Goal: Task Accomplishment & Management: Manage account settings

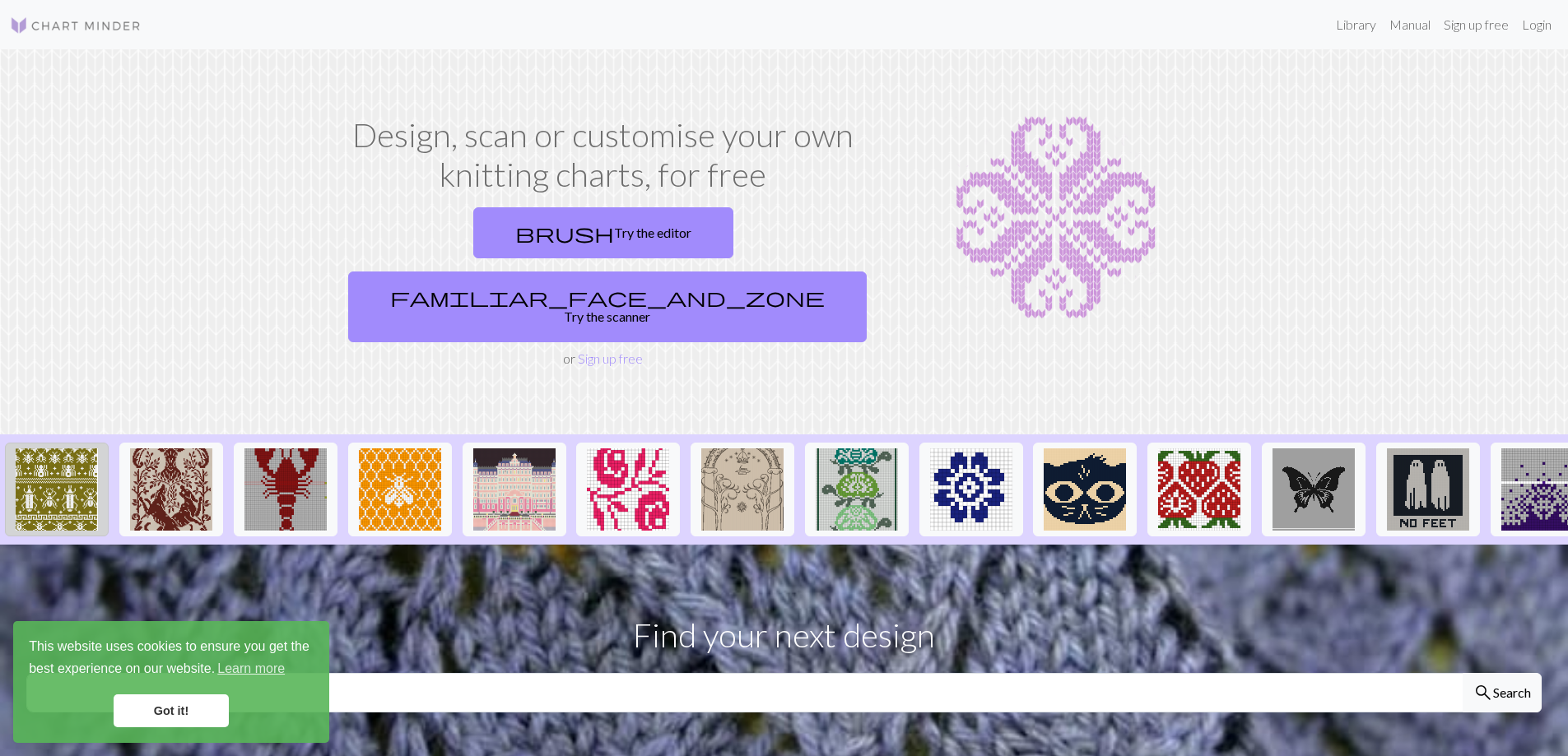
click at [44, 452] on img at bounding box center [56, 490] width 82 height 82
click at [1346, 17] on link "Library" at bounding box center [1356, 25] width 53 height 32
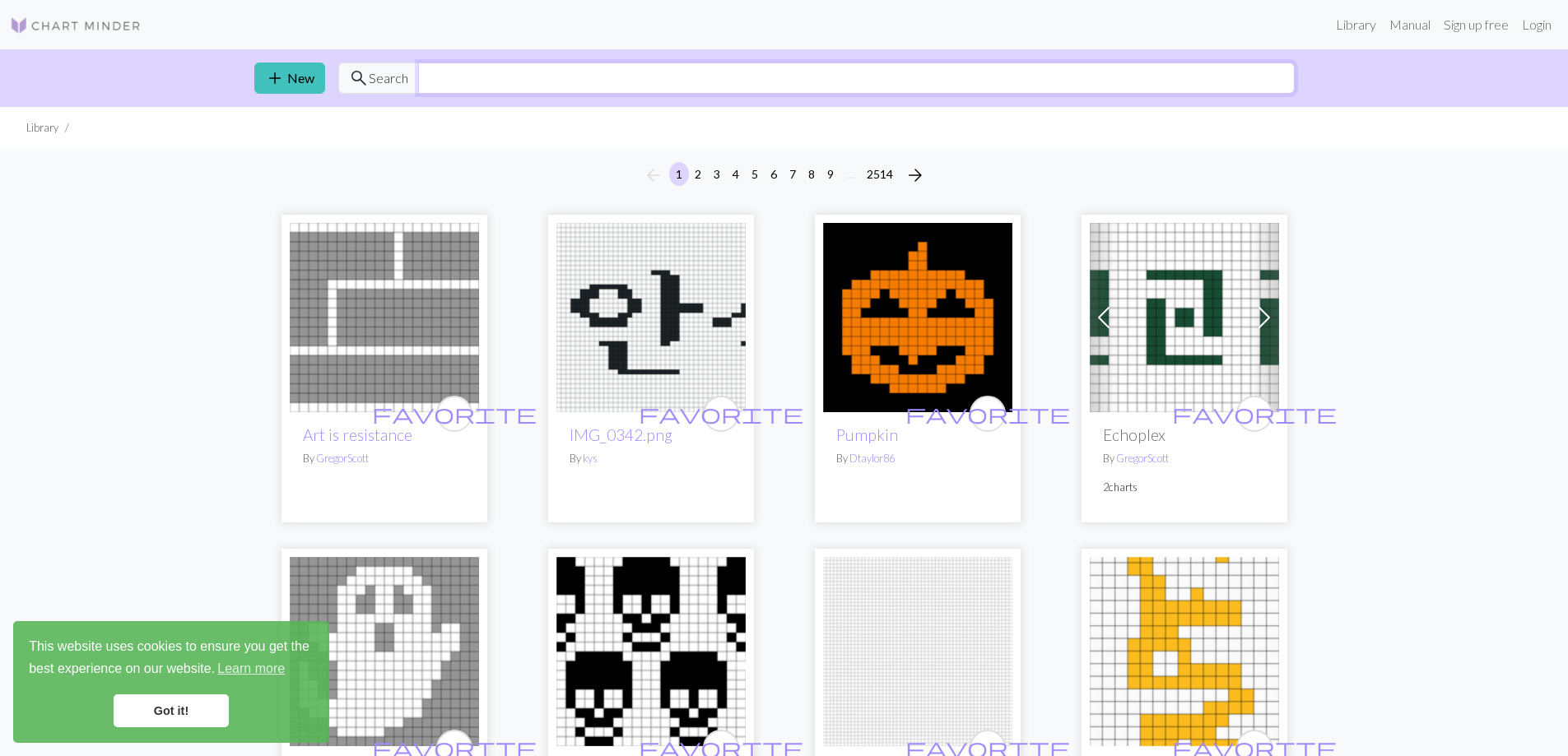
click at [582, 77] on input "text" at bounding box center [857, 78] width 877 height 32
type input "christmas"
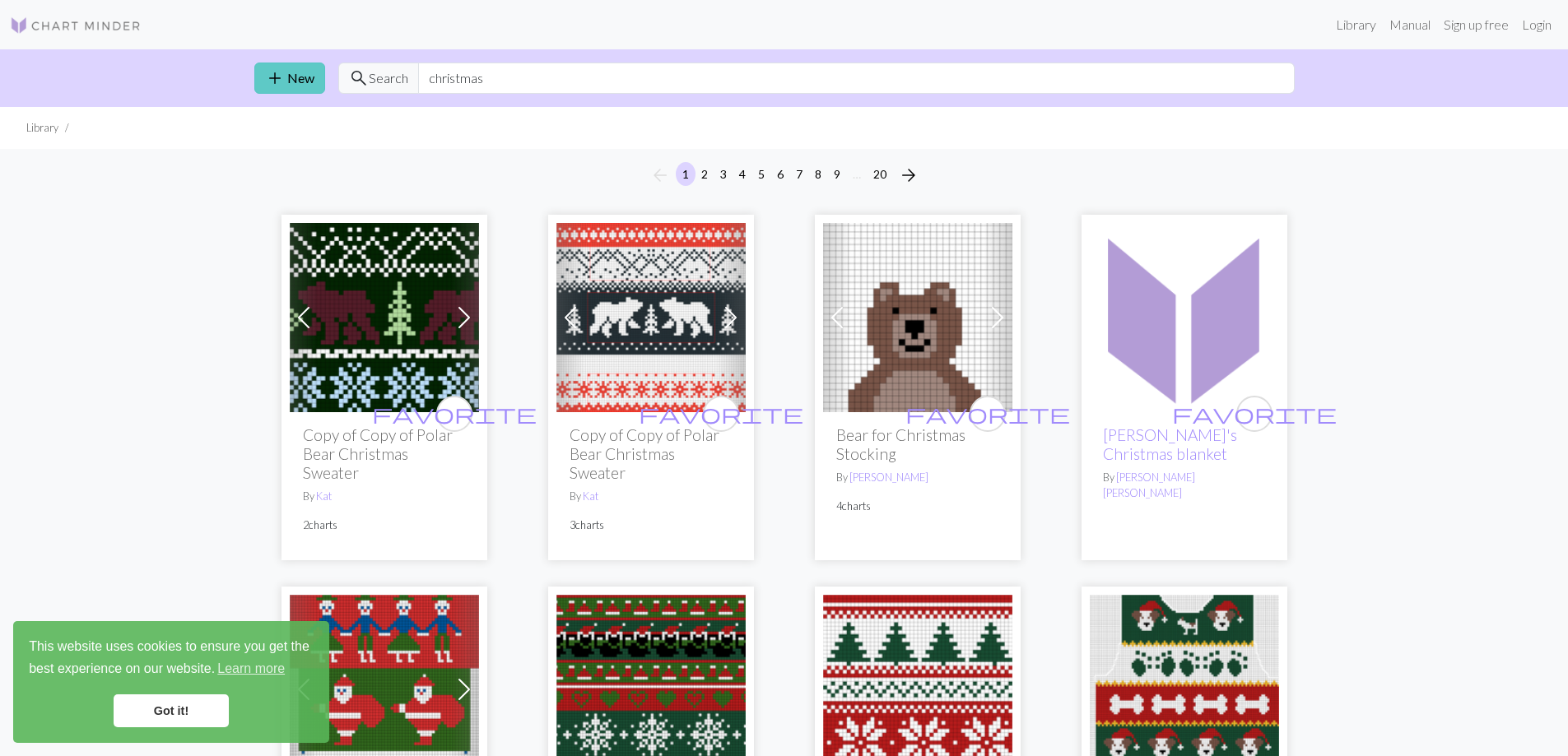
click at [293, 76] on link "add New" at bounding box center [289, 78] width 71 height 32
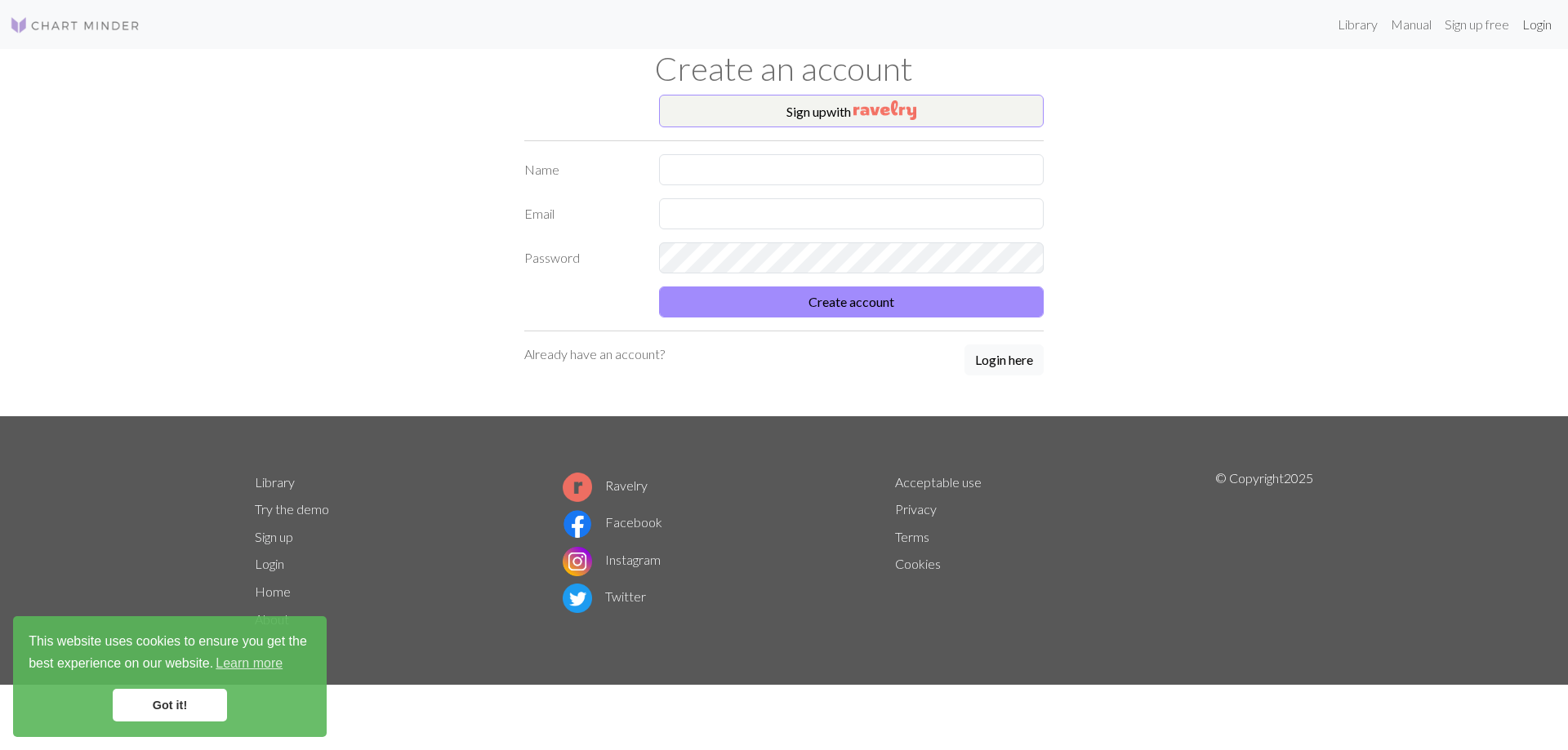
click at [1532, 24] on link "Login" at bounding box center [1537, 25] width 43 height 32
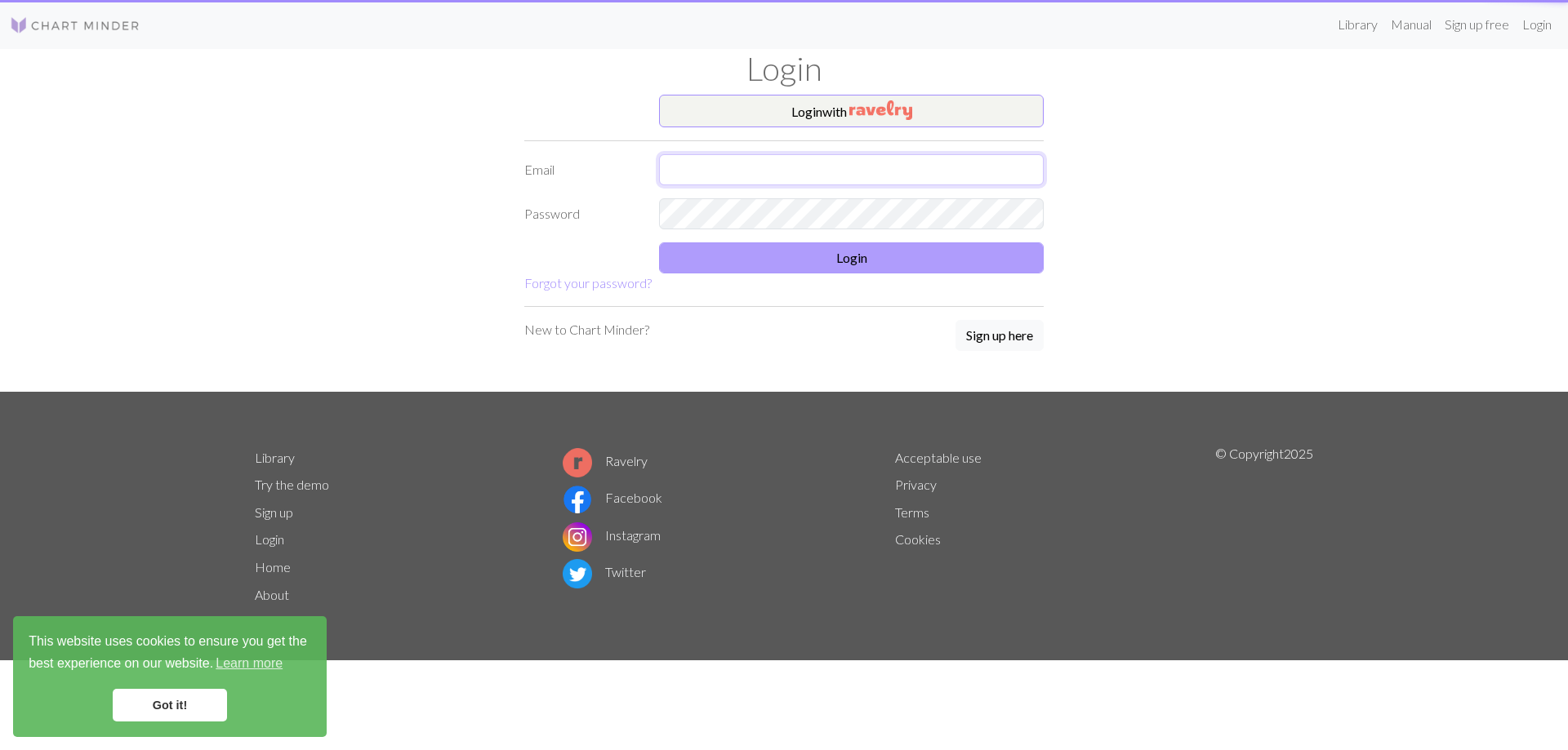
type input "jilliandperry@gmail.com"
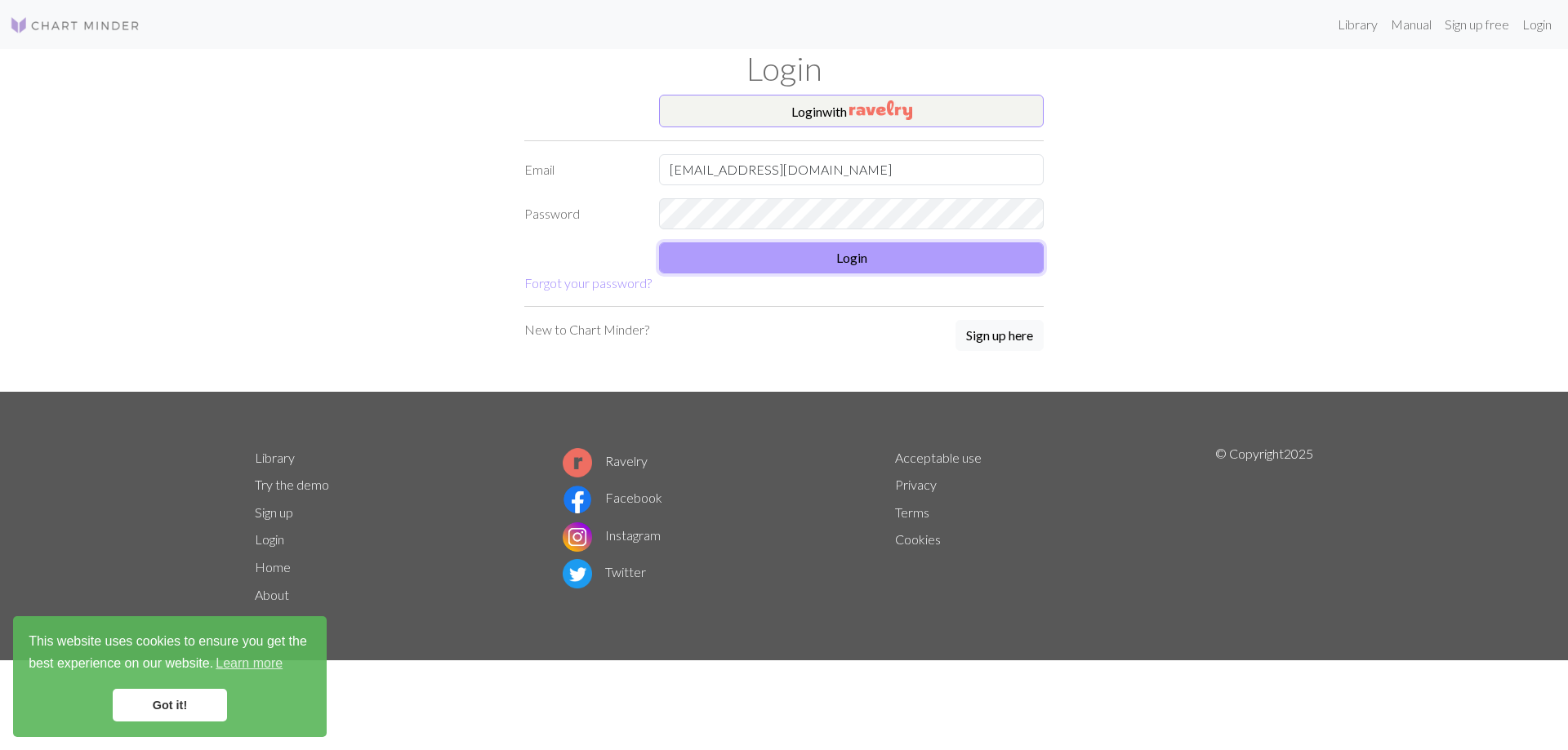
drag, startPoint x: 843, startPoint y: 250, endPoint x: 820, endPoint y: 261, distance: 25.5
click at [843, 254] on button "Login" at bounding box center [852, 258] width 385 height 31
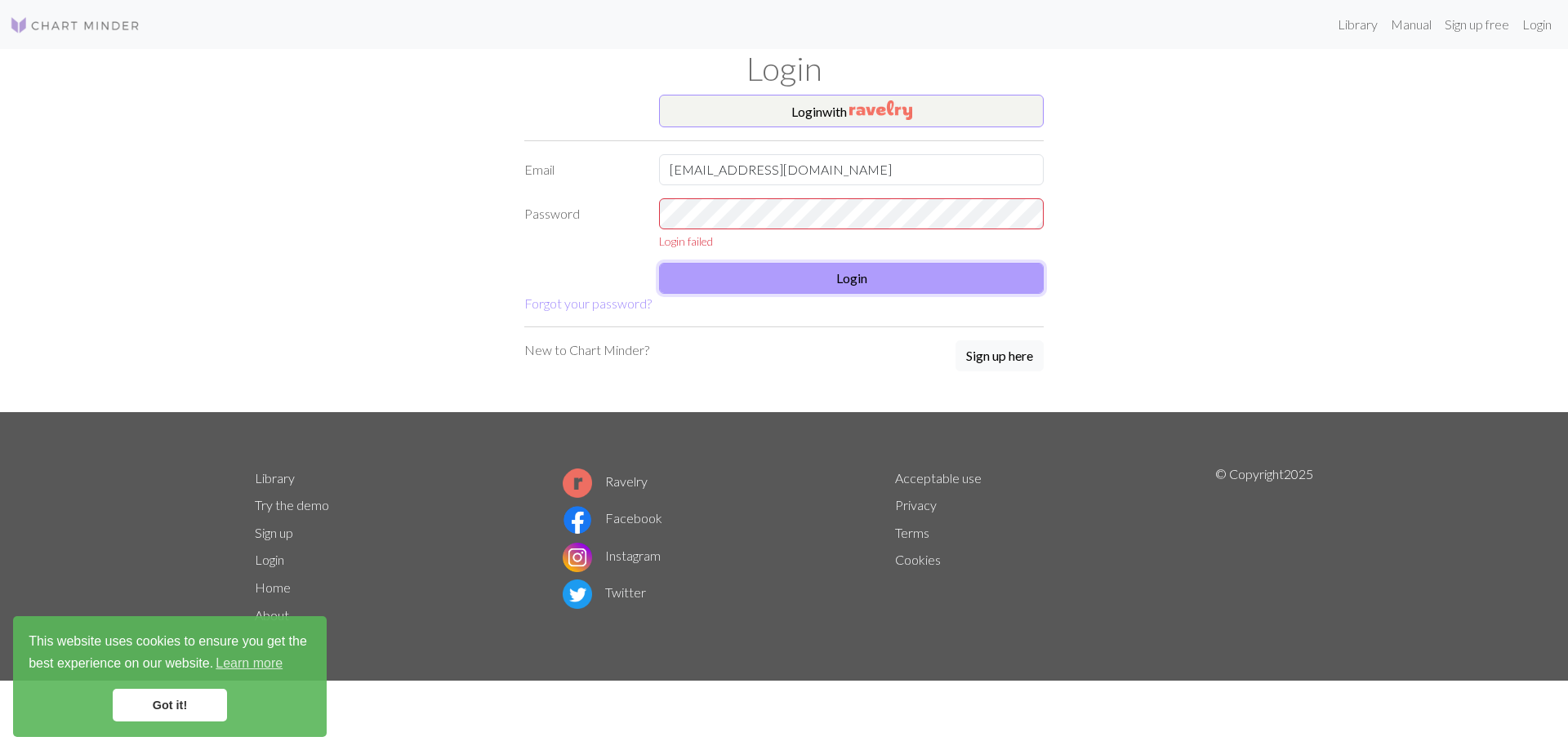
click at [850, 276] on button "Login" at bounding box center [852, 278] width 385 height 31
click at [838, 103] on button "Login with" at bounding box center [852, 111] width 385 height 32
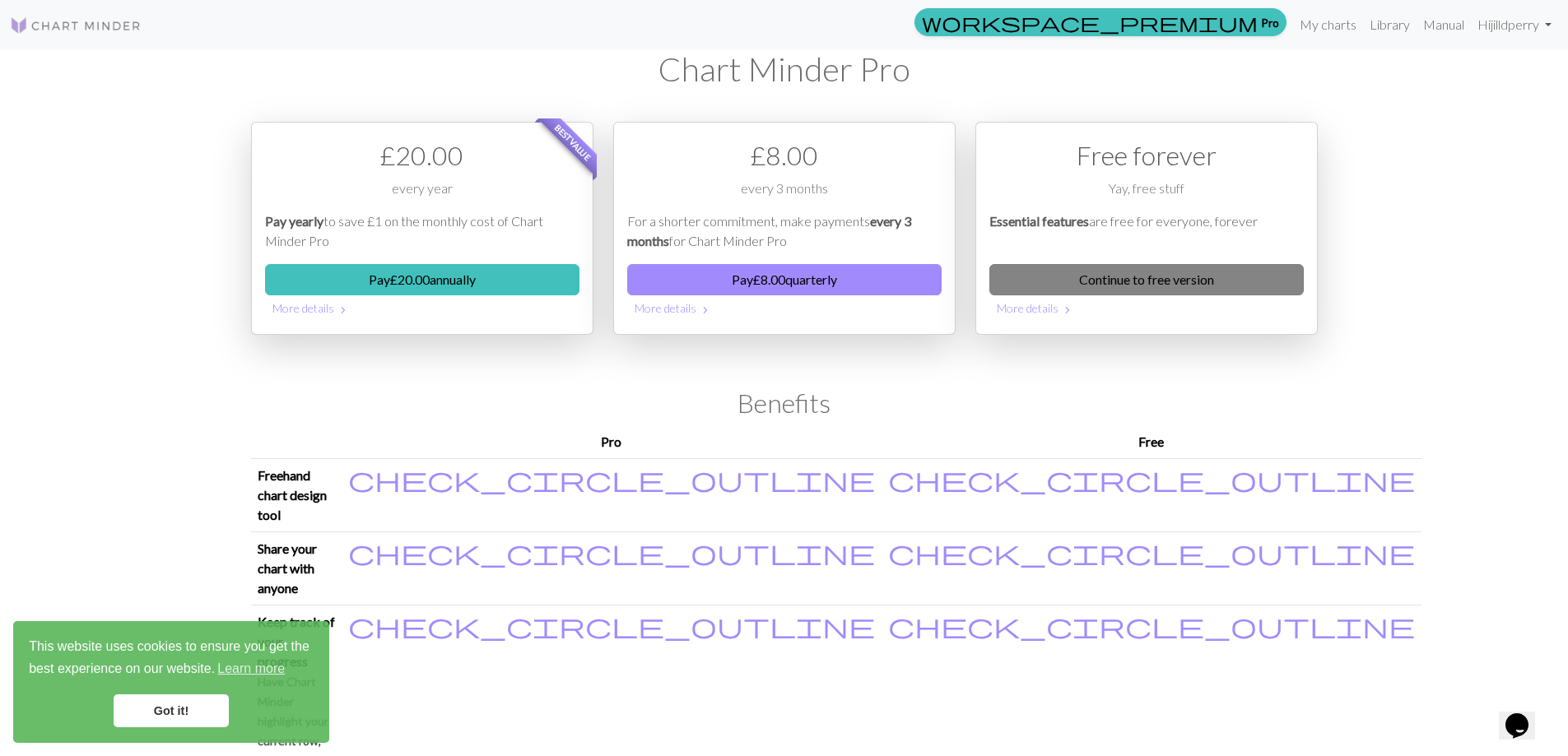
click at [1169, 279] on link "Continue to free version" at bounding box center [1146, 280] width 314 height 32
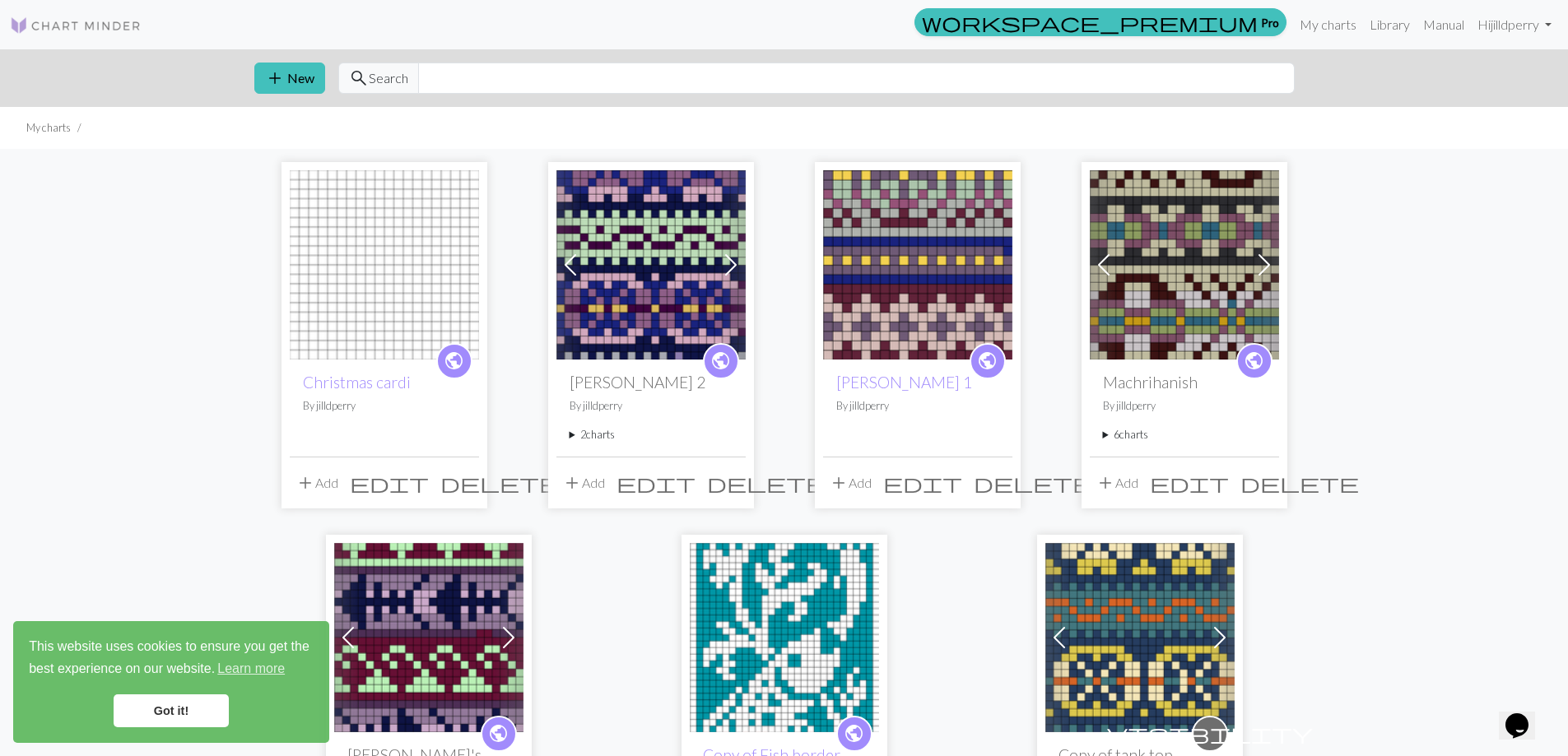
click at [388, 305] on img at bounding box center [384, 264] width 189 height 189
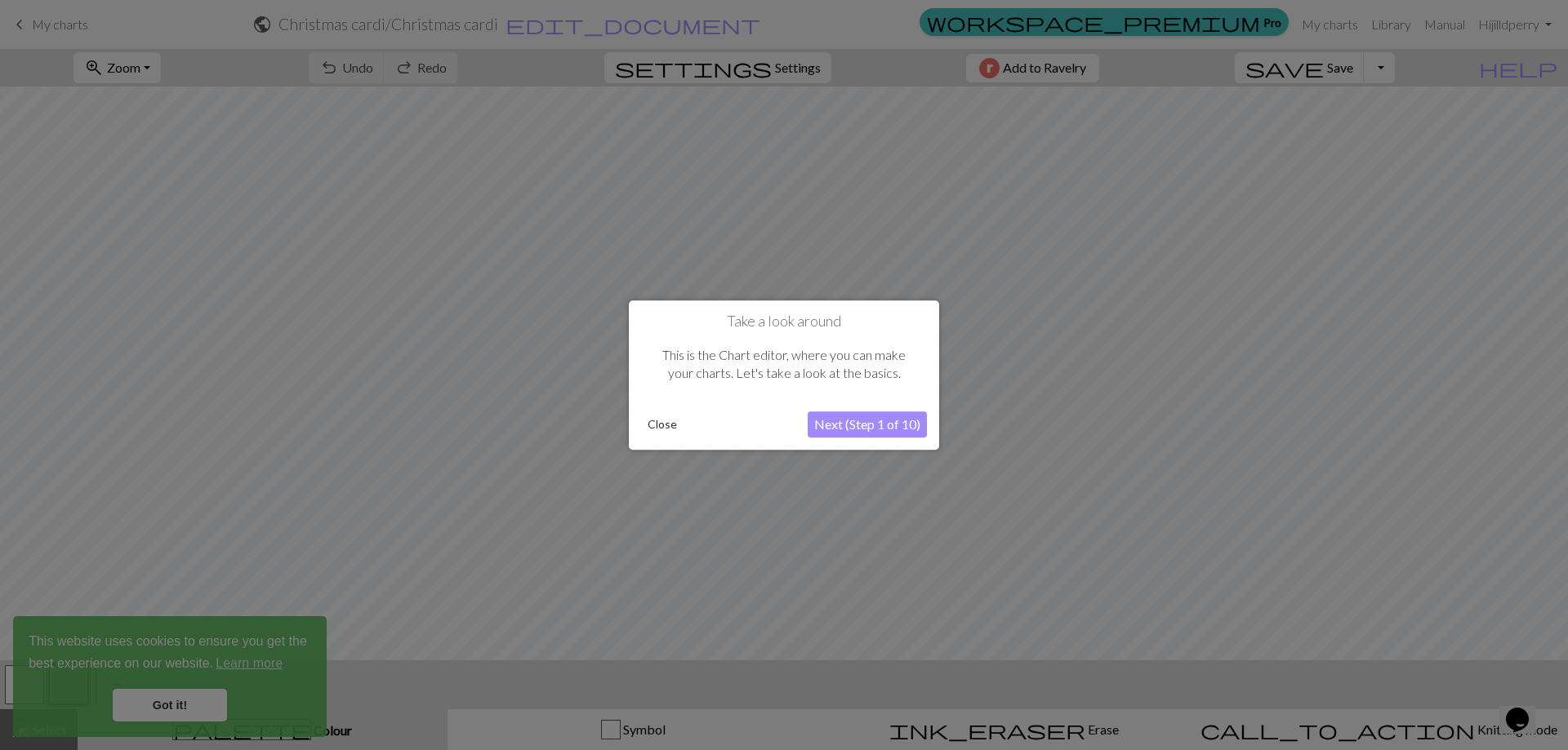
click at [885, 415] on button "Next (Step 1 of 10)" at bounding box center [868, 424] width 119 height 27
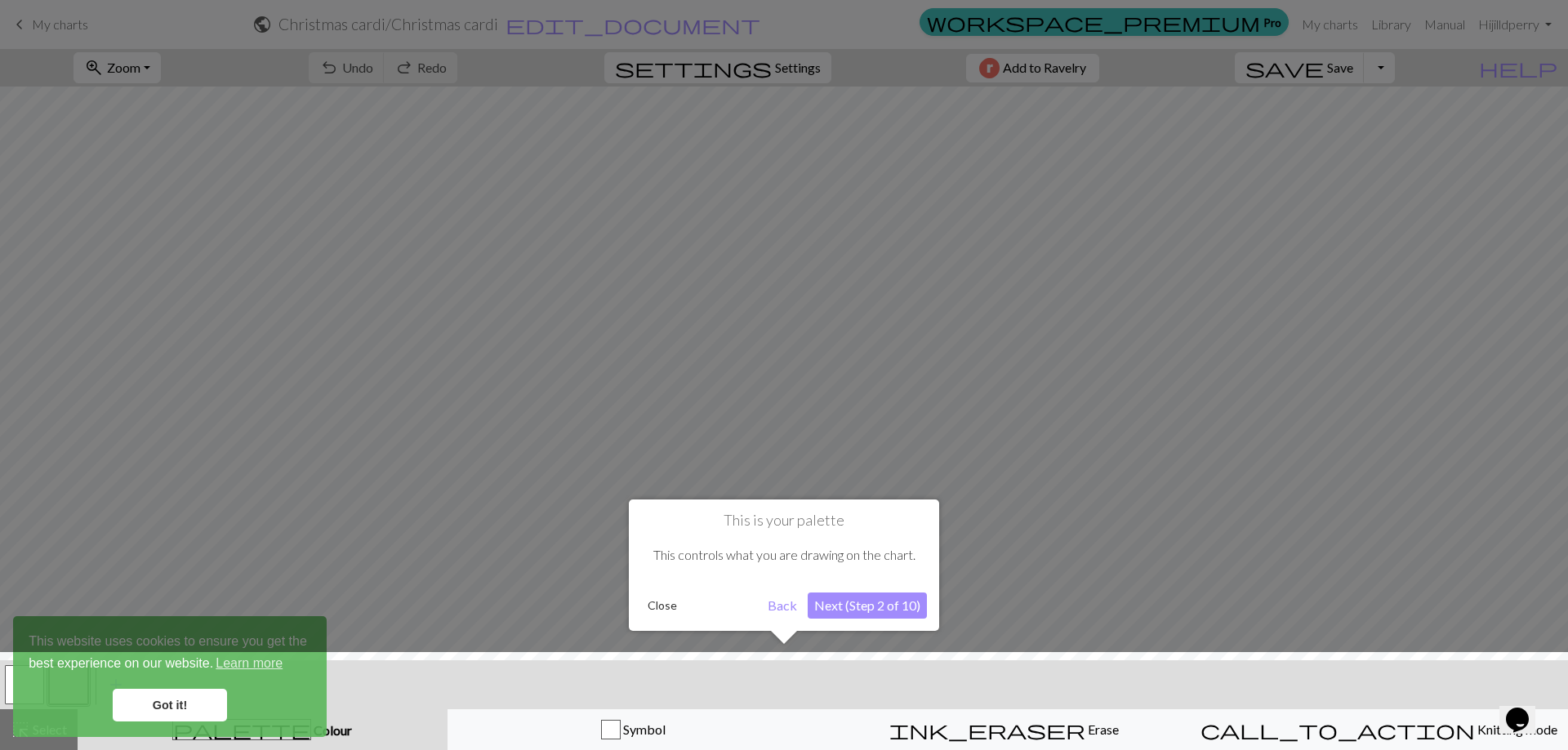
click at [156, 704] on div at bounding box center [784, 705] width 1584 height 106
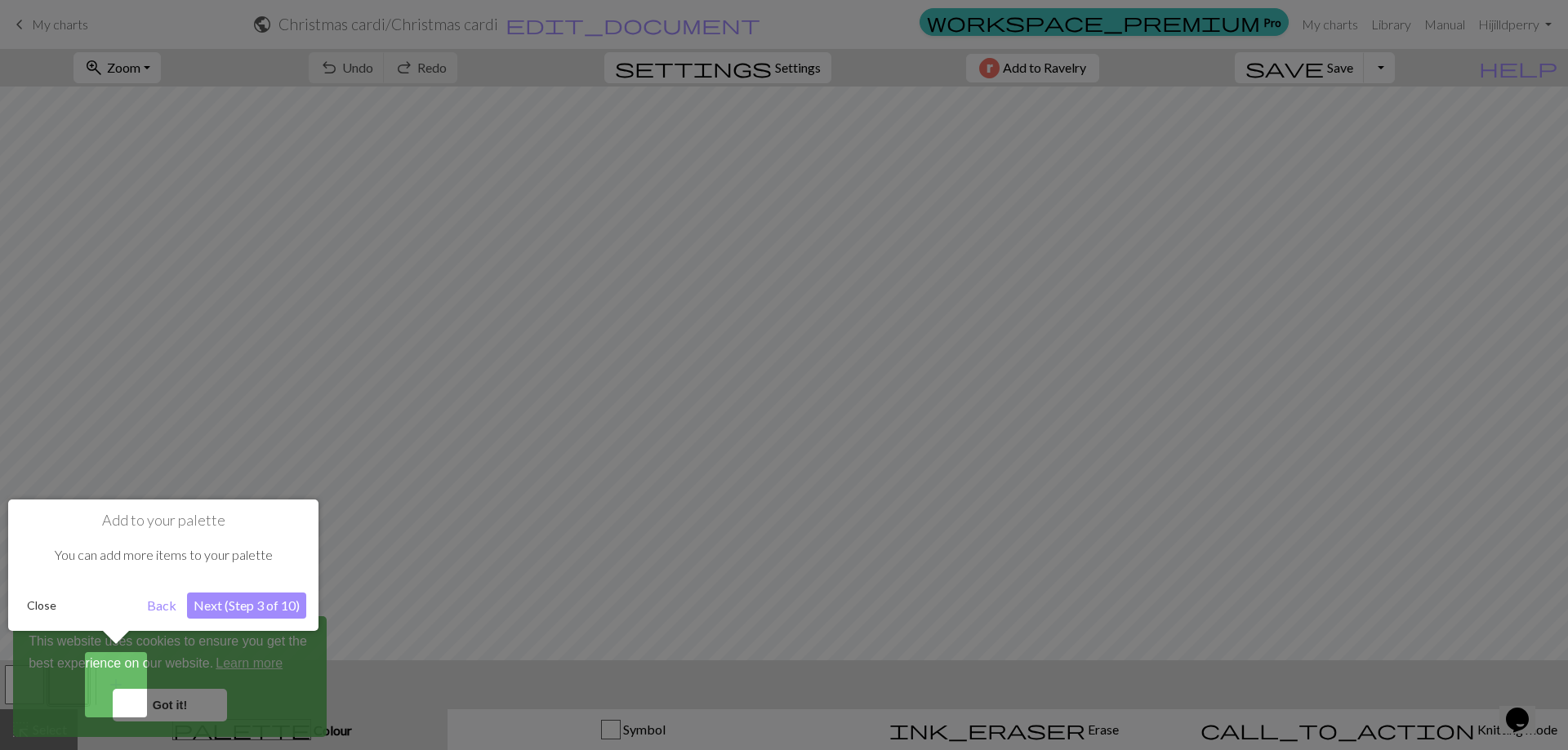
drag, startPoint x: 170, startPoint y: 695, endPoint x: 161, endPoint y: 702, distance: 11.4
click at [161, 702] on div at bounding box center [784, 375] width 1568 height 750
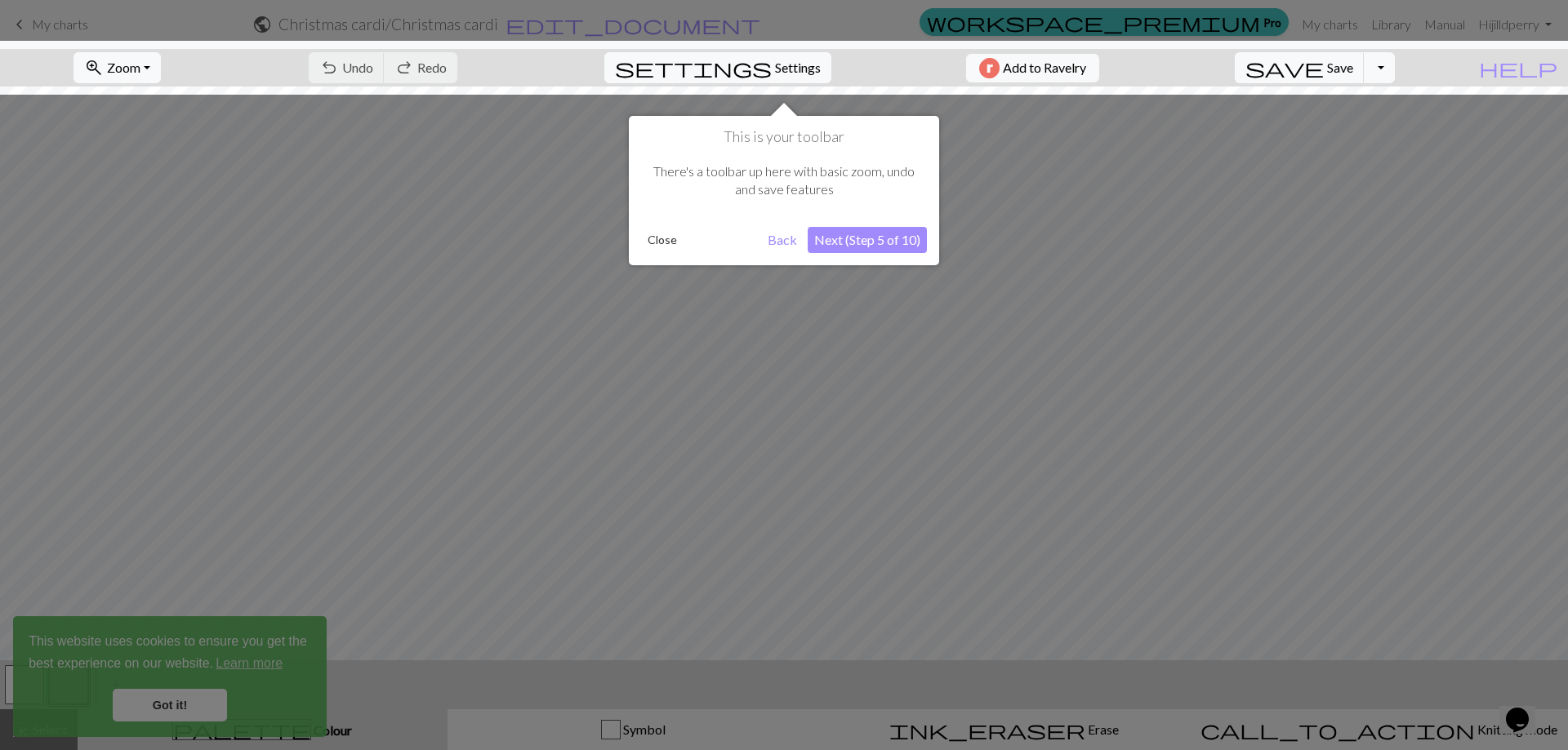
click at [877, 233] on button "Next (Step 5 of 10)" at bounding box center [868, 241] width 119 height 27
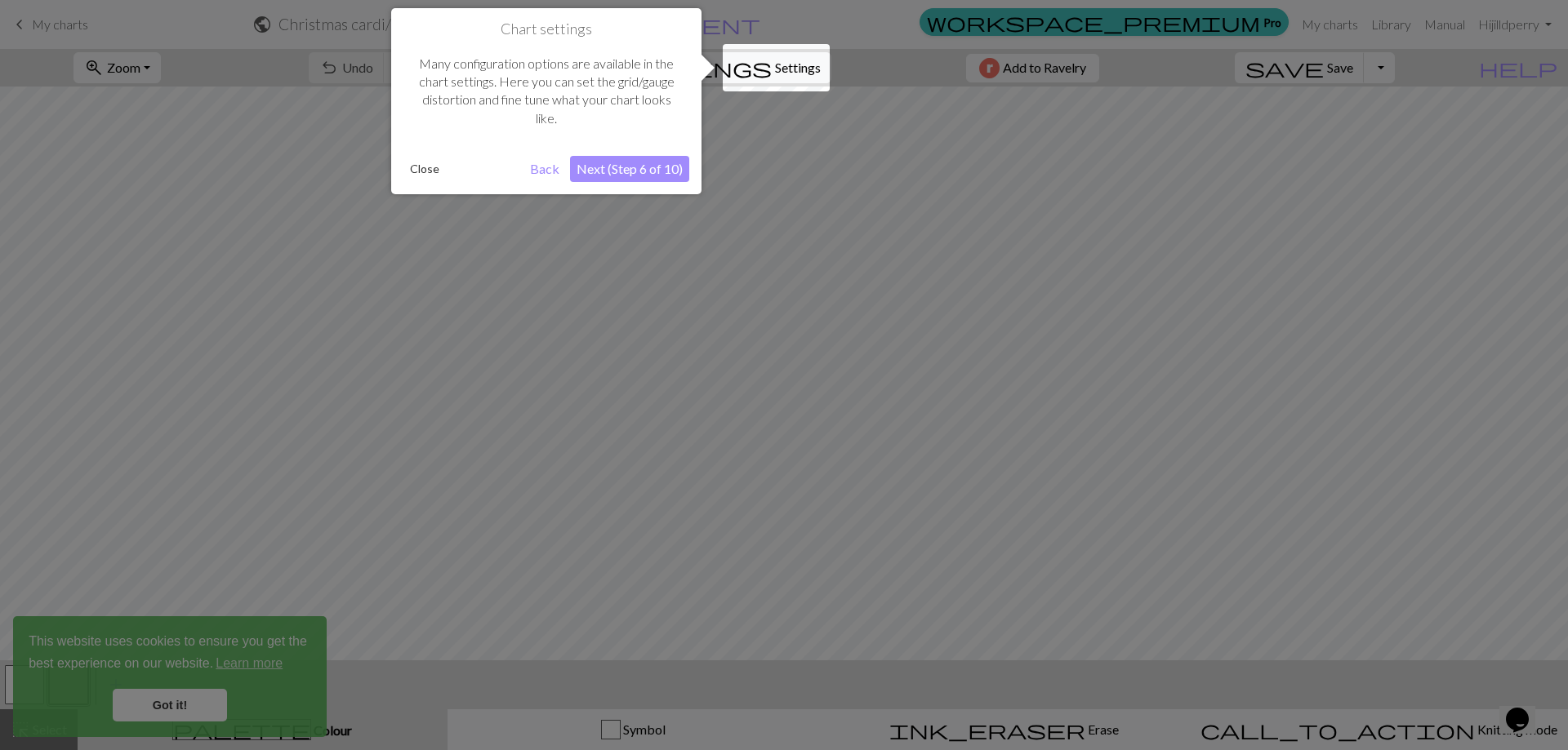
click at [642, 164] on button "Next (Step 6 of 10)" at bounding box center [630, 170] width 119 height 27
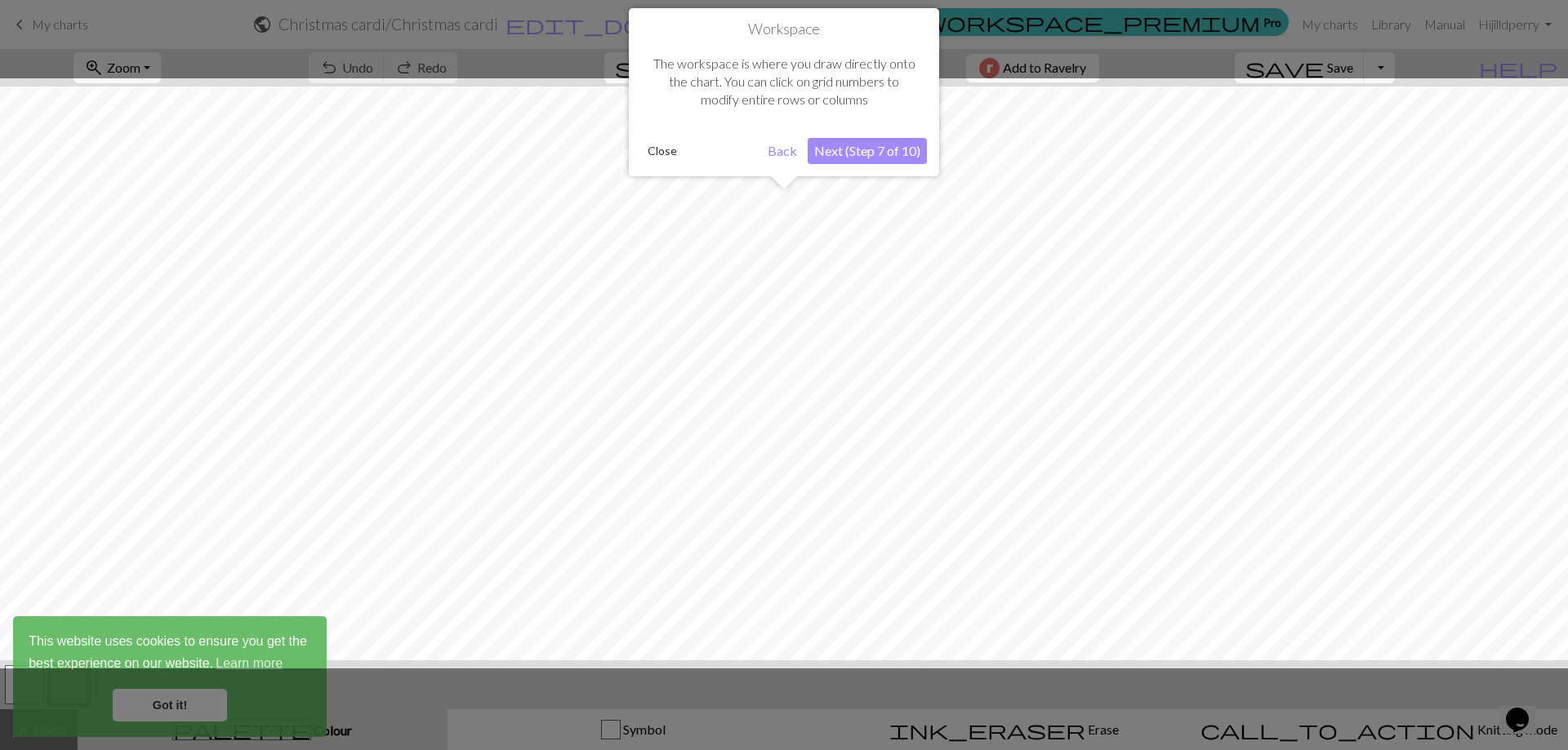
click at [861, 144] on button "Next (Step 7 of 10)" at bounding box center [868, 152] width 119 height 27
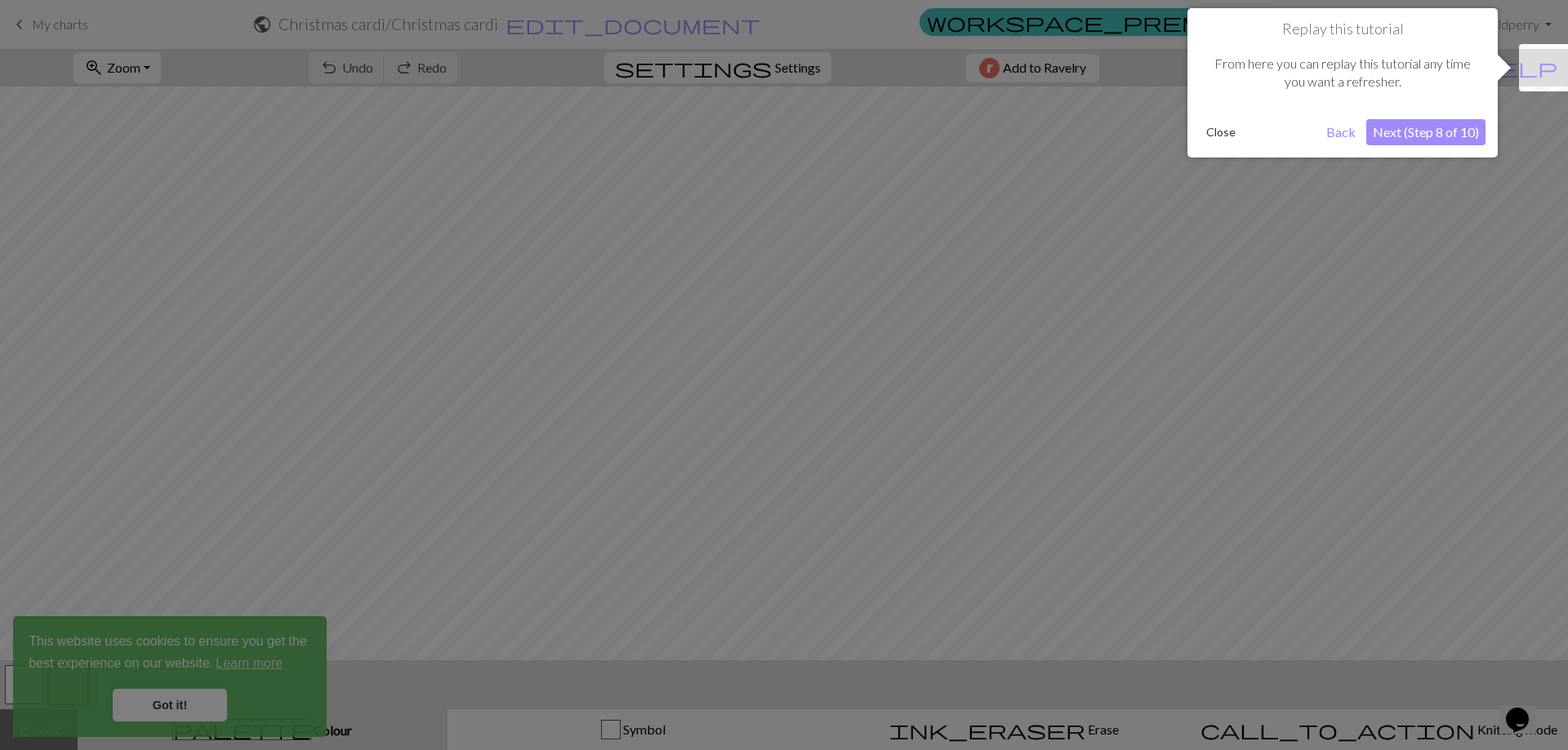
click at [1431, 127] on button "Next (Step 8 of 10)" at bounding box center [1426, 133] width 119 height 27
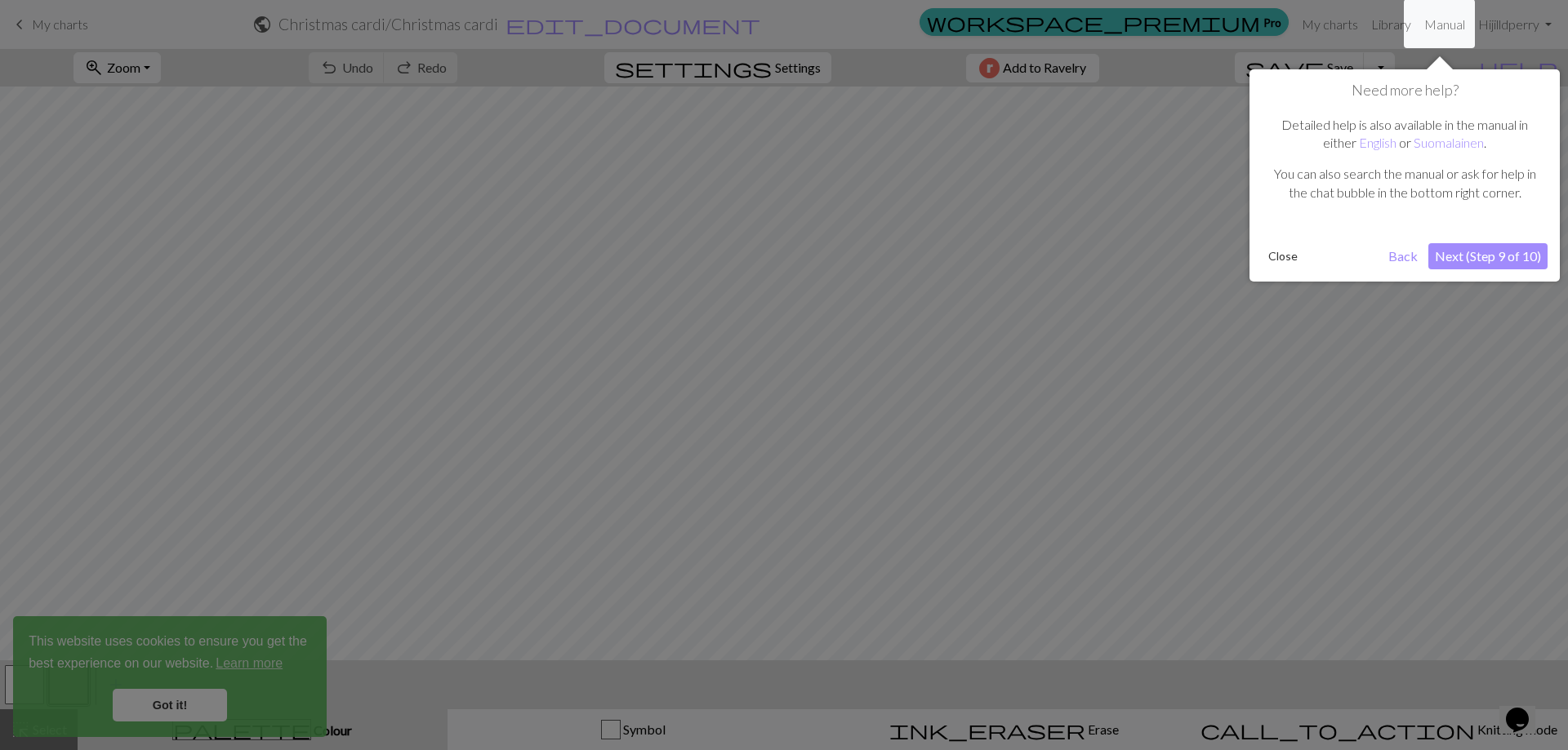
click at [1478, 247] on button "Next (Step 9 of 10)" at bounding box center [1488, 257] width 119 height 27
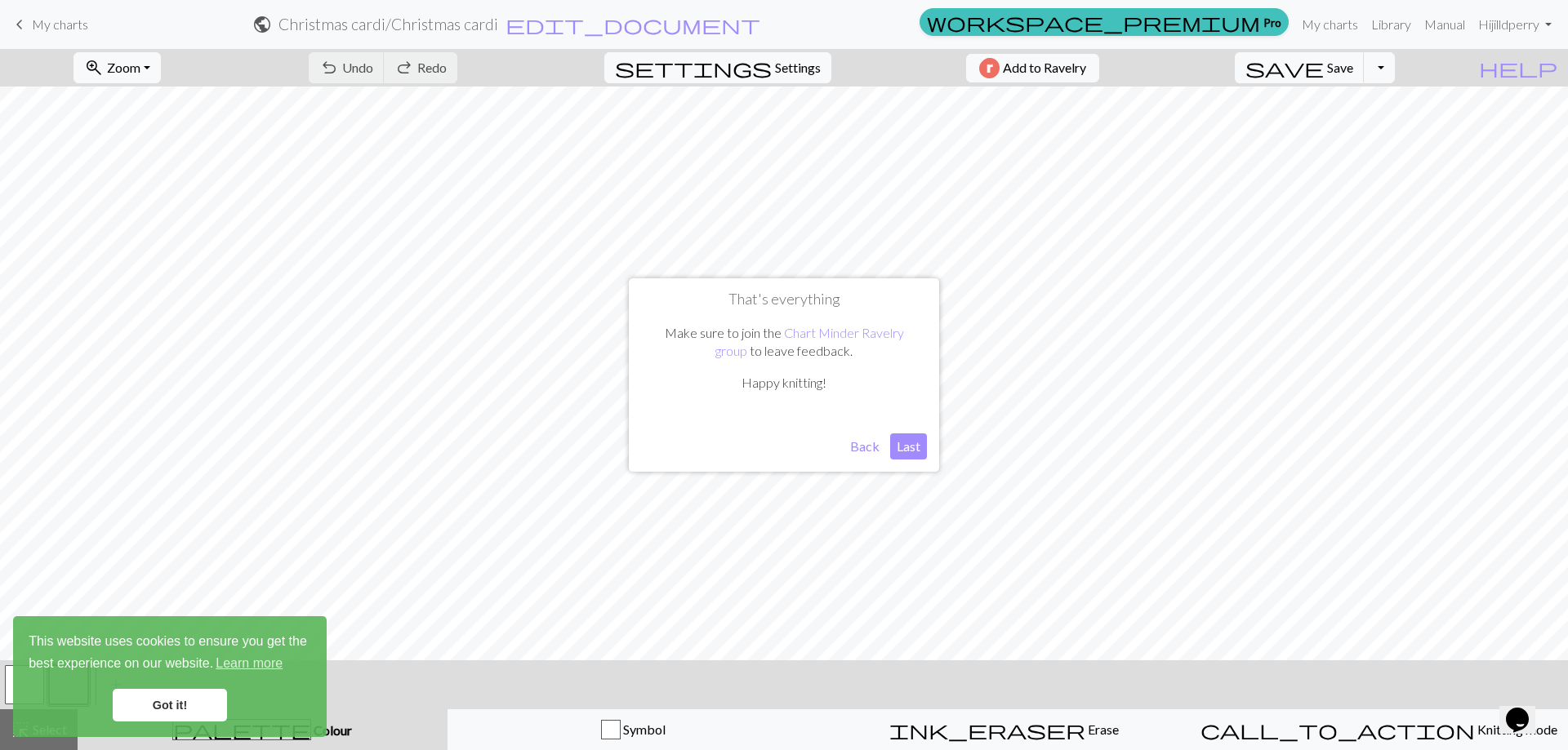
click at [909, 440] on button "Last" at bounding box center [909, 447] width 37 height 27
click at [174, 689] on div "This website uses cookies to ensure you get the best experience on our website.…" at bounding box center [170, 677] width 314 height 121
drag, startPoint x: 178, startPoint y: 689, endPoint x: 174, endPoint y: 700, distance: 11.7
click at [174, 700] on link "Got it!" at bounding box center [170, 705] width 115 height 32
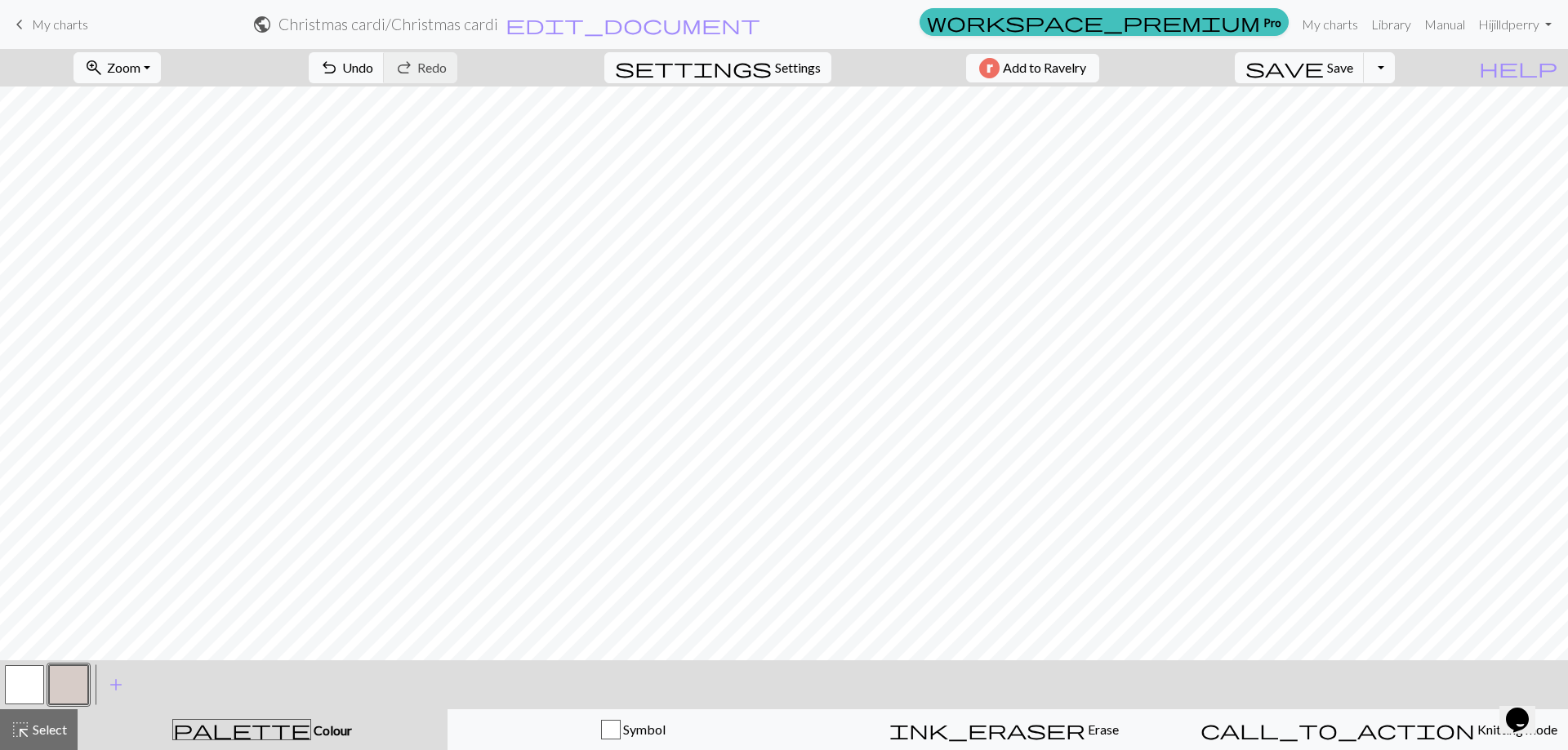
drag, startPoint x: 21, startPoint y: 684, endPoint x: 599, endPoint y: 670, distance: 578.2
click at [29, 683] on button "button" at bounding box center [24, 685] width 39 height 39
drag, startPoint x: 69, startPoint y: 683, endPoint x: 110, endPoint y: 689, distance: 41.4
click at [75, 684] on button "button" at bounding box center [68, 685] width 39 height 39
click at [24, 684] on button "button" at bounding box center [24, 685] width 39 height 39
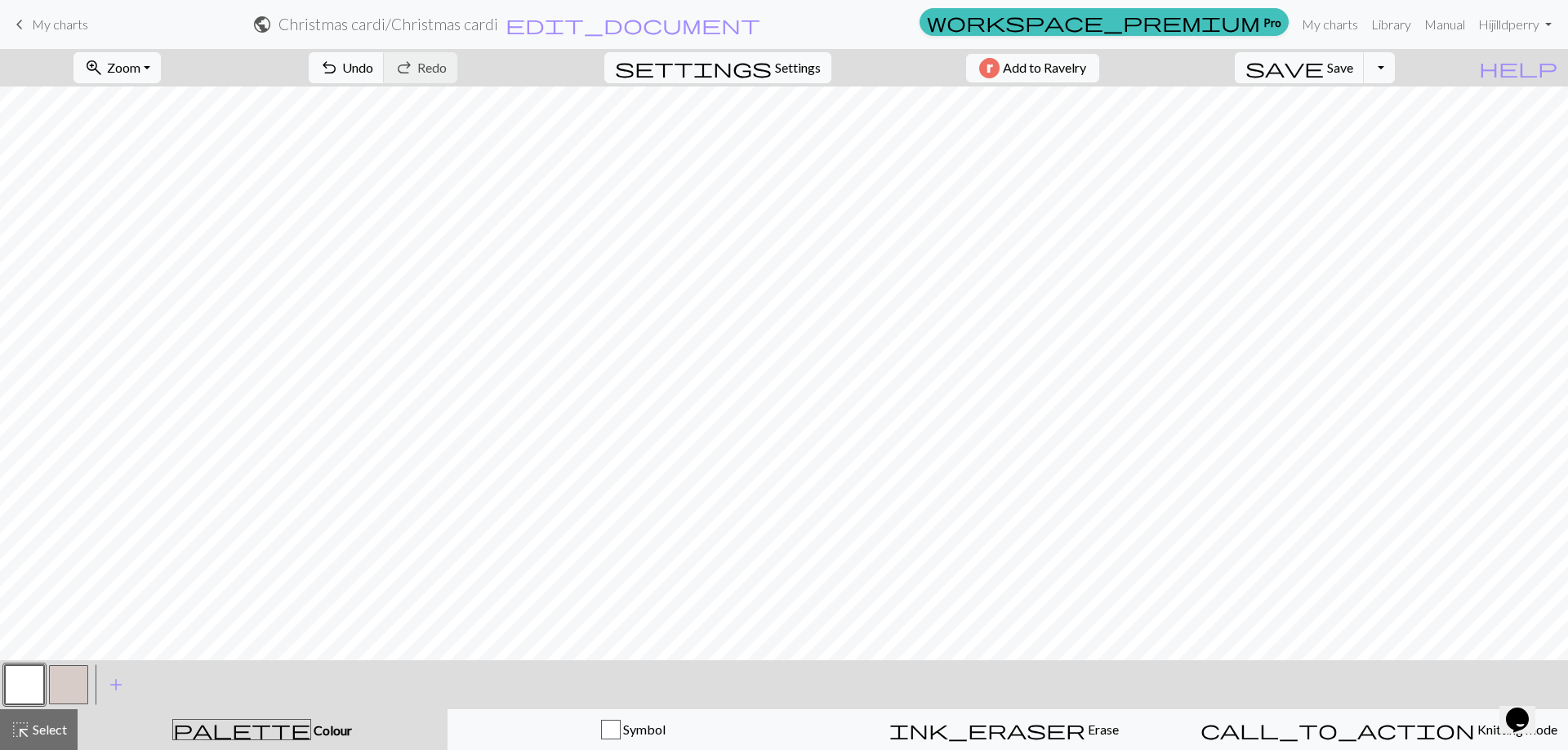
click at [54, 695] on button "button" at bounding box center [68, 685] width 39 height 39
drag, startPoint x: 21, startPoint y: 681, endPoint x: 263, endPoint y: 669, distance: 242.3
click at [191, 678] on div "< > add Add a colour" at bounding box center [784, 685] width 1568 height 49
click at [30, 688] on button "button" at bounding box center [24, 685] width 39 height 39
click at [115, 688] on span "add" at bounding box center [116, 685] width 20 height 23
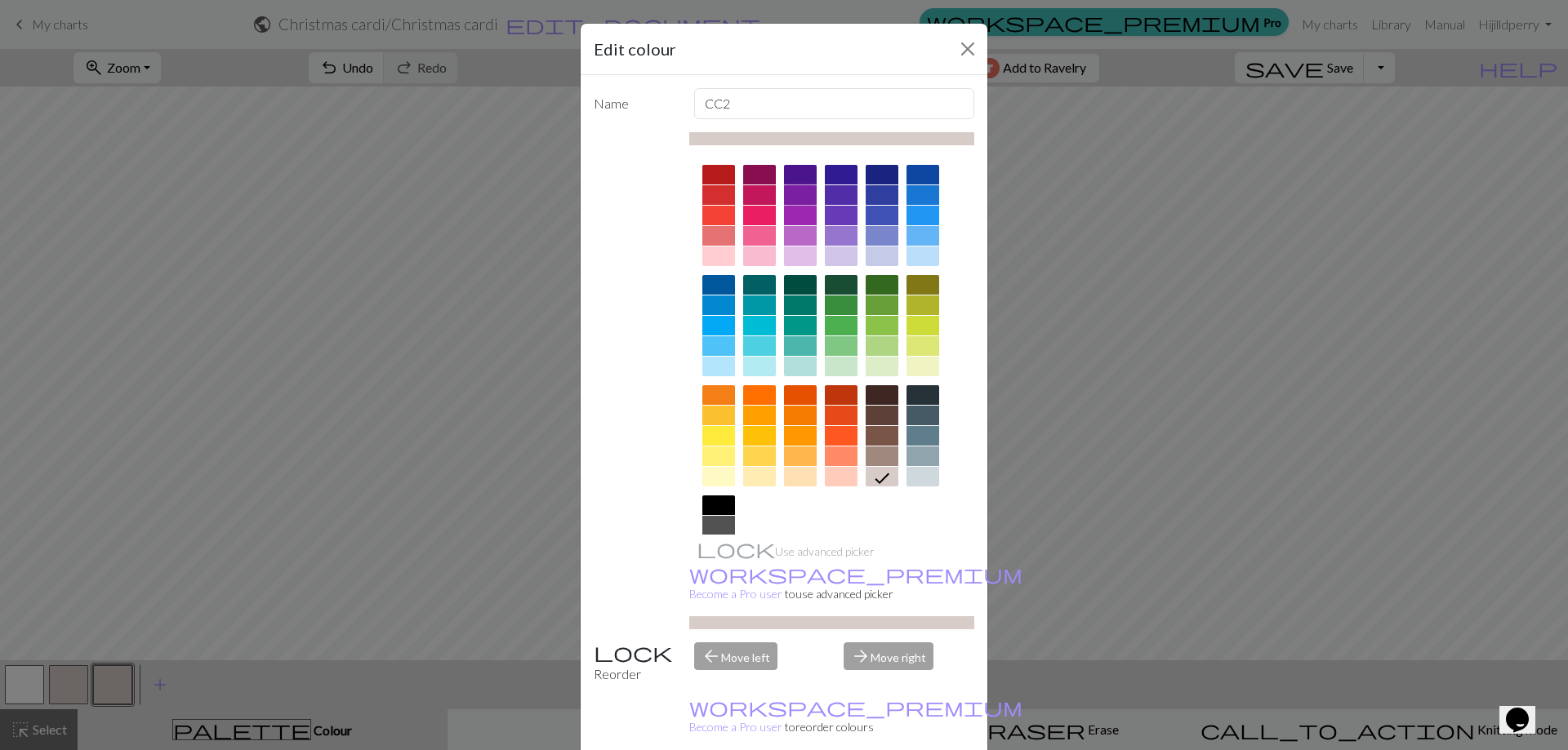
click at [789, 192] on div at bounding box center [801, 195] width 32 height 20
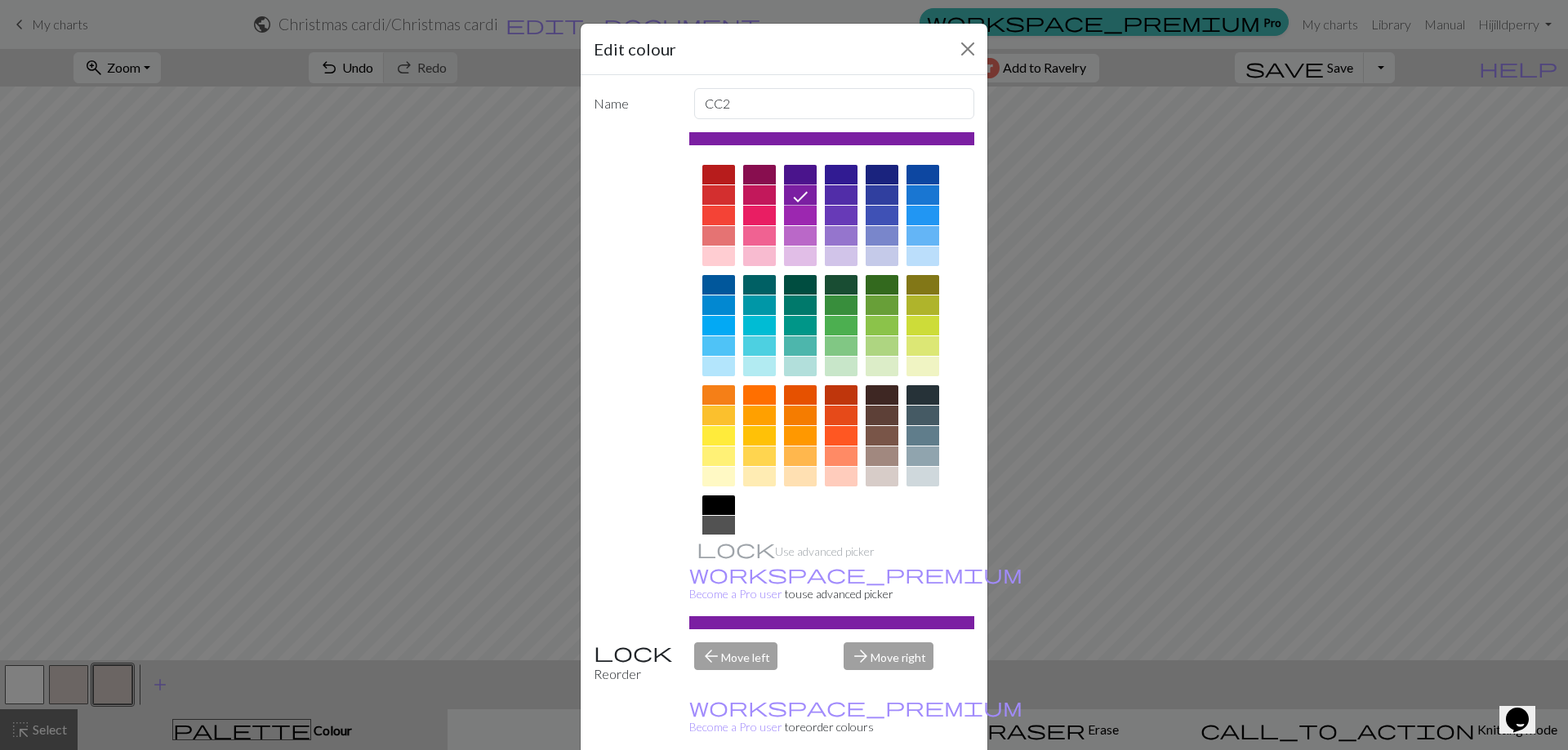
drag, startPoint x: 864, startPoint y: 728, endPoint x: 865, endPoint y: 708, distance: 20.0
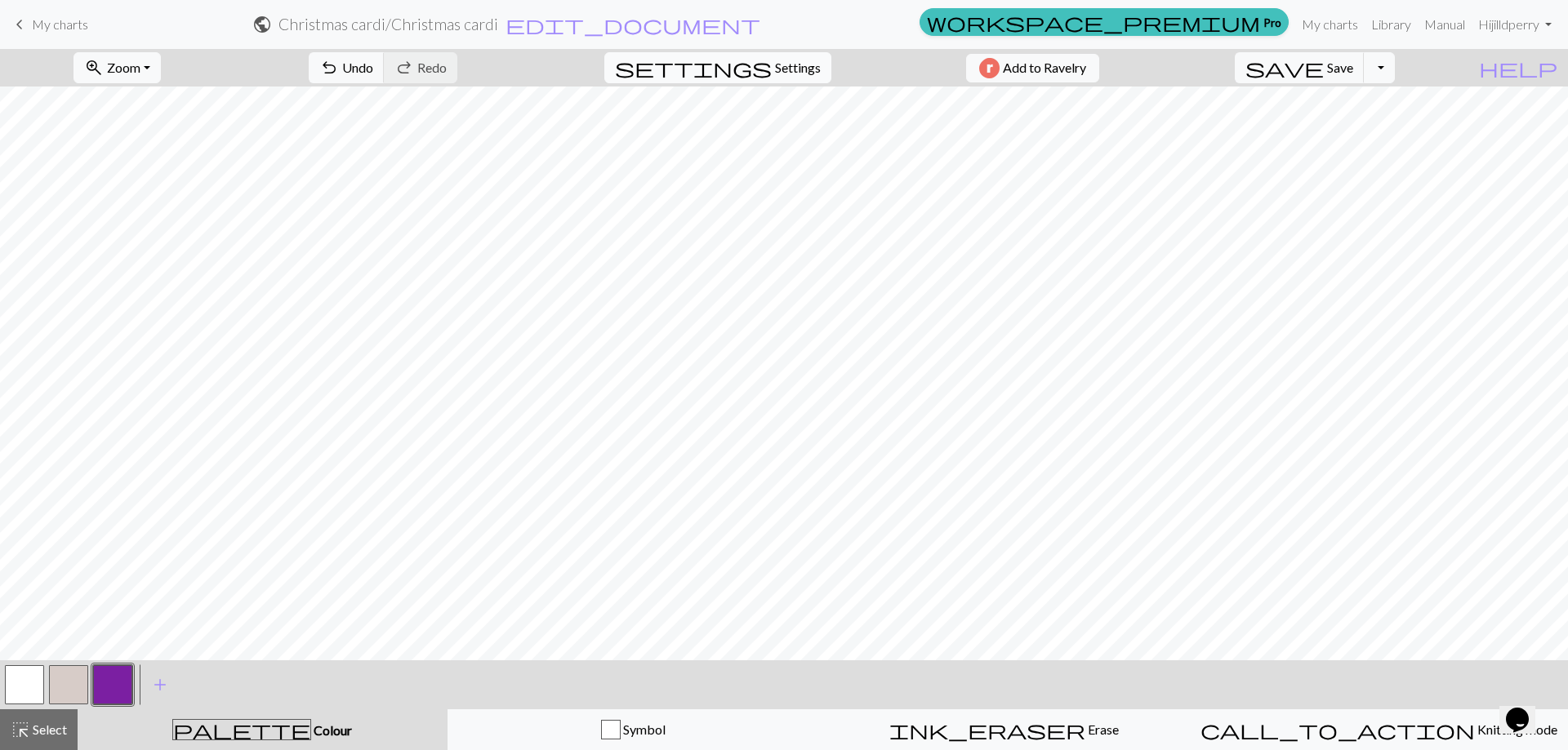
click at [778, 62] on span "Settings" at bounding box center [798, 67] width 45 height 20
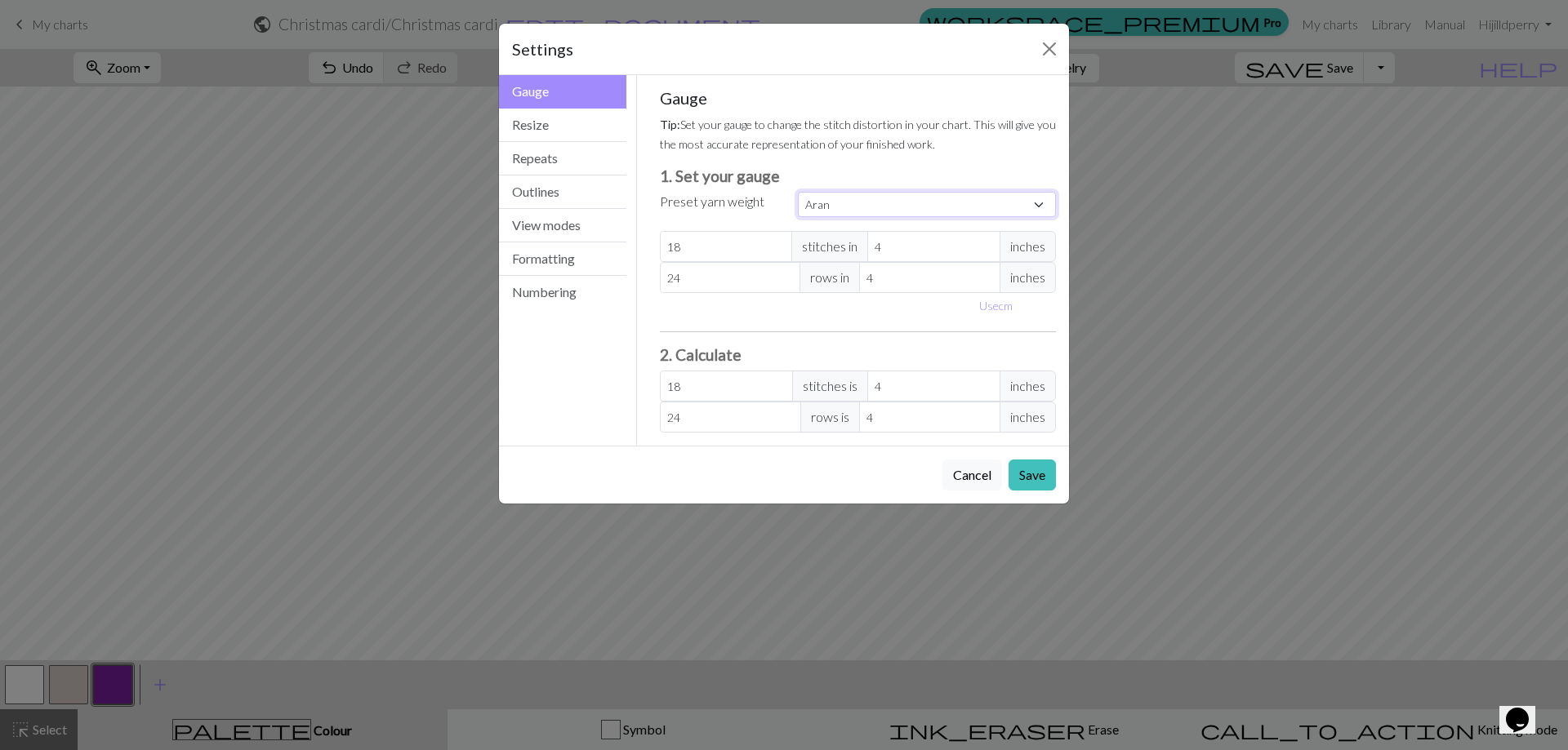
click at [1037, 204] on select "Custom Square Lace Light Fingering Fingering Sport Double knit Worsted Aran Bul…" at bounding box center [927, 205] width 258 height 26
select select "sport"
click at [798, 192] on select "Custom Square Lace Light Fingering Fingering Sport Double knit Worsted Aran Bul…" at bounding box center [927, 205] width 258 height 26
type input "24"
type input "34"
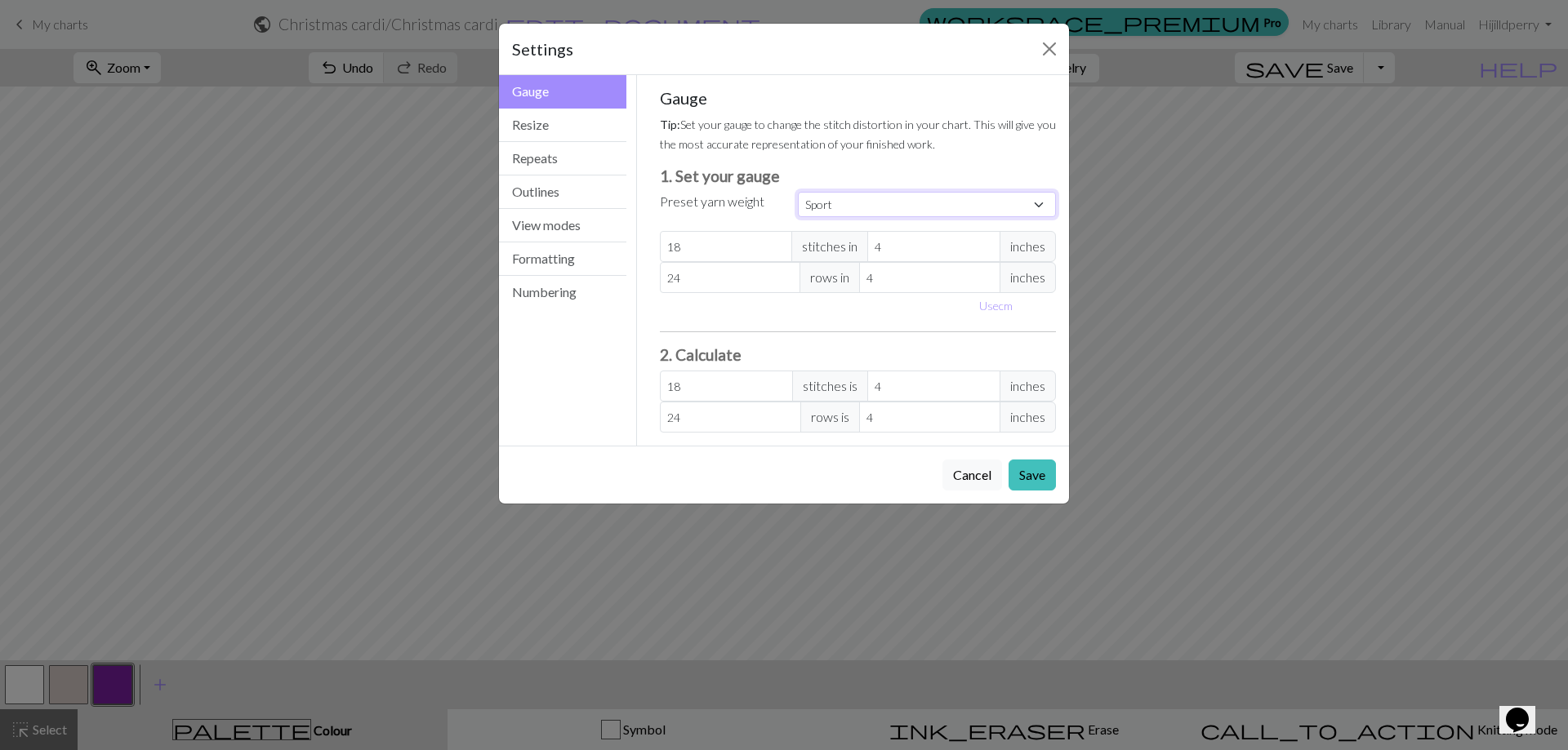
type input "24"
type input "34"
click at [557, 116] on button "Resize" at bounding box center [563, 125] width 127 height 33
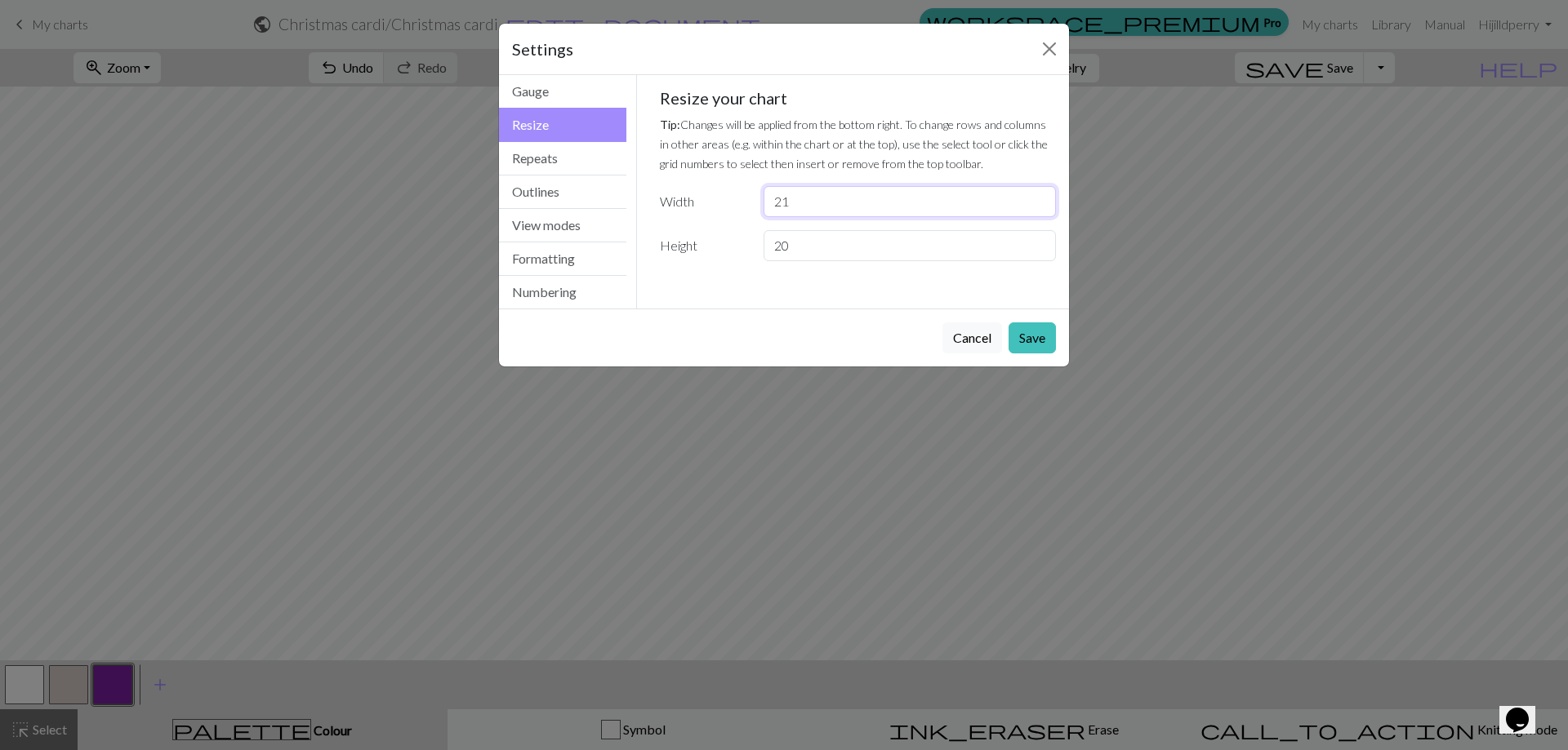
click at [1039, 197] on input "21" at bounding box center [910, 202] width 293 height 31
click at [1039, 197] on input "22" at bounding box center [910, 202] width 293 height 31
click at [1039, 197] on input "23" at bounding box center [910, 202] width 293 height 31
click at [1039, 197] on input "24" at bounding box center [910, 202] width 293 height 31
click at [1039, 197] on input "25" at bounding box center [910, 202] width 293 height 31
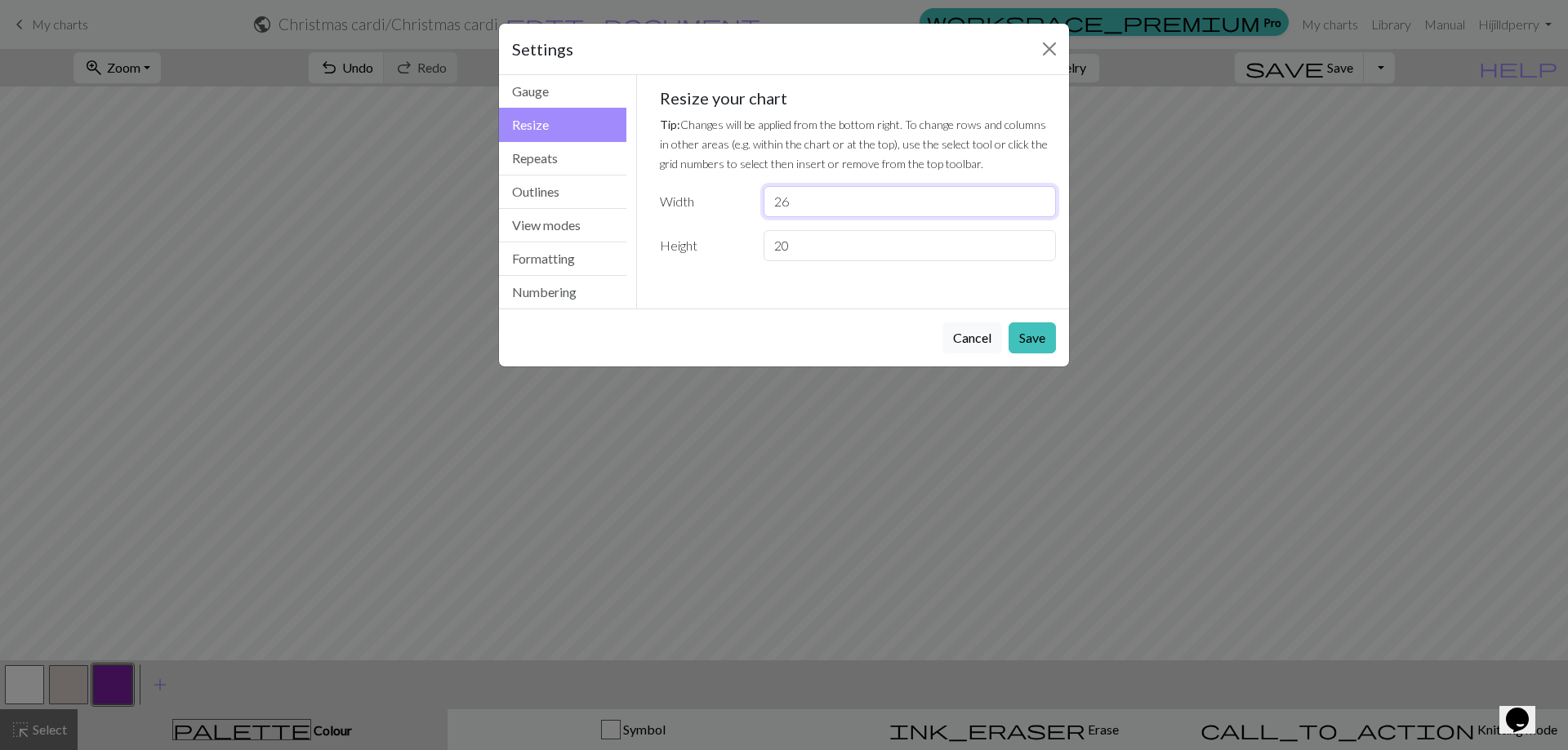
click at [1039, 197] on input "26" at bounding box center [910, 202] width 293 height 31
click at [1038, 196] on input "27" at bounding box center [910, 202] width 293 height 31
click at [1038, 195] on input "28" at bounding box center [910, 202] width 293 height 31
click at [1038, 194] on input "30" at bounding box center [910, 202] width 293 height 31
click at [1038, 192] on input "31" at bounding box center [910, 202] width 293 height 31
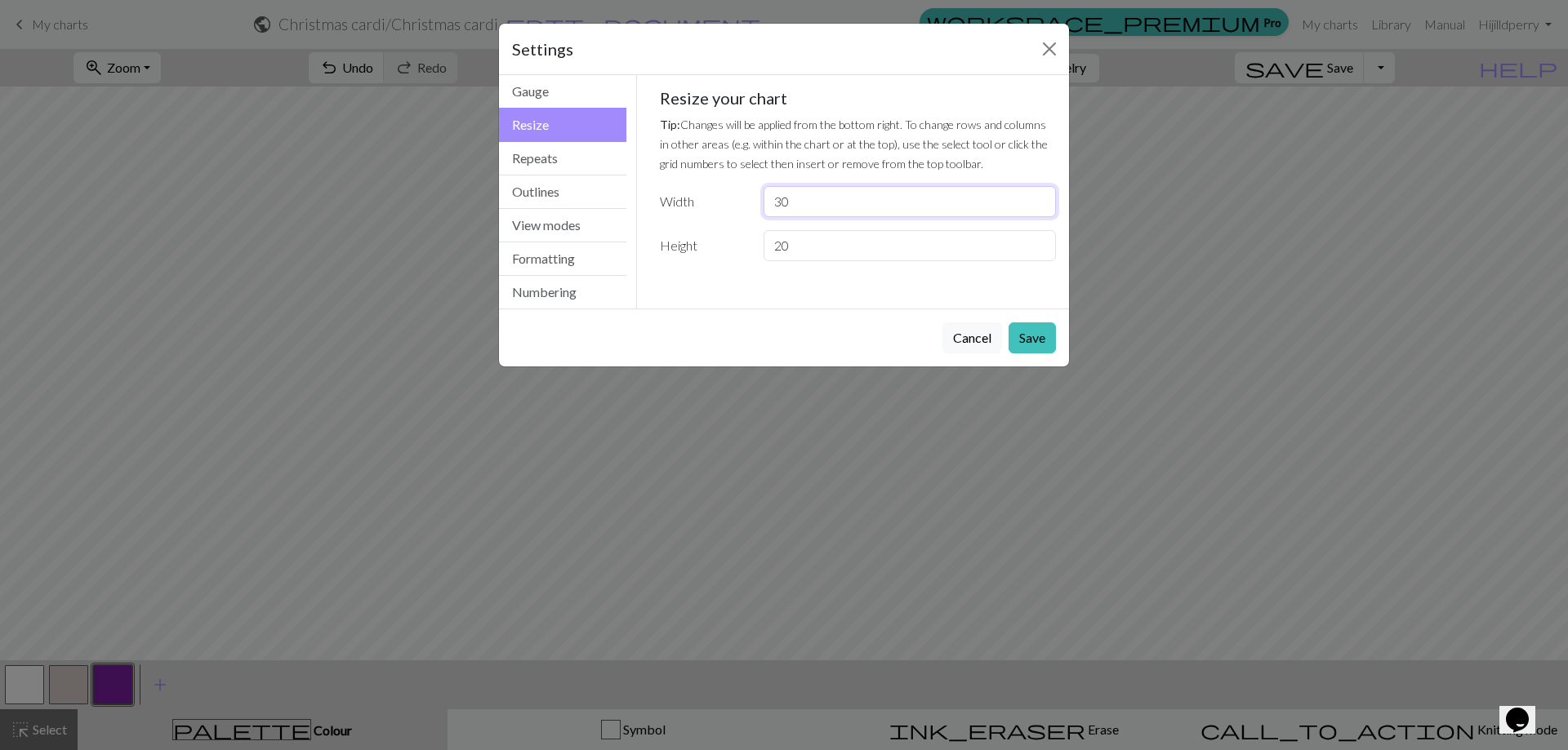
type input "30"
click at [1036, 205] on input "30" at bounding box center [910, 202] width 293 height 31
click at [1039, 240] on input "59" at bounding box center [910, 245] width 293 height 31
type input "60"
click at [1039, 242] on input "60" at bounding box center [910, 245] width 293 height 31
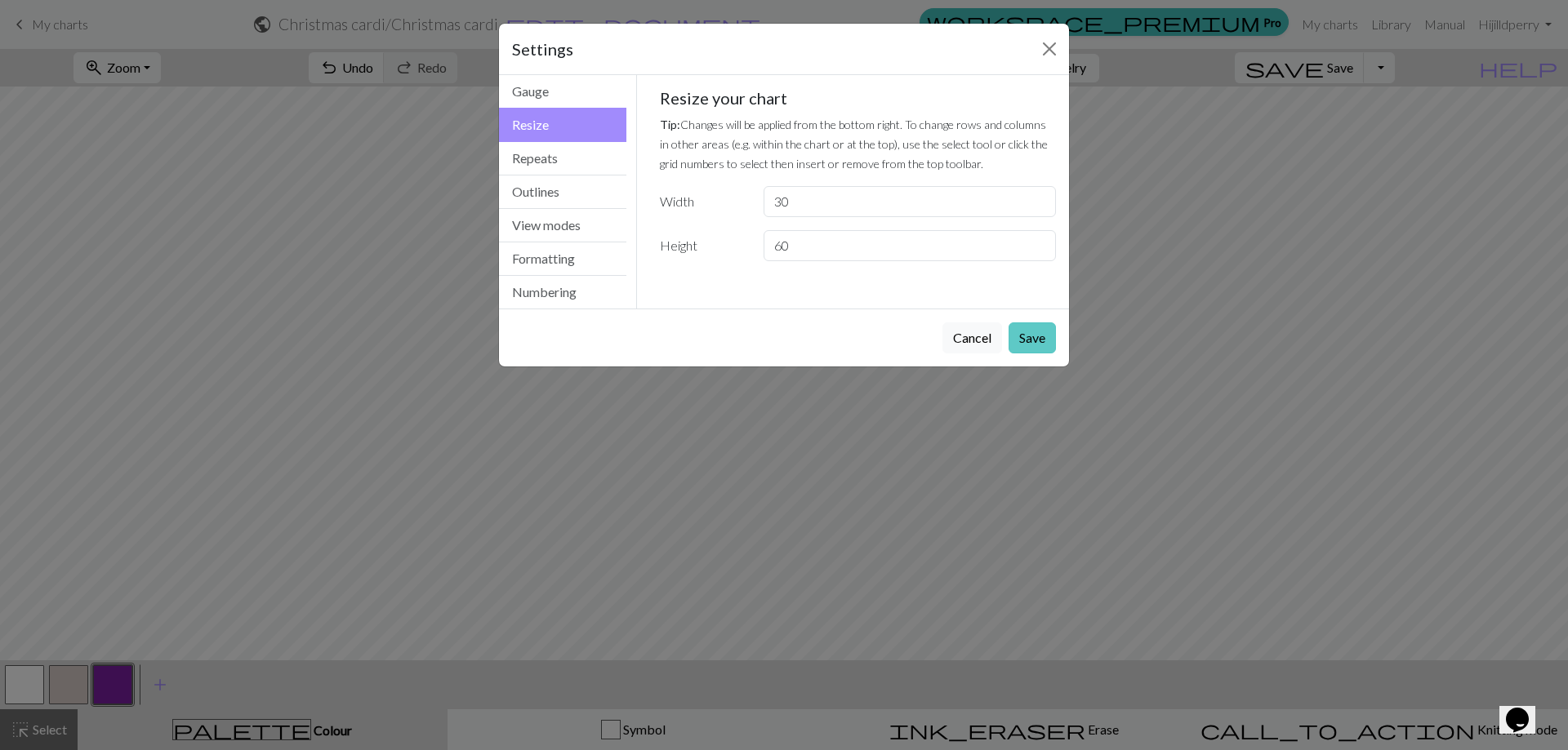
click at [1042, 335] on button "Save" at bounding box center [1033, 338] width 47 height 31
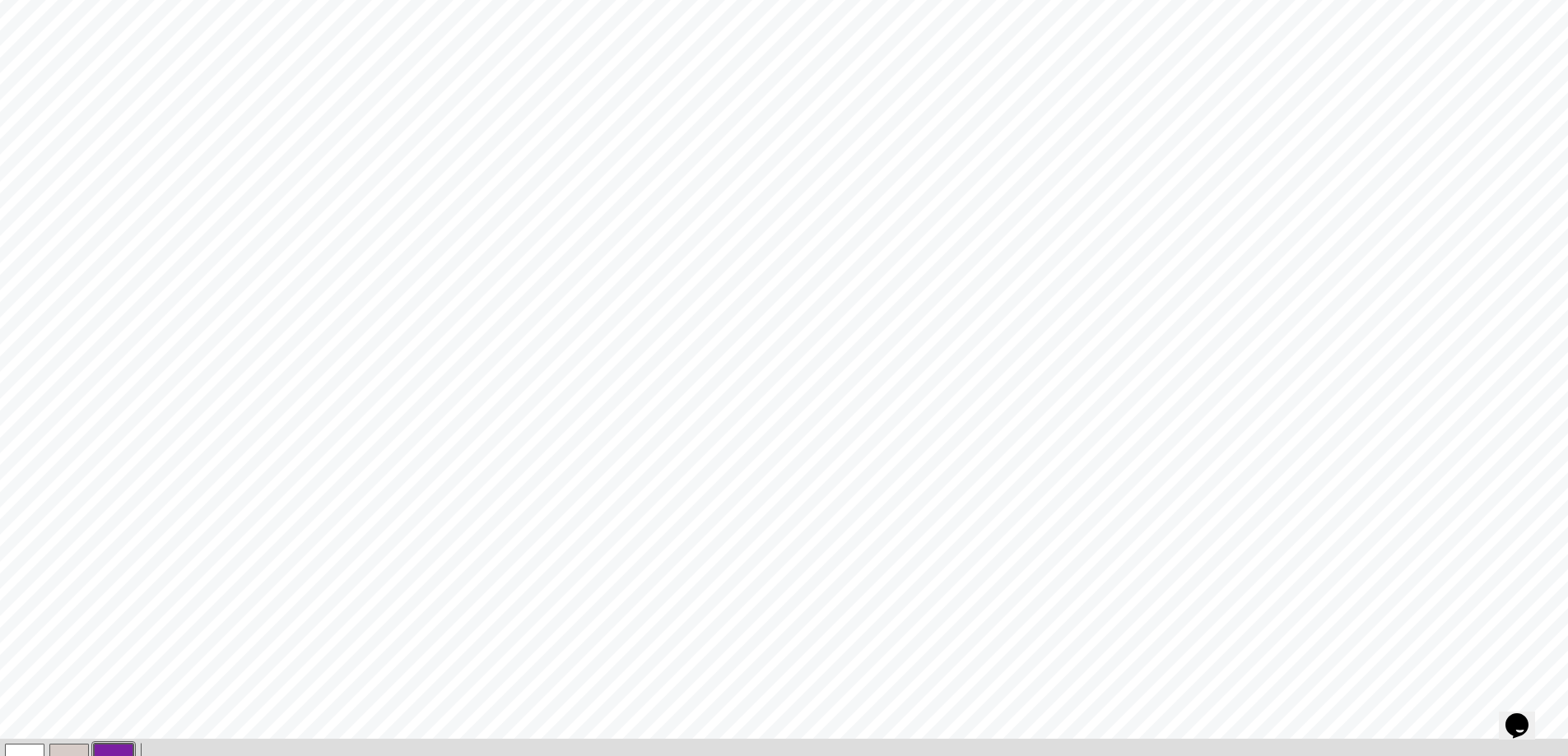
scroll to position [483, 0]
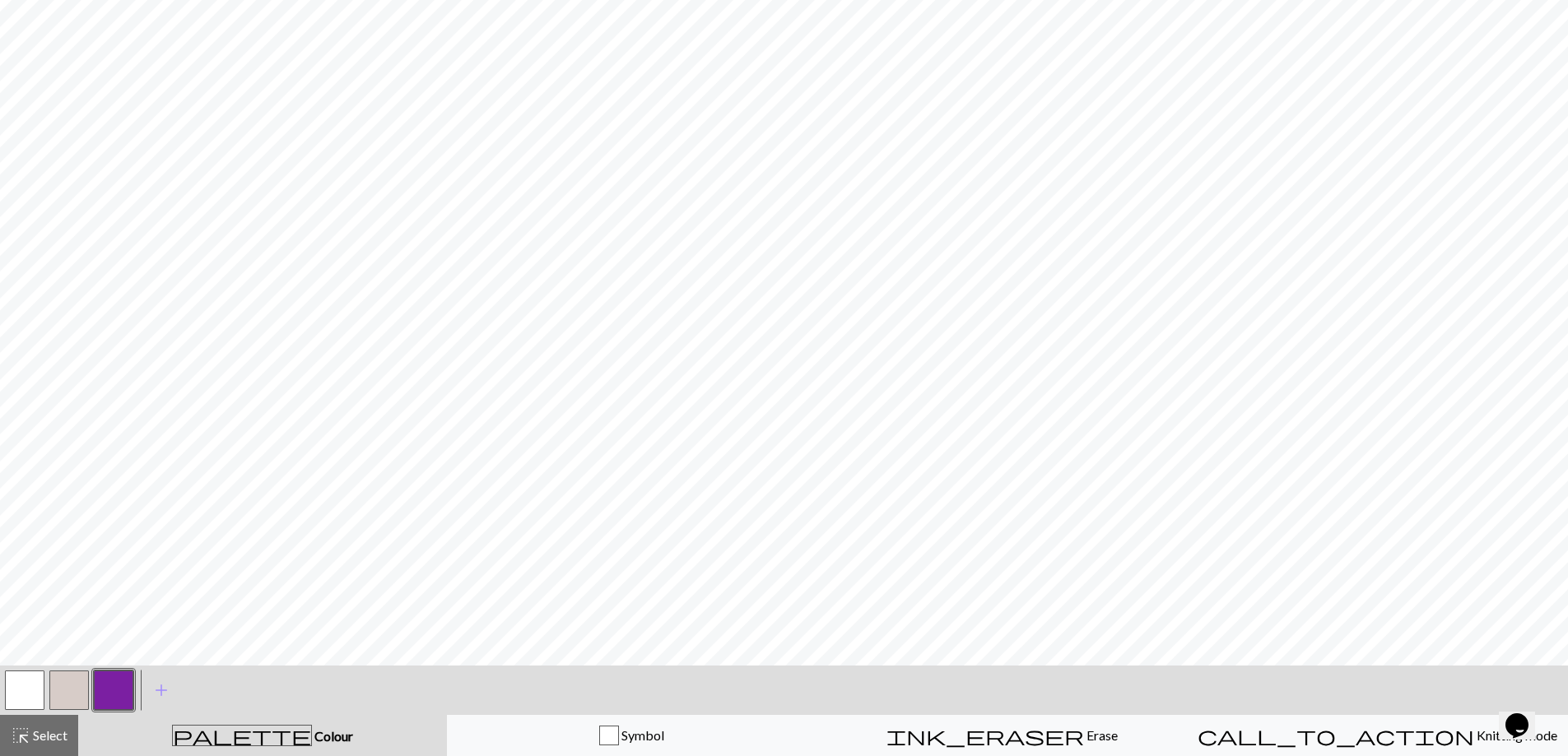
click at [117, 688] on button "button" at bounding box center [113, 690] width 39 height 39
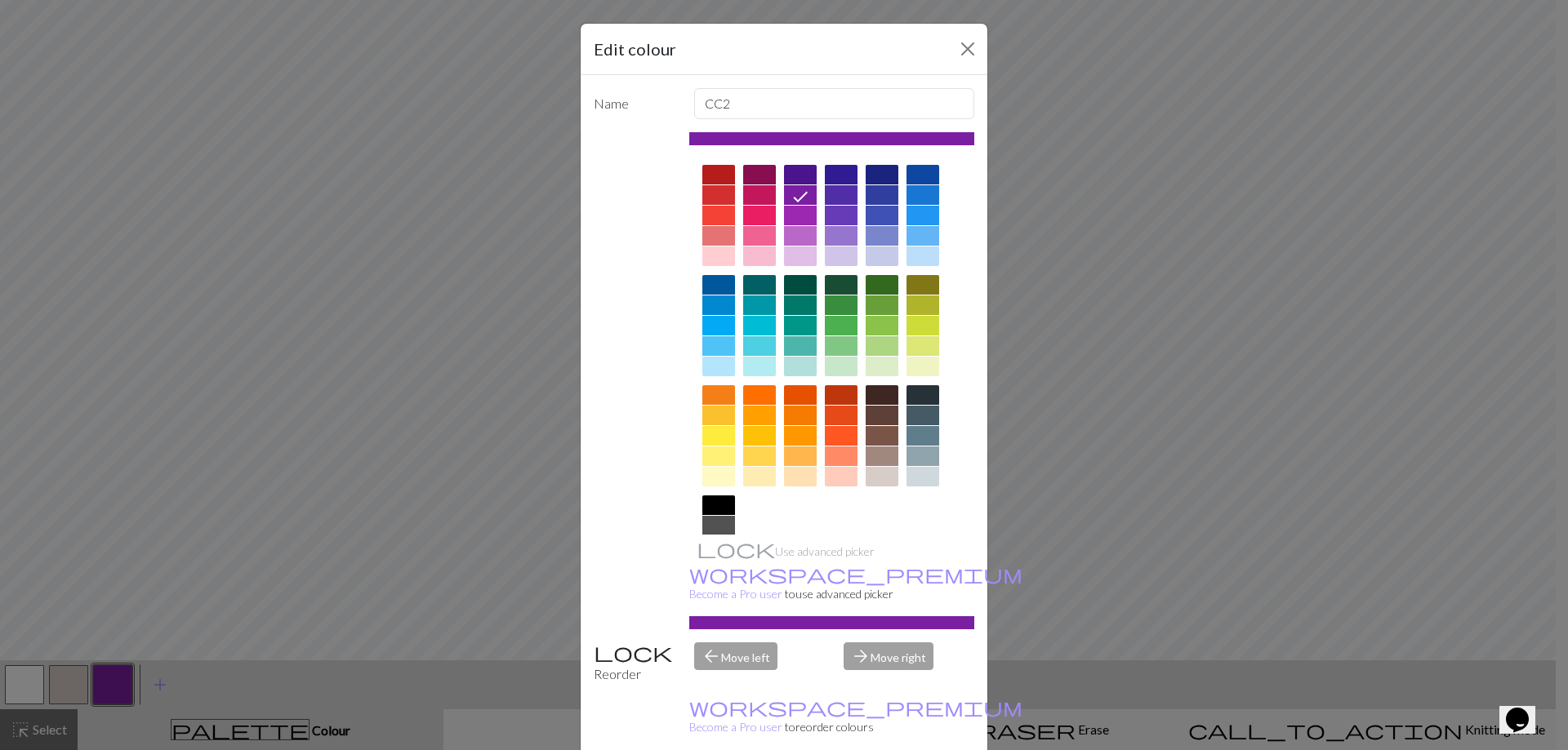
drag, startPoint x: 1062, startPoint y: 613, endPoint x: 1125, endPoint y: 624, distance: 64.0
click at [1125, 624] on div "Edit colour Name CC2 Use advanced picker workspace_premium Become a Pro user to…" at bounding box center [784, 375] width 1568 height 750
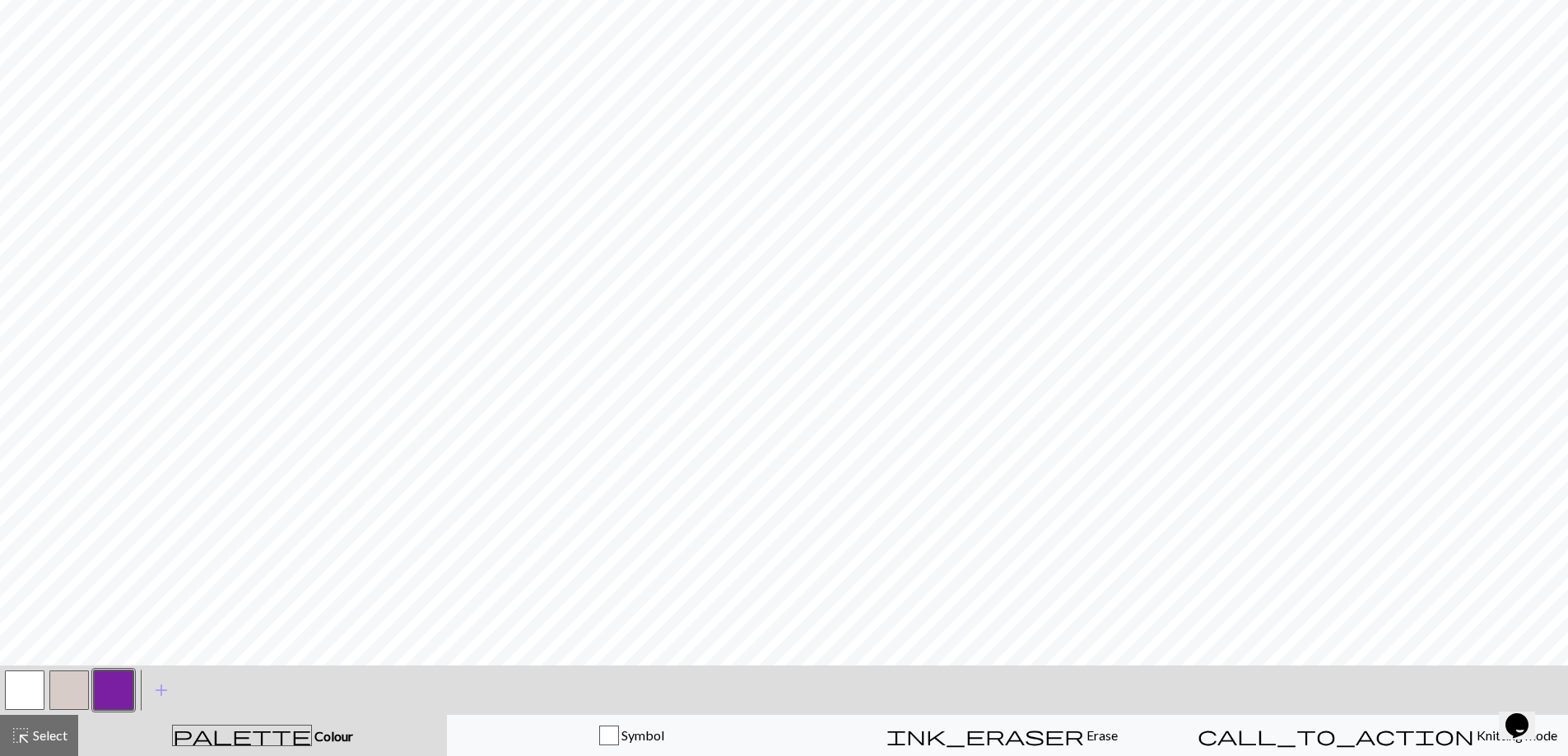
drag, startPoint x: 78, startPoint y: 683, endPoint x: 57, endPoint y: 686, distance: 21.2
click at [77, 684] on button "button" at bounding box center [69, 690] width 39 height 39
click at [75, 674] on button "button" at bounding box center [69, 690] width 39 height 39
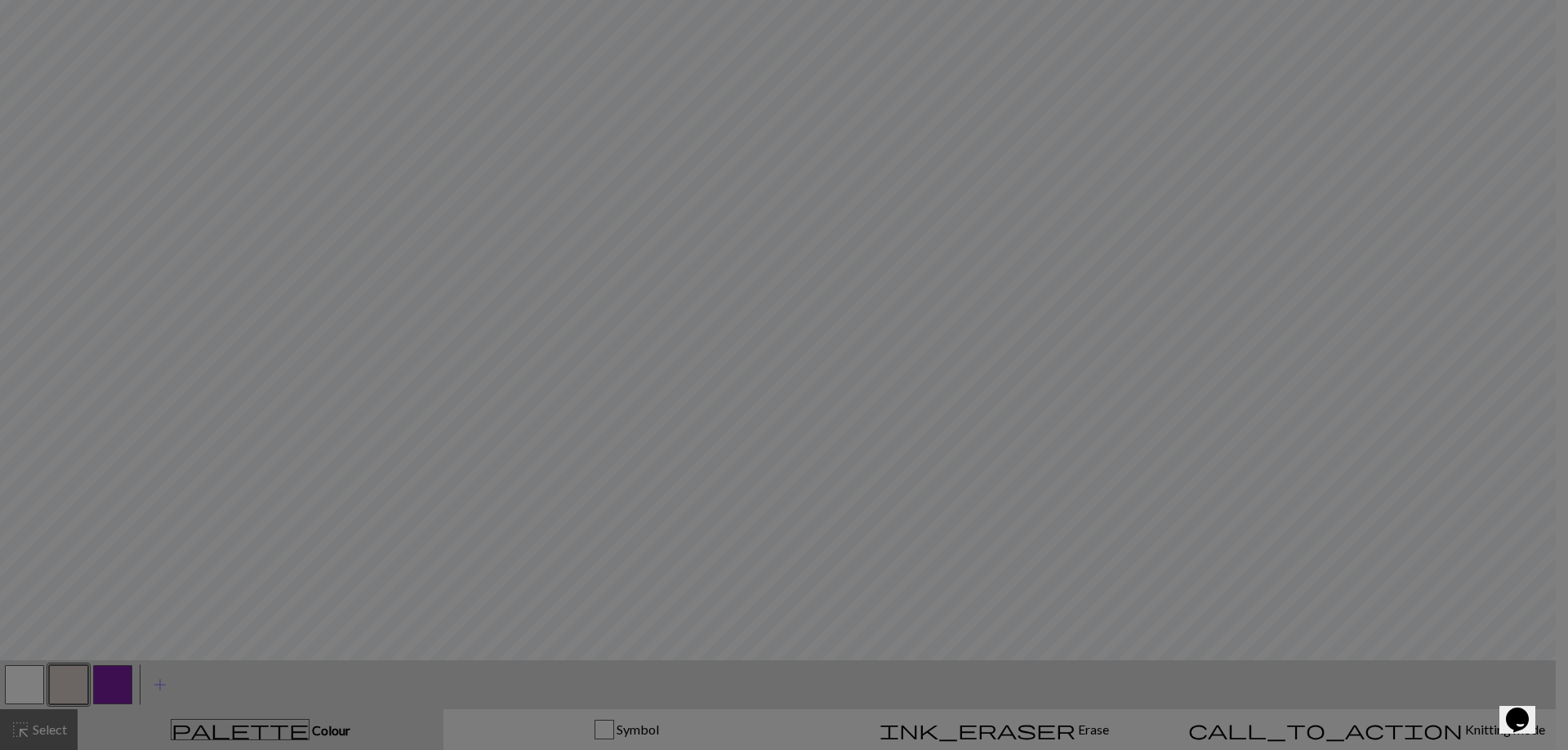
click at [68, 669] on div "Edit colour Name CC1 Use advanced picker workspace_premium Become a Pro user to…" at bounding box center [784, 375] width 1568 height 750
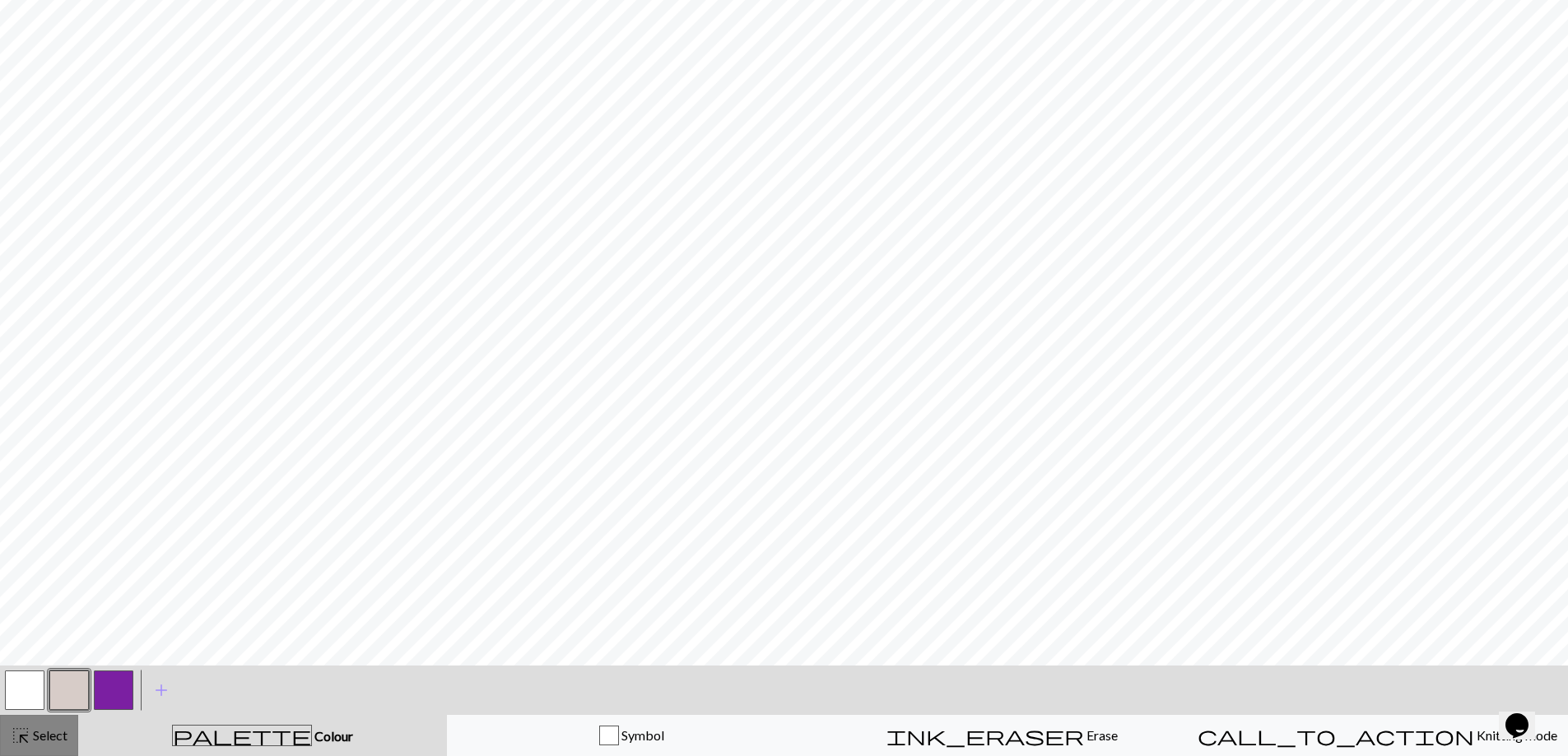
click at [20, 733] on span "highlight_alt" at bounding box center [20, 736] width 20 height 23
click at [60, 685] on button "button" at bounding box center [69, 690] width 39 height 39
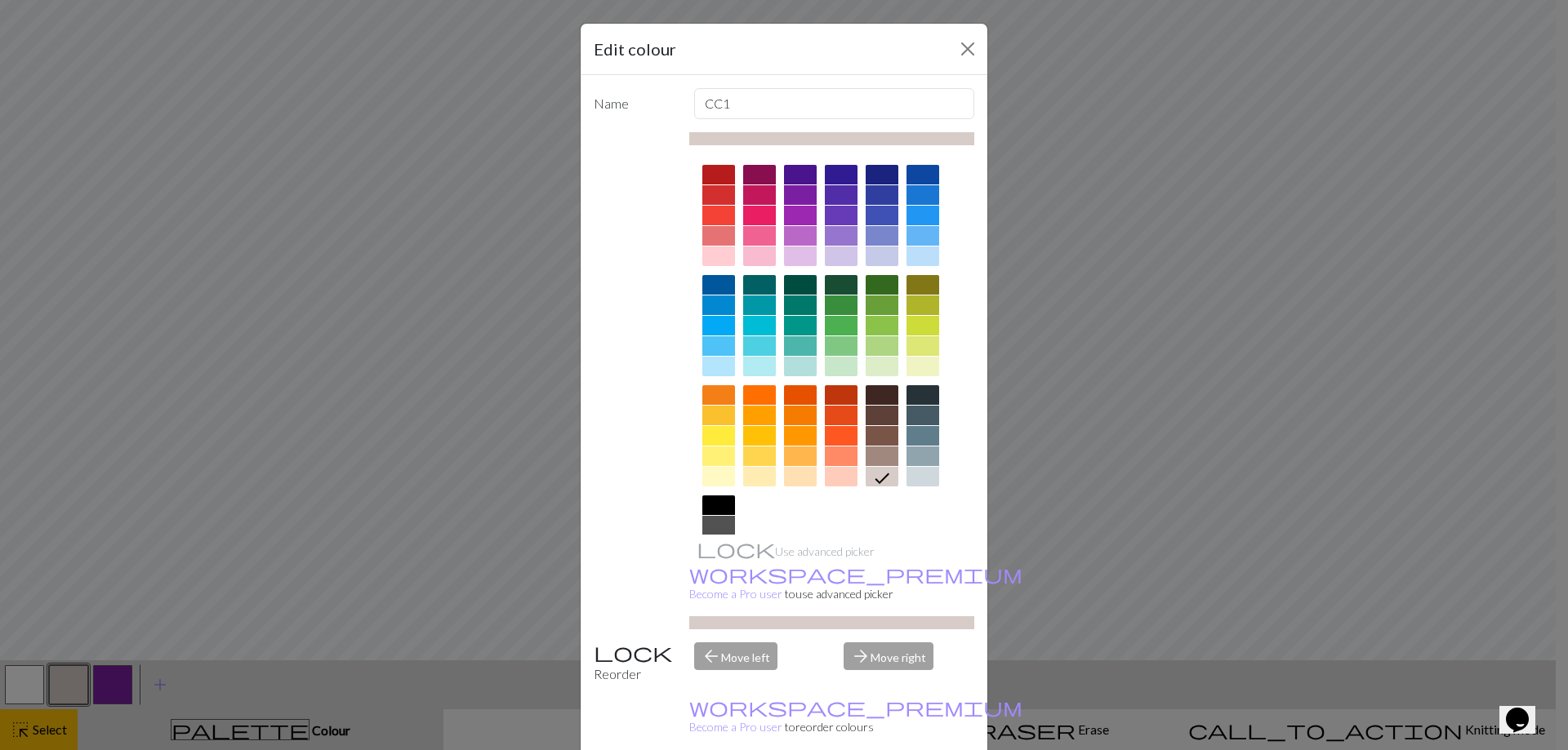
drag, startPoint x: 2, startPoint y: 737, endPoint x: 24, endPoint y: 737, distance: 22.0
click at [24, 737] on div "Edit colour Name CC1 Use advanced picker workspace_premium Become a Pro user to…" at bounding box center [784, 375] width 1568 height 750
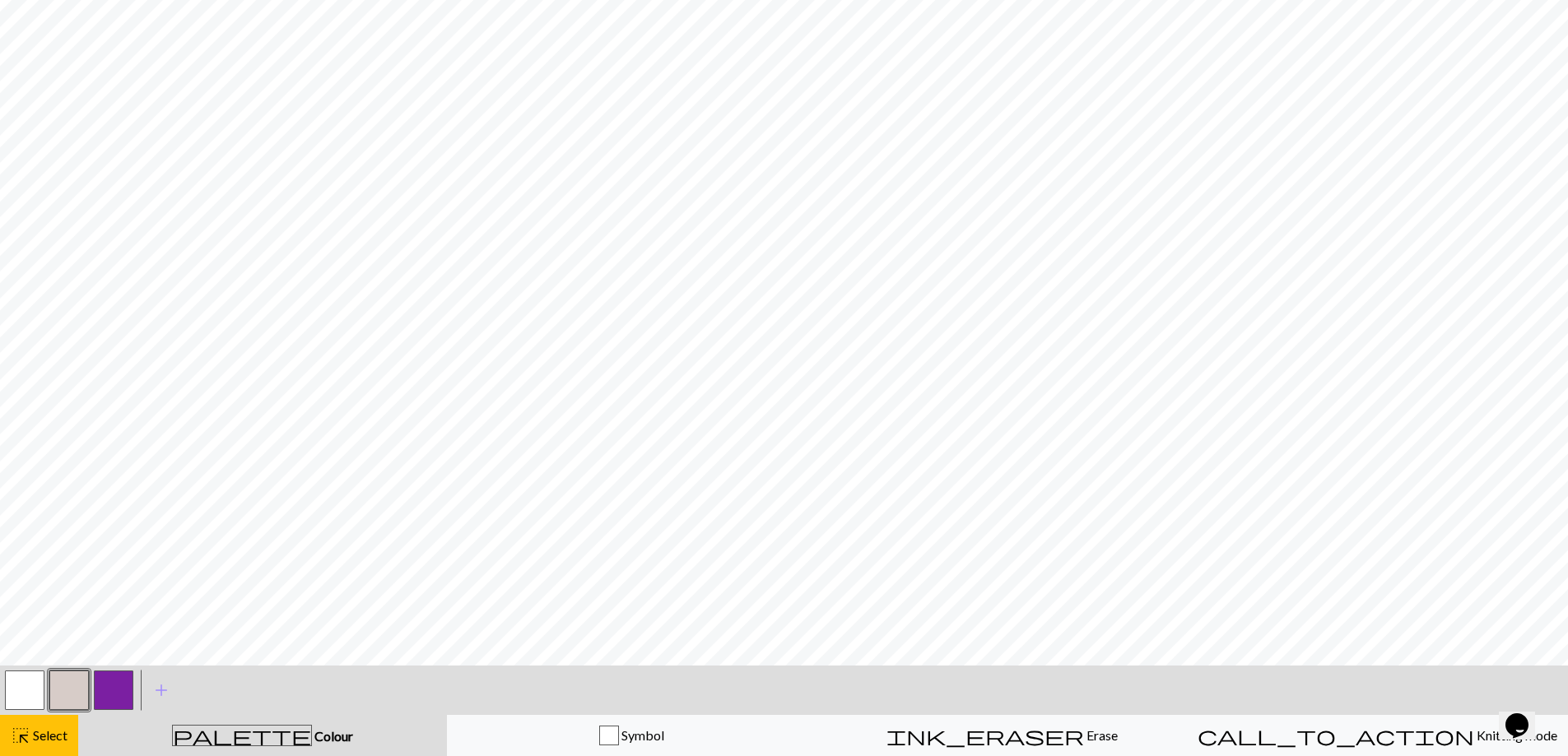
click at [77, 696] on button "button" at bounding box center [69, 690] width 39 height 39
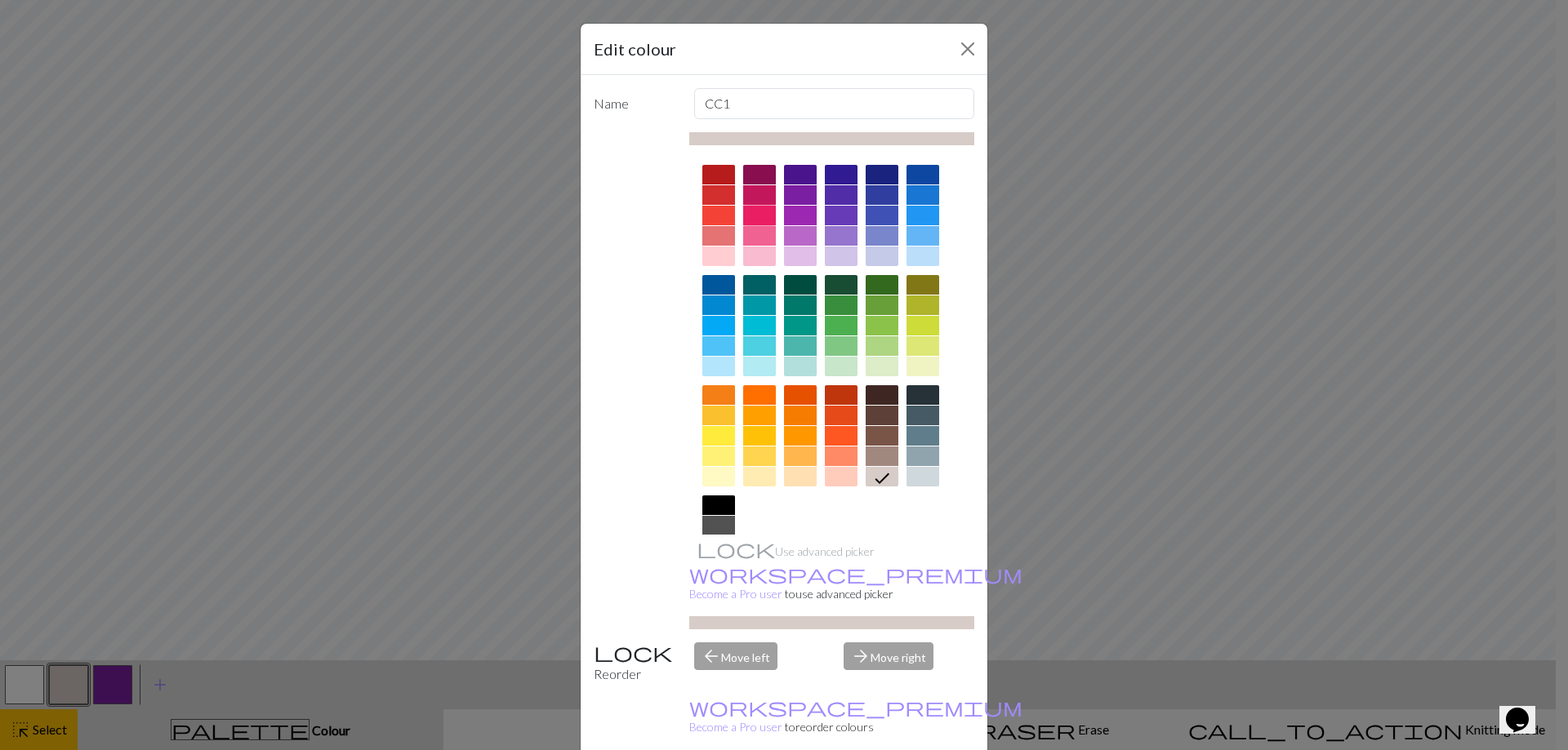
click at [746, 206] on div at bounding box center [759, 215] width 32 height 20
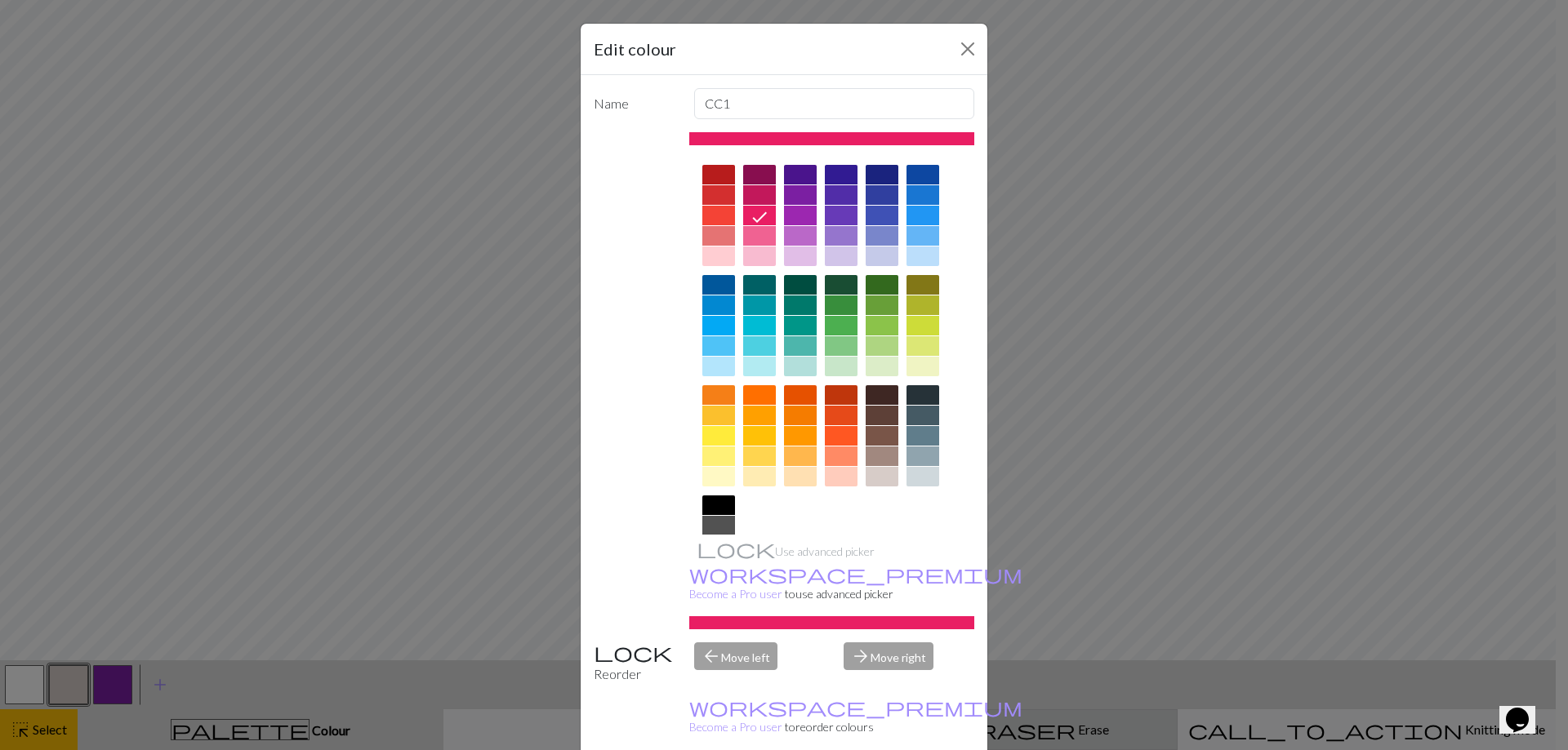
drag, startPoint x: 884, startPoint y: 732, endPoint x: 863, endPoint y: 730, distance: 21.1
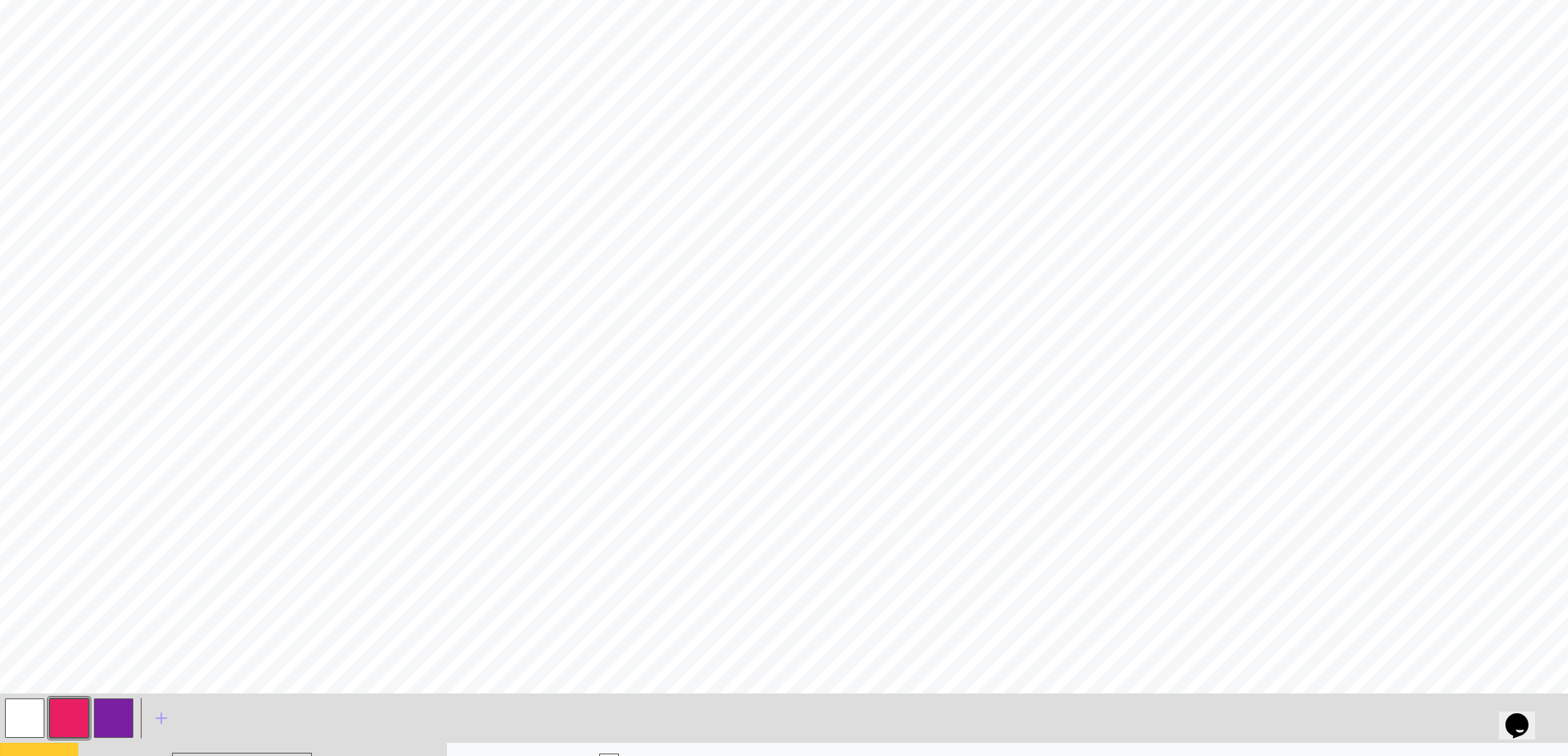
click at [51, 754] on div "highlight_alt Select Select" at bounding box center [38, 764] width 56 height 20
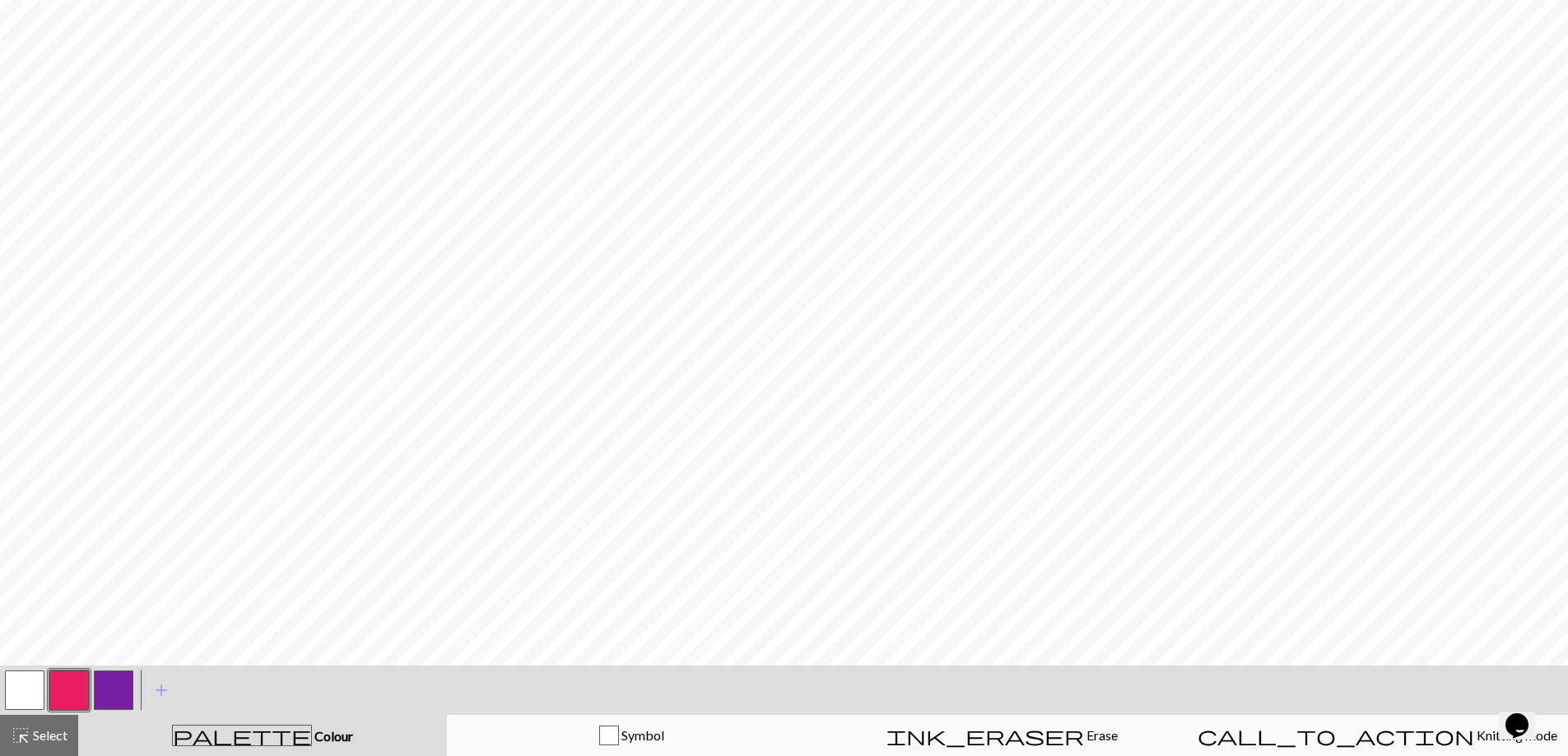
click at [118, 679] on button "button" at bounding box center [113, 690] width 39 height 39
click at [124, 682] on button "button" at bounding box center [113, 690] width 39 height 39
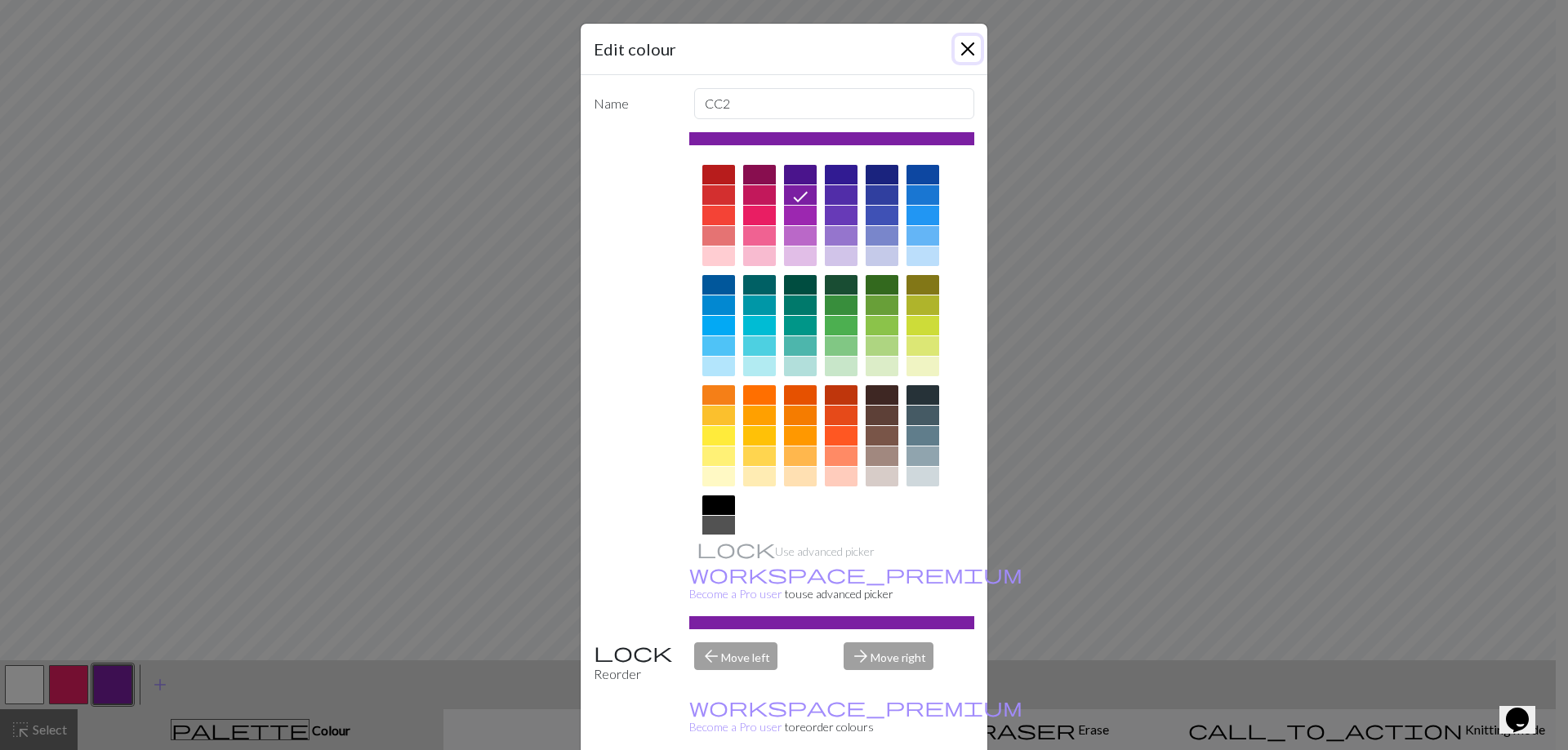
click at [961, 38] on button "Close" at bounding box center [968, 49] width 27 height 27
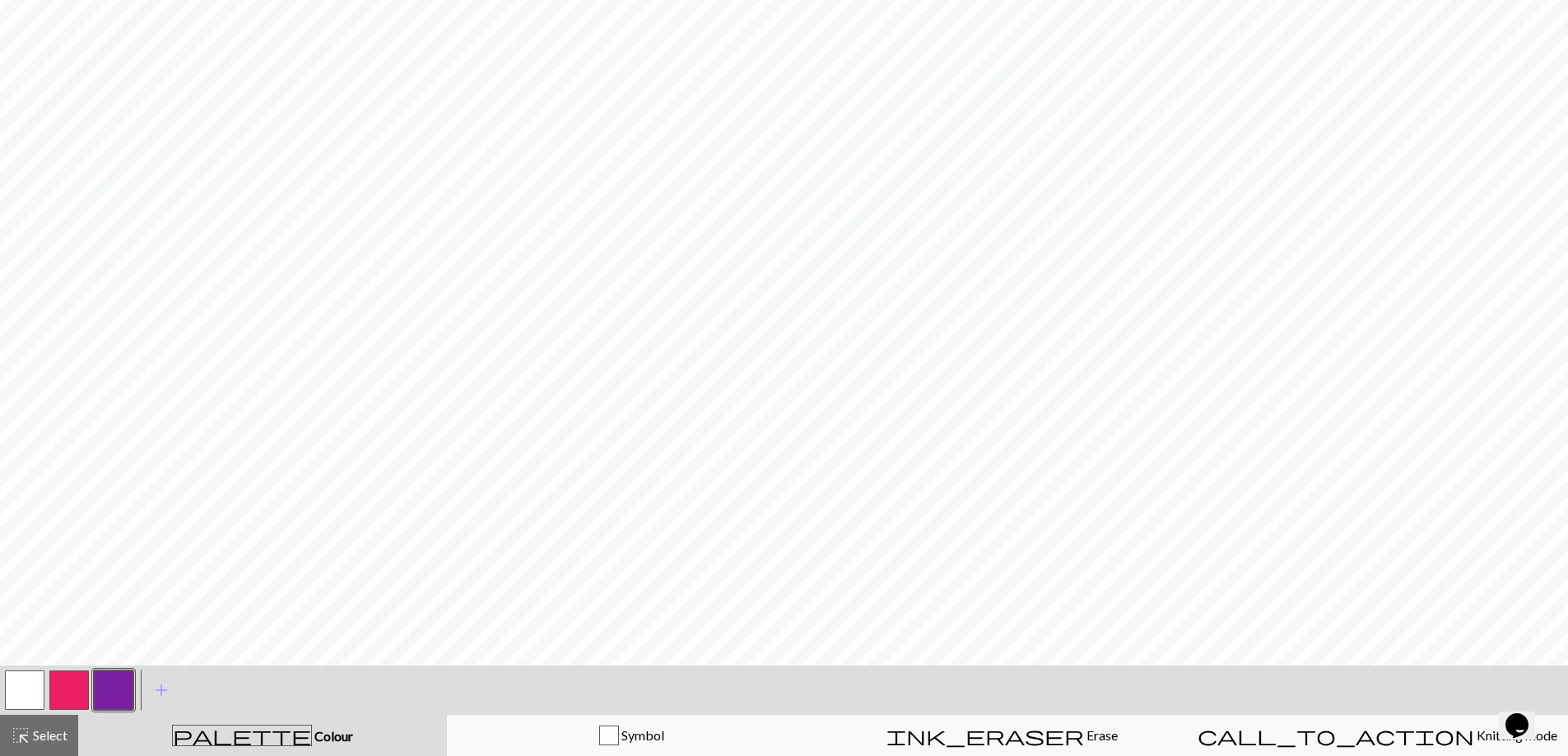
click at [42, 678] on button "button" at bounding box center [24, 690] width 39 height 39
click at [117, 679] on button "button" at bounding box center [113, 690] width 39 height 39
drag, startPoint x: 20, startPoint y: 690, endPoint x: 38, endPoint y: 674, distance: 24.1
click at [24, 692] on button "button" at bounding box center [24, 690] width 39 height 39
drag, startPoint x: 117, startPoint y: 683, endPoint x: 184, endPoint y: 676, distance: 67.4
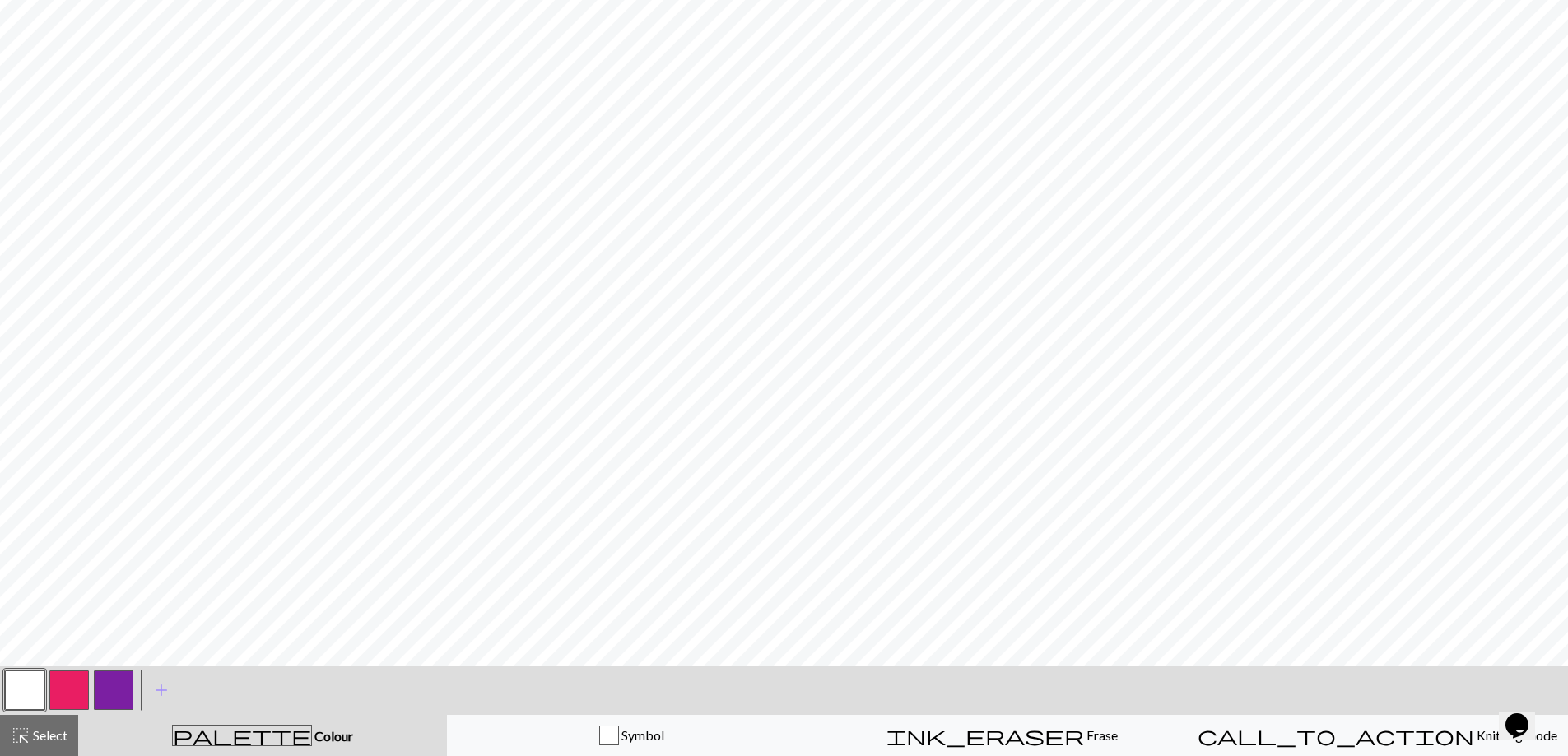
click at [118, 686] on button "button" at bounding box center [113, 690] width 39 height 39
drag, startPoint x: 24, startPoint y: 691, endPoint x: 35, endPoint y: 684, distance: 13.0
click at [22, 691] on button "button" at bounding box center [24, 690] width 39 height 39
click at [94, 671] on button "button" at bounding box center [113, 690] width 39 height 39
drag, startPoint x: 9, startPoint y: 683, endPoint x: 25, endPoint y: 681, distance: 16.1
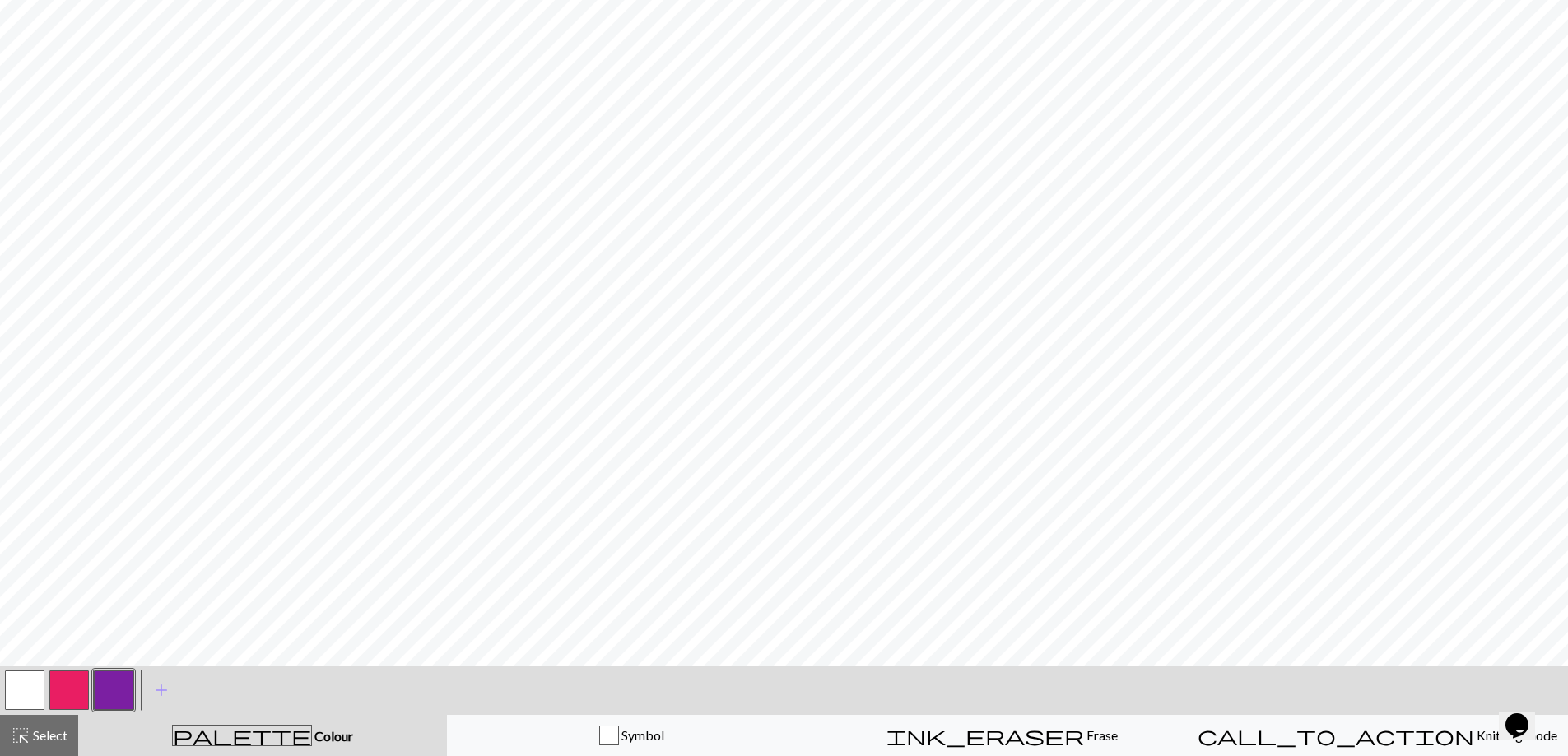
click at [9, 683] on button "button" at bounding box center [24, 690] width 39 height 39
drag, startPoint x: 112, startPoint y: 687, endPoint x: 110, endPoint y: 678, distance: 9.2
click at [111, 687] on button "button" at bounding box center [113, 690] width 39 height 39
click at [115, 681] on button "button" at bounding box center [113, 690] width 39 height 39
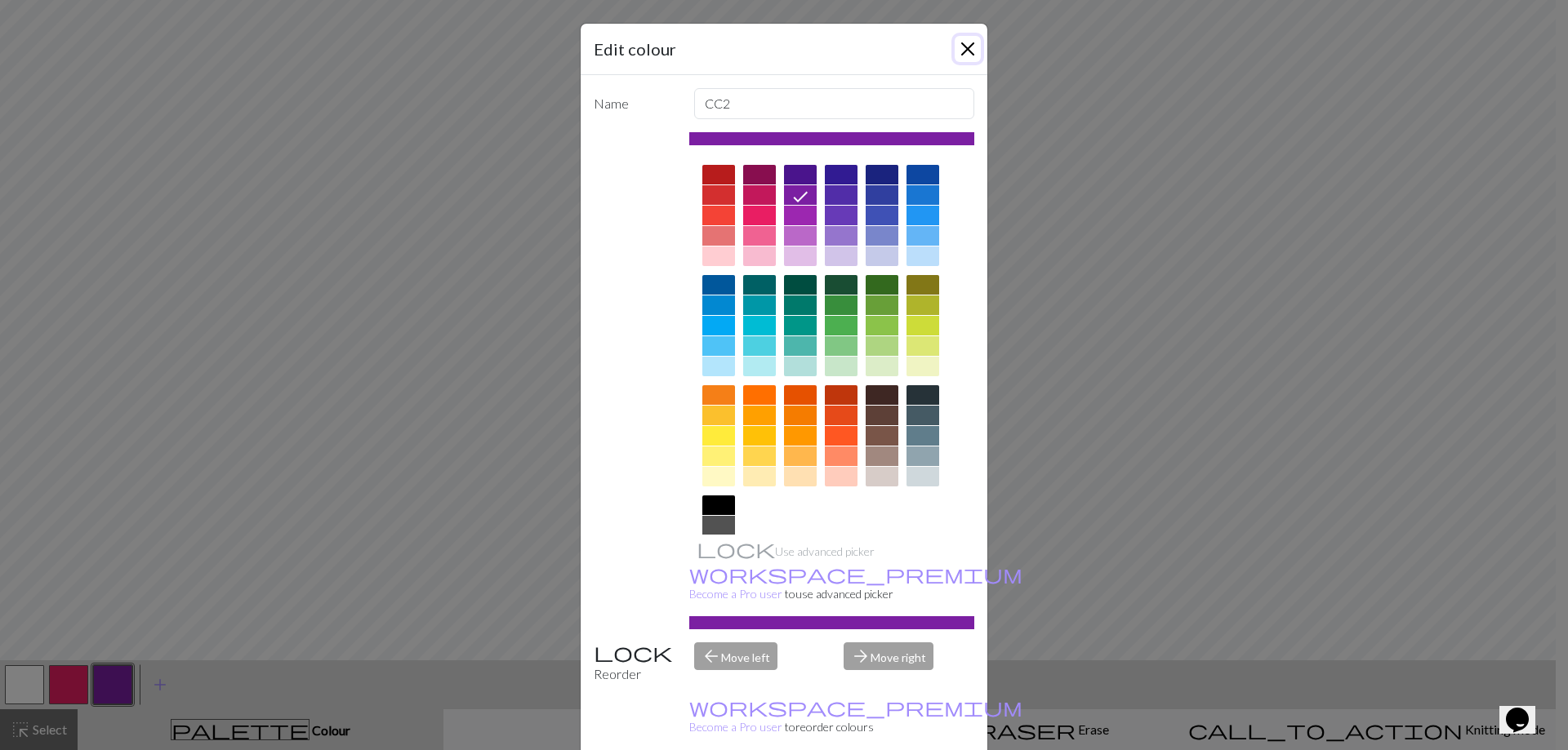
click at [956, 45] on button "Close" at bounding box center [968, 49] width 27 height 27
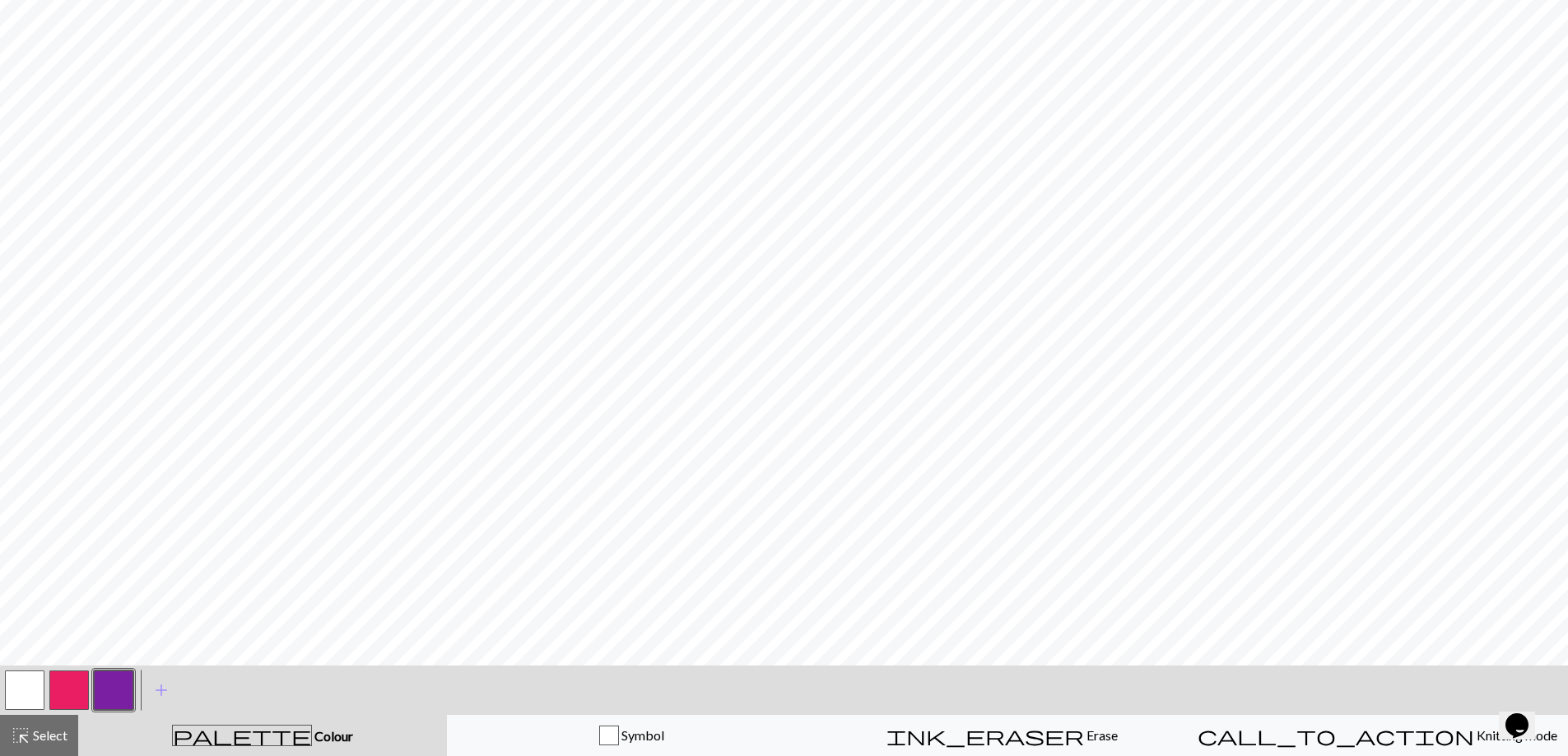
click at [14, 686] on button "button" at bounding box center [24, 690] width 39 height 39
click at [121, 675] on button "button" at bounding box center [113, 690] width 39 height 39
click at [15, 686] on button "button" at bounding box center [24, 690] width 39 height 39
drag, startPoint x: 109, startPoint y: 692, endPoint x: 314, endPoint y: 671, distance: 206.1
click at [110, 696] on button "button" at bounding box center [113, 690] width 39 height 39
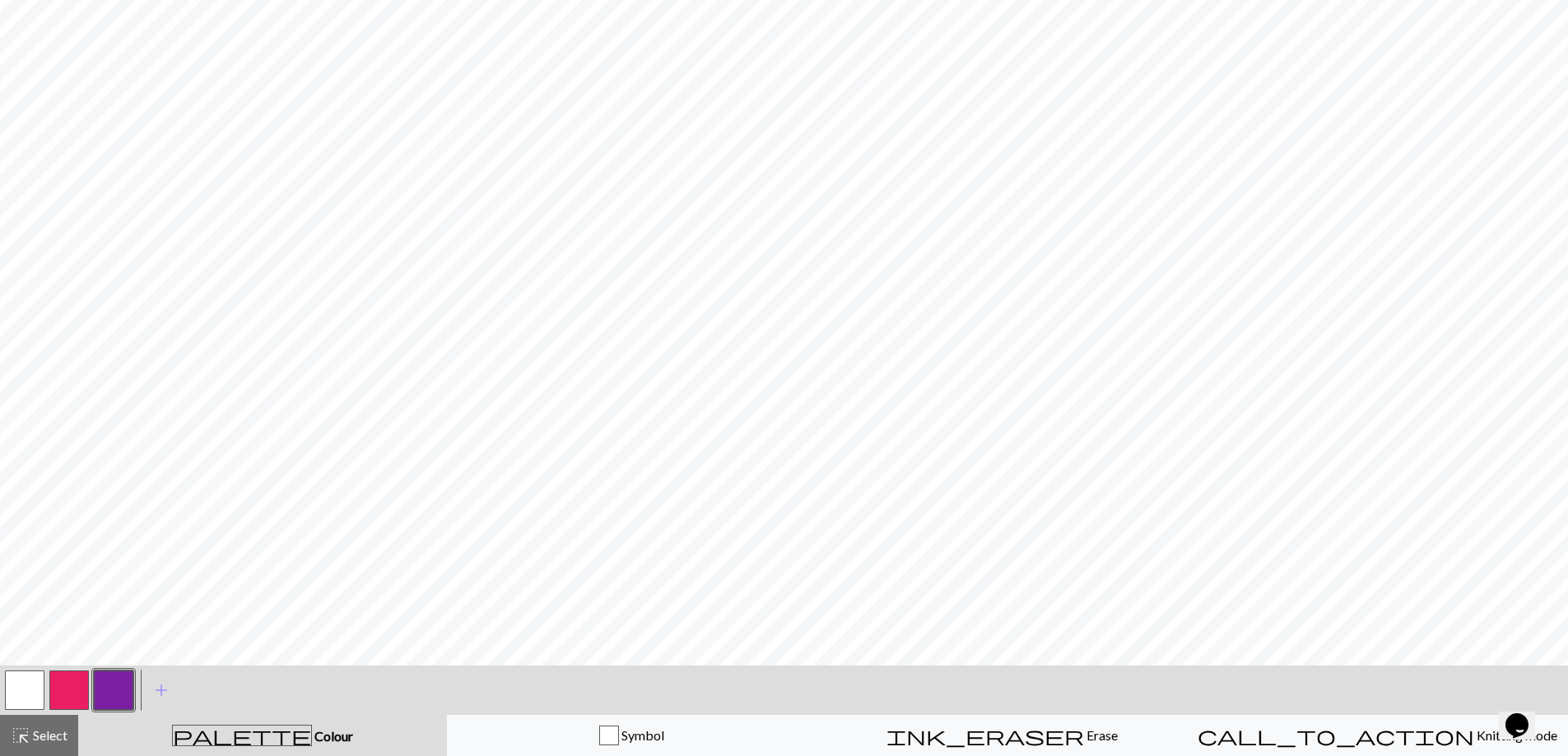
drag, startPoint x: 26, startPoint y: 687, endPoint x: 84, endPoint y: 666, distance: 61.7
click at [39, 682] on button "button" at bounding box center [24, 690] width 39 height 39
click at [122, 678] on button "button" at bounding box center [113, 690] width 39 height 39
click at [21, 680] on button "button" at bounding box center [24, 690] width 39 height 39
click at [127, 672] on button "button" at bounding box center [113, 690] width 39 height 39
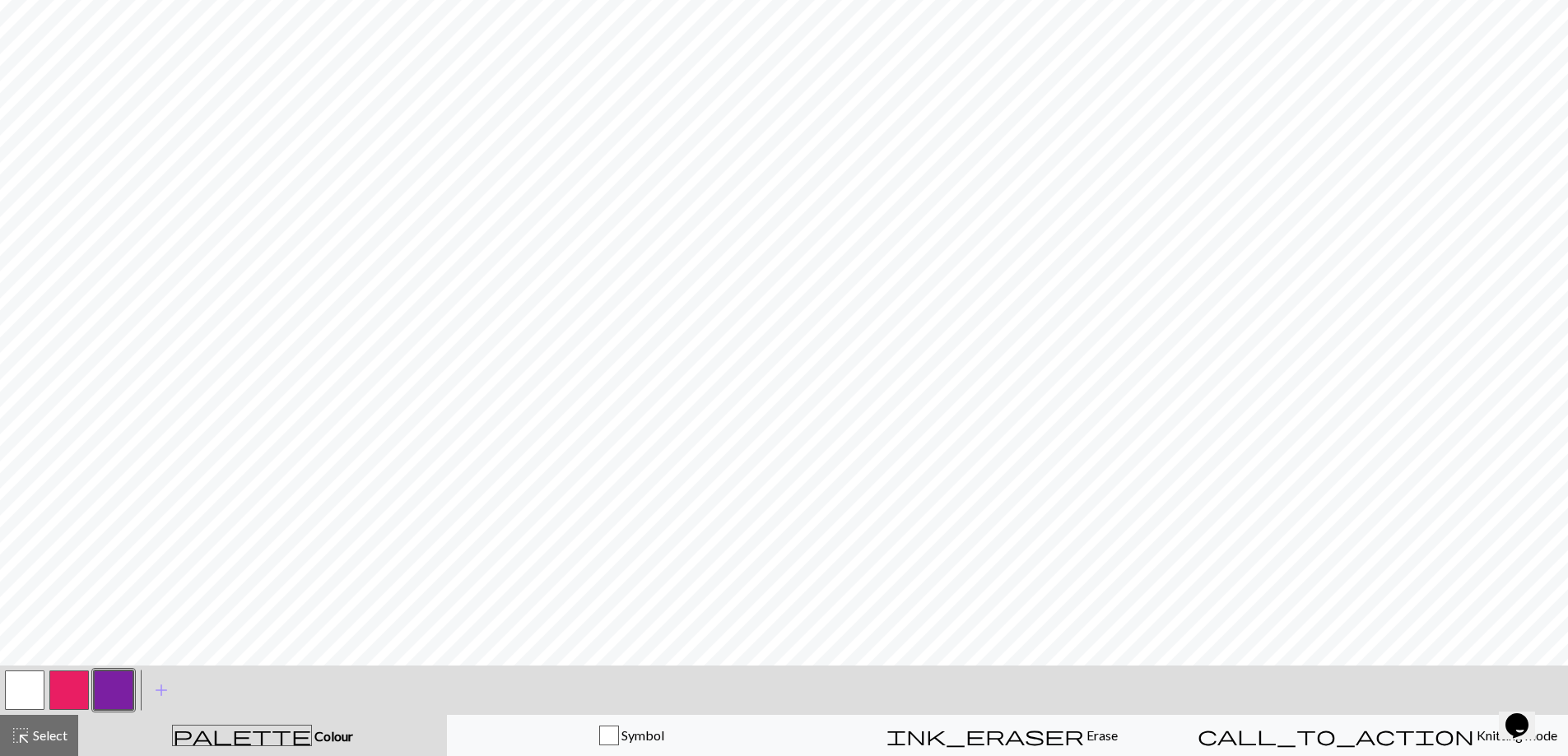
drag, startPoint x: 34, startPoint y: 683, endPoint x: 77, endPoint y: 668, distance: 45.5
click at [45, 678] on div at bounding box center [25, 690] width 45 height 45
click at [21, 674] on button "button" at bounding box center [24, 690] width 39 height 39
click at [120, 686] on button "button" at bounding box center [113, 690] width 39 height 39
click at [31, 686] on button "button" at bounding box center [24, 690] width 39 height 39
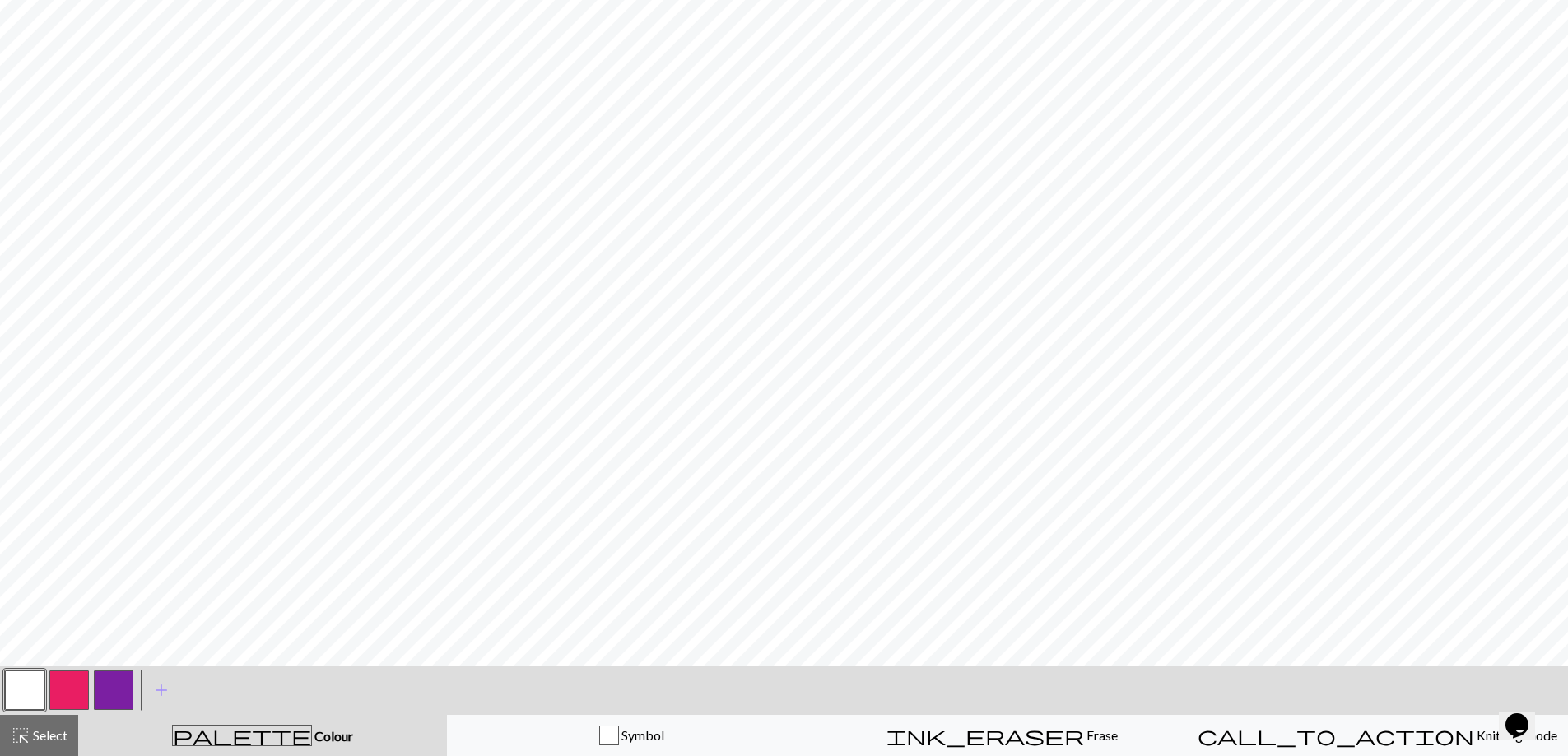
drag, startPoint x: 115, startPoint y: 688, endPoint x: 139, endPoint y: 671, distance: 29.4
click at [122, 683] on button "button" at bounding box center [113, 690] width 39 height 39
click at [26, 688] on button "button" at bounding box center [24, 690] width 39 height 39
click at [117, 683] on button "button" at bounding box center [113, 690] width 39 height 39
click at [23, 687] on button "button" at bounding box center [24, 690] width 39 height 39
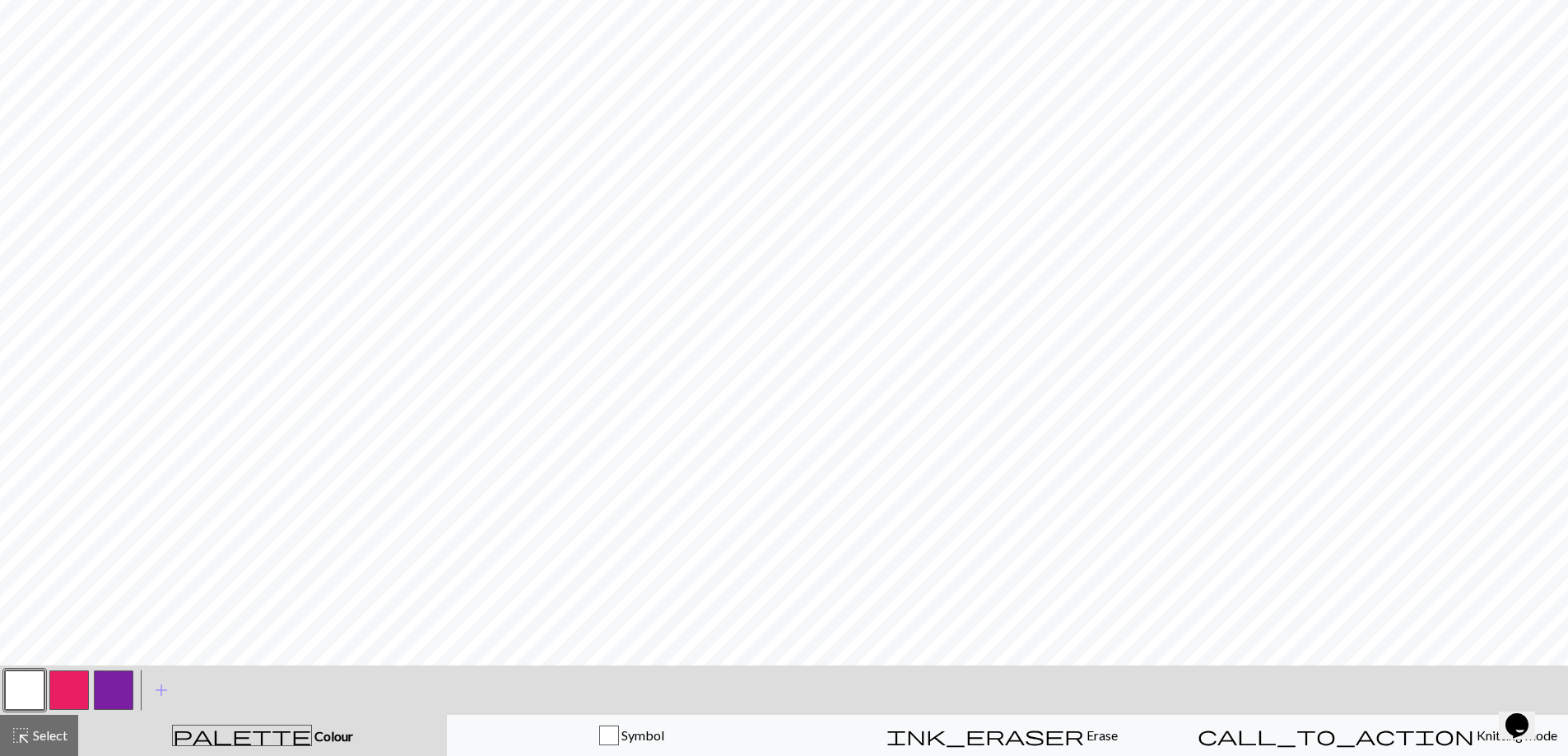
drag, startPoint x: 118, startPoint y: 672, endPoint x: 132, endPoint y: 669, distance: 14.3
click at [120, 672] on button "button" at bounding box center [113, 690] width 39 height 39
click at [23, 689] on button "button" at bounding box center [24, 690] width 39 height 39
drag, startPoint x: 111, startPoint y: 675, endPoint x: 127, endPoint y: 671, distance: 16.5
click at [122, 673] on button "button" at bounding box center [113, 690] width 39 height 39
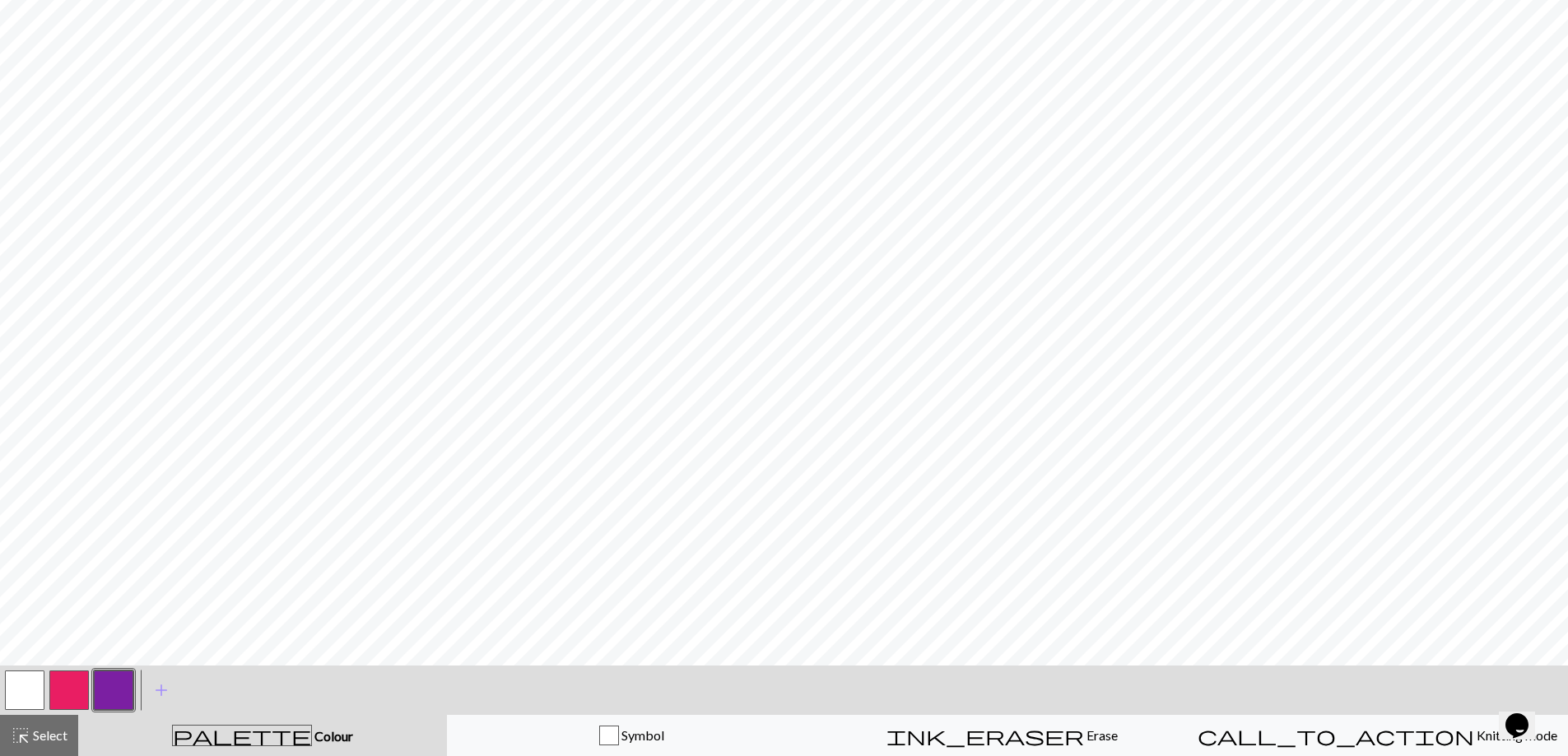
click at [37, 683] on button "button" at bounding box center [24, 690] width 39 height 39
drag, startPoint x: 122, startPoint y: 677, endPoint x: 152, endPoint y: 666, distance: 32.0
click at [130, 673] on button "button" at bounding box center [113, 690] width 39 height 39
click at [25, 687] on button "button" at bounding box center [24, 690] width 39 height 39
drag, startPoint x: 111, startPoint y: 681, endPoint x: 159, endPoint y: 670, distance: 49.2
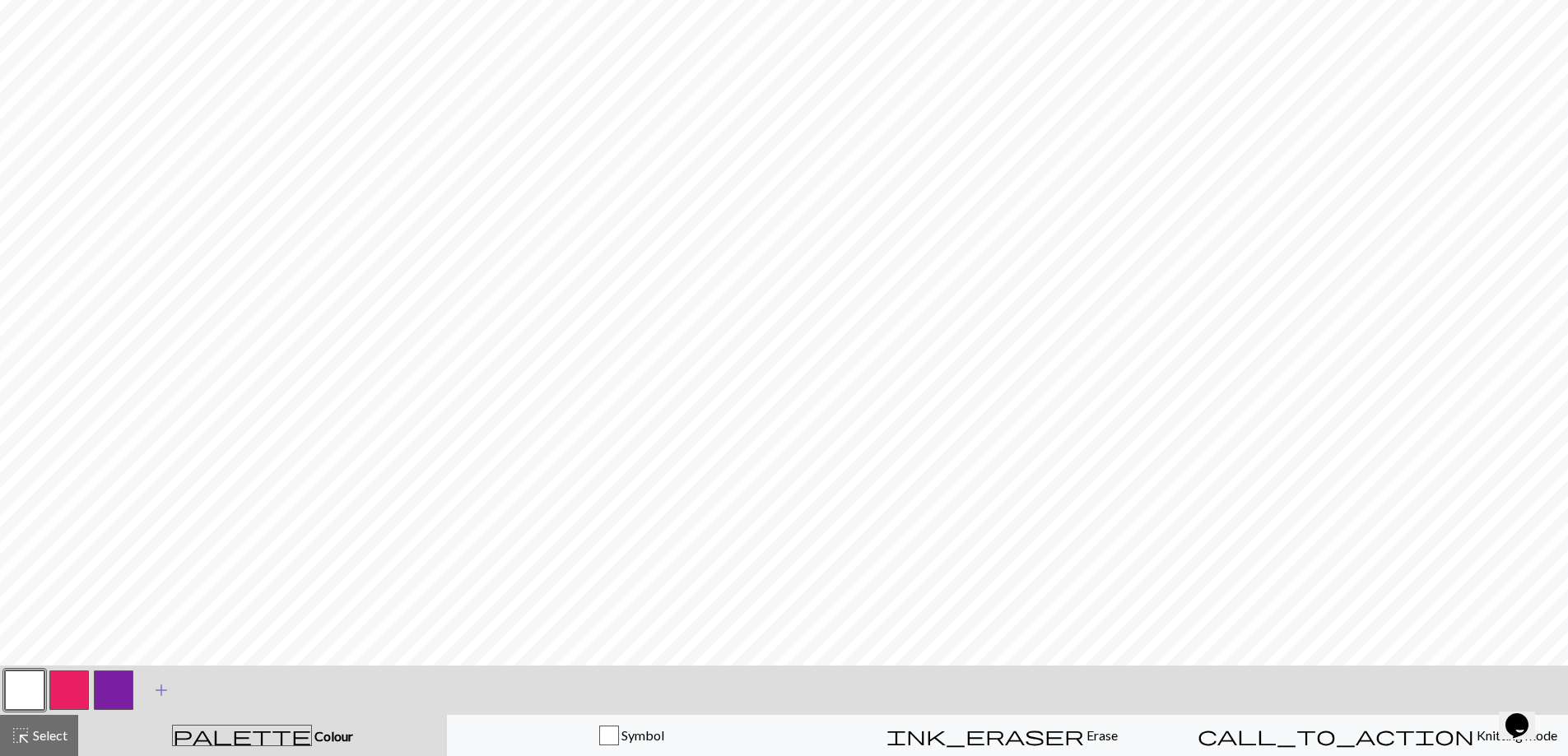
click at [145, 671] on div "< > add Add a colour" at bounding box center [784, 690] width 1568 height 50
click at [111, 693] on button "button" at bounding box center [113, 690] width 39 height 39
drag, startPoint x: 27, startPoint y: 689, endPoint x: 128, endPoint y: 666, distance: 103.6
click at [36, 685] on button "button" at bounding box center [24, 690] width 39 height 39
drag, startPoint x: 117, startPoint y: 687, endPoint x: 142, endPoint y: 672, distance: 29.2
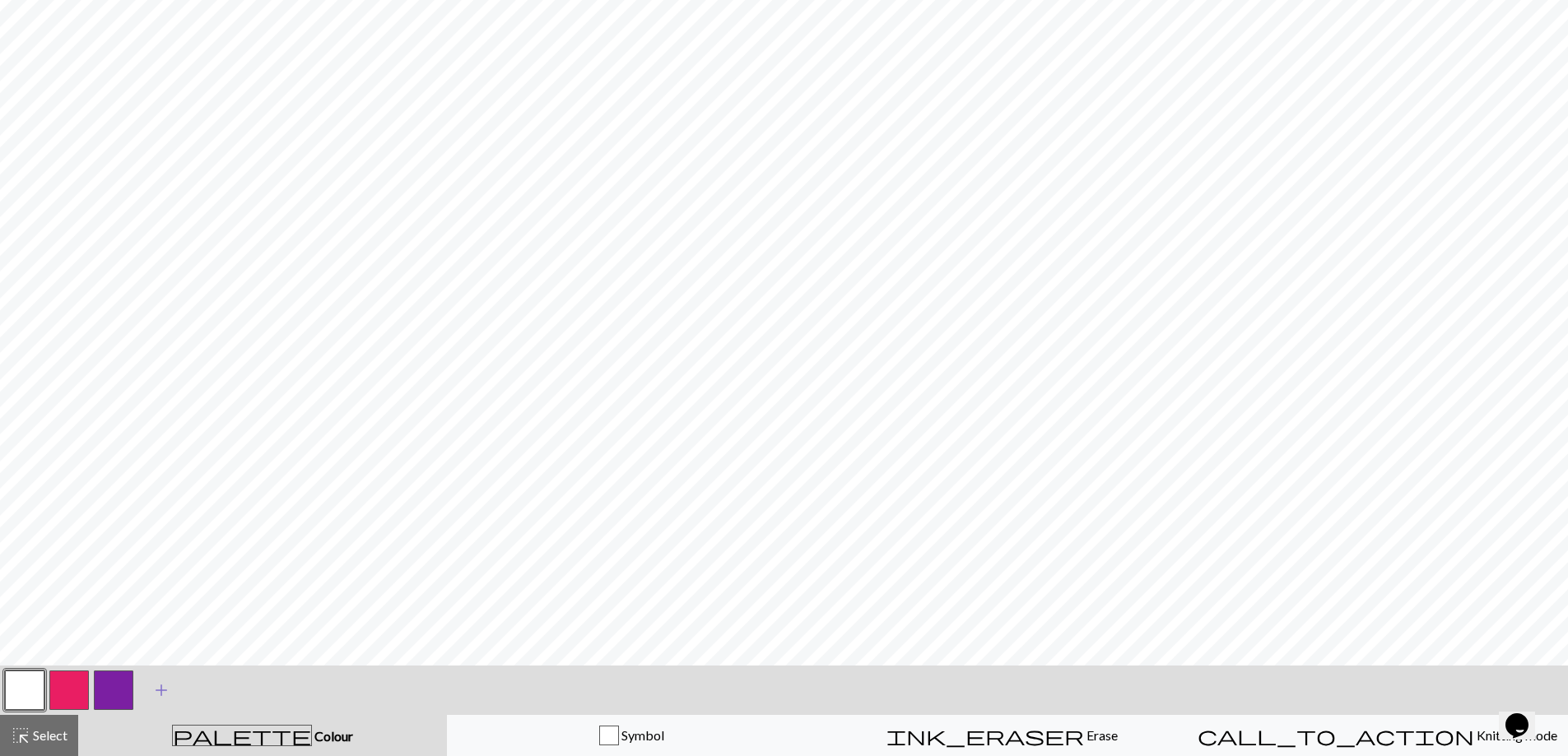
click at [135, 677] on div at bounding box center [114, 690] width 45 height 45
drag, startPoint x: 108, startPoint y: 684, endPoint x: 117, endPoint y: 680, distance: 9.8
click at [114, 683] on button "button" at bounding box center [113, 690] width 39 height 39
click at [29, 685] on button "button" at bounding box center [24, 690] width 39 height 39
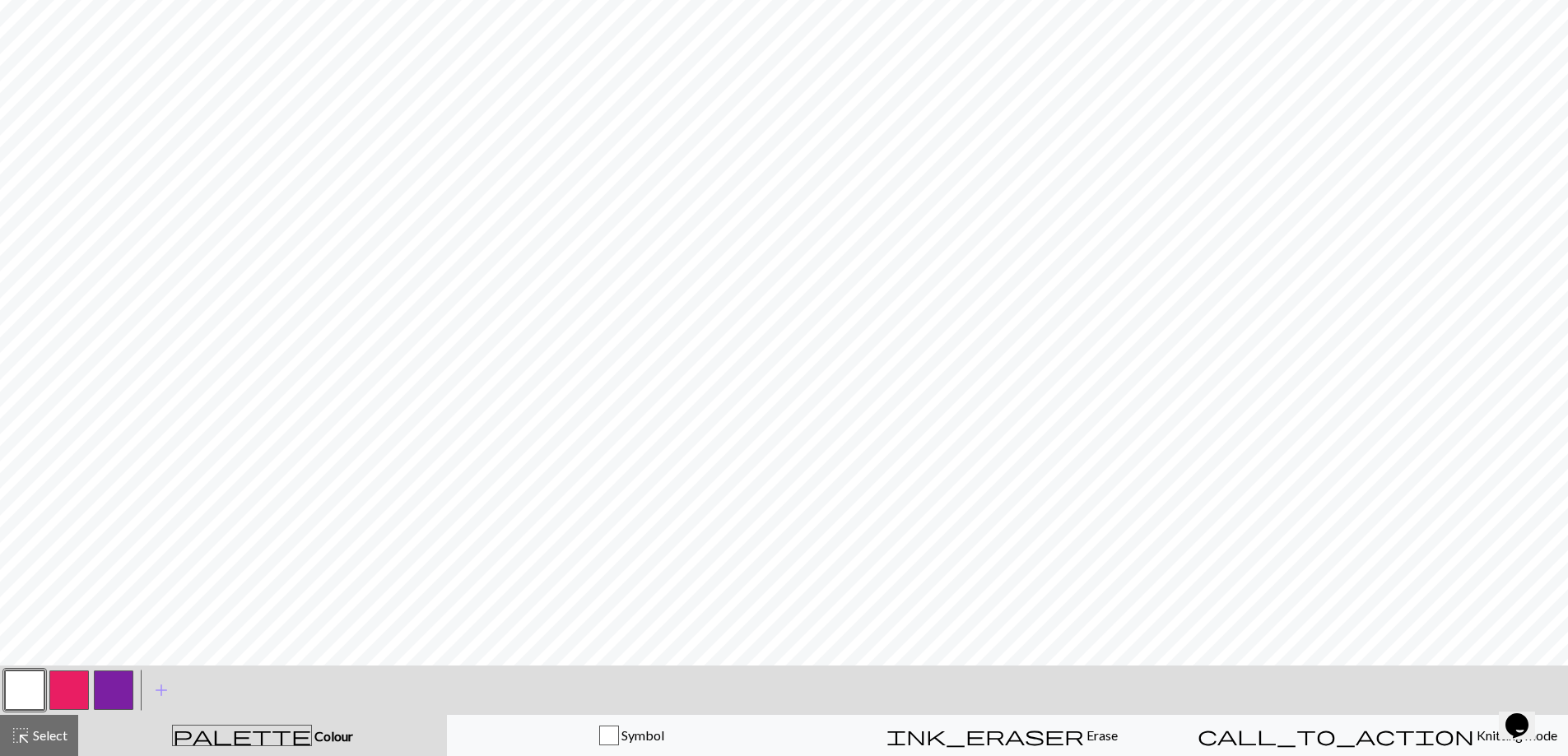
drag, startPoint x: 104, startPoint y: 688, endPoint x: 92, endPoint y: 694, distance: 13.4
click at [96, 691] on button "button" at bounding box center [113, 690] width 39 height 39
click at [118, 681] on button "button" at bounding box center [113, 690] width 39 height 39
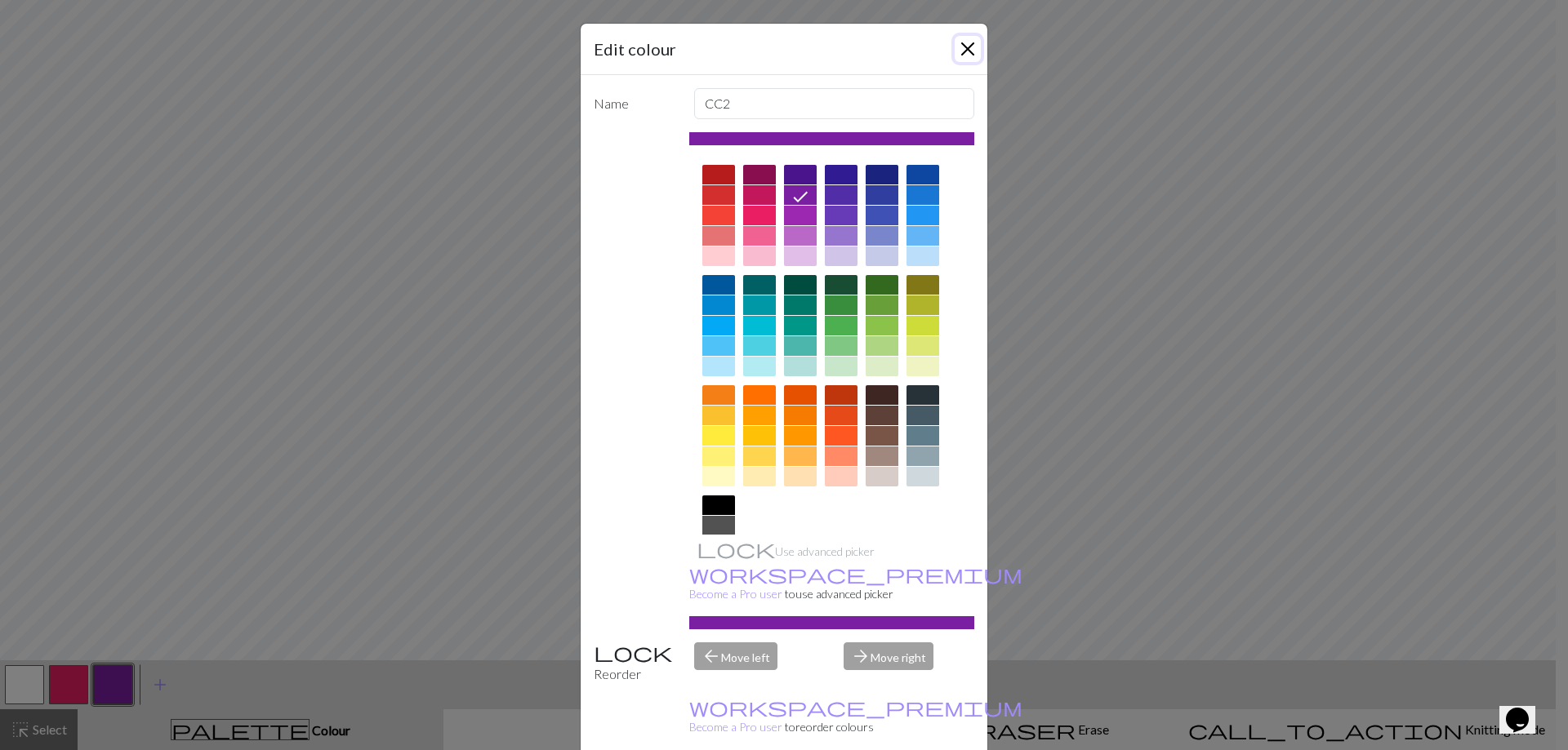
click at [961, 37] on button "Close" at bounding box center [968, 49] width 27 height 27
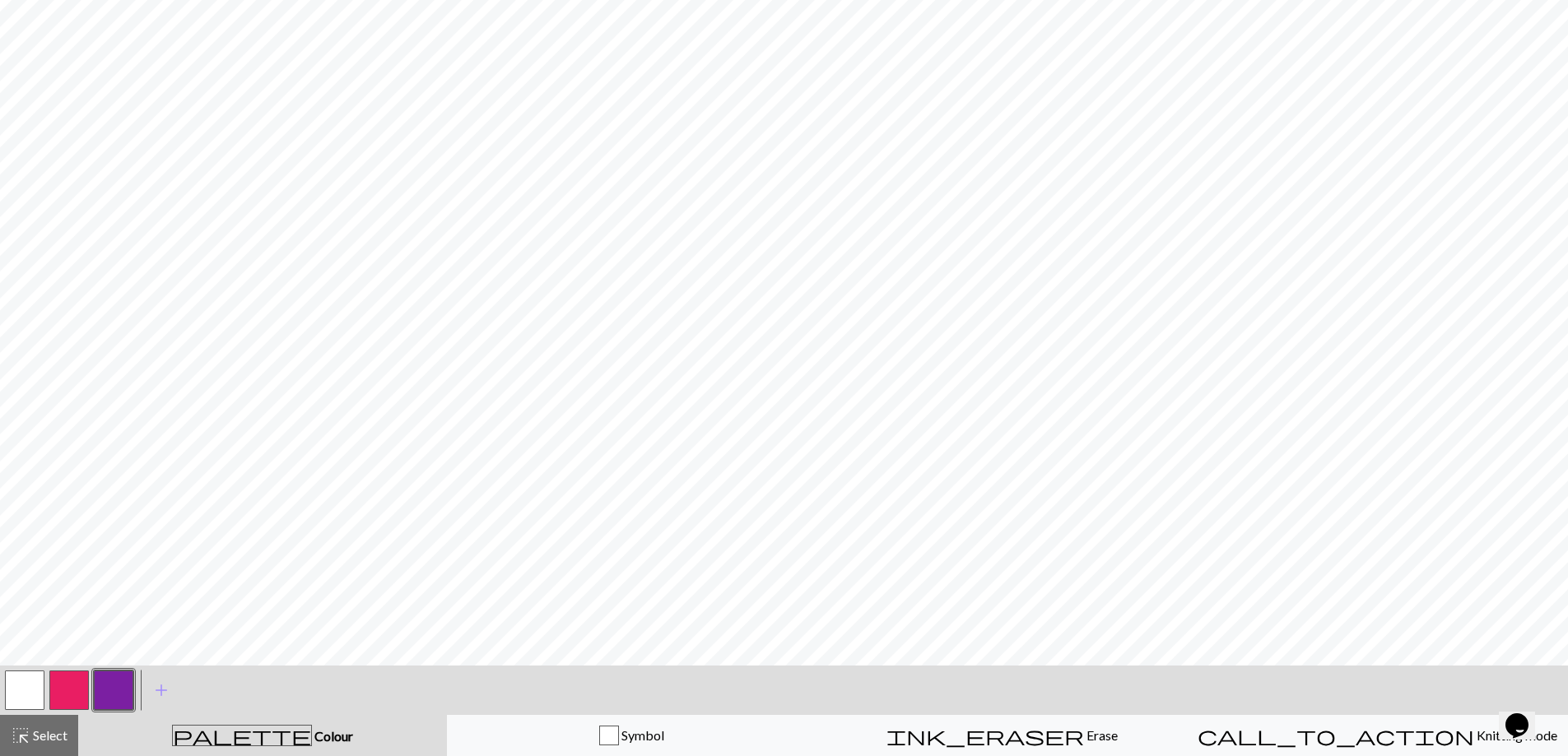
click at [18, 700] on button "button" at bounding box center [24, 690] width 39 height 39
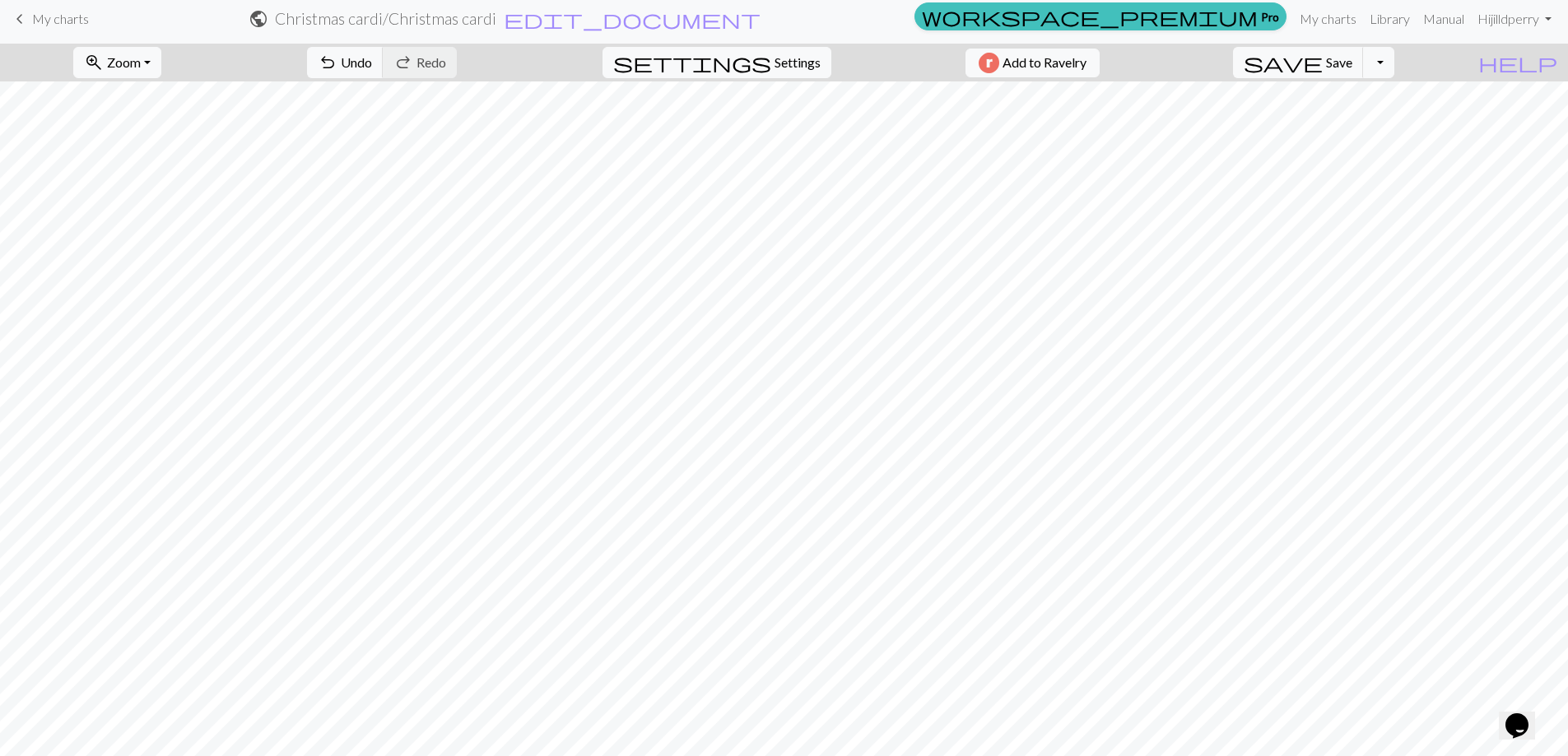
scroll to position [0, 0]
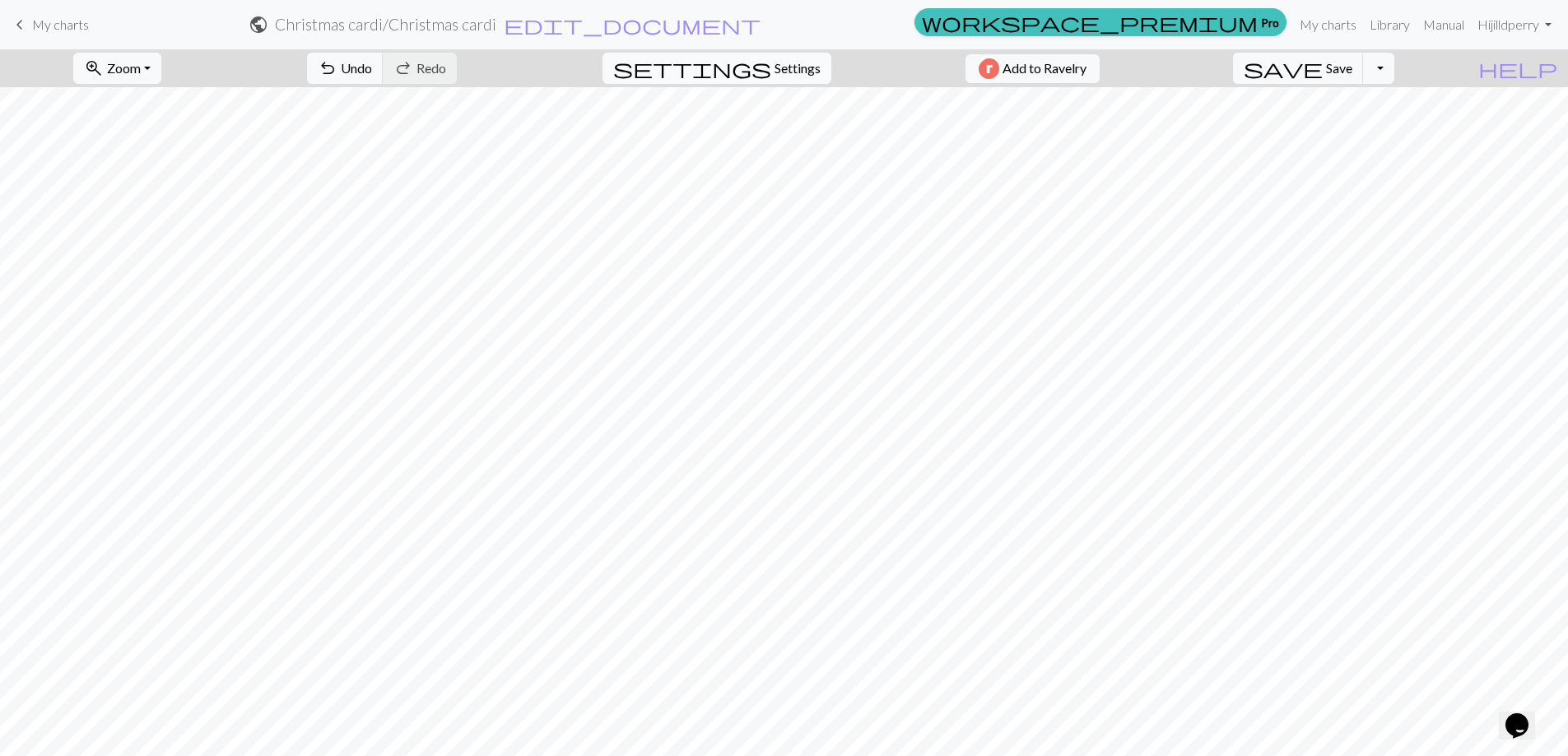
click at [782, 63] on span "Settings" at bounding box center [797, 68] width 46 height 20
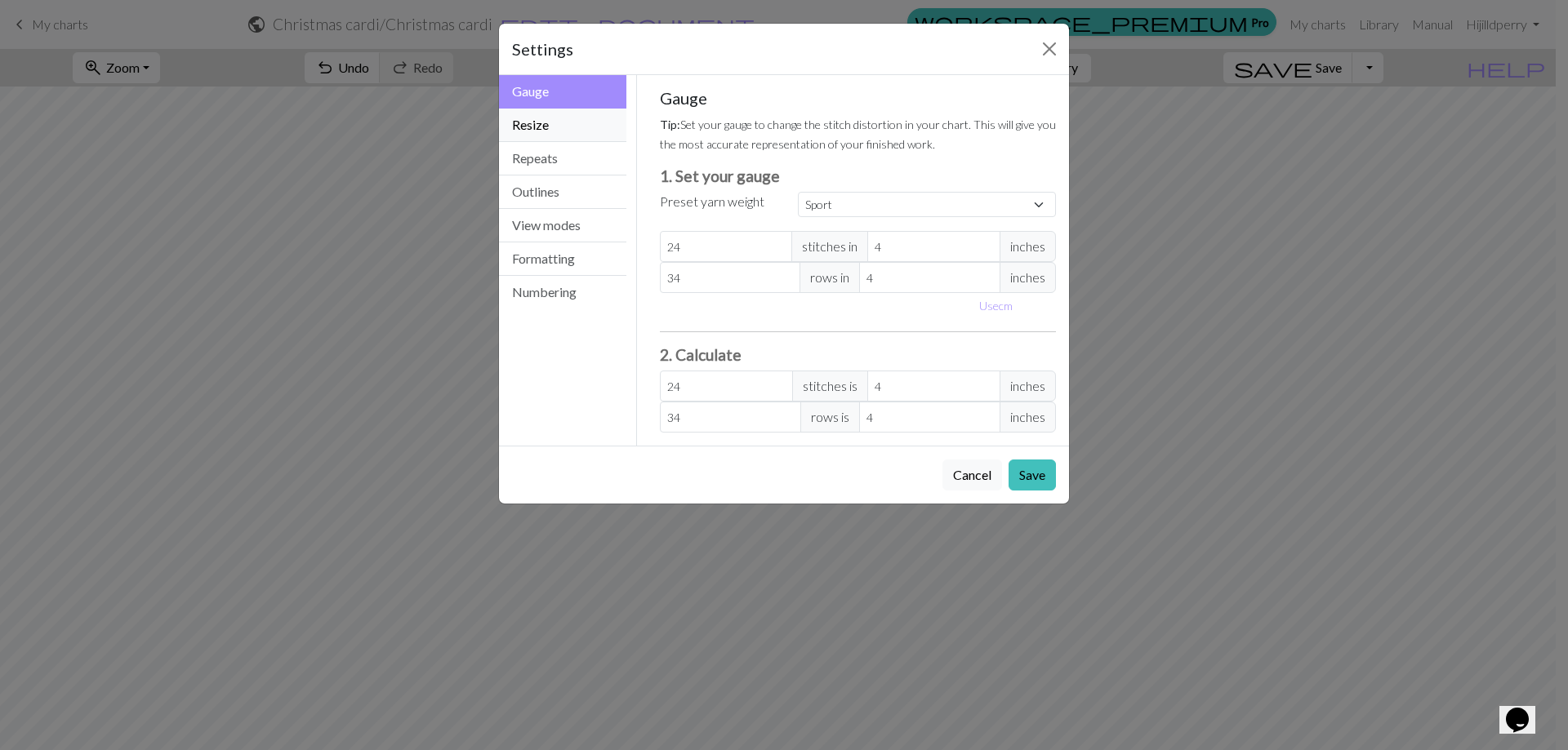
click at [568, 116] on button "Resize" at bounding box center [563, 125] width 127 height 33
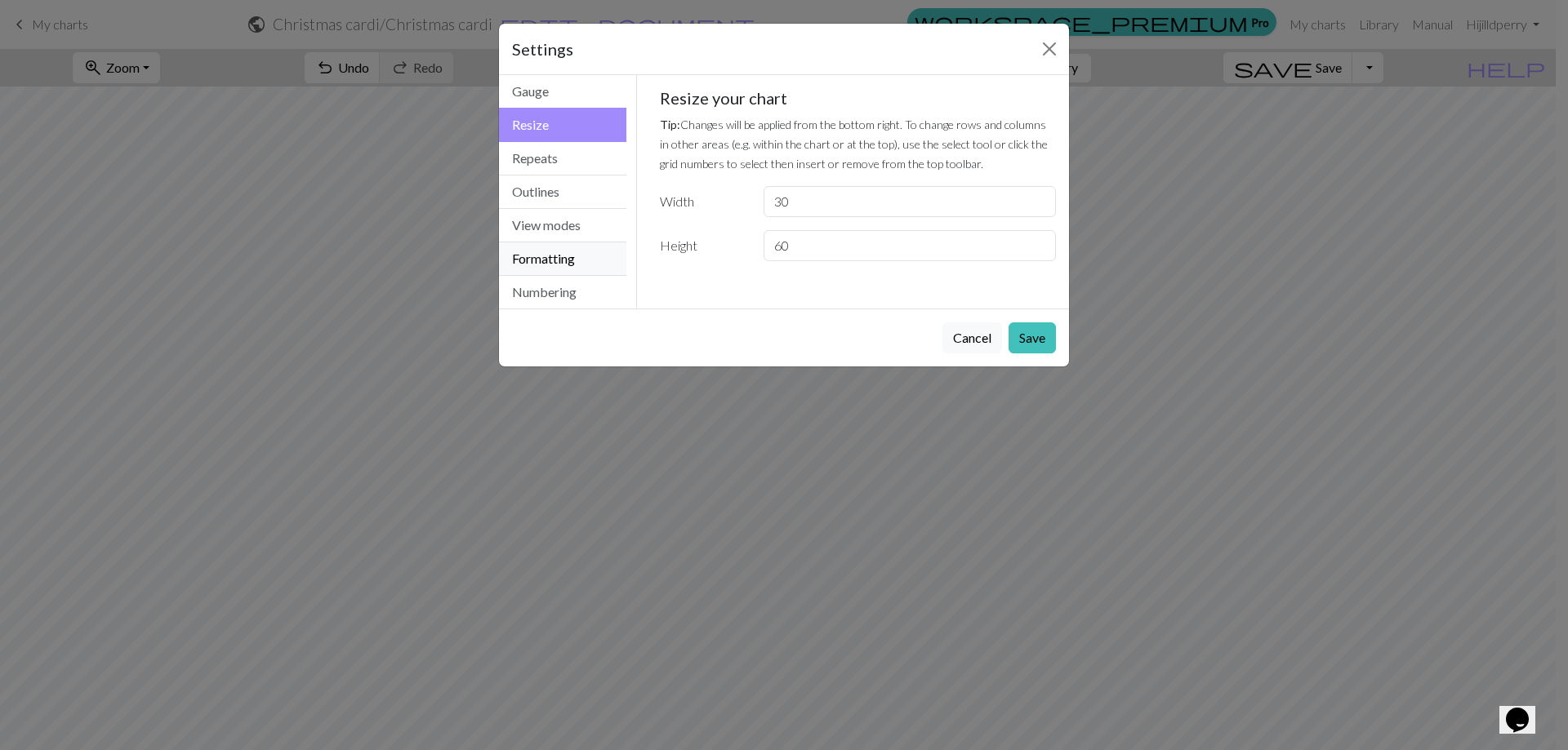
click at [572, 253] on button "Formatting" at bounding box center [563, 259] width 127 height 33
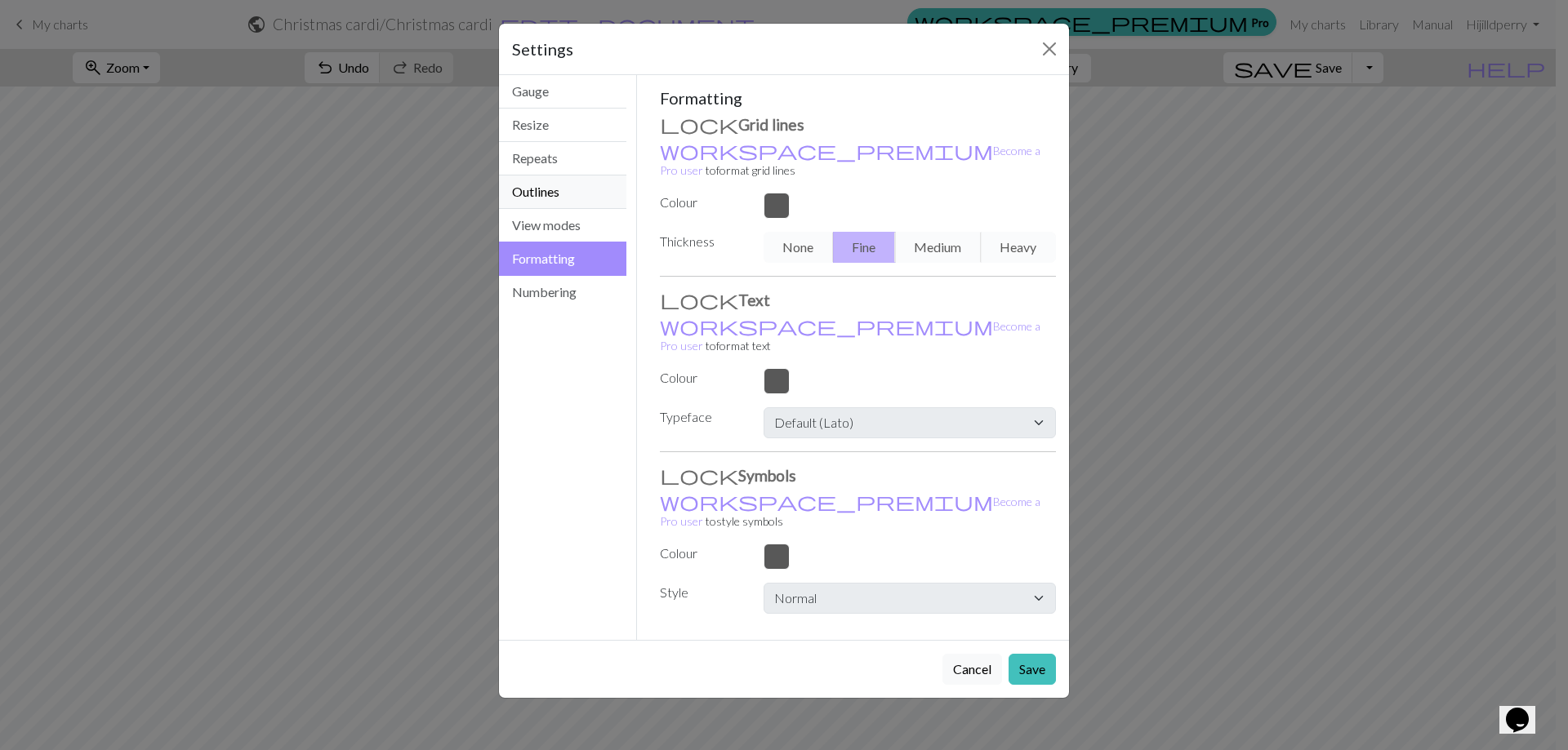
click at [554, 194] on button "Outlines" at bounding box center [563, 191] width 127 height 33
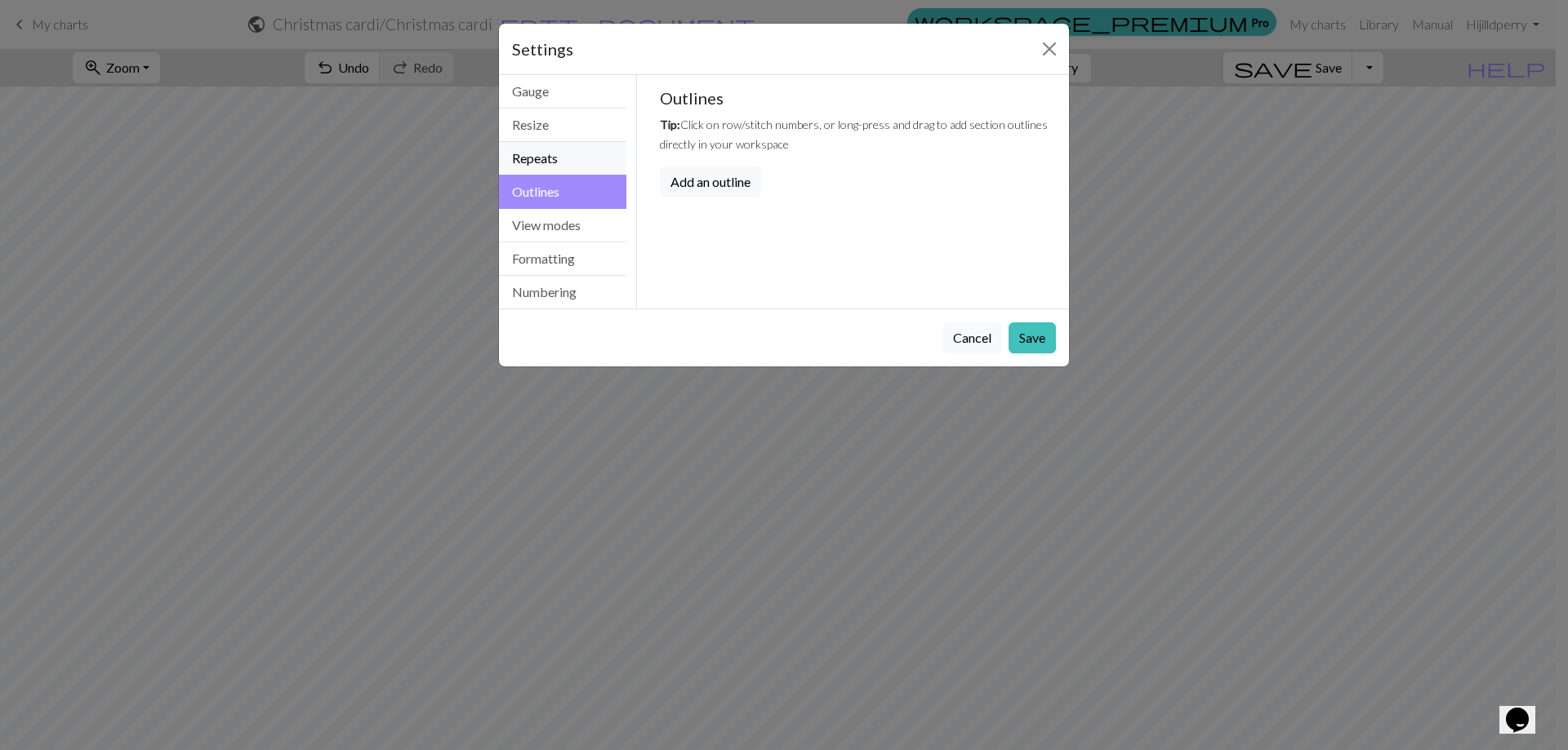
click at [541, 157] on button "Repeats" at bounding box center [563, 158] width 127 height 33
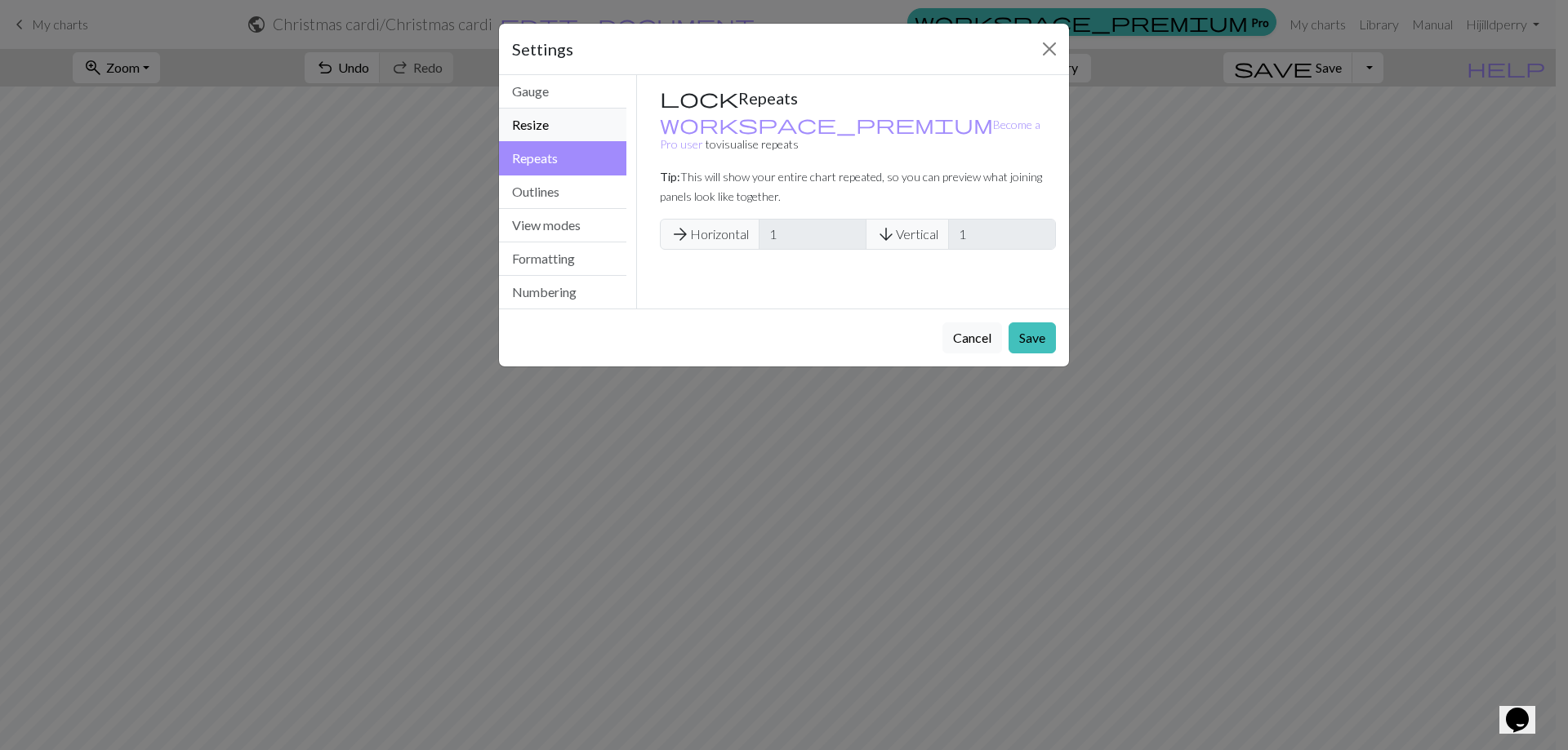
click at [548, 120] on button "Resize" at bounding box center [563, 125] width 127 height 33
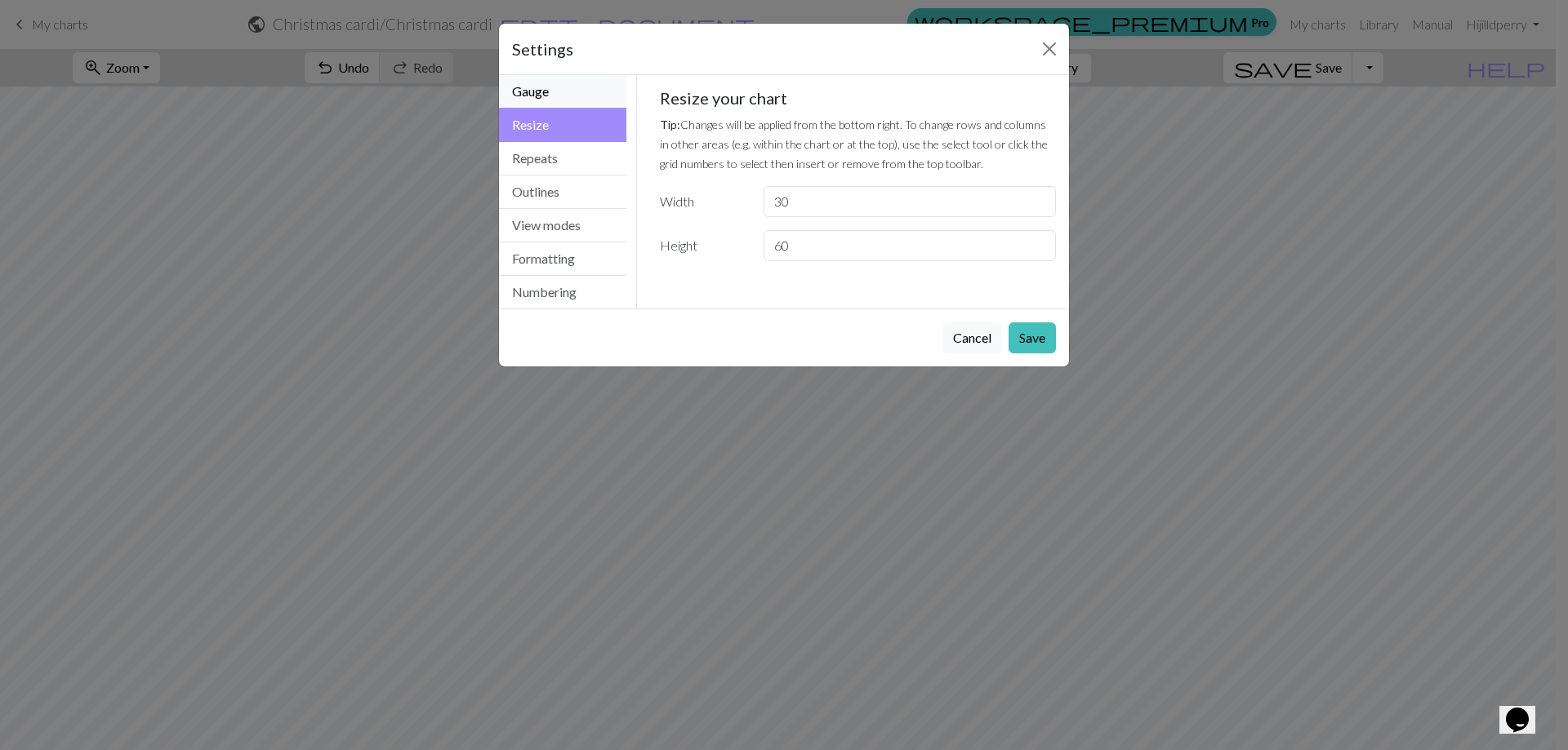
click at [569, 88] on button "Gauge" at bounding box center [563, 91] width 127 height 33
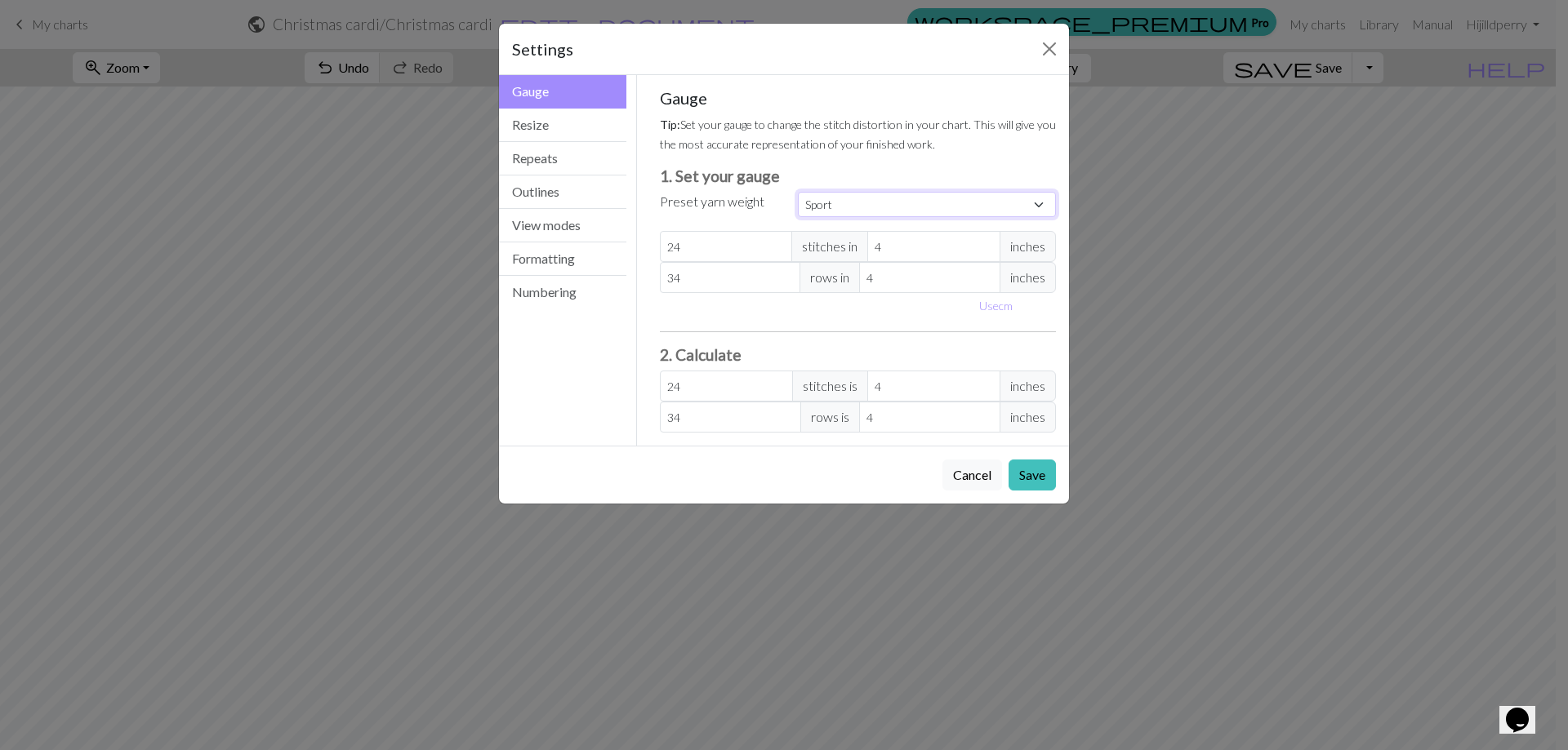
click at [1039, 204] on select "Custom Square Lace Light Fingering Fingering Sport Double knit Worsted Aran Bul…" at bounding box center [927, 205] width 258 height 26
select select "dk"
click at [798, 192] on select "Custom Square Lace Light Fingering Fingering Sport Double knit Worsted Aran Bul…" at bounding box center [927, 205] width 258 height 26
type input "22"
type input "30"
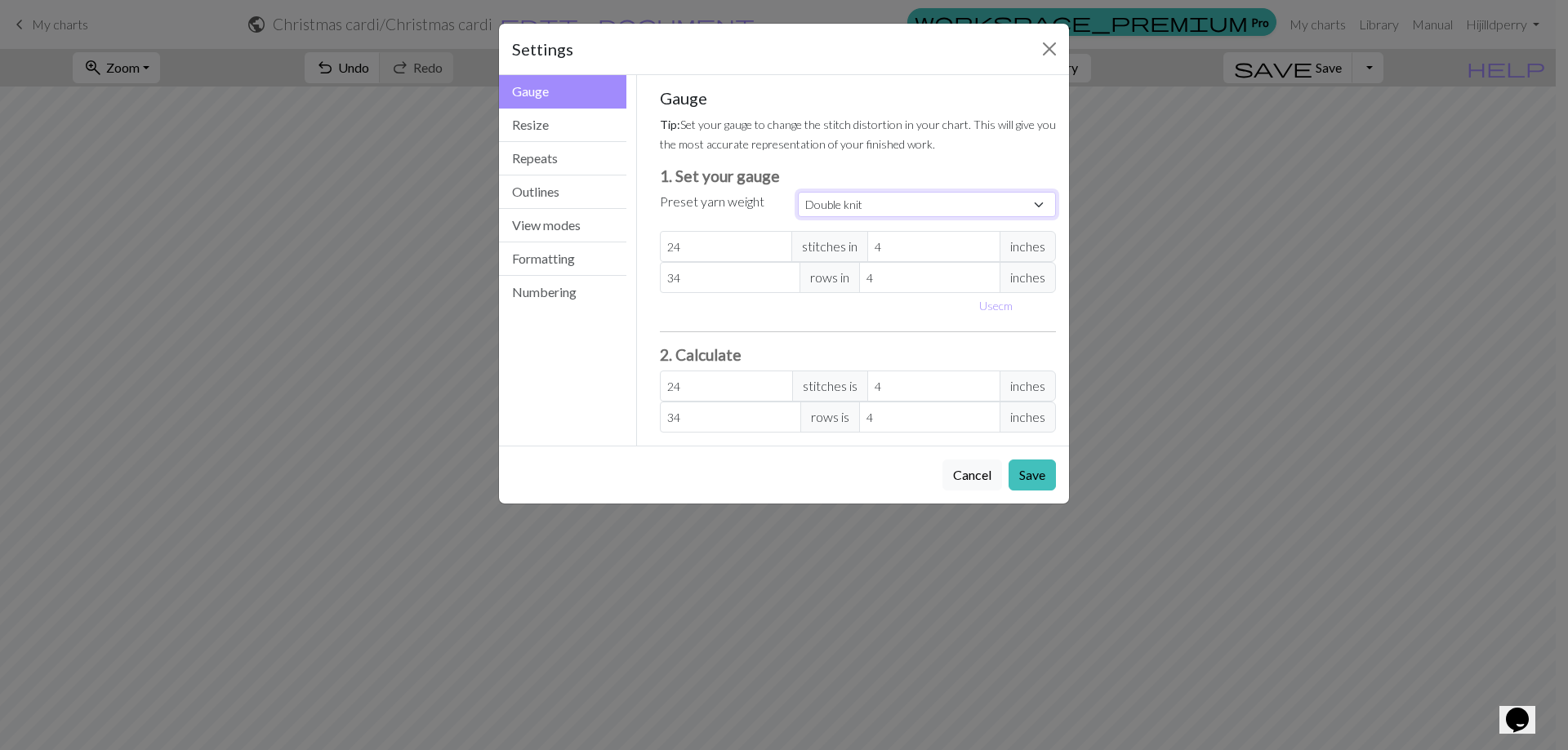
type input "22"
type input "30"
drag, startPoint x: 1034, startPoint y: 465, endPoint x: 1016, endPoint y: 474, distance: 20.1
click at [1034, 469] on button "Save" at bounding box center [1033, 474] width 47 height 31
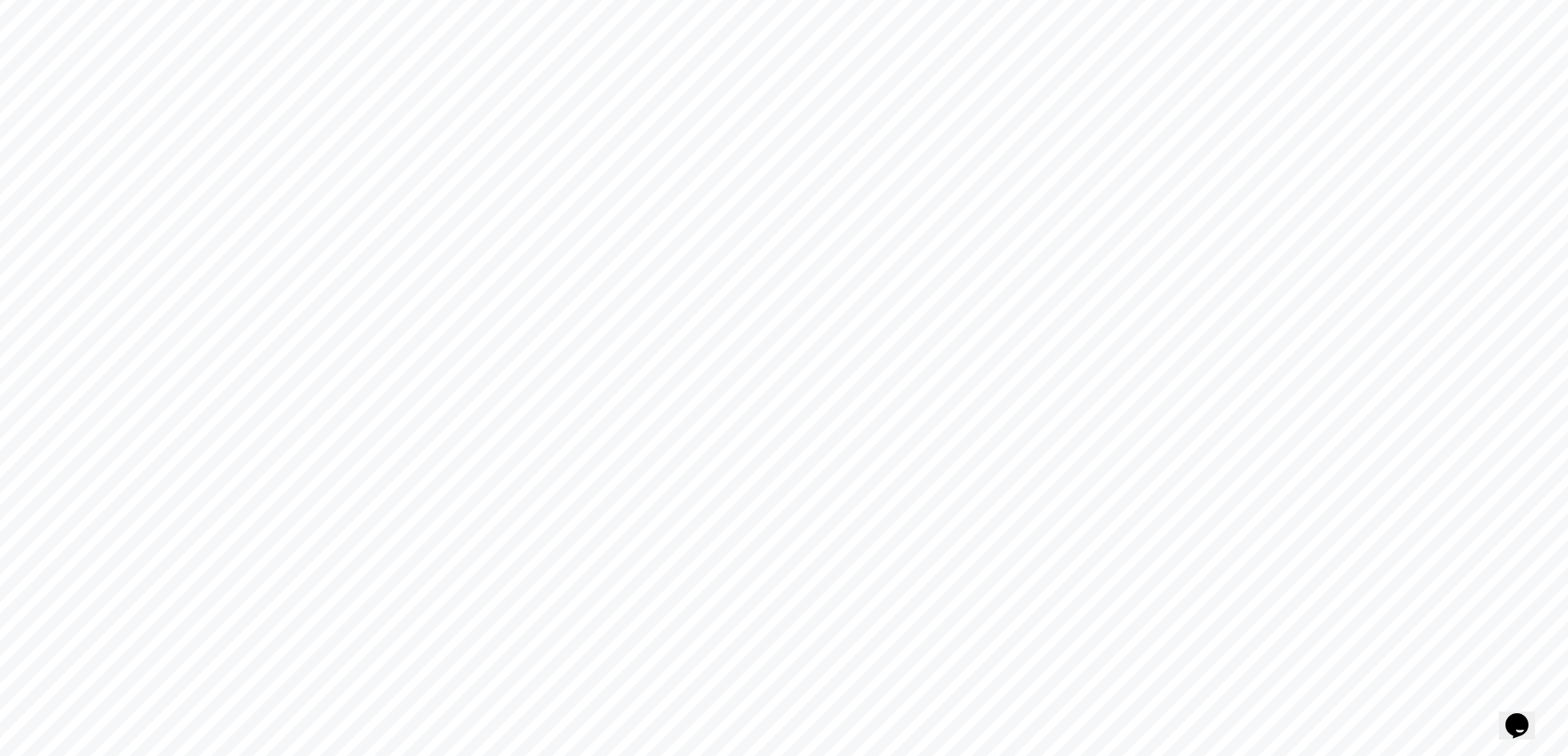
scroll to position [483, 0]
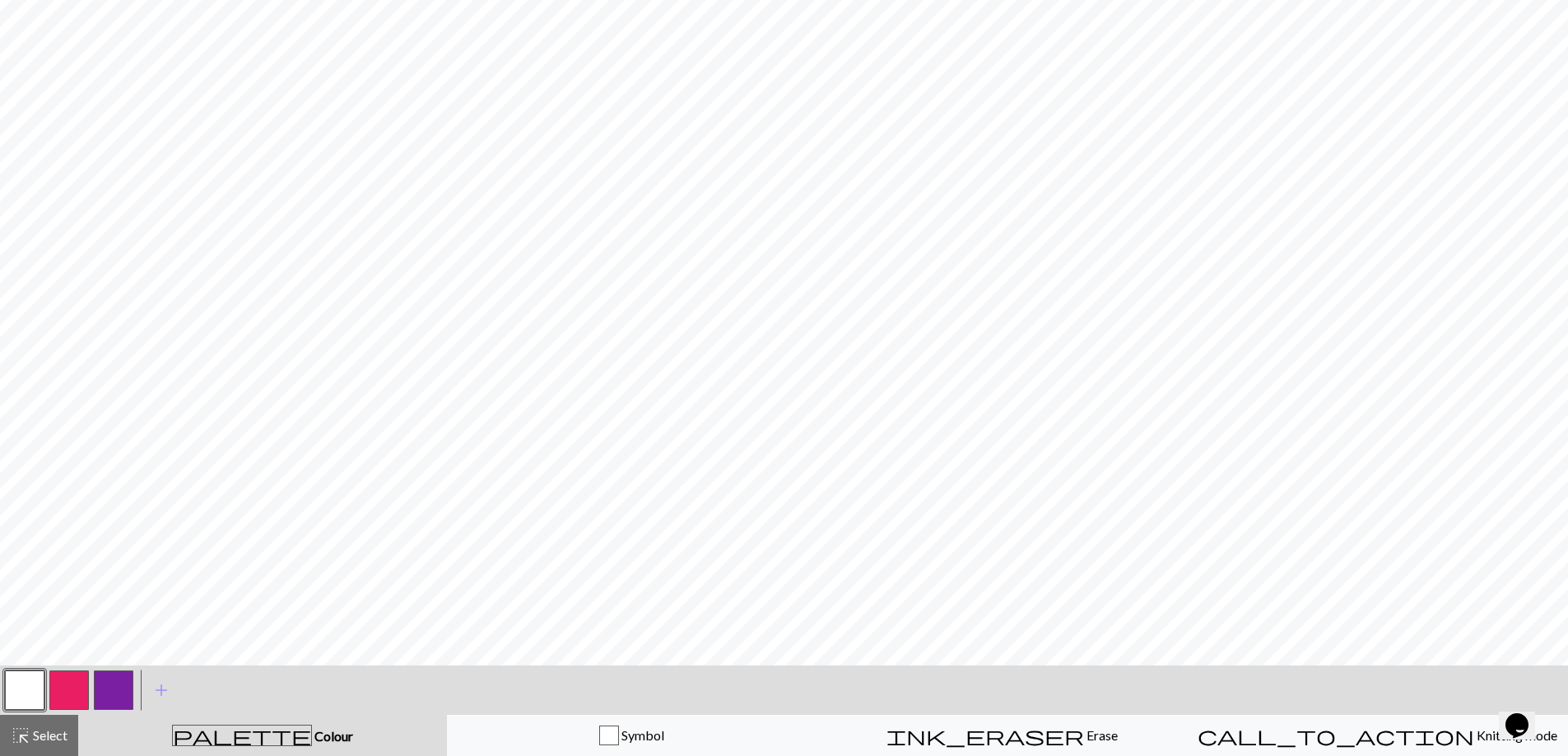
drag, startPoint x: 117, startPoint y: 681, endPoint x: 126, endPoint y: 673, distance: 12.0
click at [117, 680] on button "button" at bounding box center [113, 690] width 39 height 39
click at [117, 683] on button "button" at bounding box center [113, 690] width 39 height 39
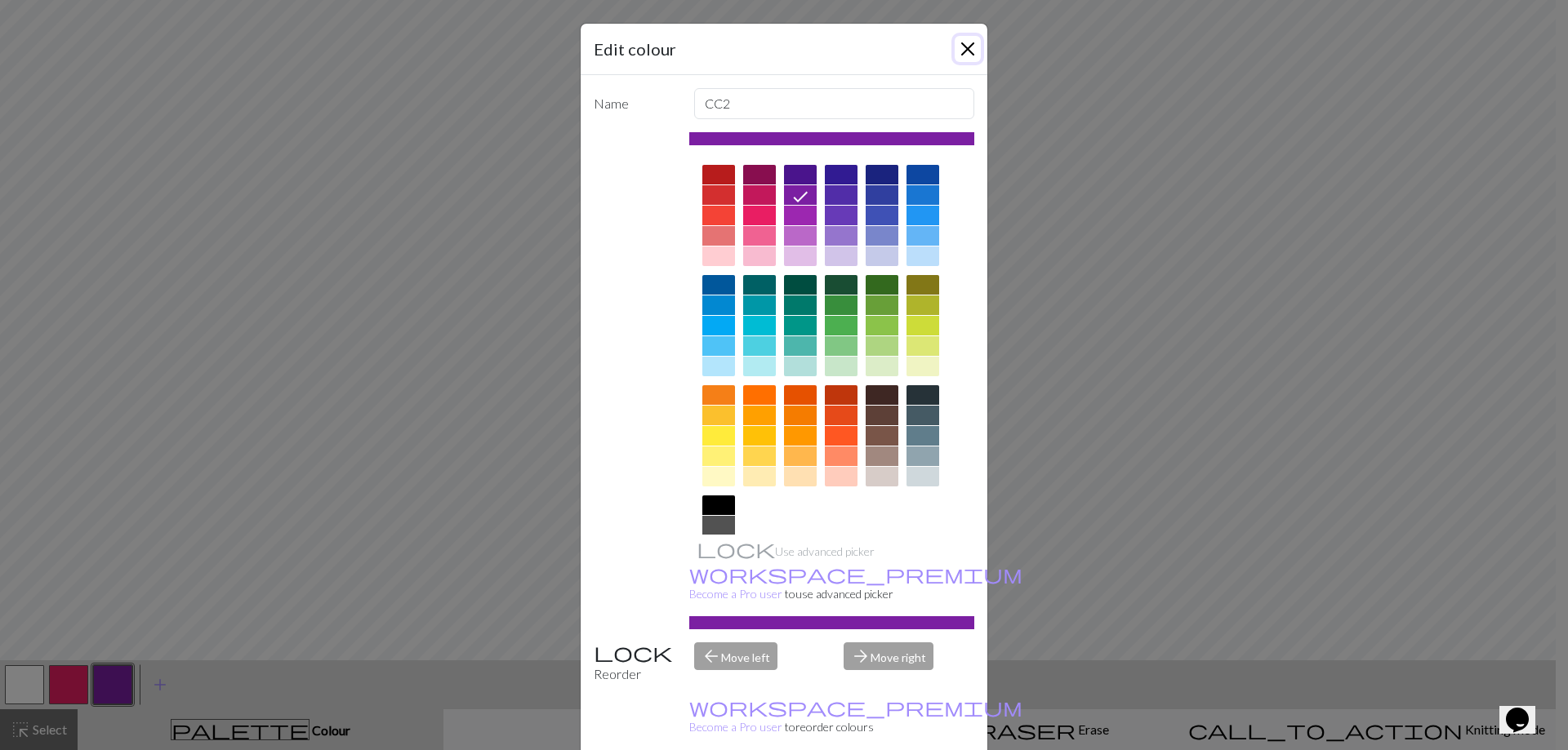
click at [955, 47] on button "Close" at bounding box center [968, 49] width 27 height 27
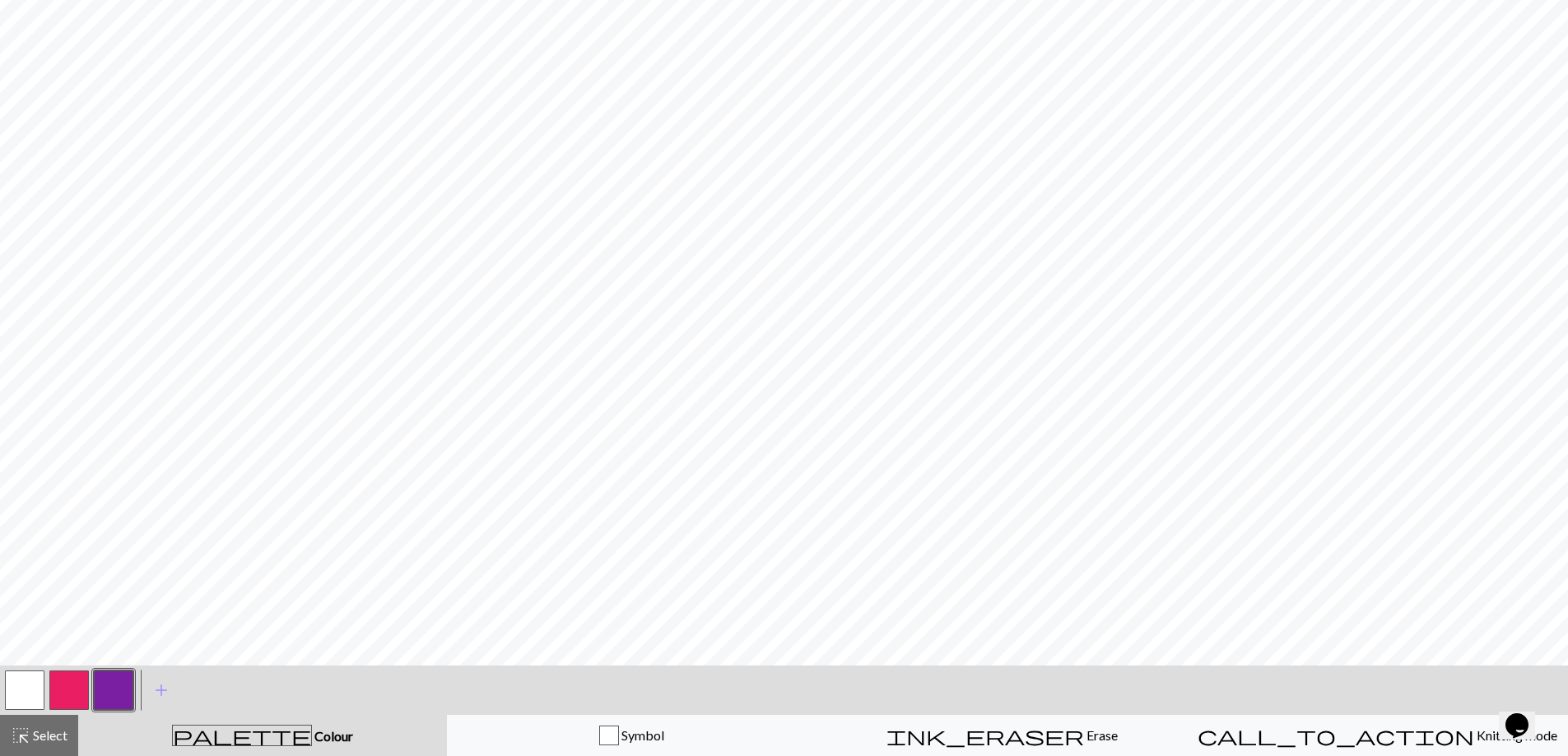
drag, startPoint x: 17, startPoint y: 684, endPoint x: 65, endPoint y: 666, distance: 51.3
click at [36, 684] on button "button" at bounding box center [24, 690] width 39 height 39
drag, startPoint x: 21, startPoint y: 682, endPoint x: 30, endPoint y: 678, distance: 9.8
click at [30, 678] on button "button" at bounding box center [24, 690] width 39 height 39
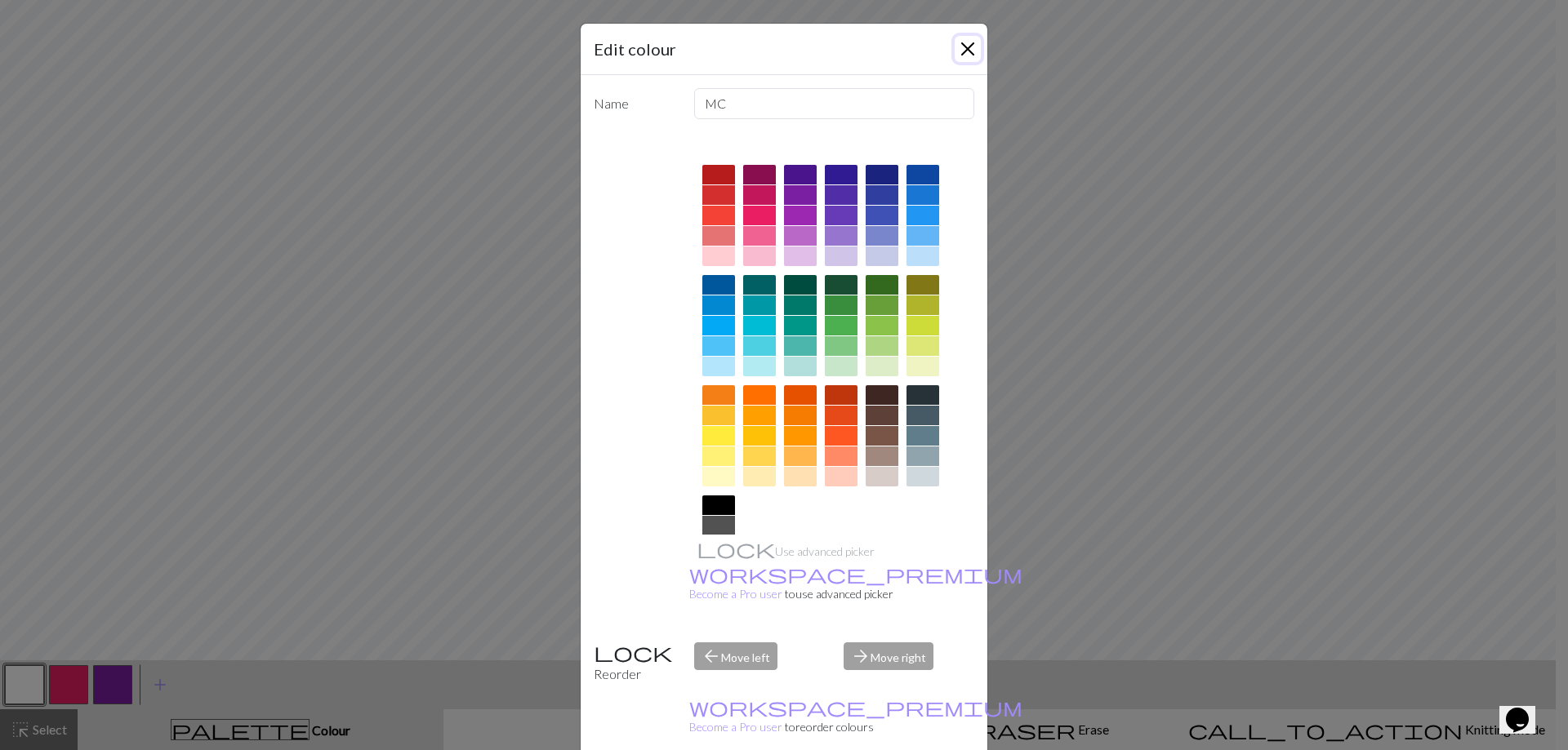
click at [969, 45] on button "Close" at bounding box center [968, 49] width 27 height 27
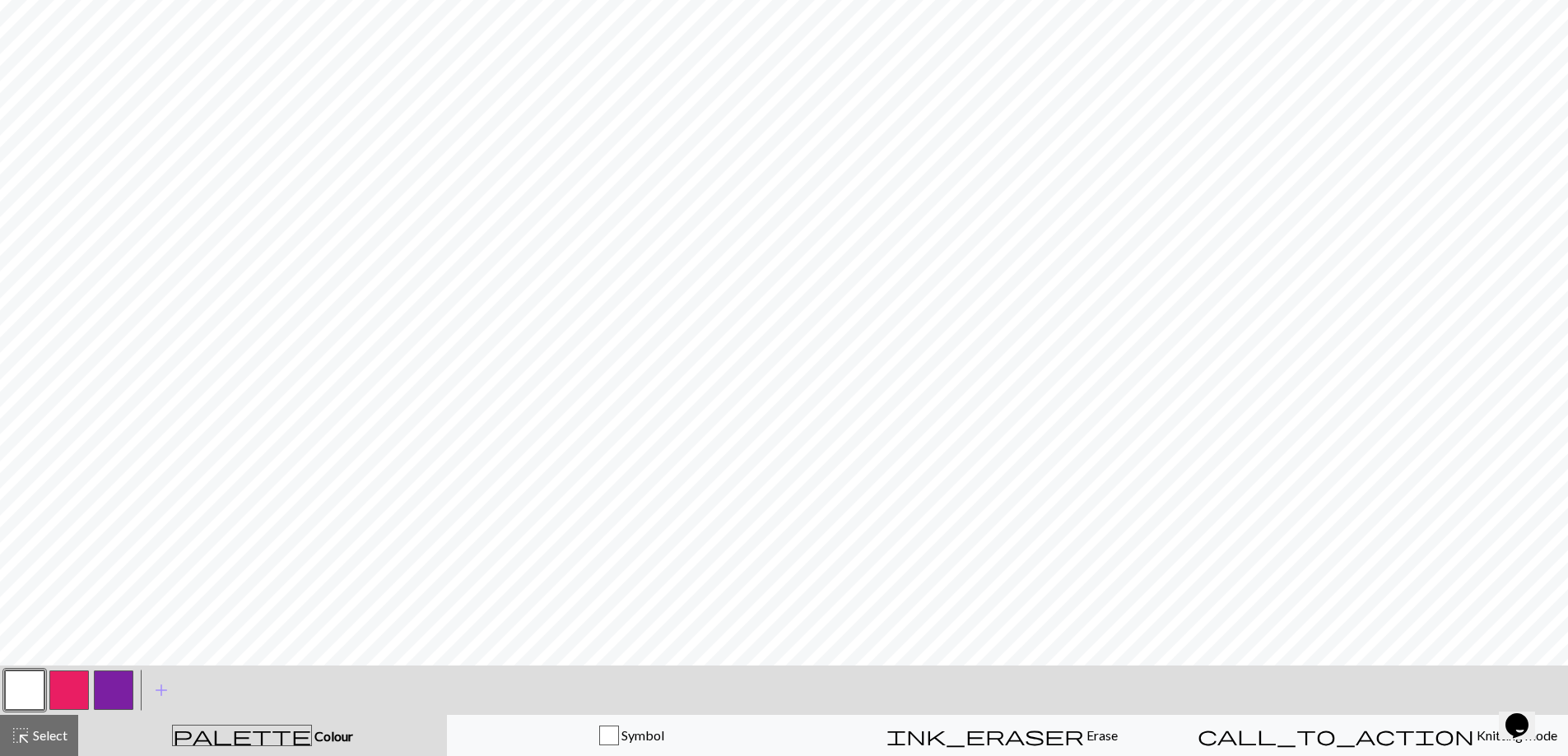
drag, startPoint x: 116, startPoint y: 684, endPoint x: 123, endPoint y: 685, distance: 7.1
click at [120, 685] on button "button" at bounding box center [113, 690] width 39 height 39
click at [32, 690] on button "button" at bounding box center [24, 690] width 39 height 39
click at [114, 678] on button "button" at bounding box center [113, 690] width 39 height 39
click at [128, 680] on button "button" at bounding box center [113, 690] width 39 height 39
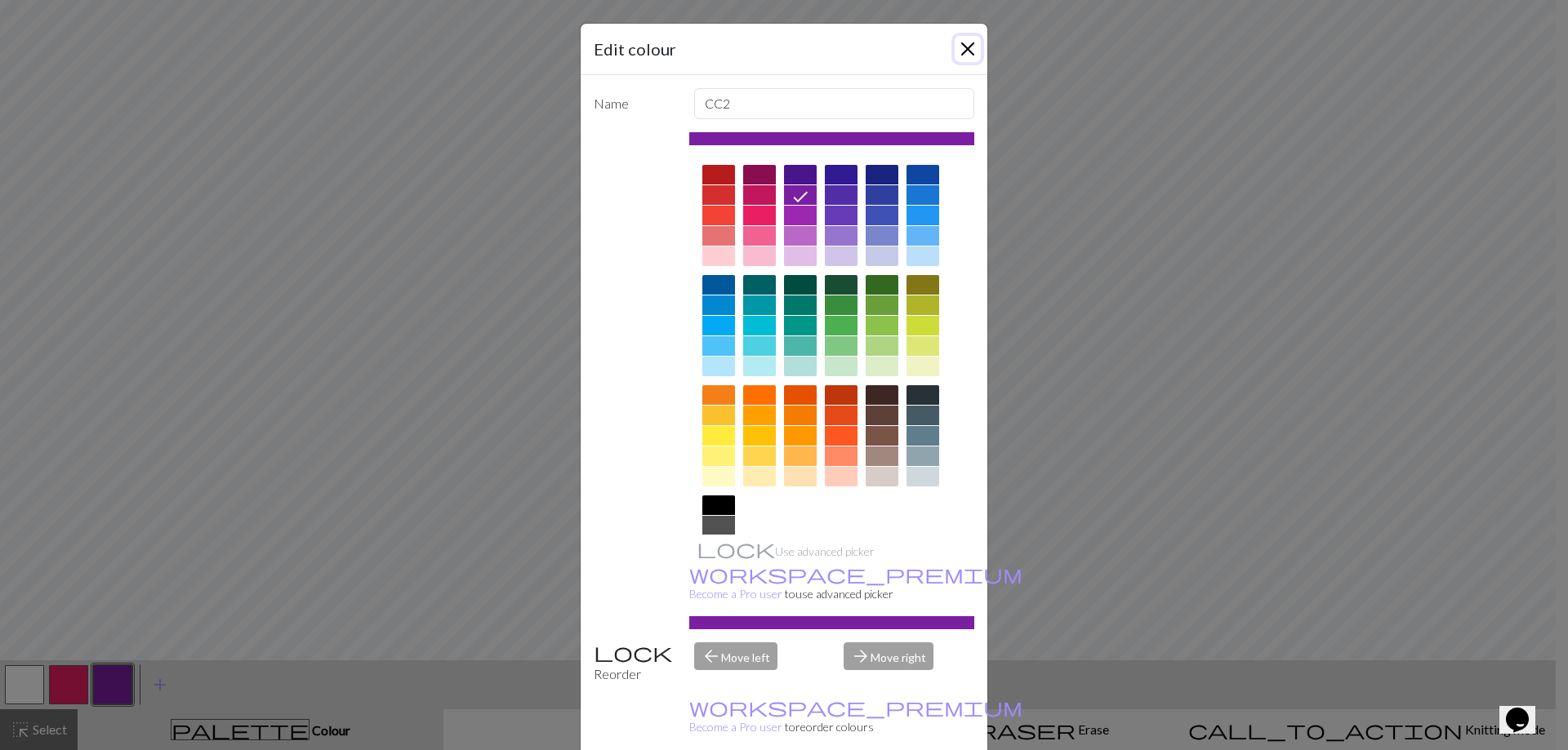
click at [959, 46] on button "Close" at bounding box center [968, 49] width 27 height 27
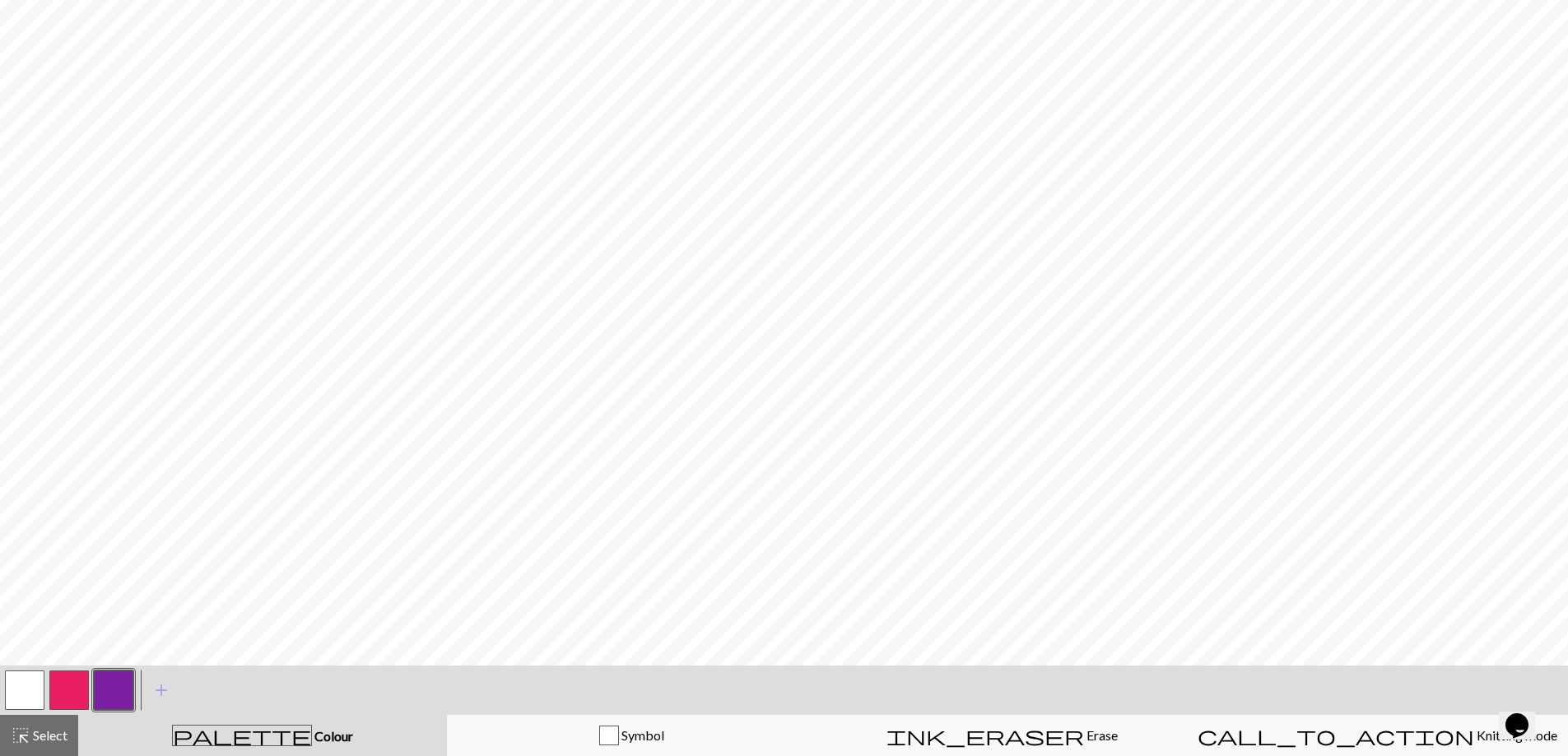
click at [30, 680] on button "button" at bounding box center [24, 690] width 39 height 39
drag, startPoint x: 123, startPoint y: 682, endPoint x: 150, endPoint y: 665, distance: 31.9
click at [135, 675] on div at bounding box center [114, 690] width 45 height 45
drag, startPoint x: 104, startPoint y: 686, endPoint x: 113, endPoint y: 682, distance: 9.8
click at [111, 683] on button "button" at bounding box center [113, 690] width 39 height 39
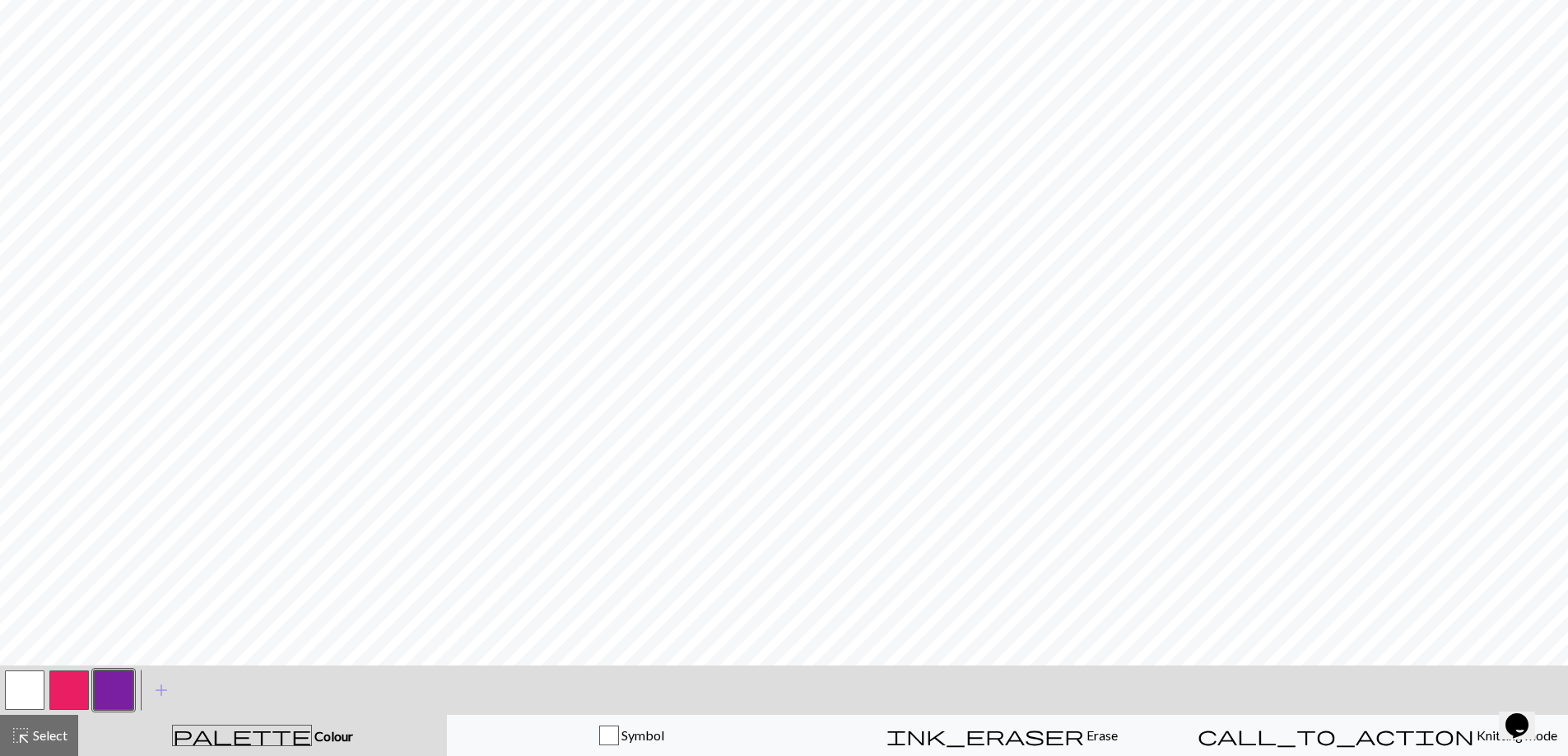
drag, startPoint x: 31, startPoint y: 683, endPoint x: 47, endPoint y: 668, distance: 21.9
click at [32, 679] on button "button" at bounding box center [24, 690] width 39 height 39
drag, startPoint x: 102, startPoint y: 678, endPoint x: 131, endPoint y: 670, distance: 30.1
click at [107, 679] on button "button" at bounding box center [113, 690] width 39 height 39
drag, startPoint x: 116, startPoint y: 684, endPoint x: 143, endPoint y: 675, distance: 28.5
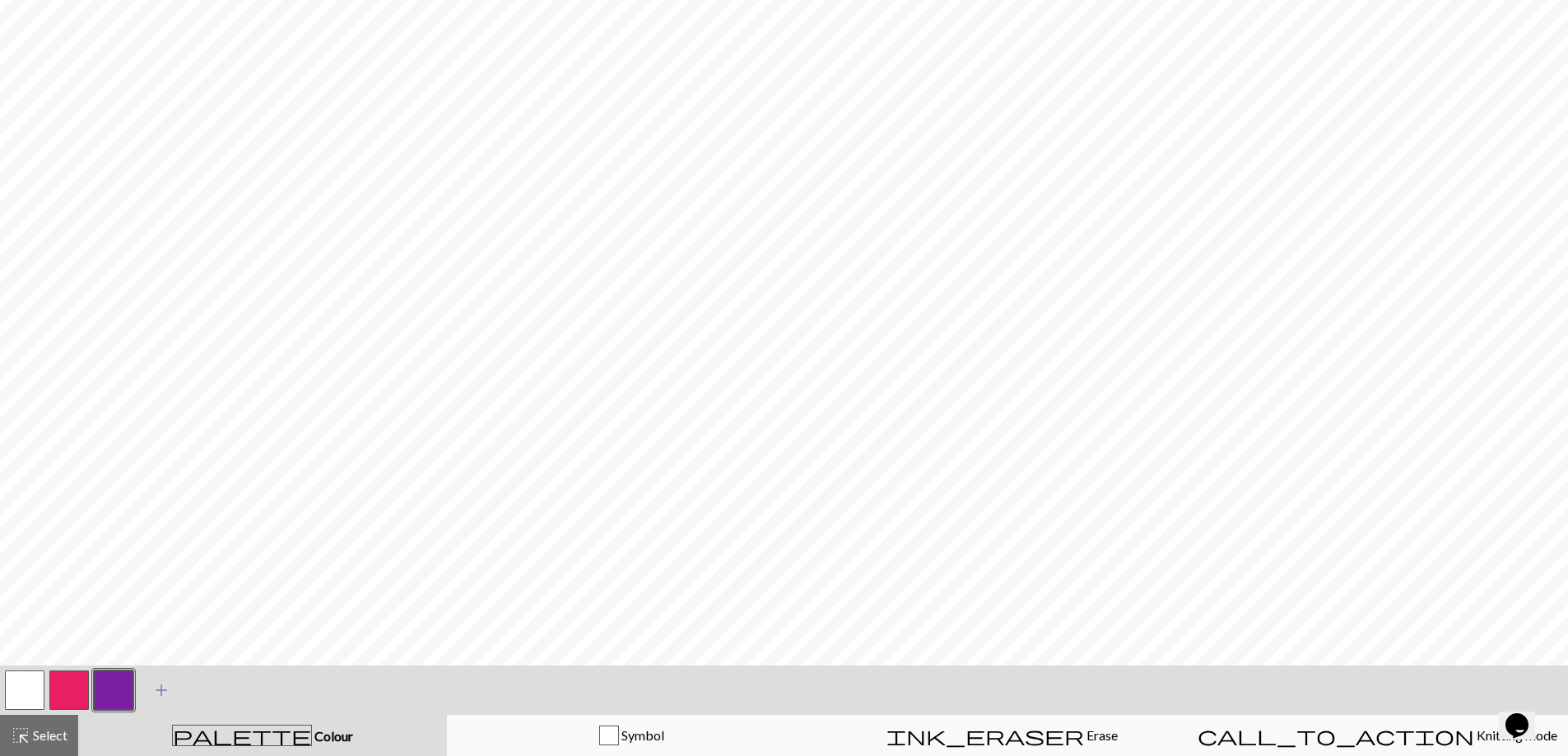
click at [143, 675] on div "< > add Add a colour" at bounding box center [784, 690] width 1568 height 50
drag, startPoint x: 26, startPoint y: 685, endPoint x: 48, endPoint y: 671, distance: 26.1
click at [31, 683] on button "button" at bounding box center [24, 690] width 39 height 39
click at [19, 681] on button "button" at bounding box center [24, 690] width 39 height 39
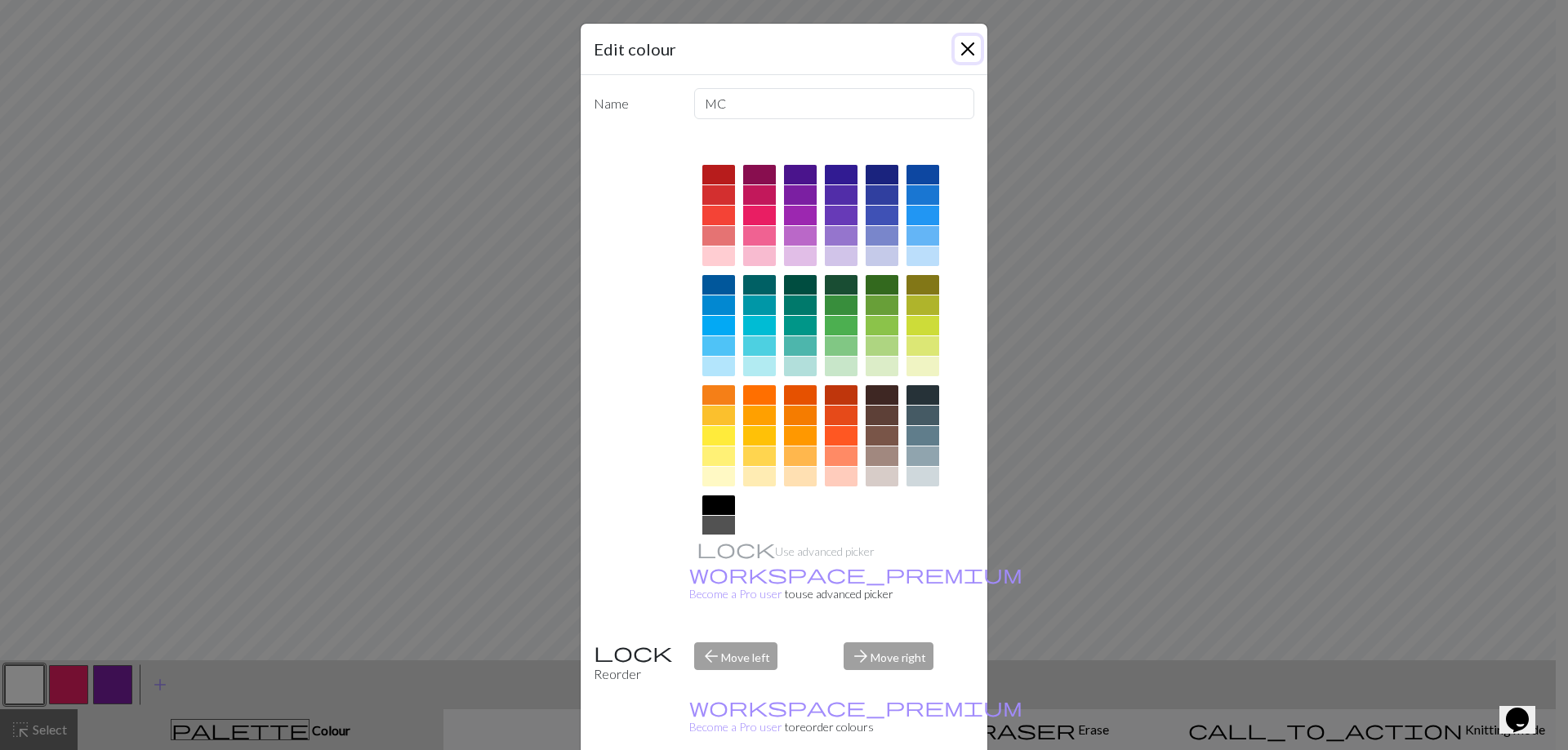
click at [964, 49] on button "Close" at bounding box center [968, 49] width 27 height 27
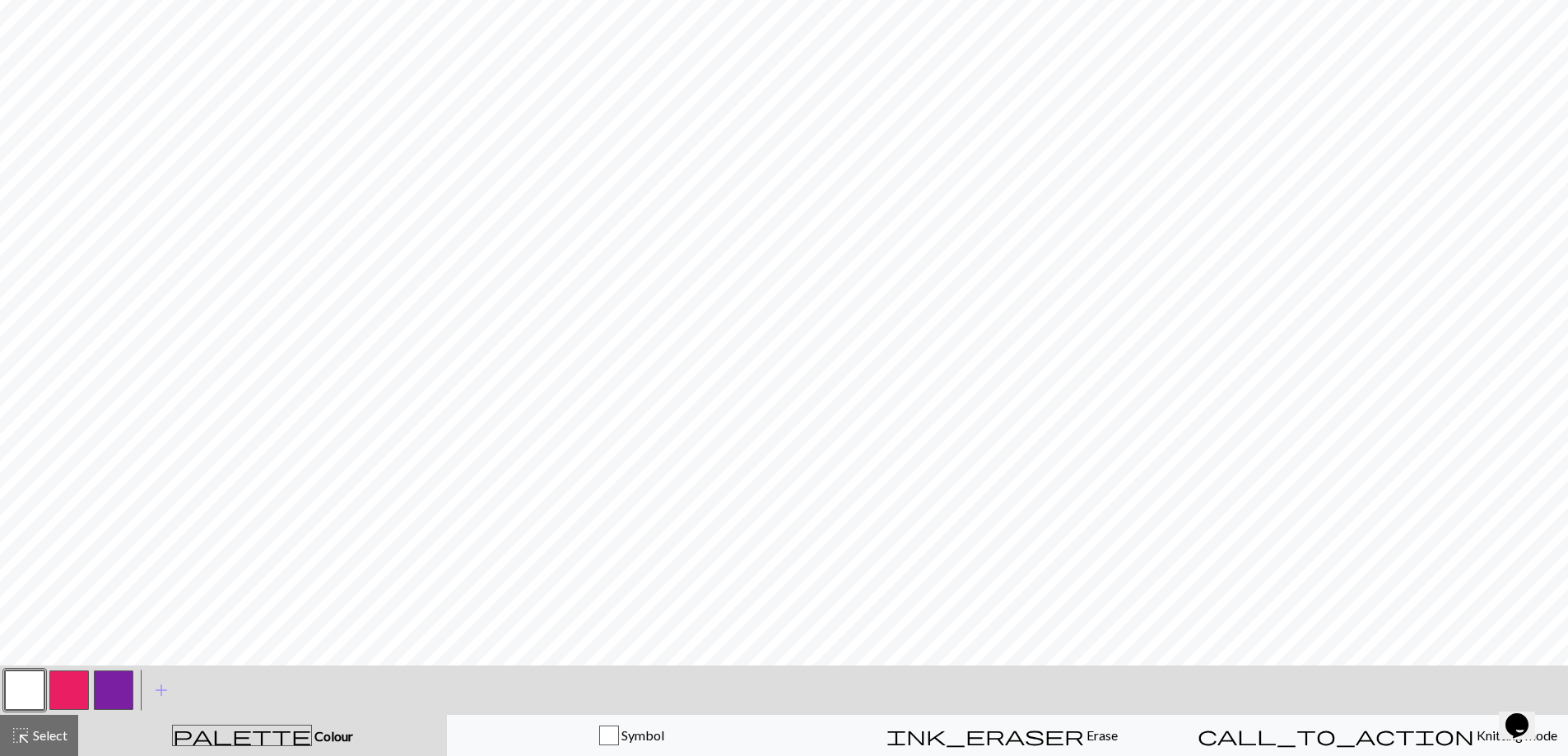
drag, startPoint x: 139, startPoint y: 683, endPoint x: 177, endPoint y: 666, distance: 41.6
click at [147, 687] on div "add Add a colour" at bounding box center [161, 690] width 46 height 50
drag, startPoint x: 124, startPoint y: 689, endPoint x: 135, endPoint y: 688, distance: 11.0
click at [128, 690] on button "button" at bounding box center [113, 690] width 39 height 39
drag, startPoint x: 21, startPoint y: 676, endPoint x: 93, endPoint y: 667, distance: 72.6
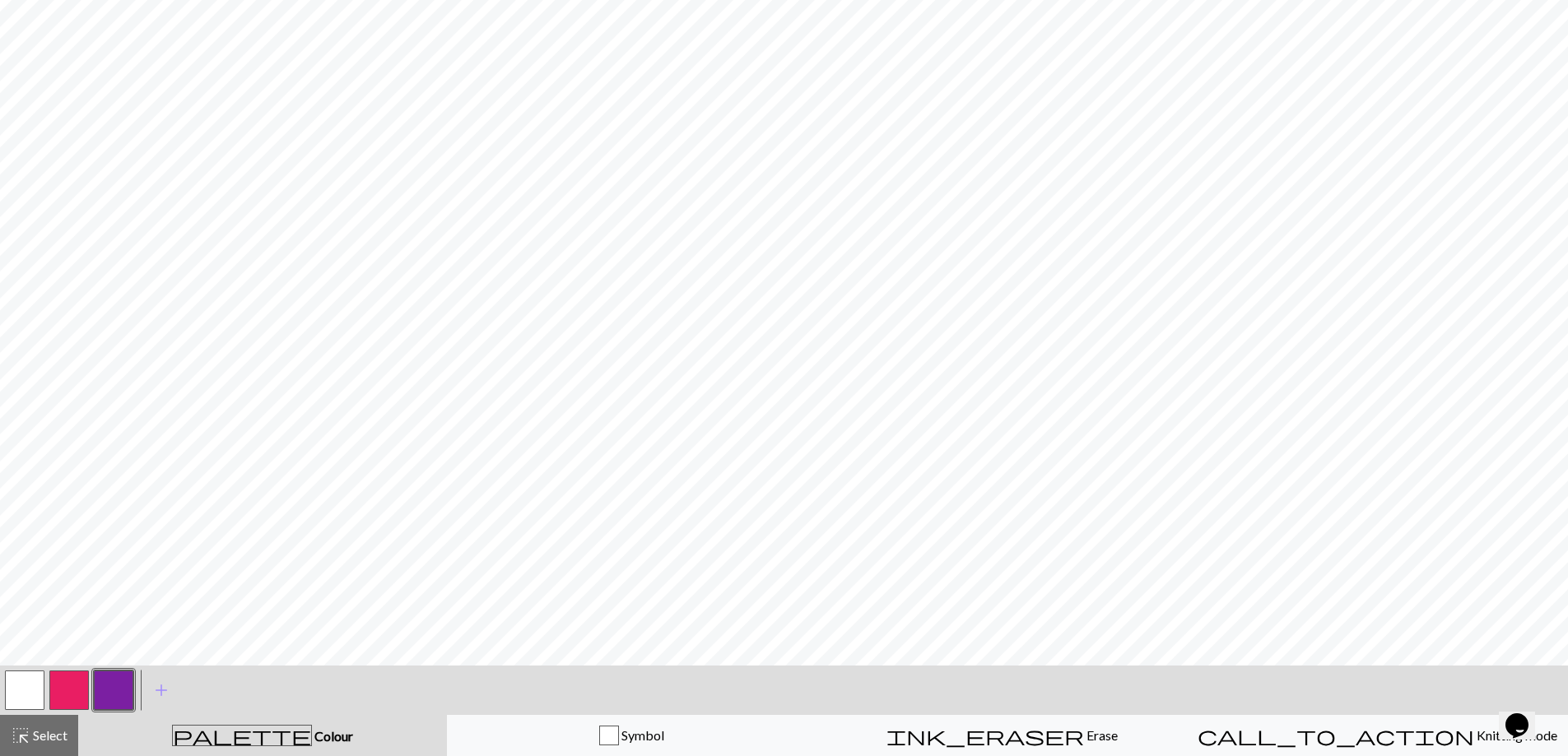
click at [36, 675] on button "button" at bounding box center [24, 690] width 39 height 39
drag, startPoint x: 115, startPoint y: 677, endPoint x: 156, endPoint y: 666, distance: 42.4
click at [117, 678] on button "button" at bounding box center [113, 690] width 39 height 39
click at [35, 682] on button "button" at bounding box center [24, 690] width 39 height 39
click at [111, 680] on button "button" at bounding box center [113, 690] width 39 height 39
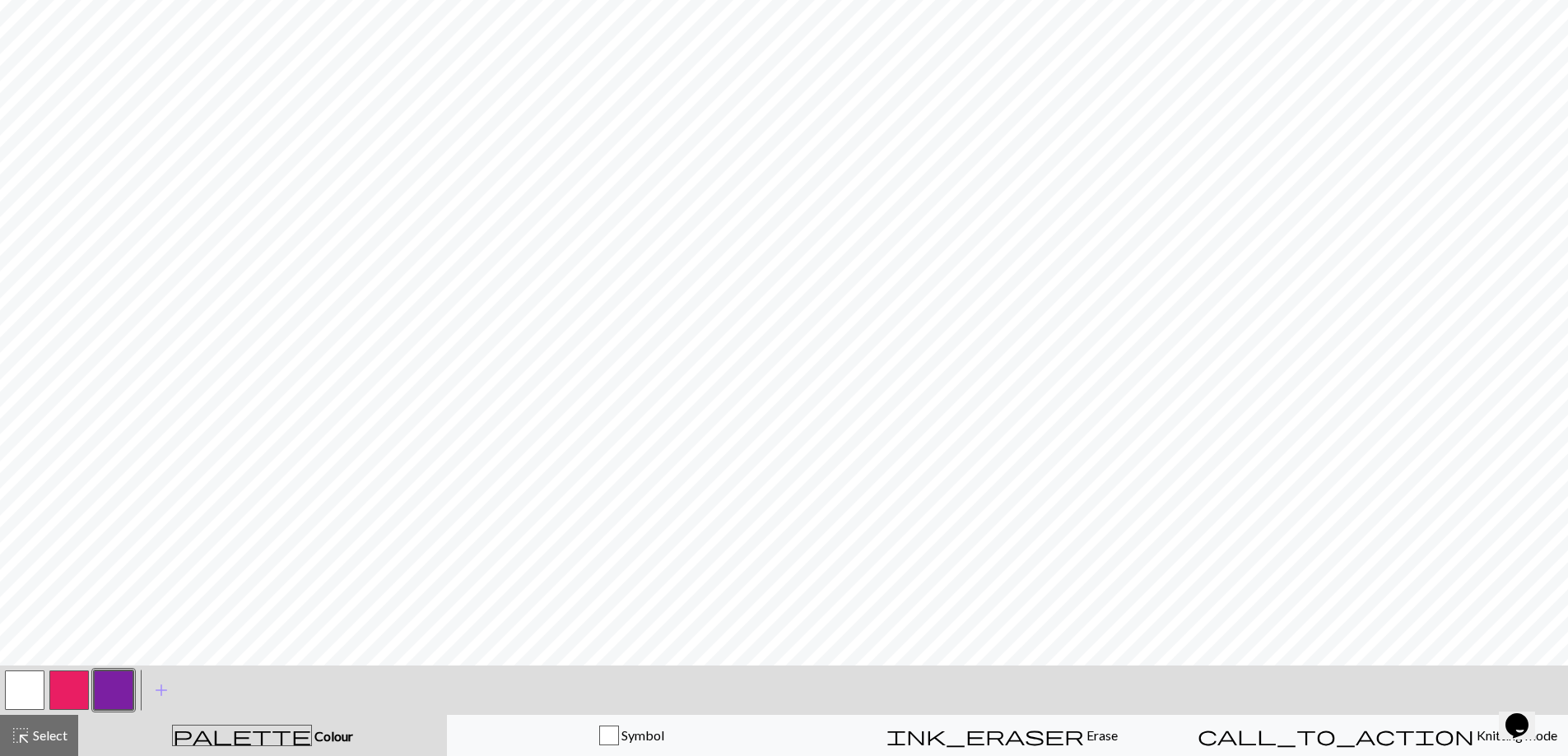
drag, startPoint x: 24, startPoint y: 683, endPoint x: 44, endPoint y: 671, distance: 23.3
click at [44, 671] on button "button" at bounding box center [24, 690] width 39 height 39
drag, startPoint x: 104, startPoint y: 679, endPoint x: 109, endPoint y: 687, distance: 9.4
click at [104, 686] on button "button" at bounding box center [113, 690] width 39 height 39
click at [8, 688] on button "button" at bounding box center [24, 690] width 39 height 39
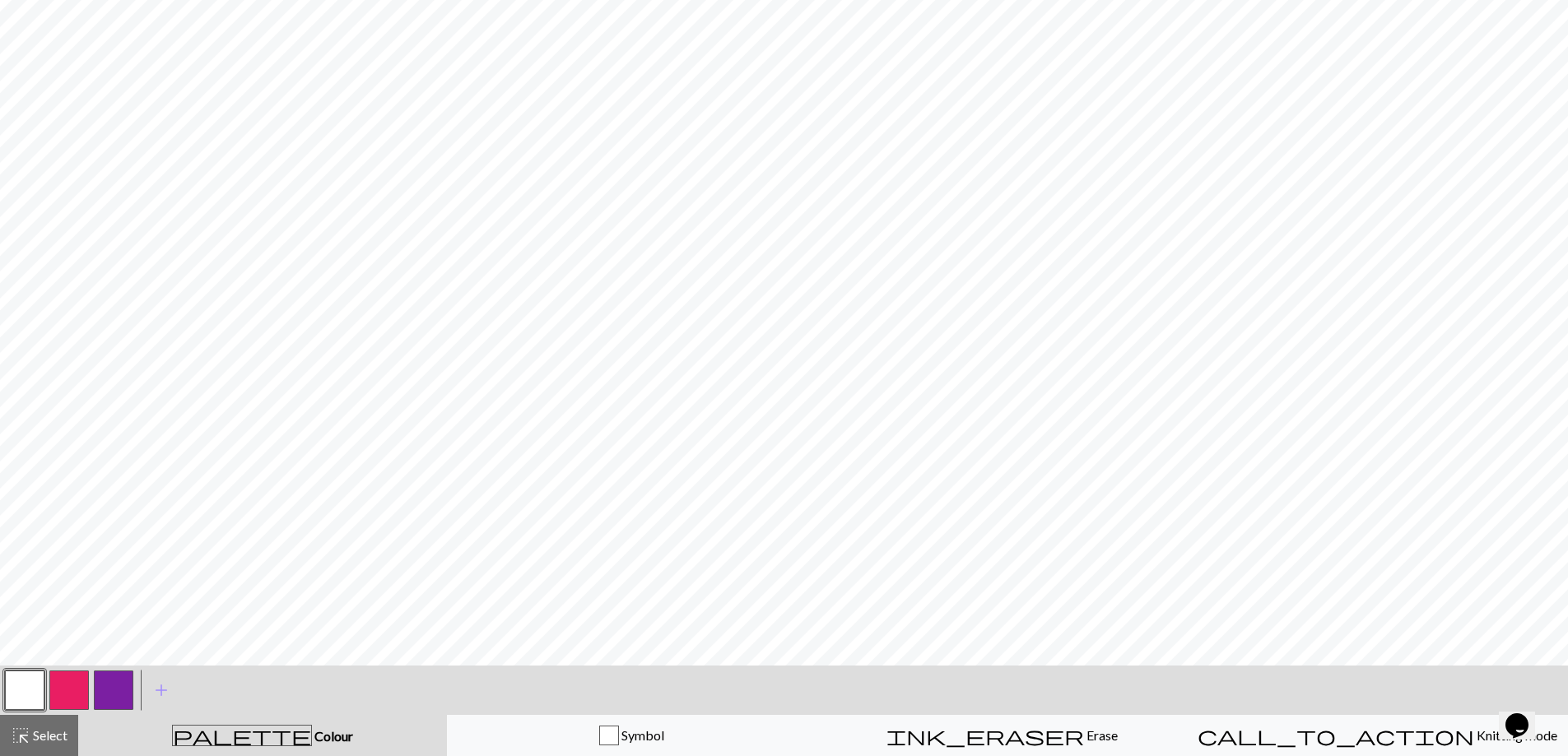
drag, startPoint x: 114, startPoint y: 682, endPoint x: 153, endPoint y: 674, distance: 39.8
click at [121, 682] on button "button" at bounding box center [113, 690] width 39 height 39
drag, startPoint x: 32, startPoint y: 684, endPoint x: 77, endPoint y: 668, distance: 47.8
click at [36, 682] on button "button" at bounding box center [24, 690] width 39 height 39
click at [105, 692] on button "button" at bounding box center [113, 690] width 39 height 39
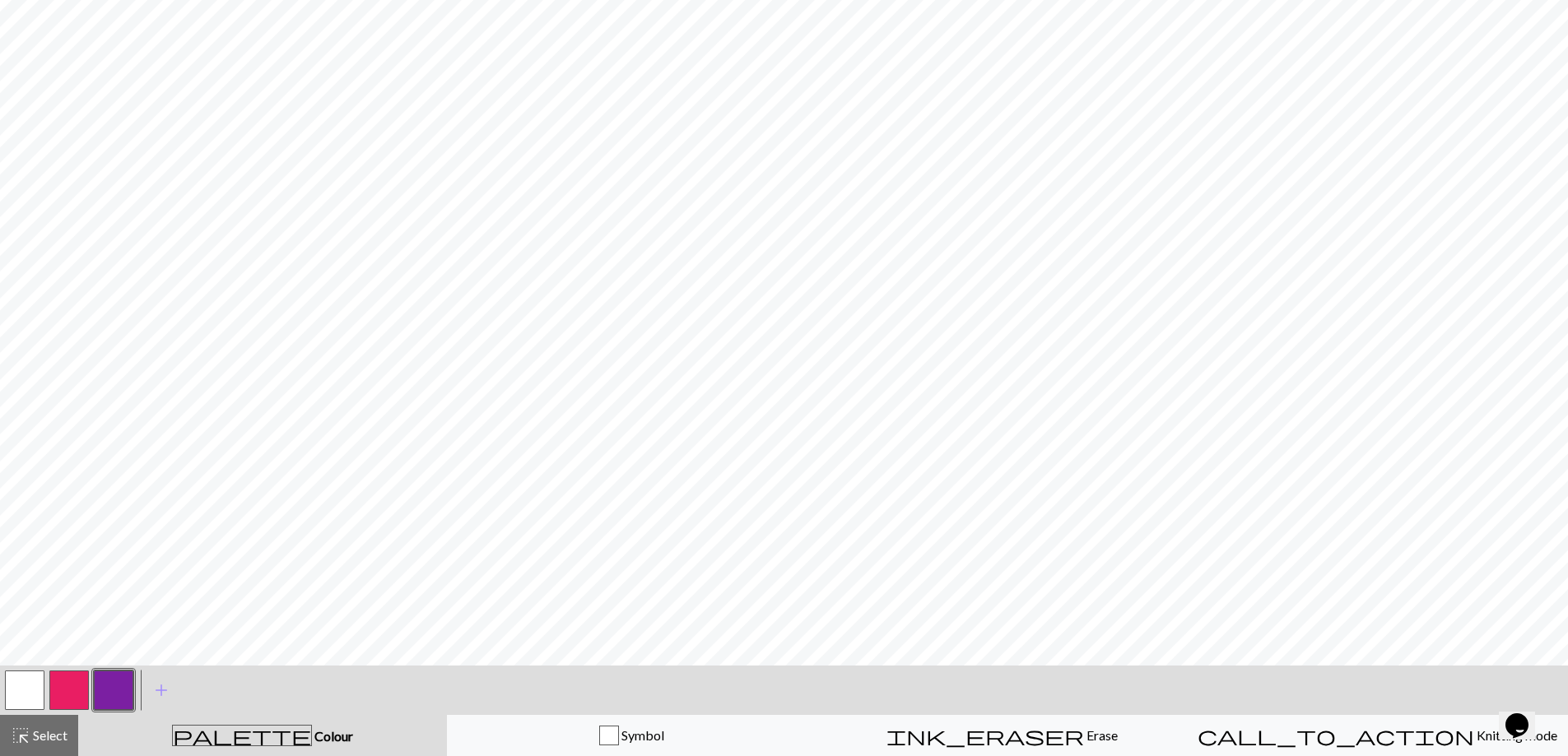
click at [11, 686] on button "button" at bounding box center [24, 690] width 39 height 39
drag, startPoint x: 105, startPoint y: 682, endPoint x: 122, endPoint y: 667, distance: 22.7
click at [107, 678] on button "button" at bounding box center [113, 690] width 39 height 39
click at [9, 680] on button "button" at bounding box center [24, 690] width 39 height 39
click at [112, 684] on button "button" at bounding box center [113, 690] width 39 height 39
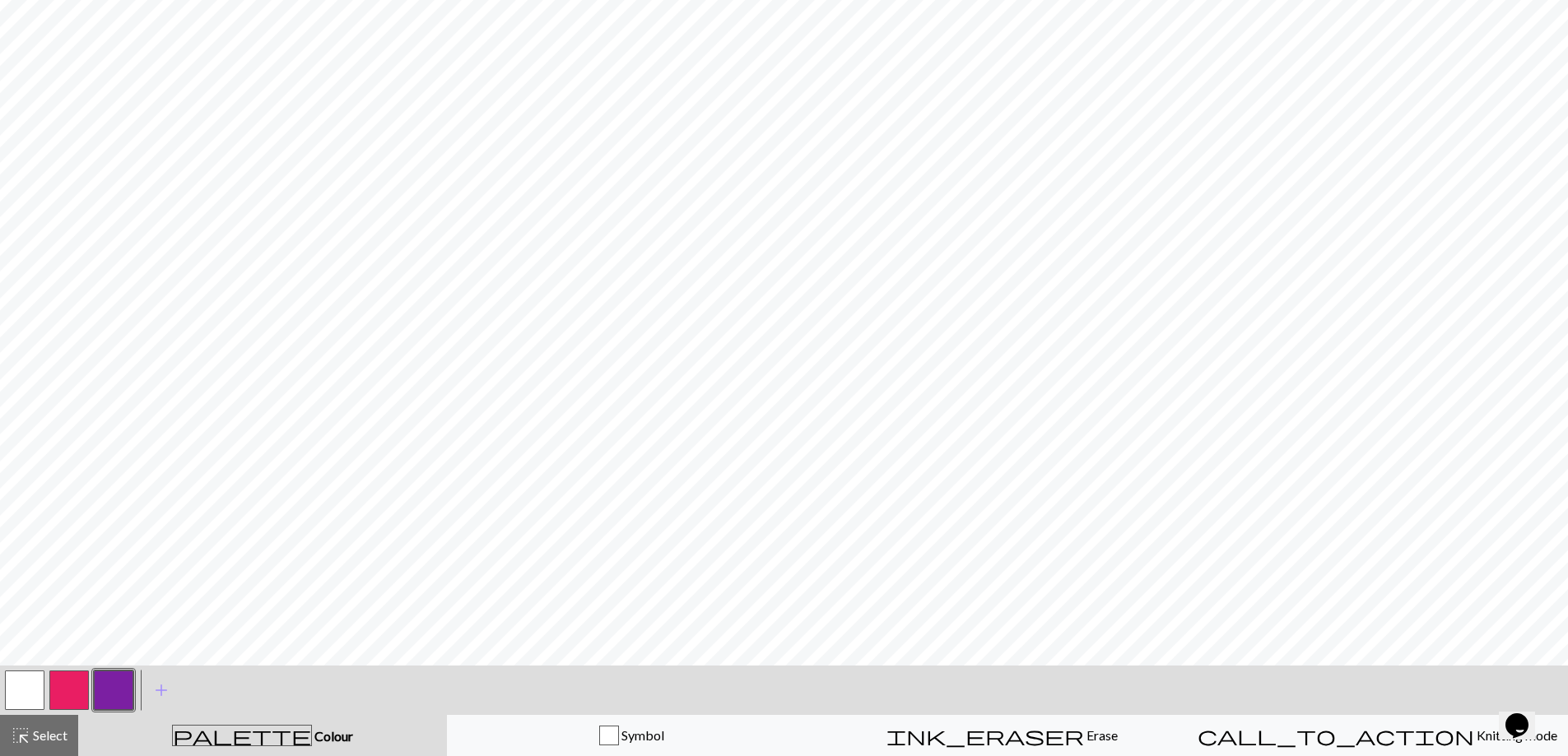
click at [16, 685] on button "button" at bounding box center [24, 690] width 39 height 39
click at [151, 684] on button "add Add a colour" at bounding box center [160, 690] width 41 height 41
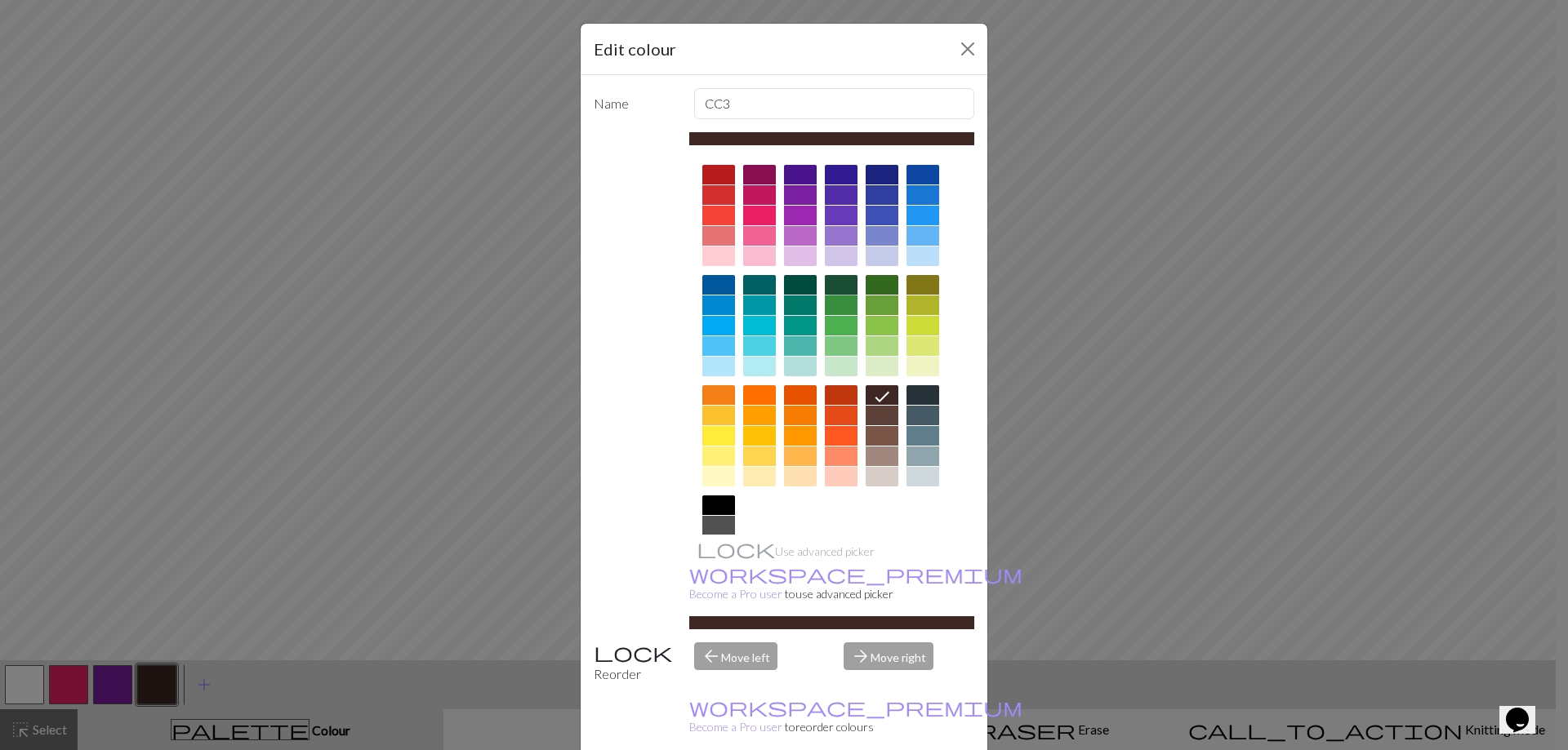
click at [831, 292] on div at bounding box center [841, 285] width 32 height 20
click at [966, 39] on button "Close" at bounding box center [968, 49] width 27 height 27
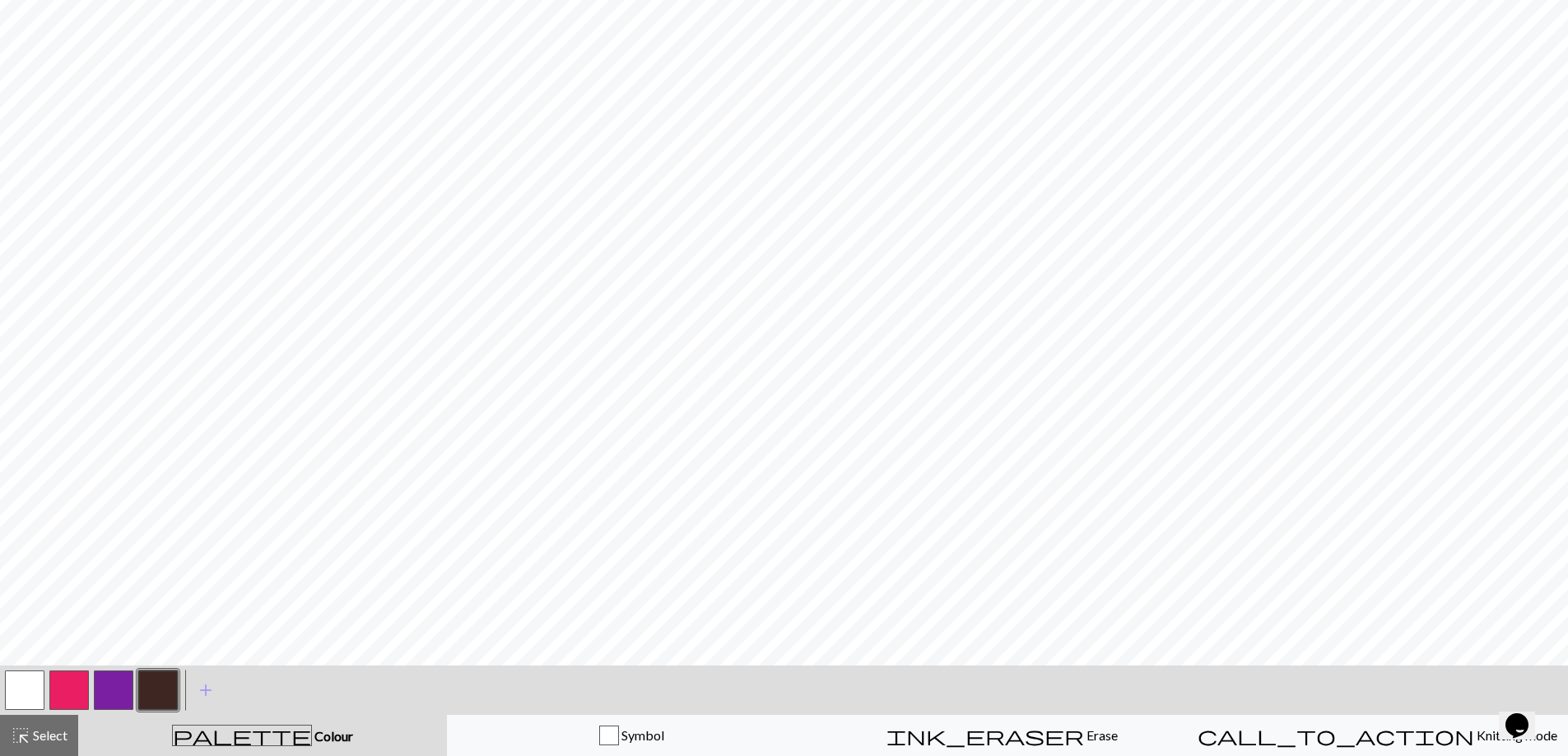
click at [152, 678] on button "button" at bounding box center [158, 690] width 39 height 39
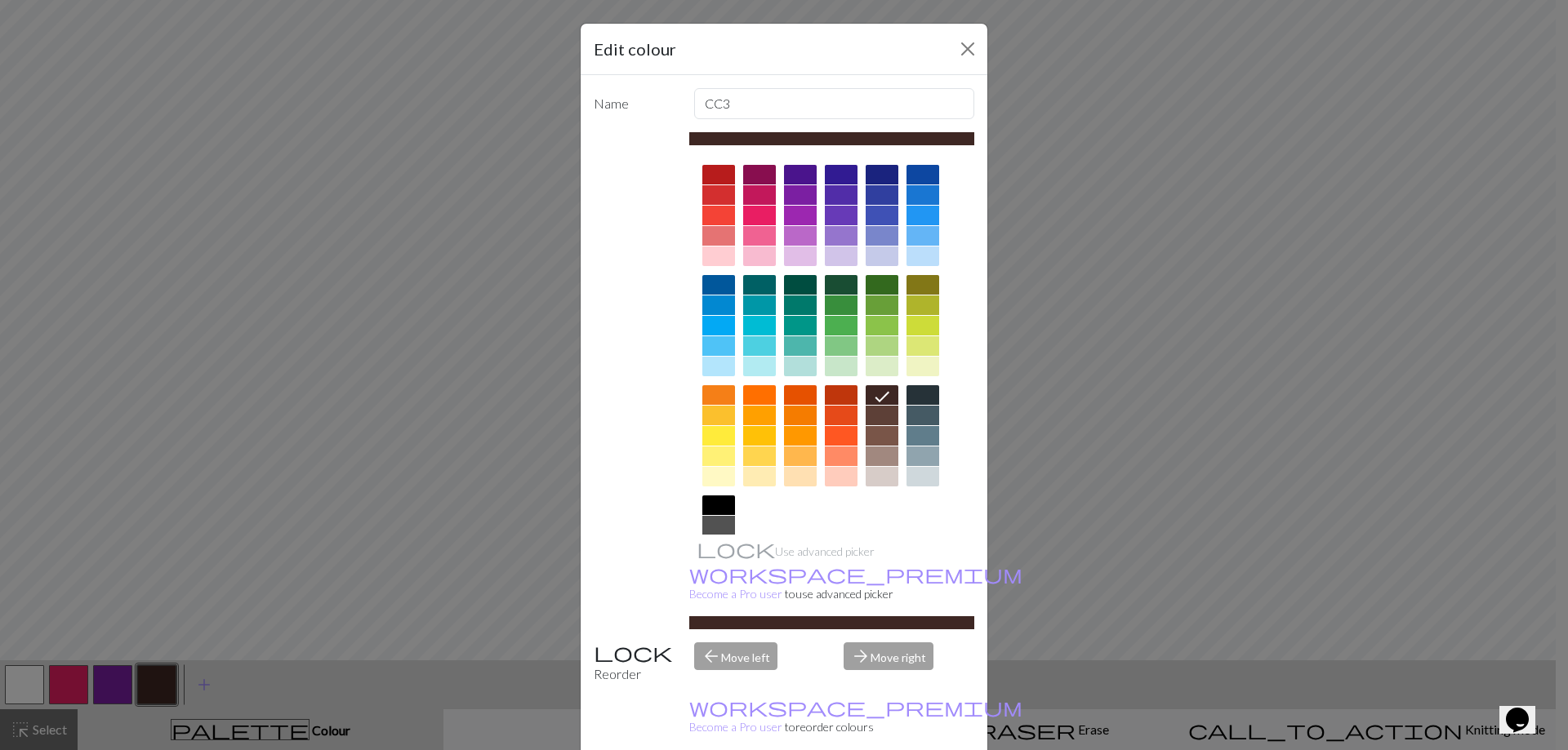
drag, startPoint x: 866, startPoint y: 729, endPoint x: 1085, endPoint y: 434, distance: 367.4
click at [955, 48] on button "Close" at bounding box center [968, 49] width 27 height 27
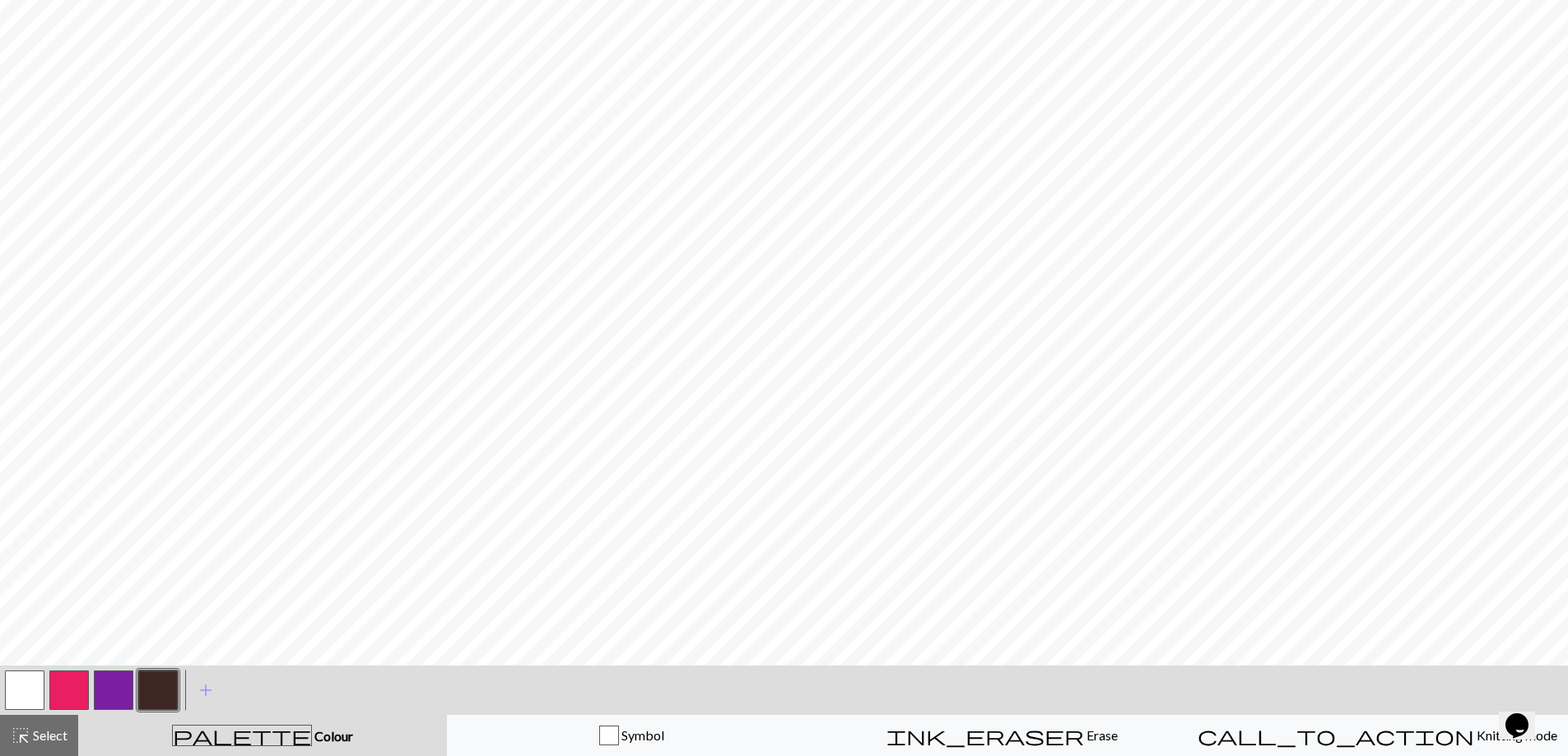
click at [166, 681] on button "button" at bounding box center [158, 690] width 39 height 39
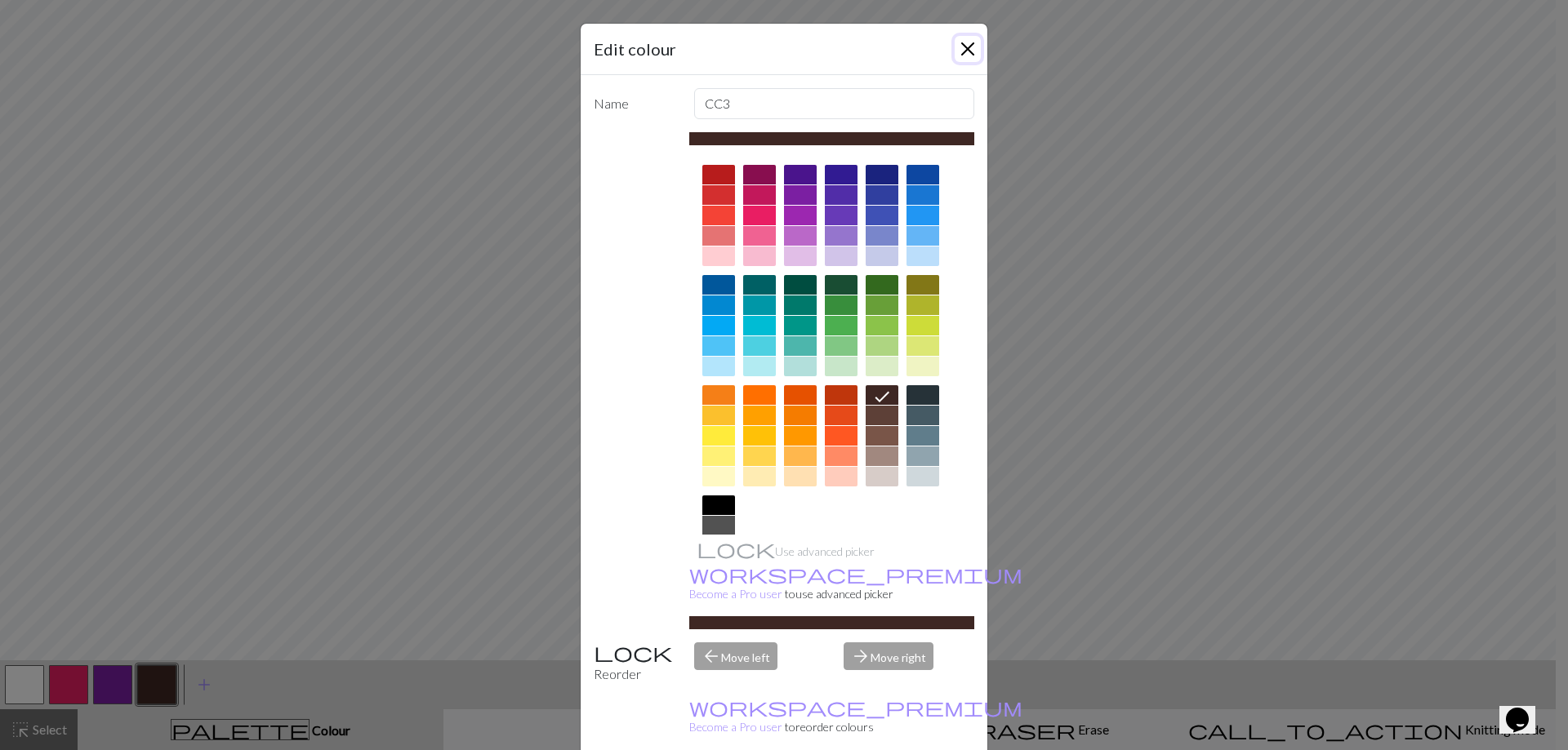
click at [955, 50] on button "Close" at bounding box center [968, 49] width 27 height 27
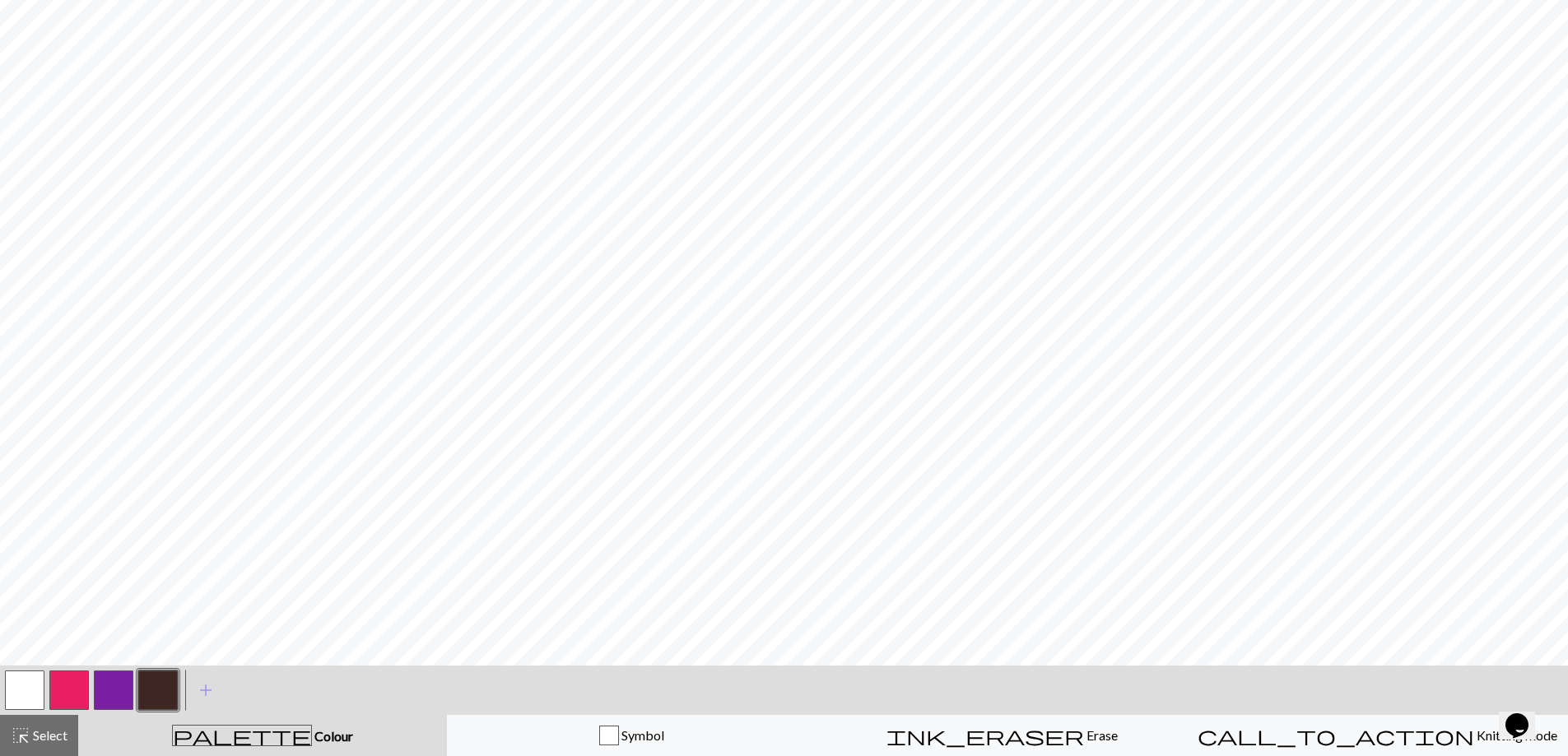
click at [139, 689] on button "button" at bounding box center [158, 690] width 39 height 39
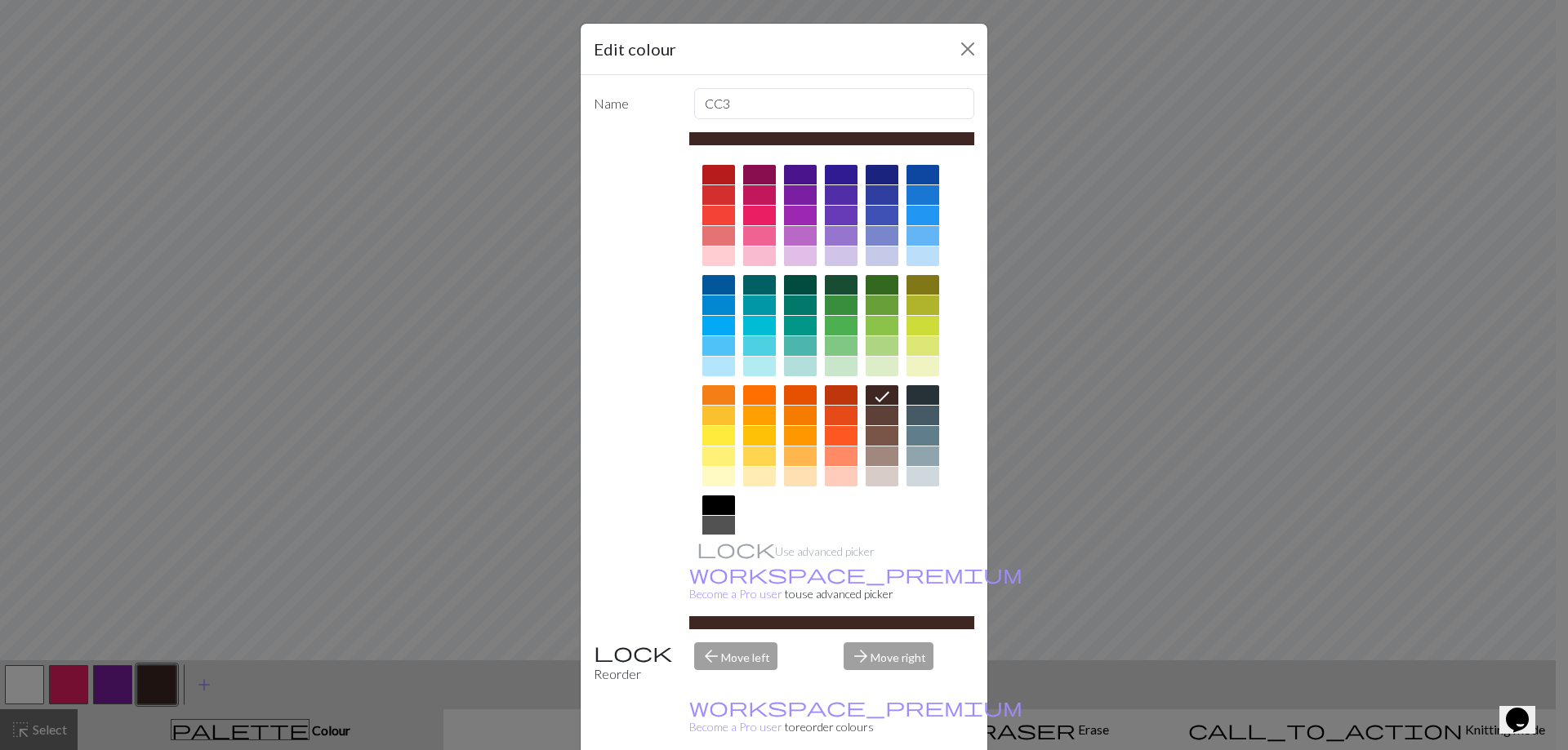
drag, startPoint x: 872, startPoint y: 733, endPoint x: 906, endPoint y: 700, distance: 47.4
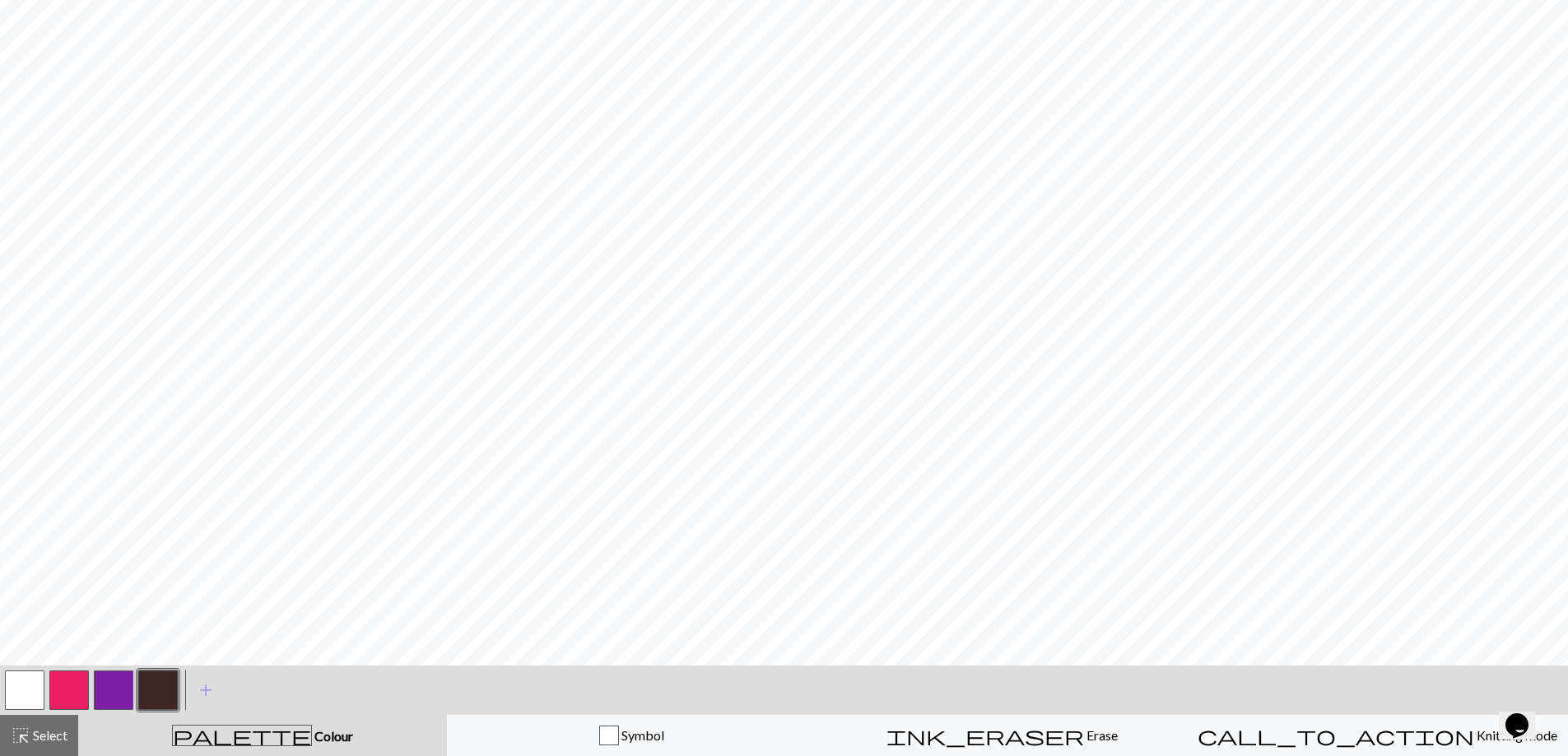
drag, startPoint x: 15, startPoint y: 688, endPoint x: 35, endPoint y: 682, distance: 20.9
click at [27, 685] on button "button" at bounding box center [24, 690] width 39 height 39
click at [162, 679] on button "button" at bounding box center [158, 690] width 39 height 39
drag, startPoint x: 11, startPoint y: 692, endPoint x: 60, endPoint y: 665, distance: 55.9
click at [24, 685] on button "button" at bounding box center [24, 690] width 39 height 39
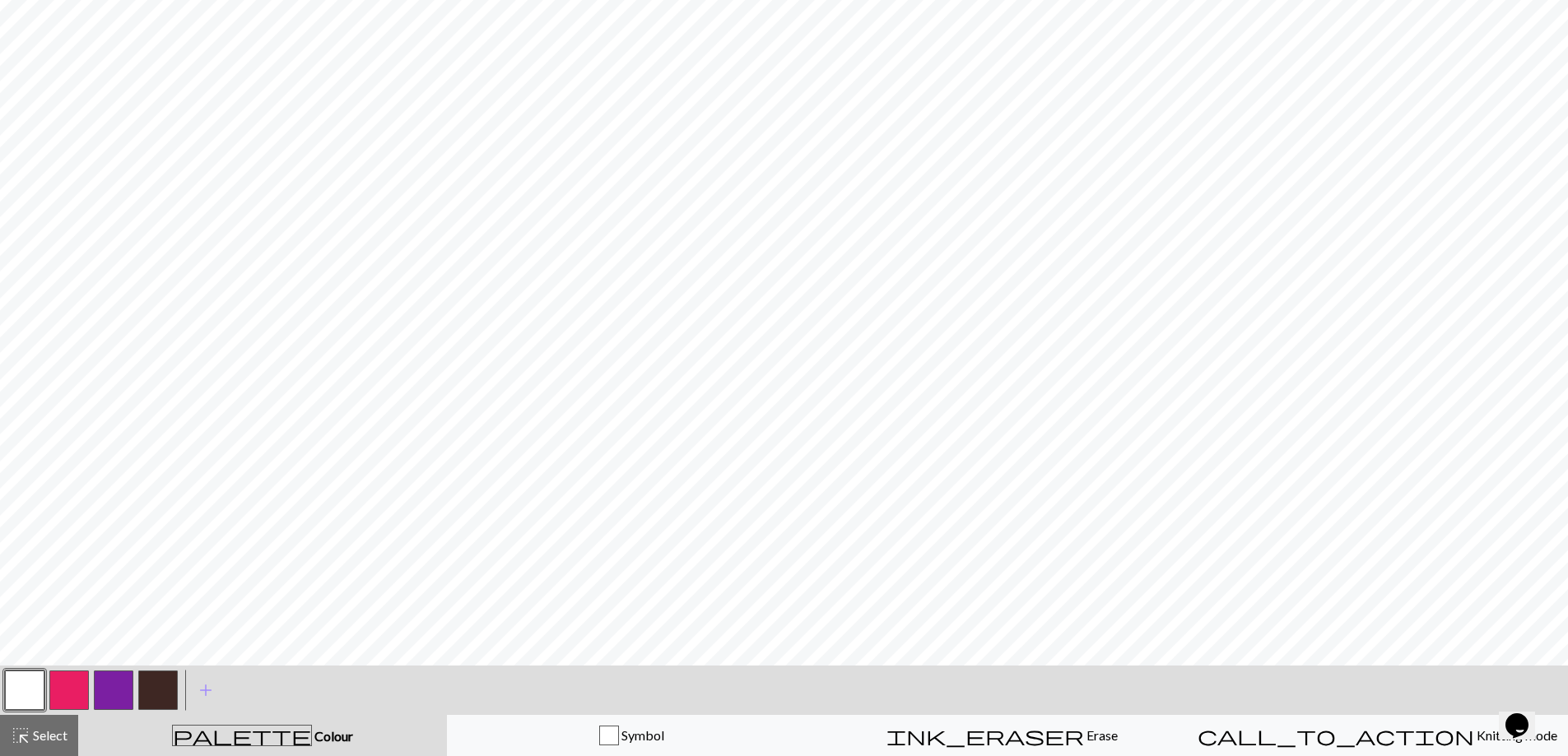
click at [159, 695] on button "button" at bounding box center [158, 690] width 39 height 39
drag, startPoint x: 23, startPoint y: 681, endPoint x: 29, endPoint y: 670, distance: 12.5
click at [26, 682] on button "button" at bounding box center [24, 690] width 39 height 39
drag, startPoint x: 156, startPoint y: 681, endPoint x: 166, endPoint y: 686, distance: 11.2
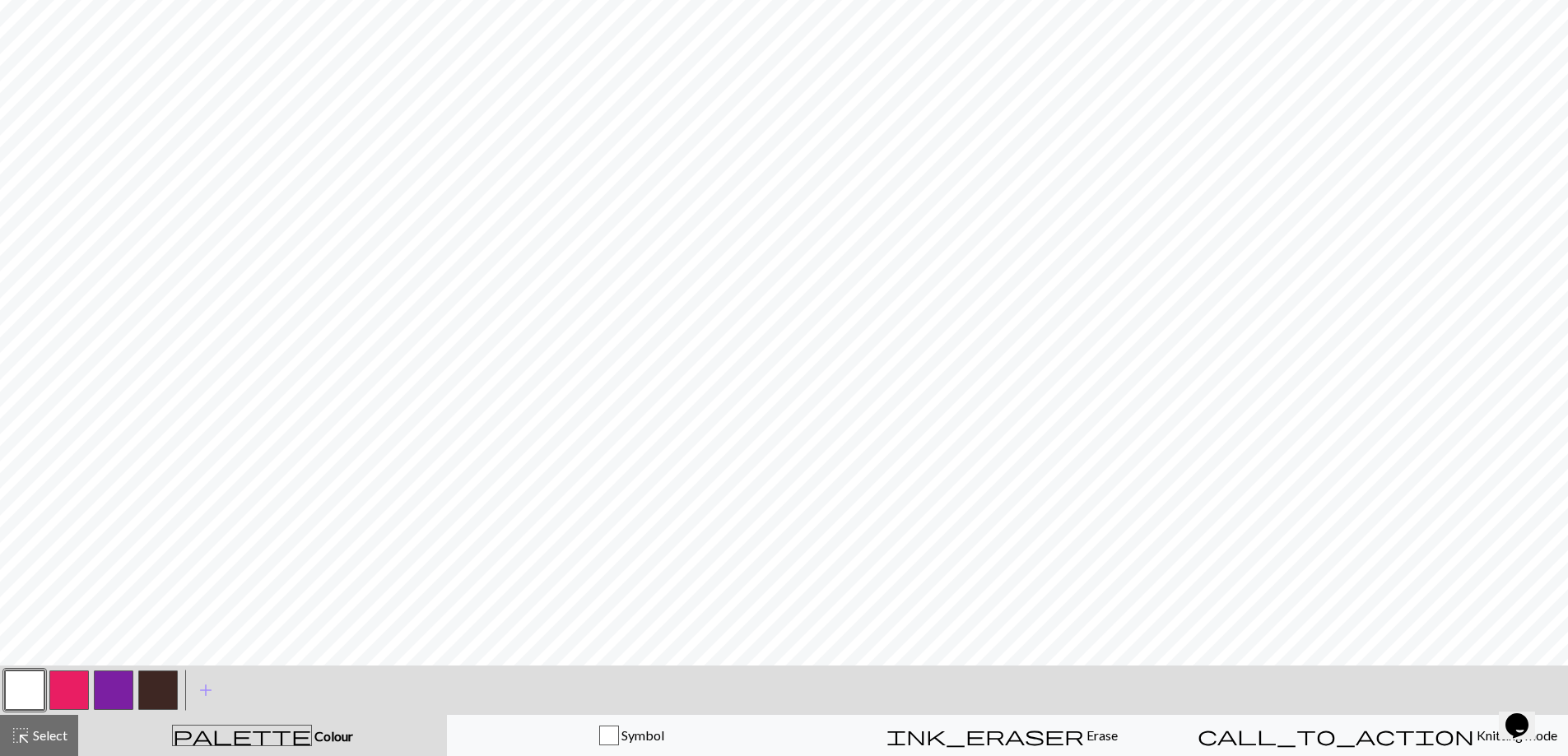
click at [159, 689] on button "button" at bounding box center [158, 690] width 39 height 39
drag, startPoint x: 31, startPoint y: 689, endPoint x: 40, endPoint y: 688, distance: 9.1
click at [38, 689] on button "button" at bounding box center [24, 690] width 39 height 39
click at [202, 687] on span "add" at bounding box center [205, 690] width 20 height 23
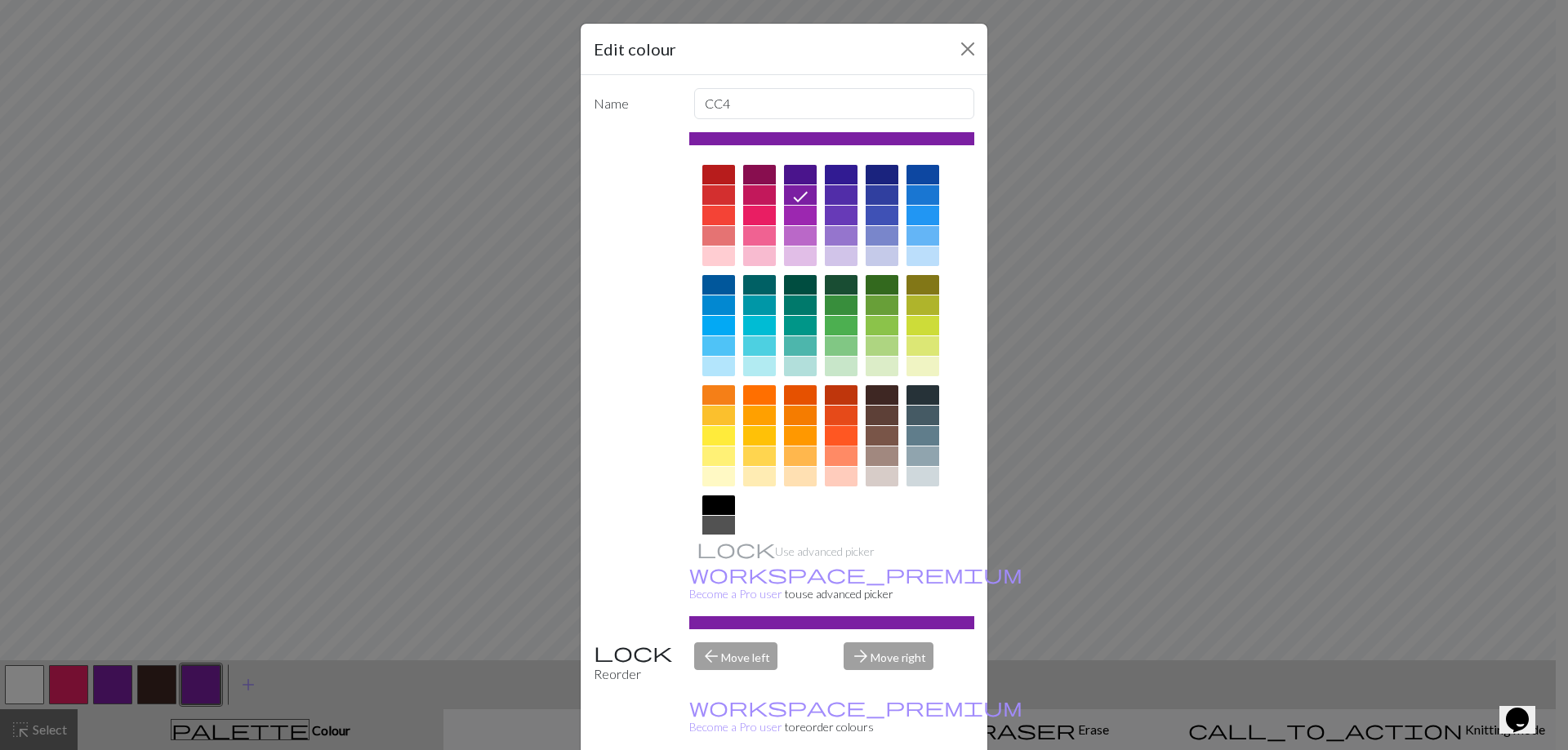
click at [836, 429] on div at bounding box center [841, 436] width 32 height 20
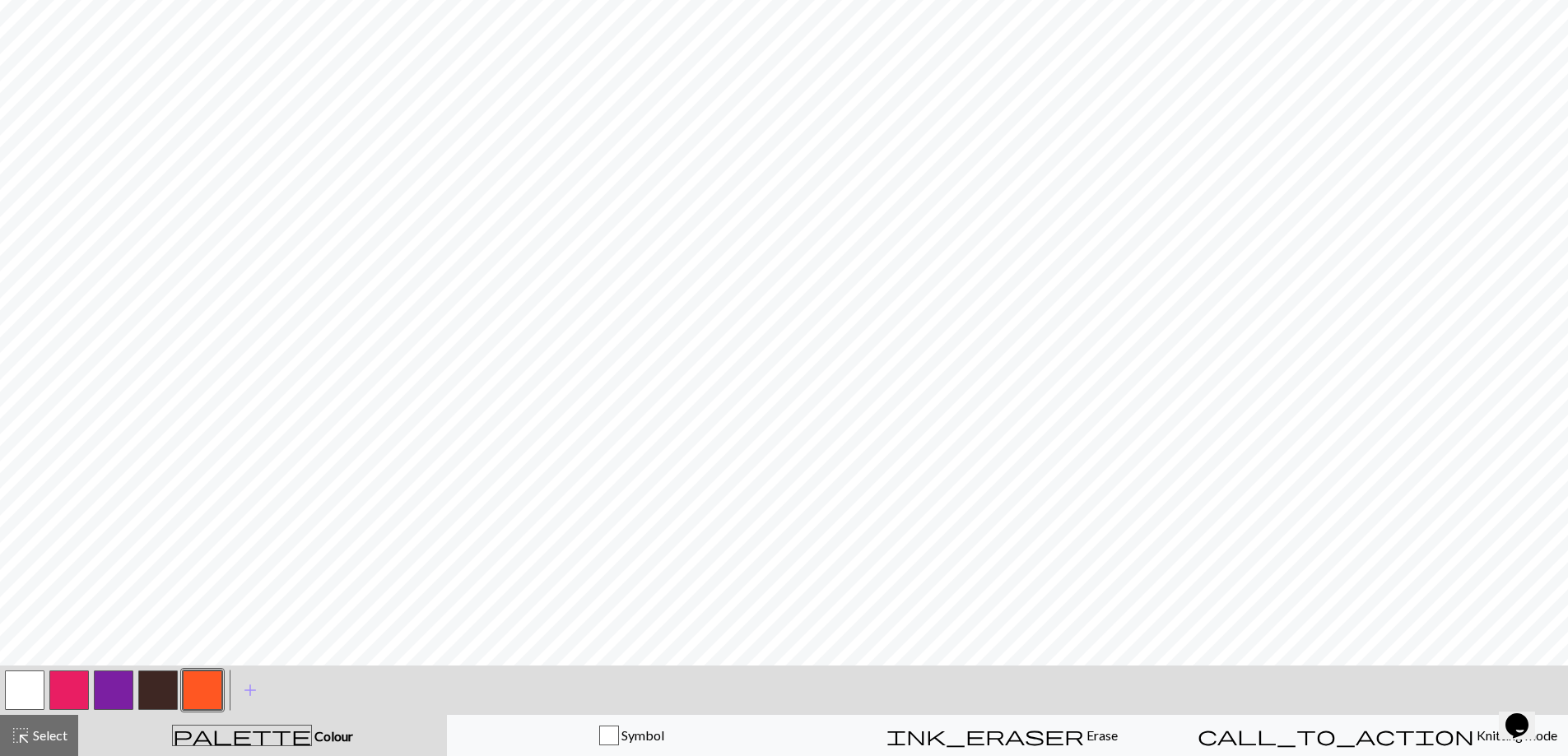
drag, startPoint x: 24, startPoint y: 693, endPoint x: 50, endPoint y: 667, distance: 36.8
click at [50, 667] on div "< >" at bounding box center [114, 690] width 222 height 50
drag, startPoint x: 11, startPoint y: 679, endPoint x: 38, endPoint y: 671, distance: 28.2
click at [26, 676] on button "button" at bounding box center [24, 690] width 39 height 39
click at [208, 692] on button "button" at bounding box center [201, 690] width 39 height 39
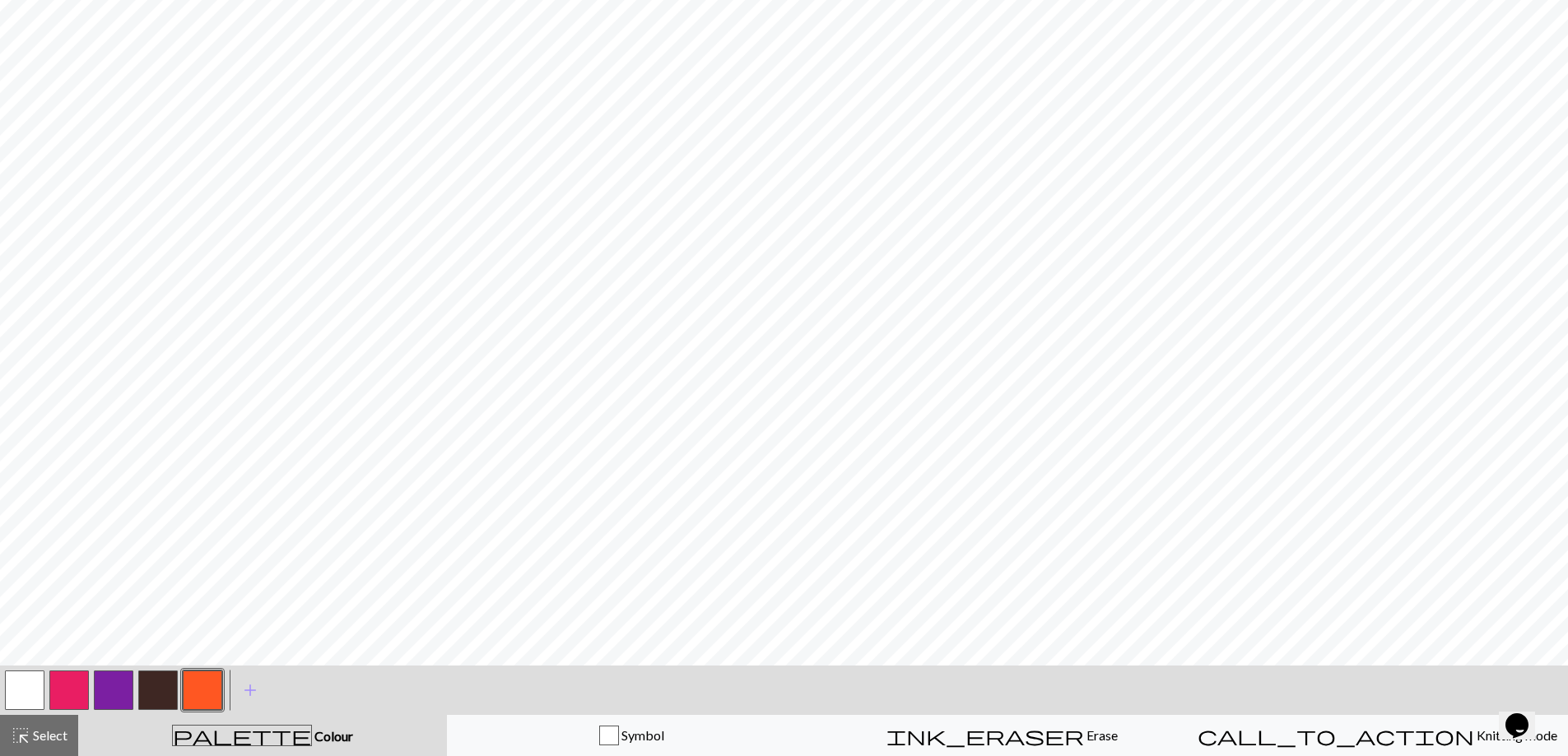
drag, startPoint x: 17, startPoint y: 695, endPoint x: 278, endPoint y: 689, distance: 261.1
click at [18, 695] on button "button" at bounding box center [24, 690] width 39 height 39
drag, startPoint x: 199, startPoint y: 676, endPoint x: 231, endPoint y: 665, distance: 33.8
click at [203, 676] on button "button" at bounding box center [201, 690] width 39 height 39
click at [25, 686] on button "button" at bounding box center [24, 690] width 39 height 39
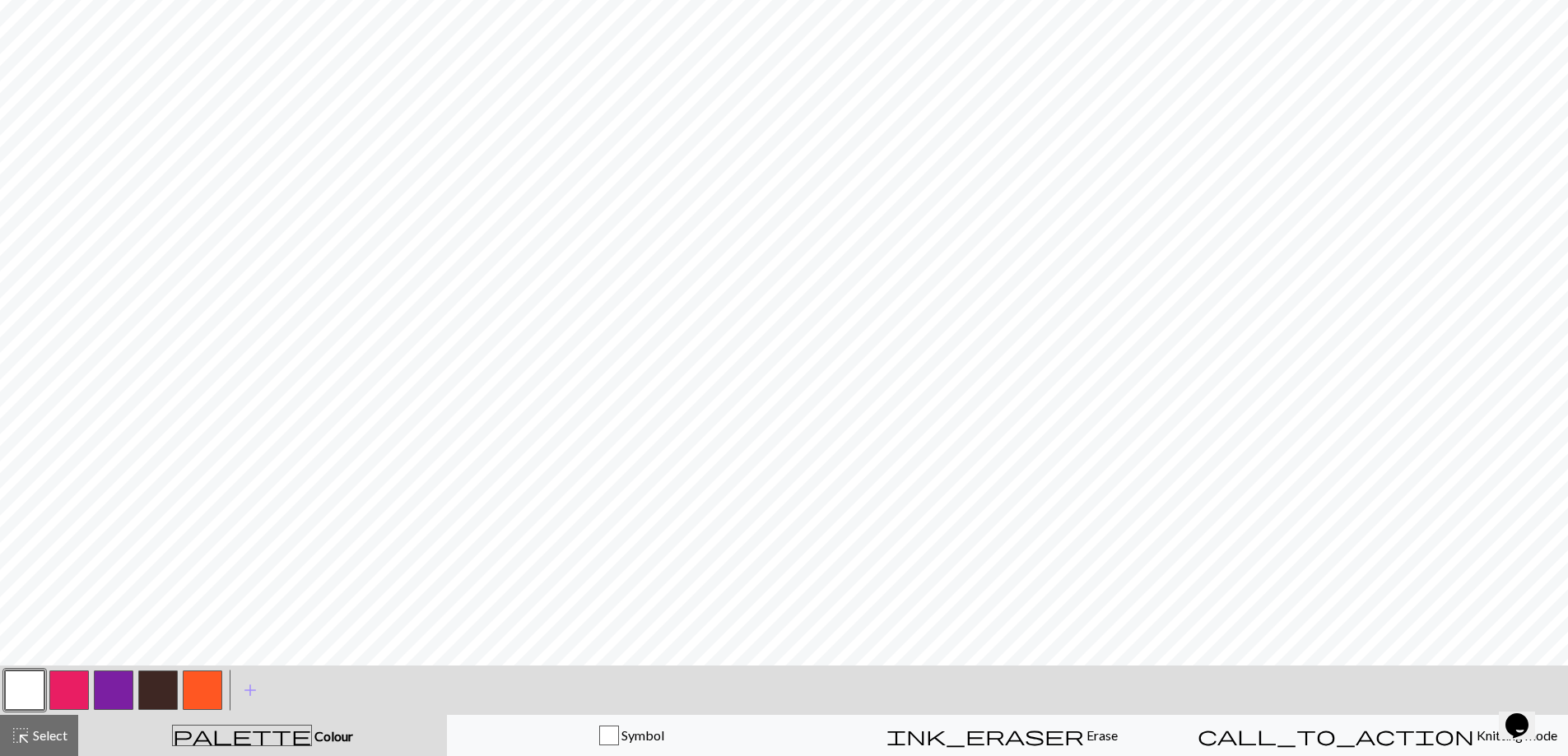
drag, startPoint x: 222, startPoint y: 682, endPoint x: 197, endPoint y: 695, distance: 28.2
click at [206, 690] on div at bounding box center [202, 690] width 45 height 45
drag, startPoint x: 213, startPoint y: 683, endPoint x: 278, endPoint y: 667, distance: 66.9
click at [222, 682] on button "button" at bounding box center [201, 690] width 39 height 39
drag, startPoint x: 28, startPoint y: 682, endPoint x: 39, endPoint y: 677, distance: 12.1
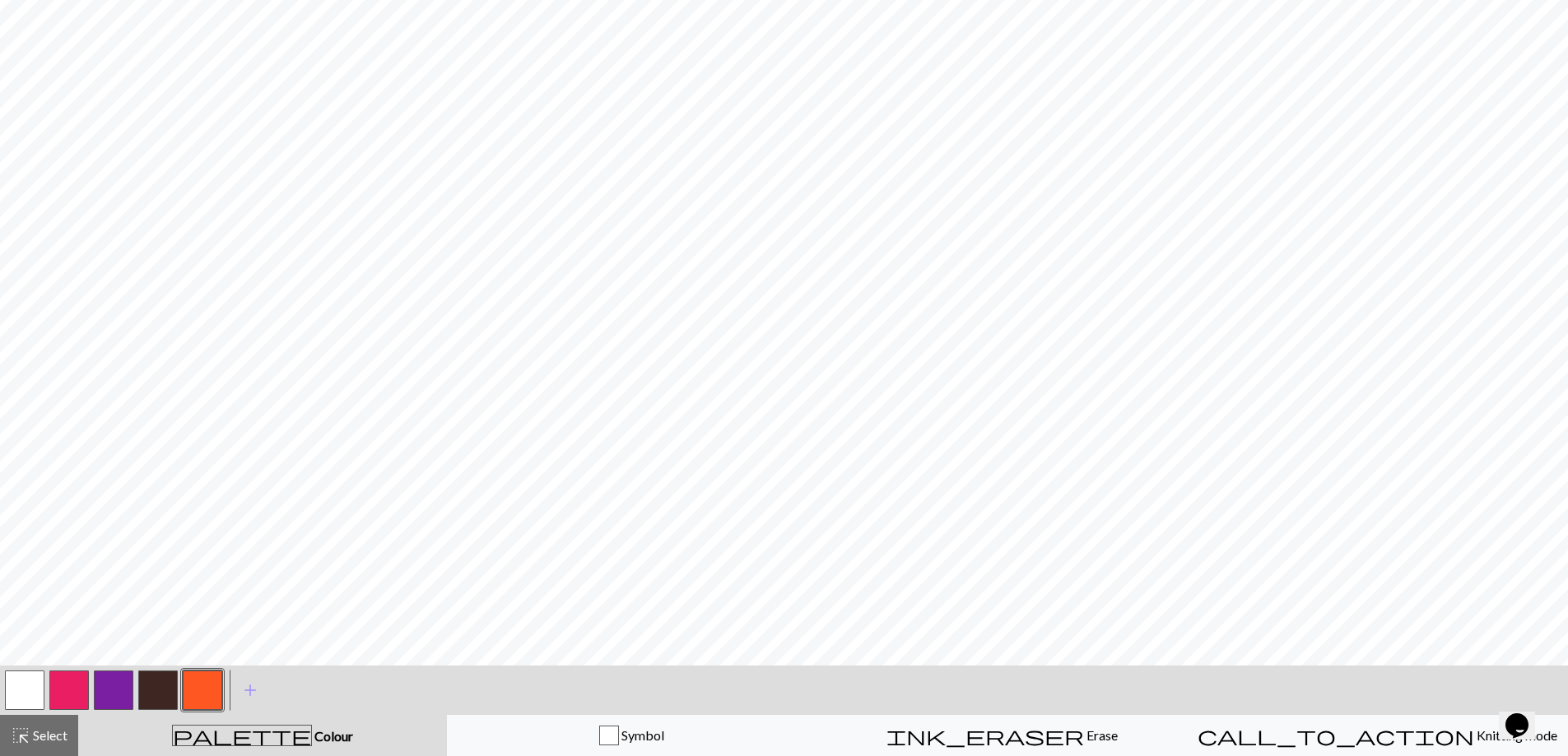
click at [32, 677] on button "button" at bounding box center [24, 690] width 39 height 39
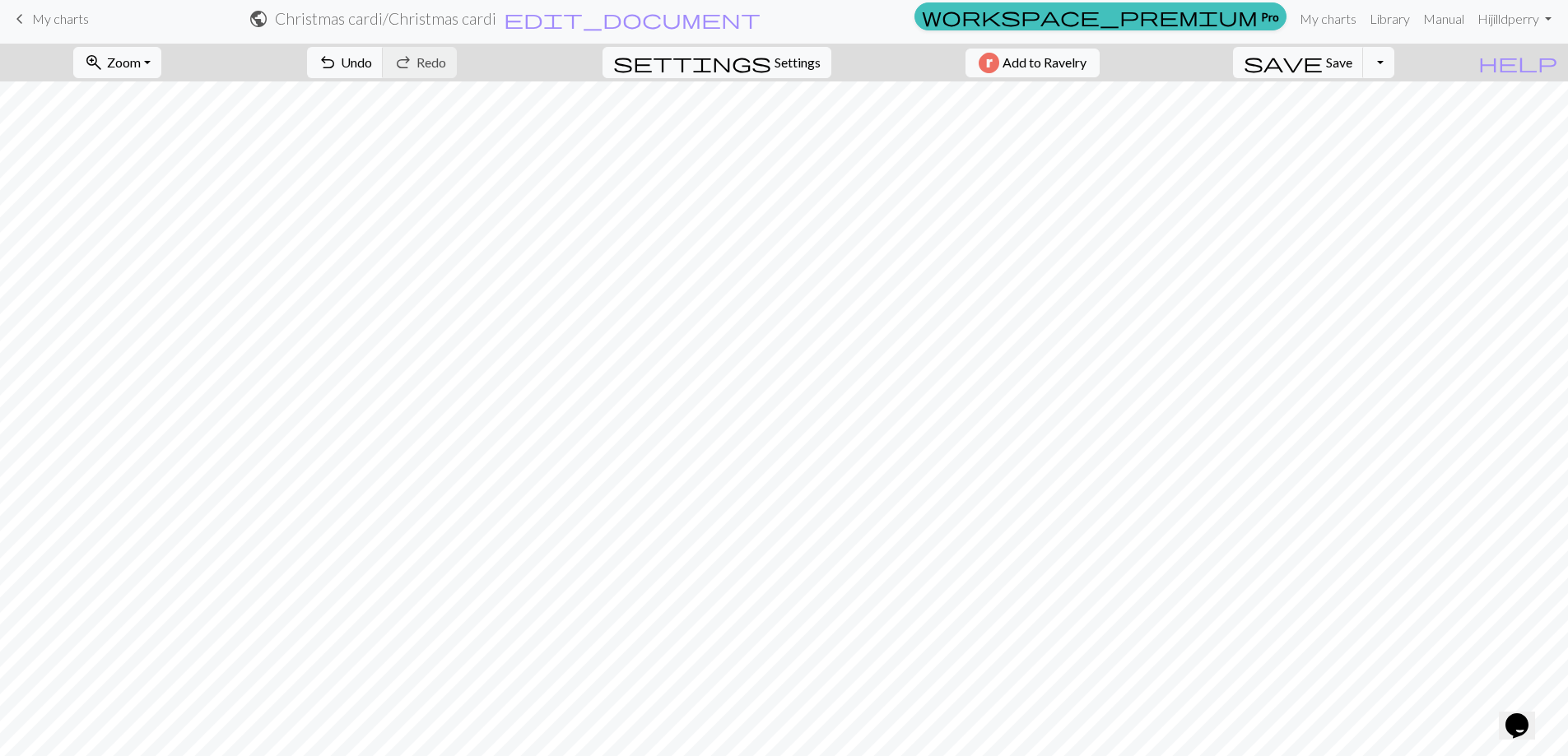
scroll to position [0, 0]
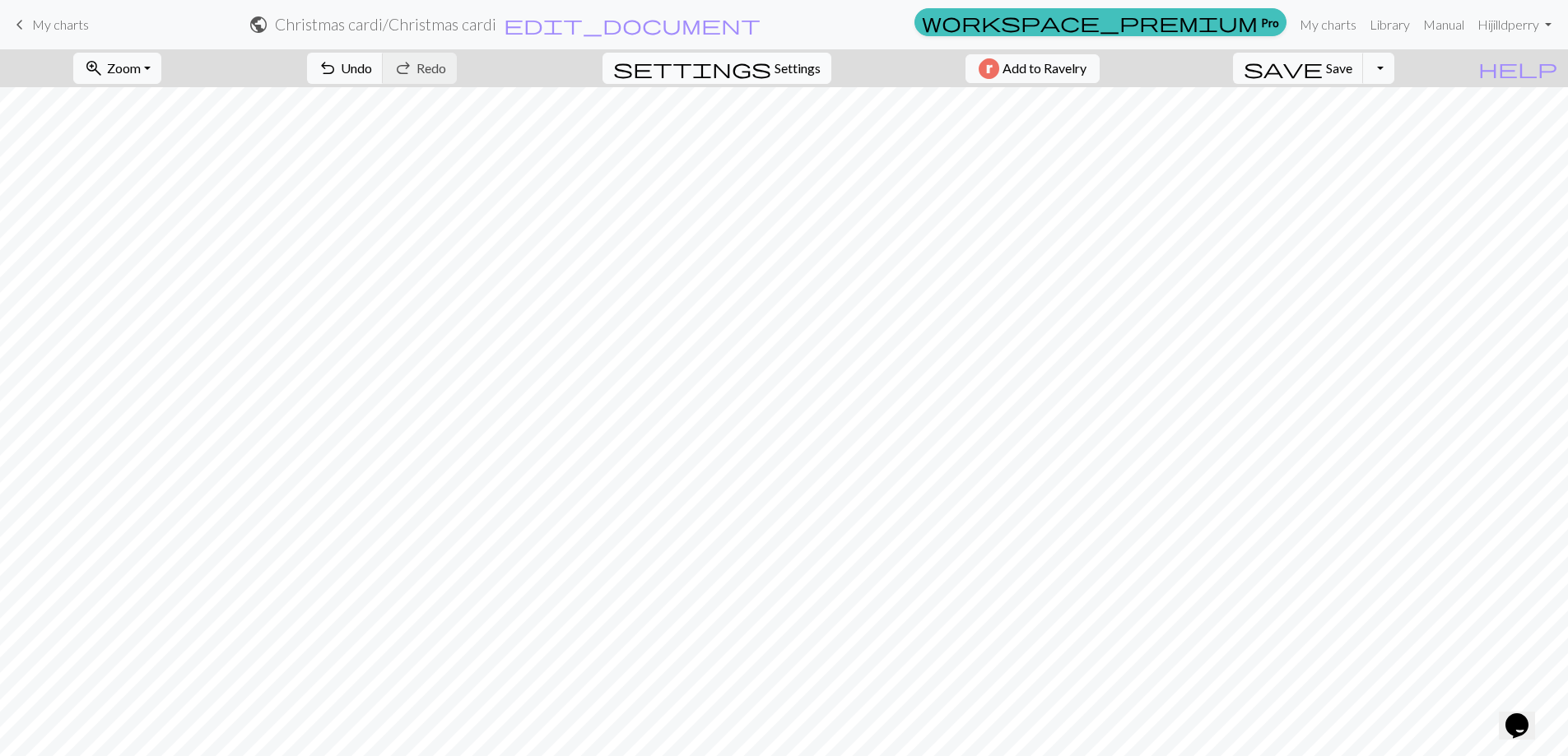
click at [782, 59] on span "Settings" at bounding box center [797, 68] width 46 height 20
select select "dk"
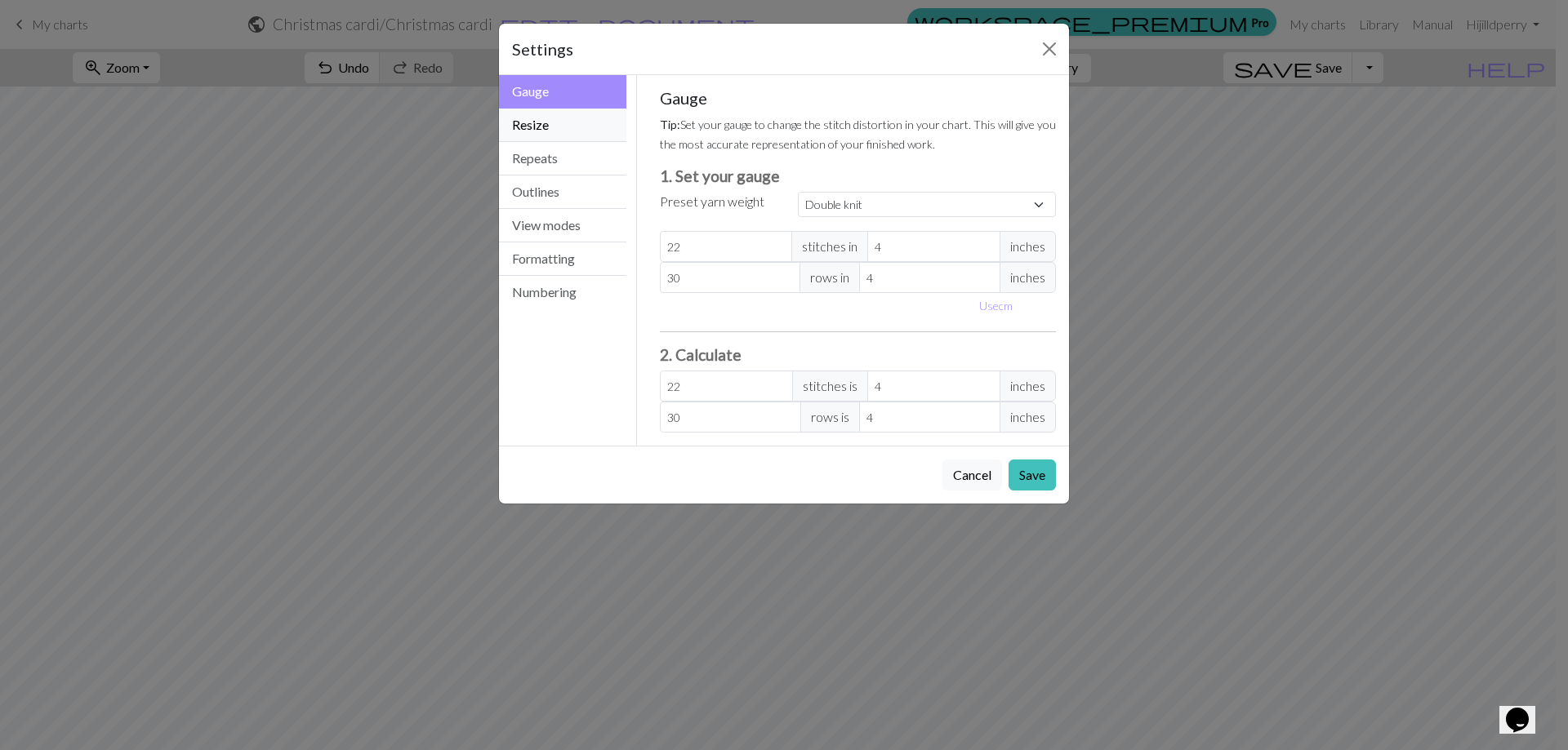
click at [554, 118] on button "Resize" at bounding box center [563, 125] width 127 height 33
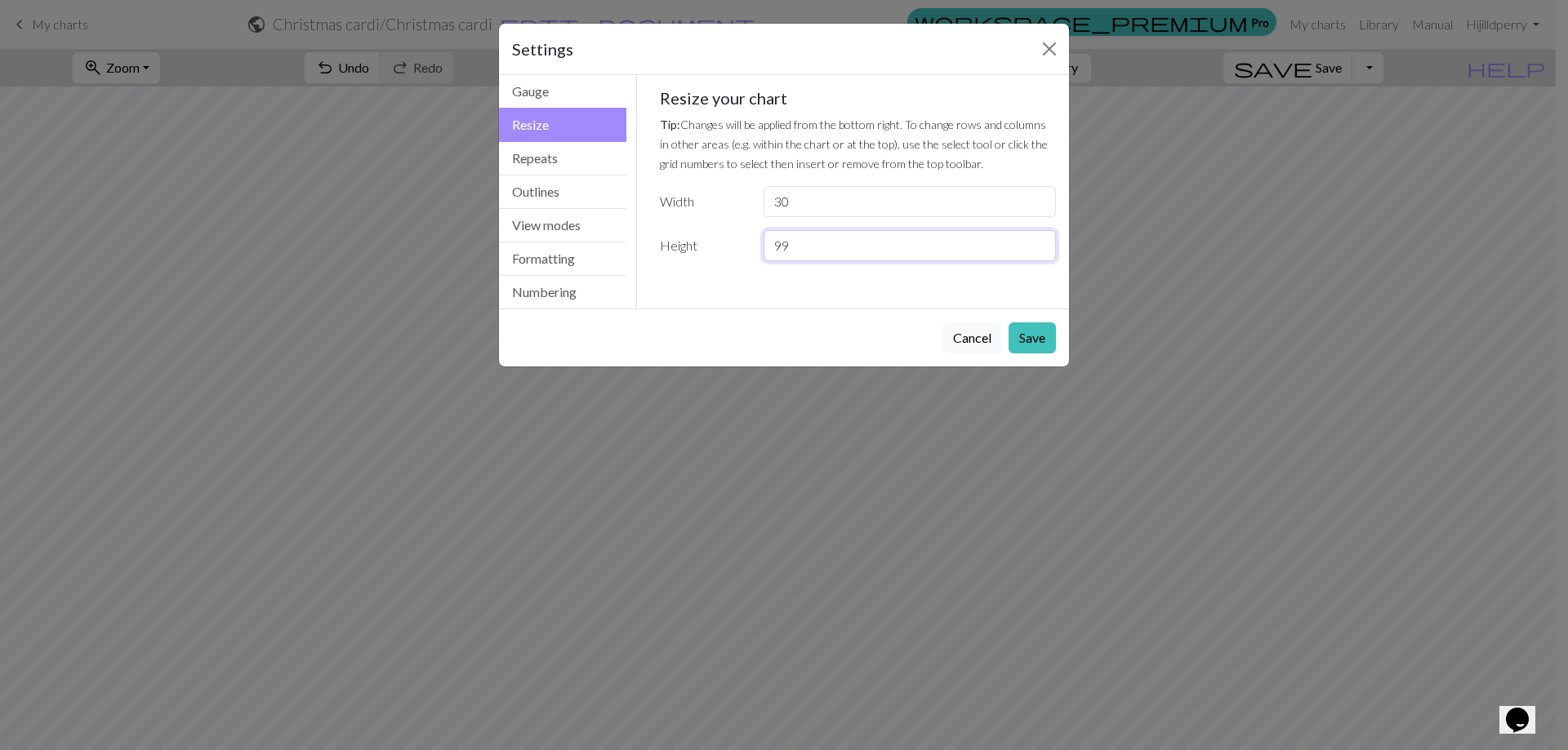
drag, startPoint x: 1036, startPoint y: 241, endPoint x: 1032, endPoint y: 285, distance: 44.2
type input "99"
click at [1038, 244] on input "99" at bounding box center [910, 245] width 293 height 31
drag, startPoint x: 1027, startPoint y: 329, endPoint x: 1303, endPoint y: 164, distance: 321.6
click at [1027, 330] on button "Save" at bounding box center [1033, 338] width 47 height 31
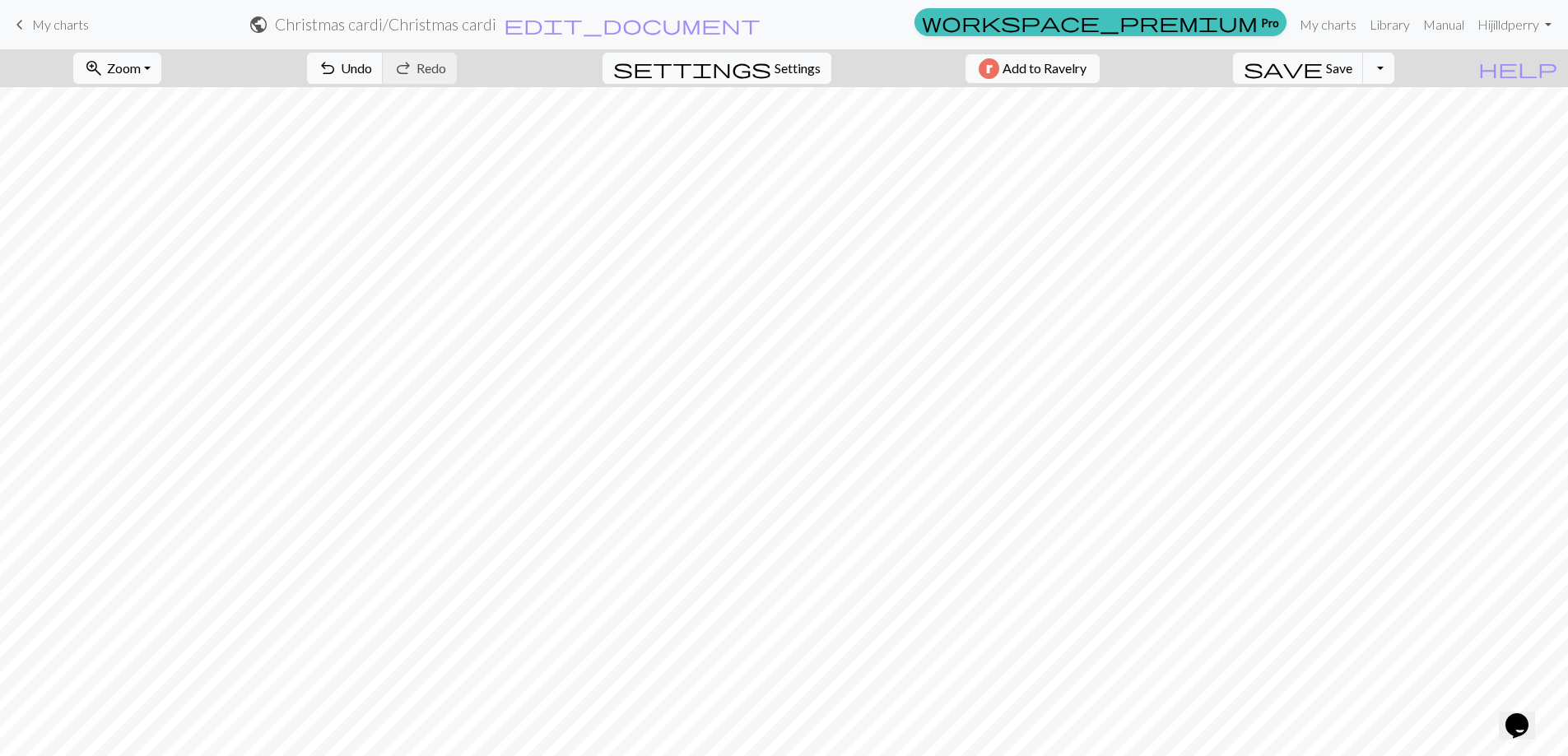
click at [774, 63] on span "Settings" at bounding box center [797, 68] width 46 height 20
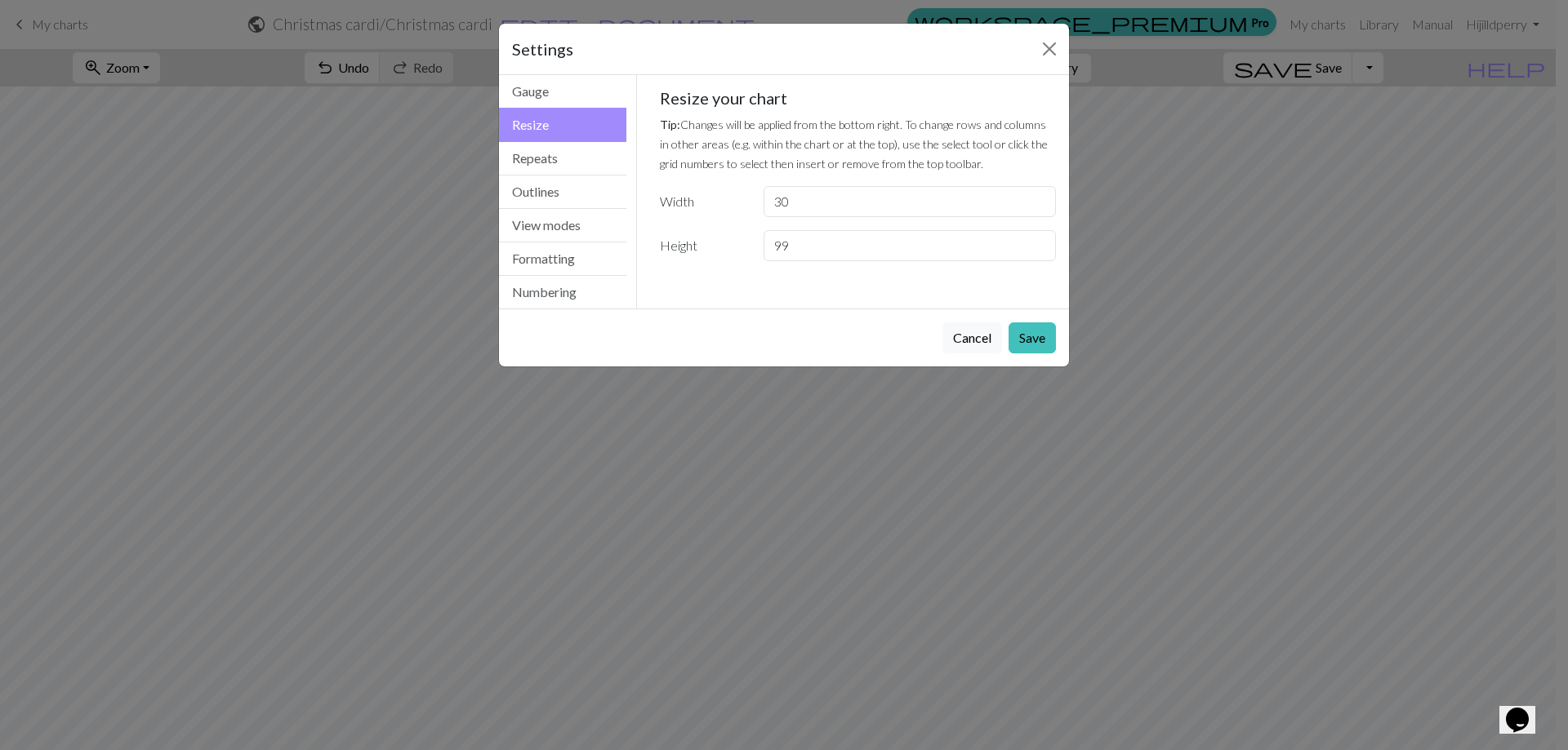
click at [555, 110] on button "Resize" at bounding box center [563, 125] width 127 height 34
click at [566, 283] on button "Numbering" at bounding box center [563, 292] width 127 height 32
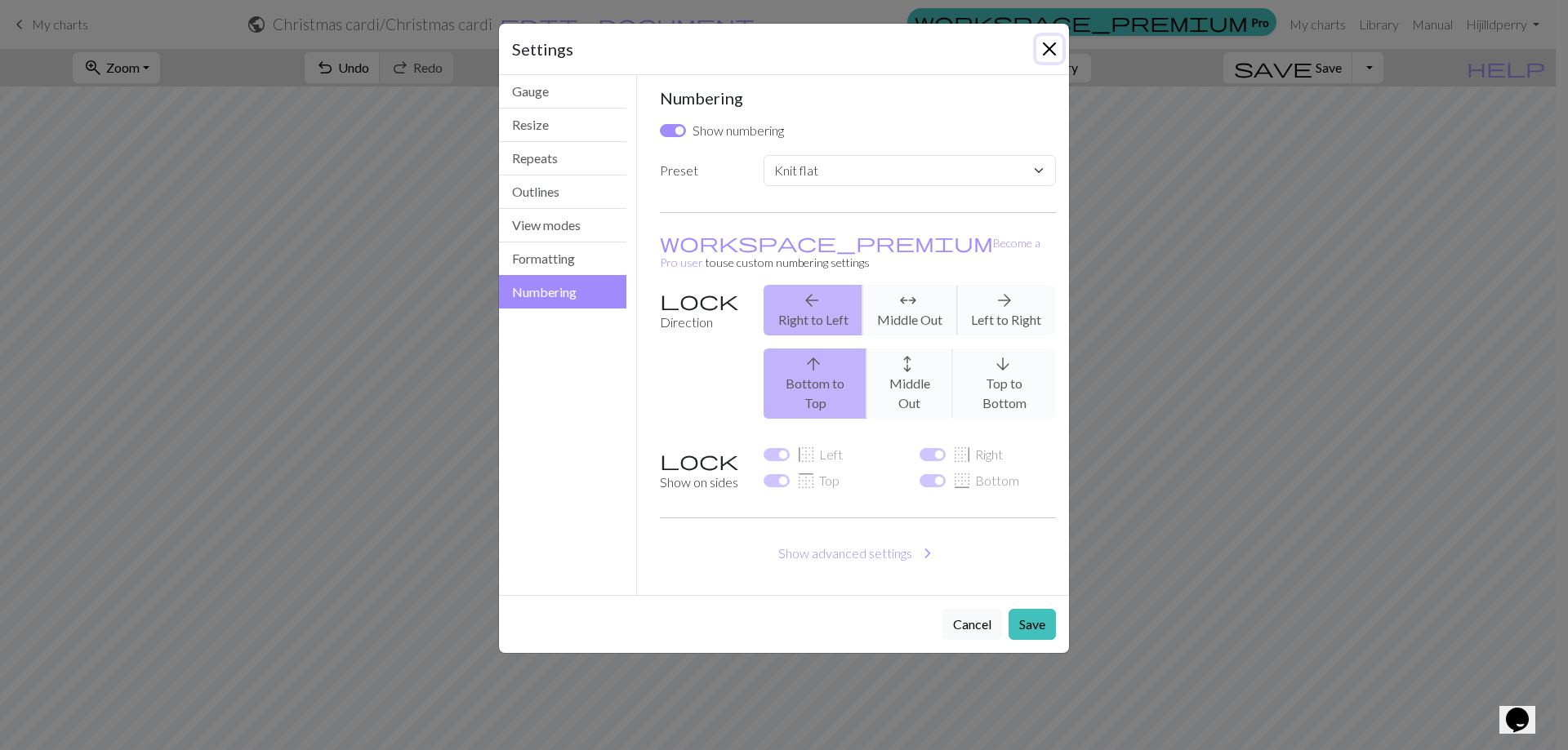
click at [1051, 43] on button "Close" at bounding box center [1050, 49] width 27 height 27
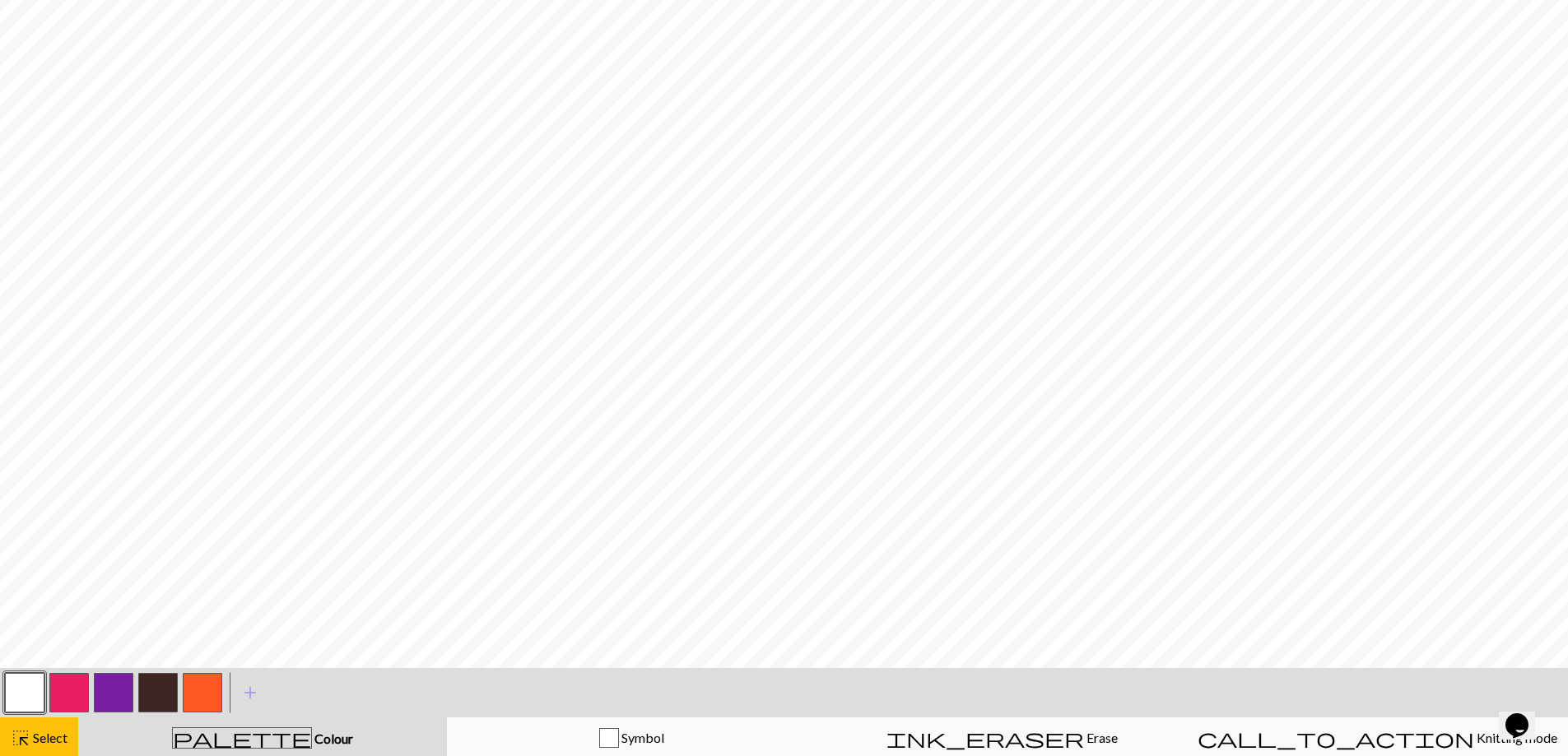
scroll to position [1124, 0]
drag, startPoint x: 54, startPoint y: 683, endPoint x: 80, endPoint y: 676, distance: 26.9
click at [61, 682] on button "button" at bounding box center [69, 690] width 39 height 39
click at [30, 738] on span "highlight_alt" at bounding box center [20, 736] width 20 height 23
drag, startPoint x: 25, startPoint y: 679, endPoint x: 39, endPoint y: 671, distance: 16.1
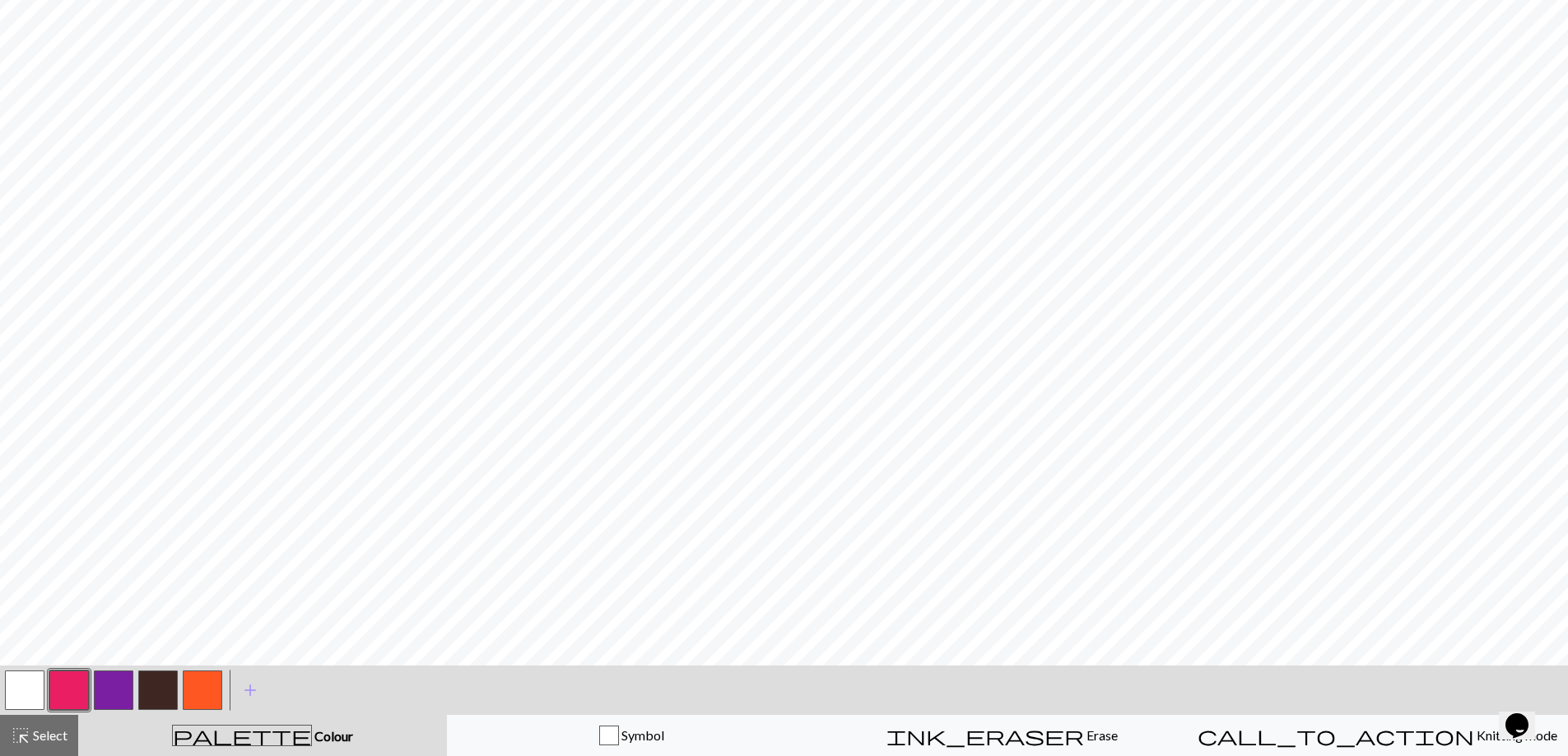
click at [32, 674] on button "button" at bounding box center [24, 690] width 39 height 39
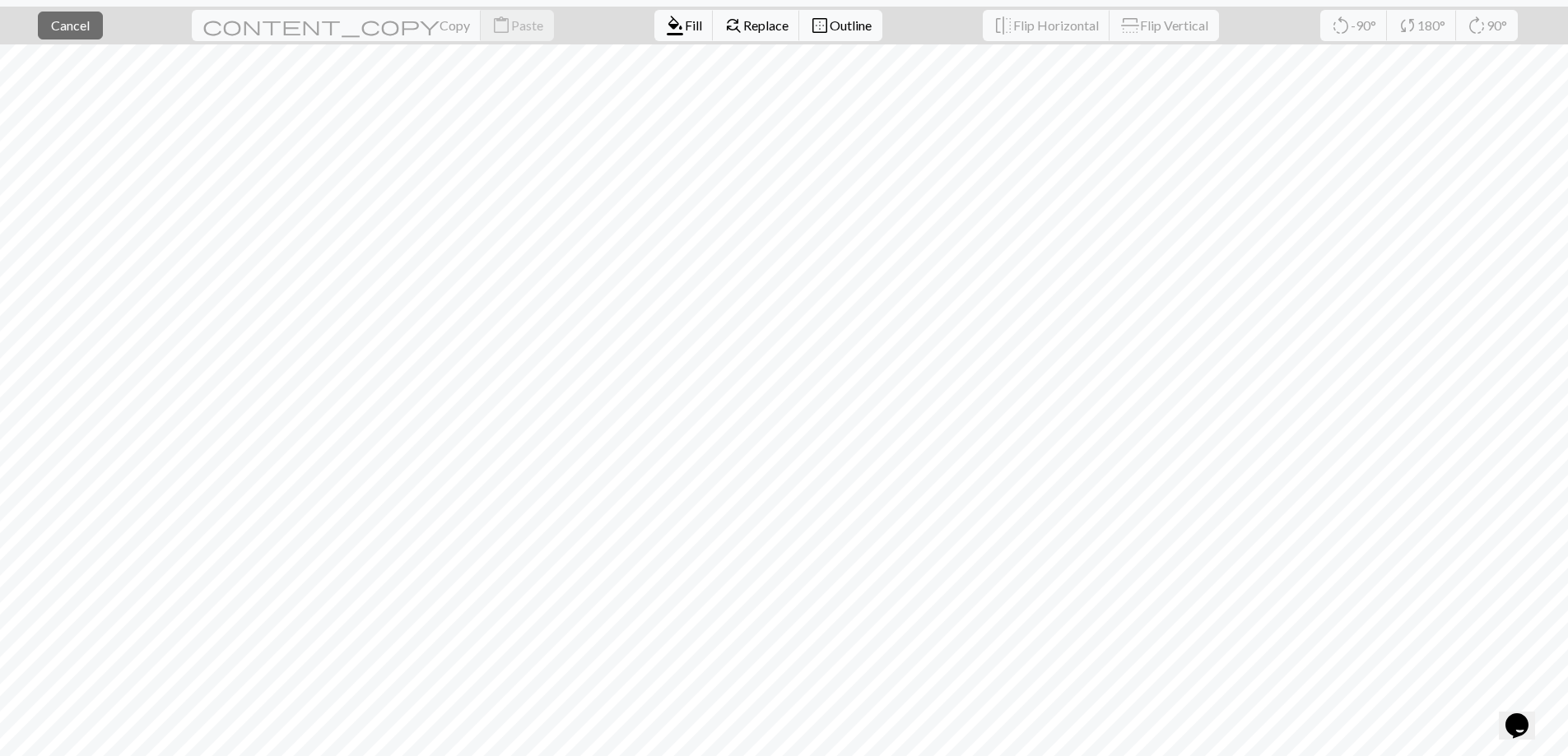
scroll to position [0, 0]
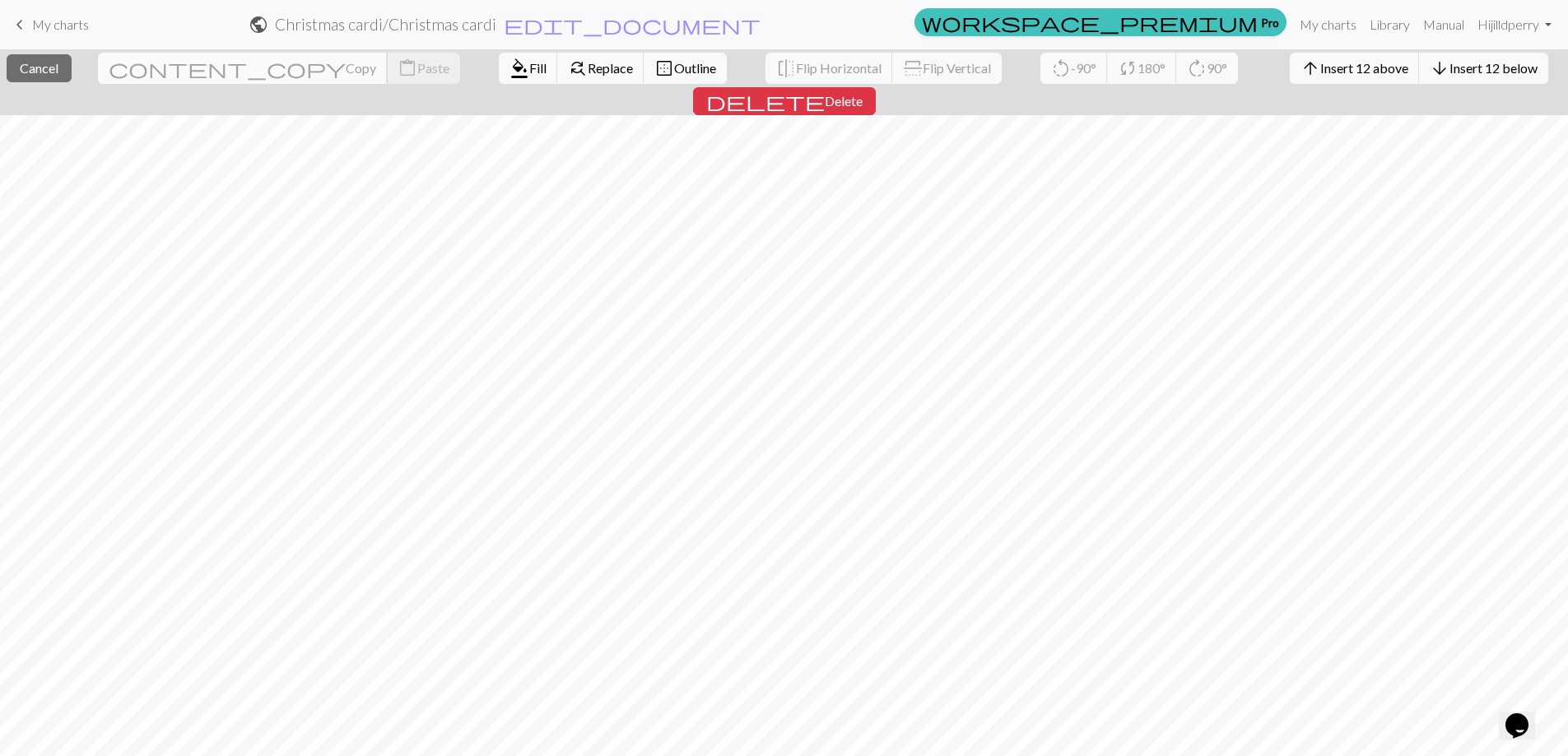
click at [346, 64] on span "Copy" at bounding box center [361, 68] width 31 height 15
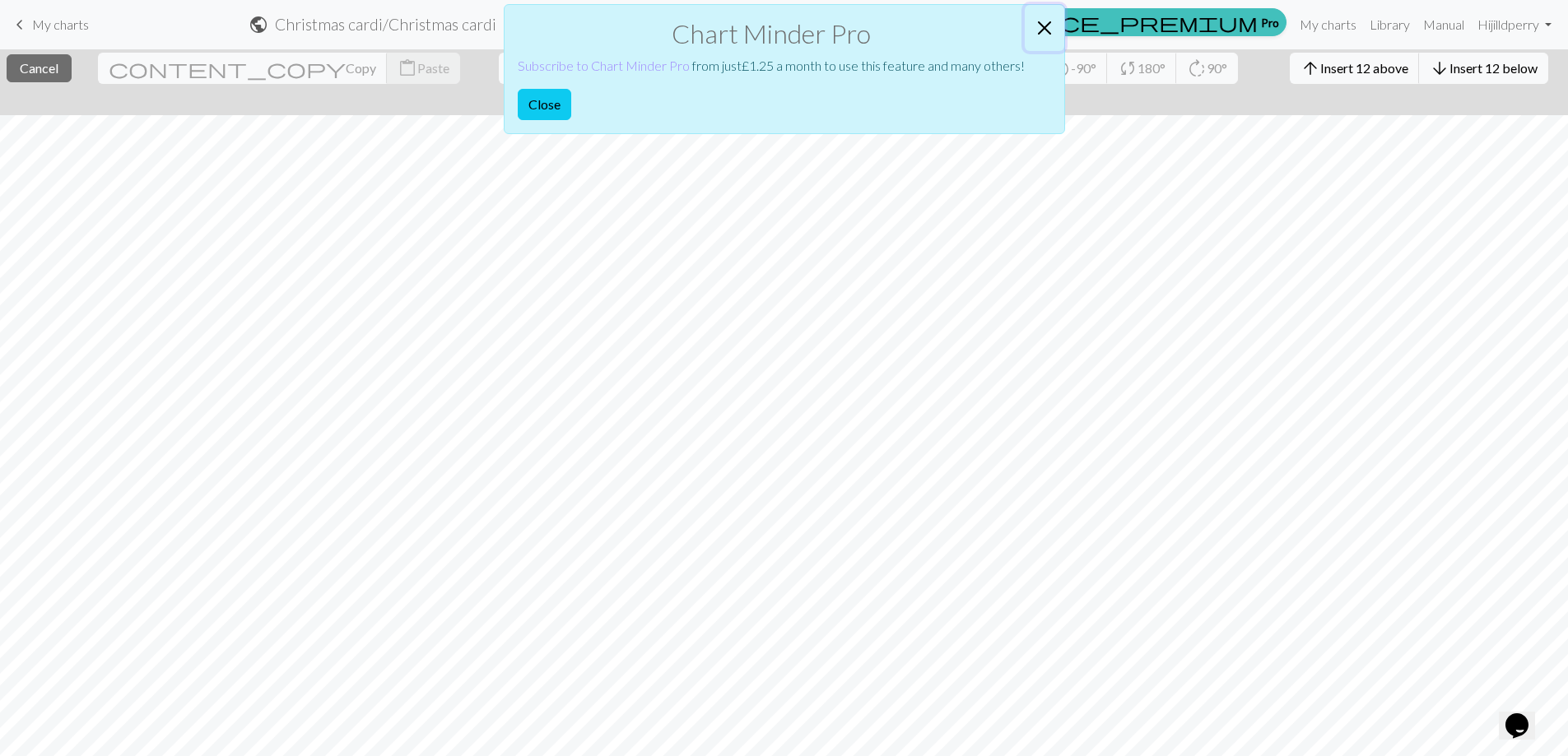
drag, startPoint x: 1044, startPoint y: 17, endPoint x: 1033, endPoint y: 23, distance: 12.5
click at [1038, 21] on button "Close" at bounding box center [1044, 28] width 39 height 46
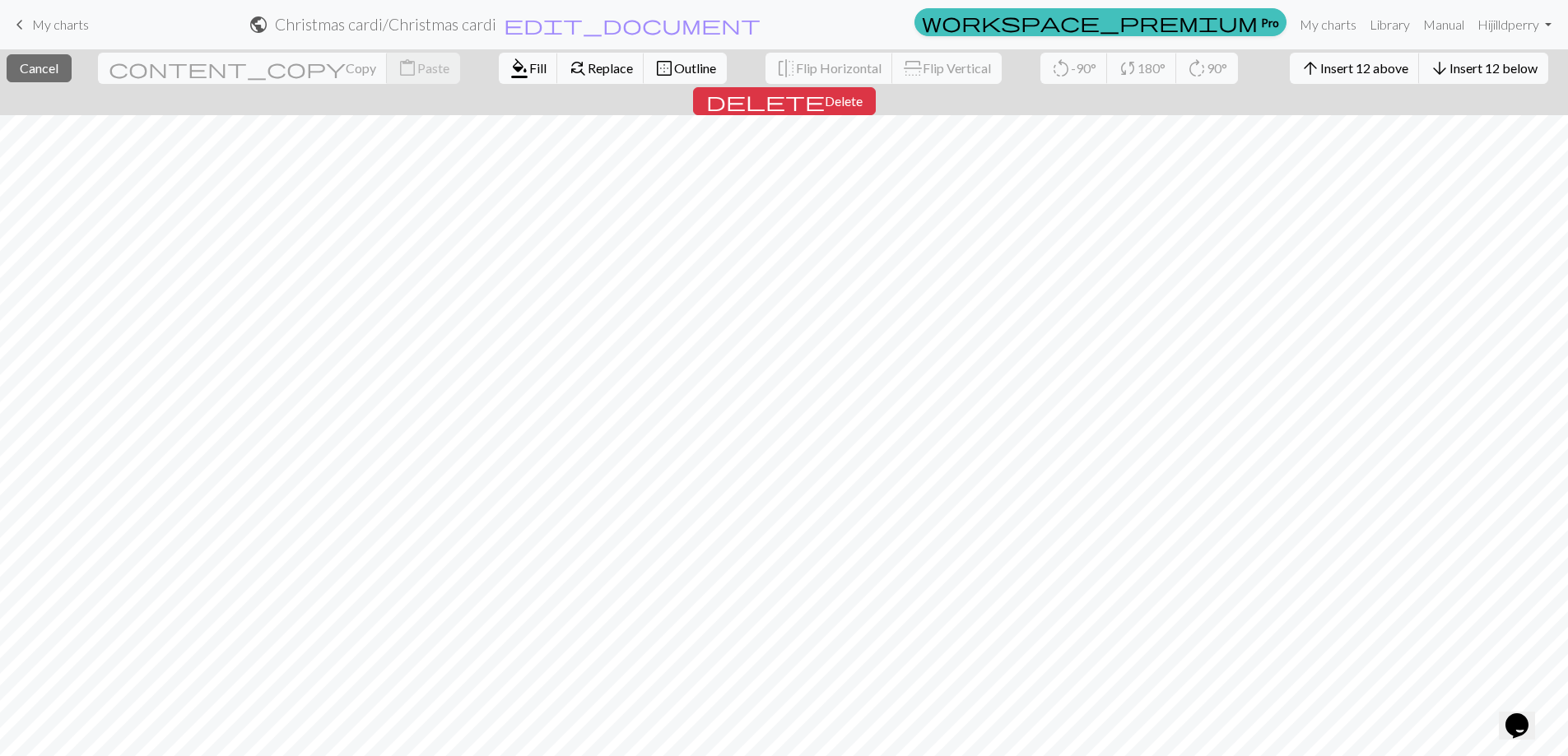
click at [243, 69] on div "content_copy Copy content_paste Paste" at bounding box center [279, 69] width 387 height 38
click at [228, 69] on div "content_copy Copy content_paste Paste" at bounding box center [279, 69] width 387 height 38
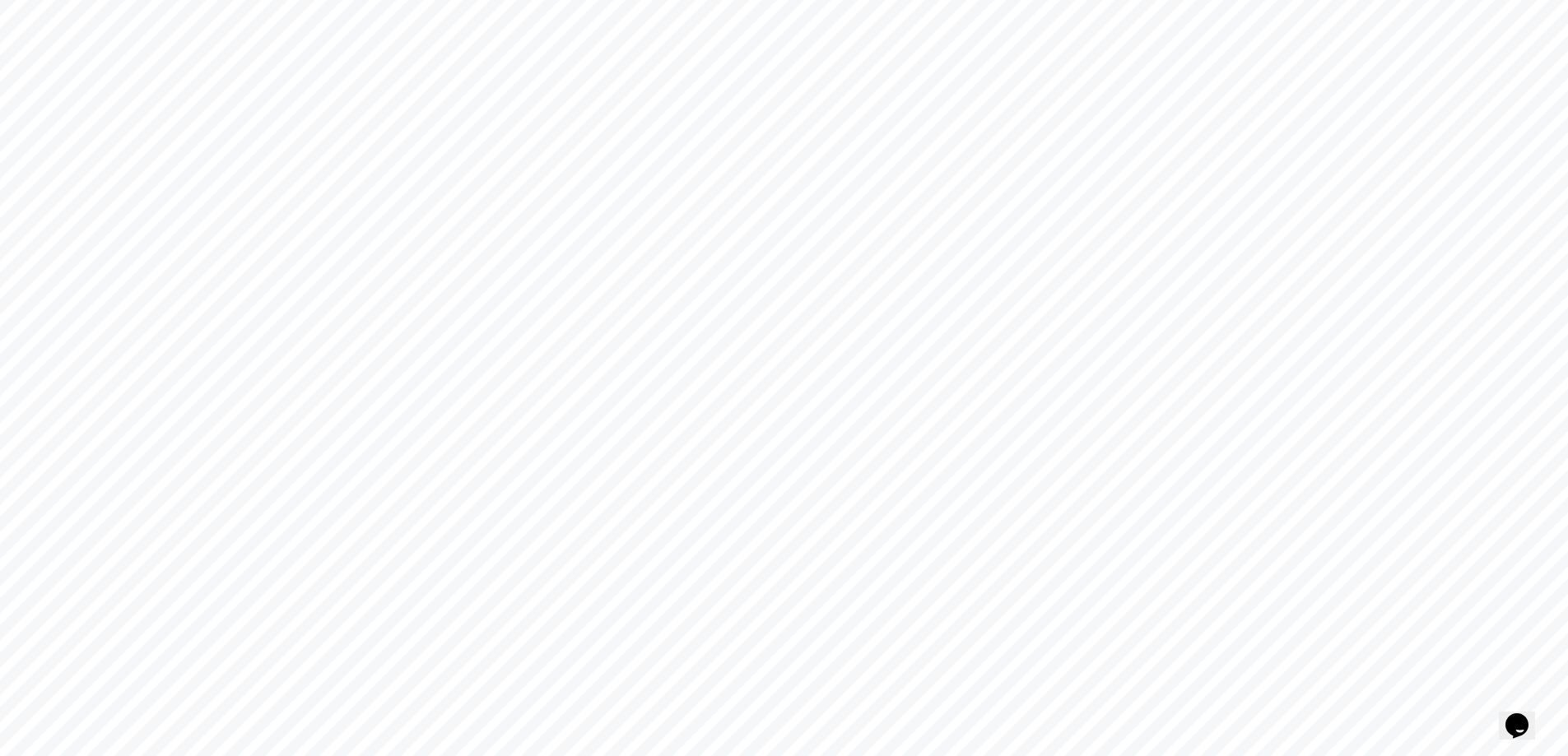
scroll to position [1124, 0]
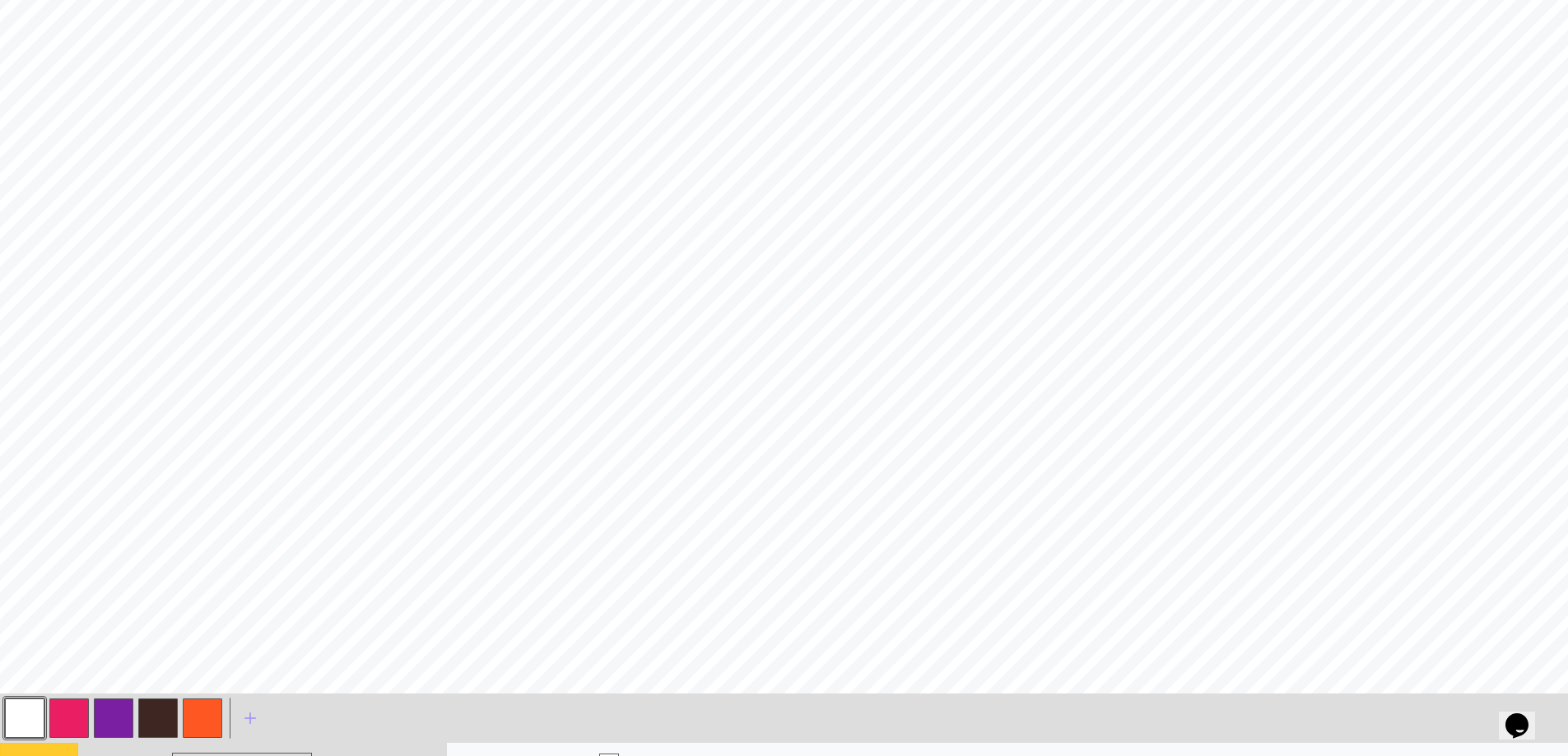
click at [31, 755] on span "Select" at bounding box center [49, 763] width 37 height 15
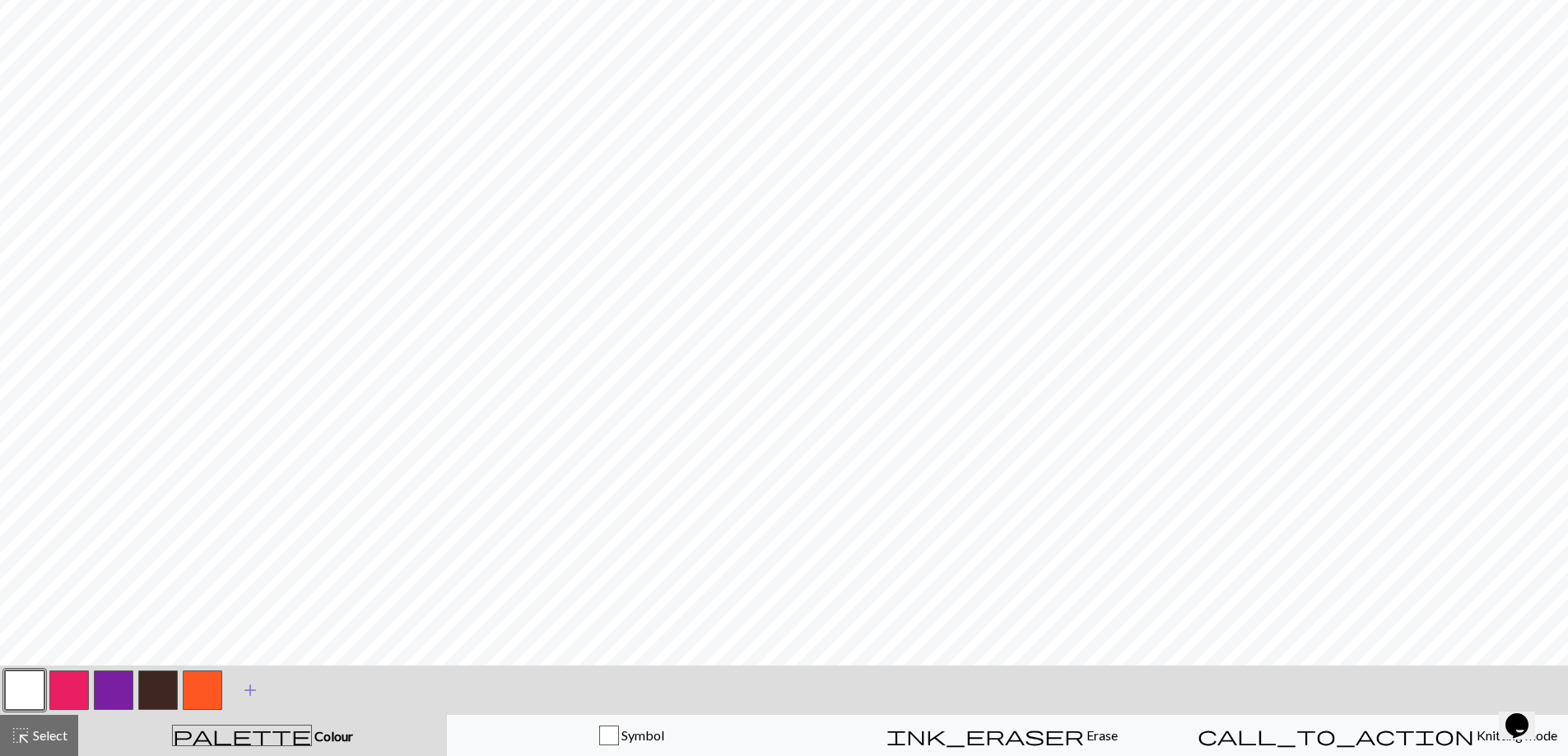
click at [254, 683] on span "add" at bounding box center [250, 690] width 20 height 23
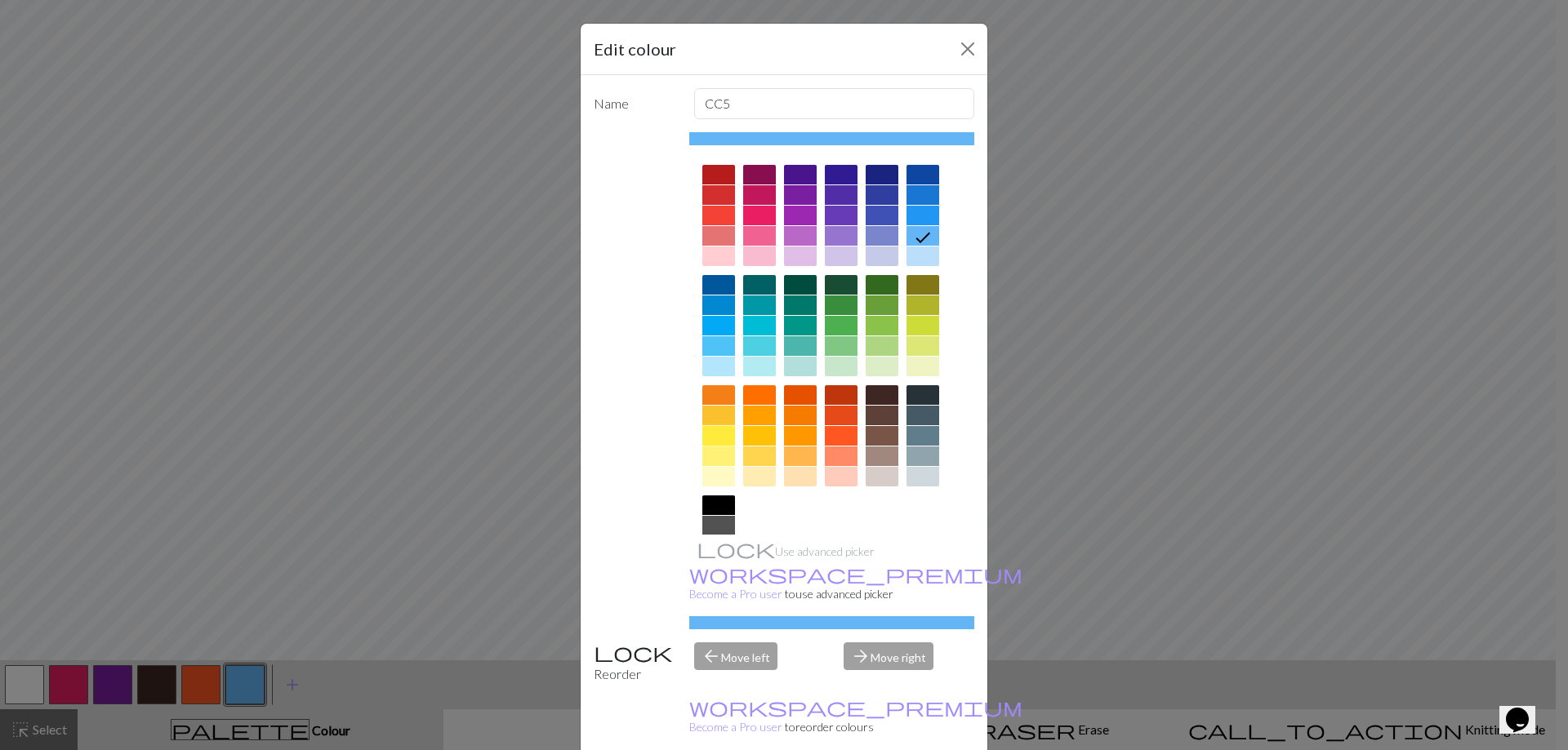
drag, startPoint x: 703, startPoint y: 433, endPoint x: 724, endPoint y: 455, distance: 30.4
click at [706, 436] on div at bounding box center [718, 436] width 32 height 20
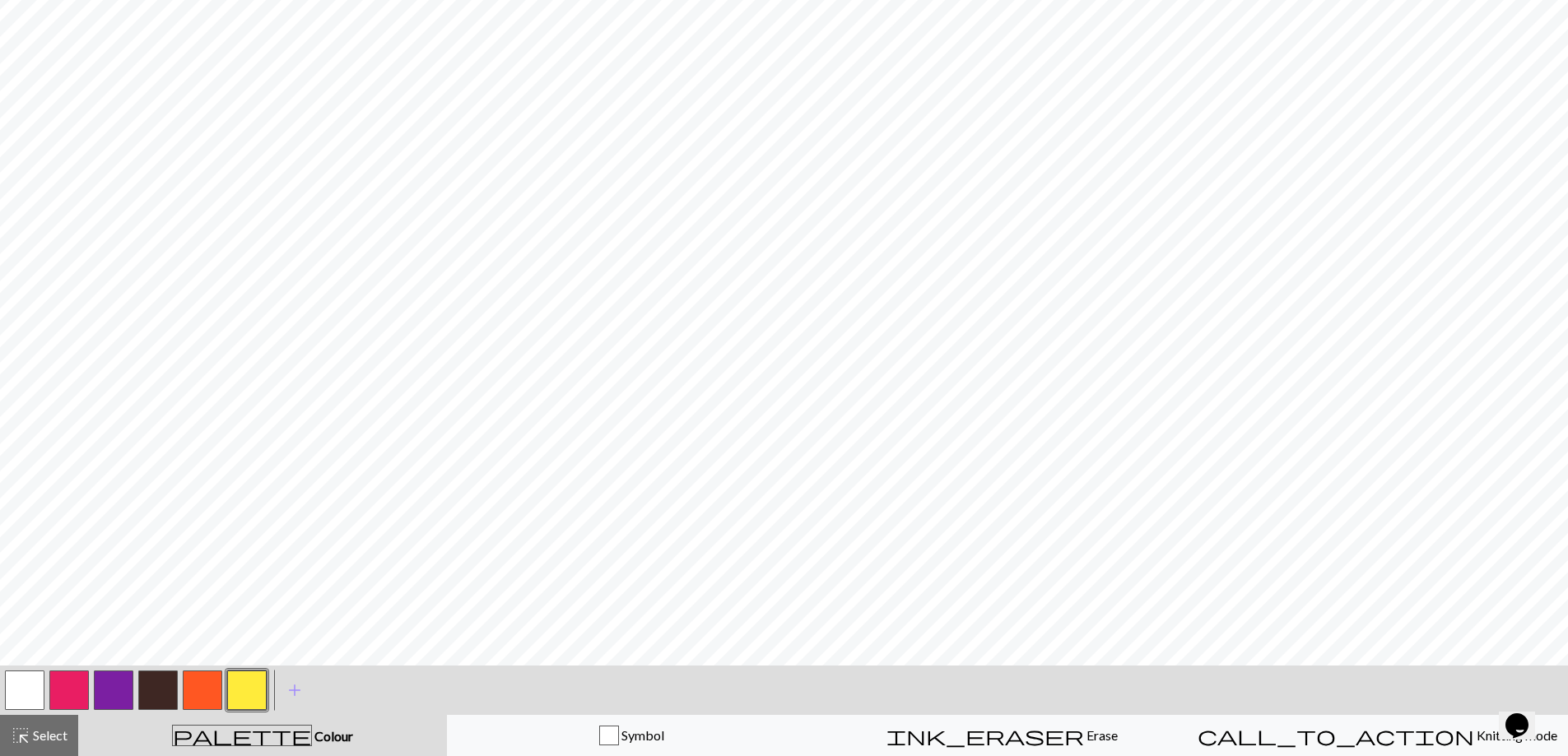
drag, startPoint x: 27, startPoint y: 686, endPoint x: 33, endPoint y: 680, distance: 8.5
click at [33, 682] on button "button" at bounding box center [24, 690] width 39 height 39
click at [250, 689] on button "button" at bounding box center [246, 690] width 39 height 39
drag, startPoint x: 18, startPoint y: 677, endPoint x: 32, endPoint y: 684, distance: 15.7
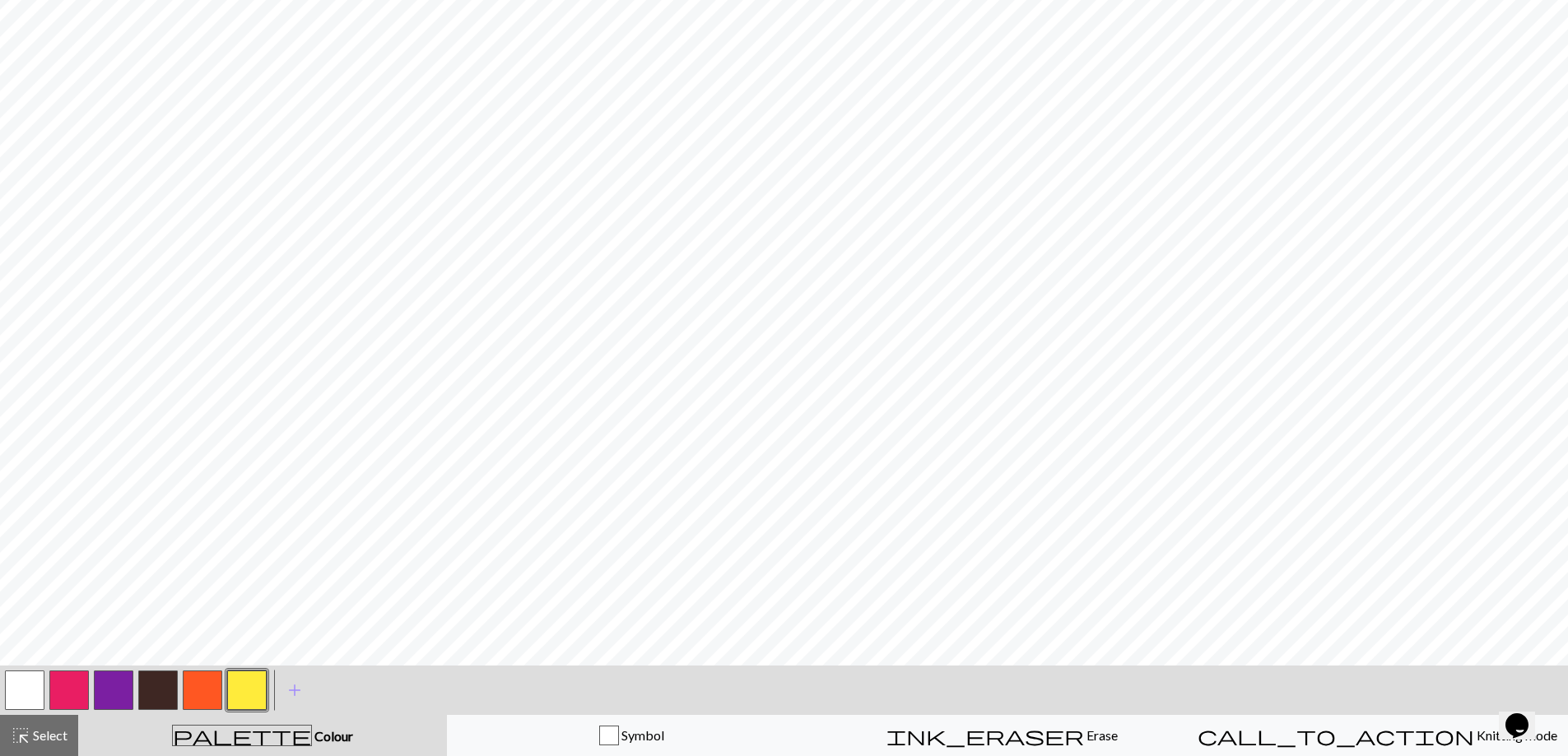
click at [29, 683] on button "button" at bounding box center [24, 690] width 39 height 39
drag, startPoint x: 243, startPoint y: 683, endPoint x: 246, endPoint y: 675, distance: 8.5
click at [244, 679] on button "button" at bounding box center [246, 690] width 39 height 39
drag, startPoint x: 14, startPoint y: 689, endPoint x: 29, endPoint y: 673, distance: 21.9
click at [23, 678] on button "button" at bounding box center [24, 690] width 39 height 39
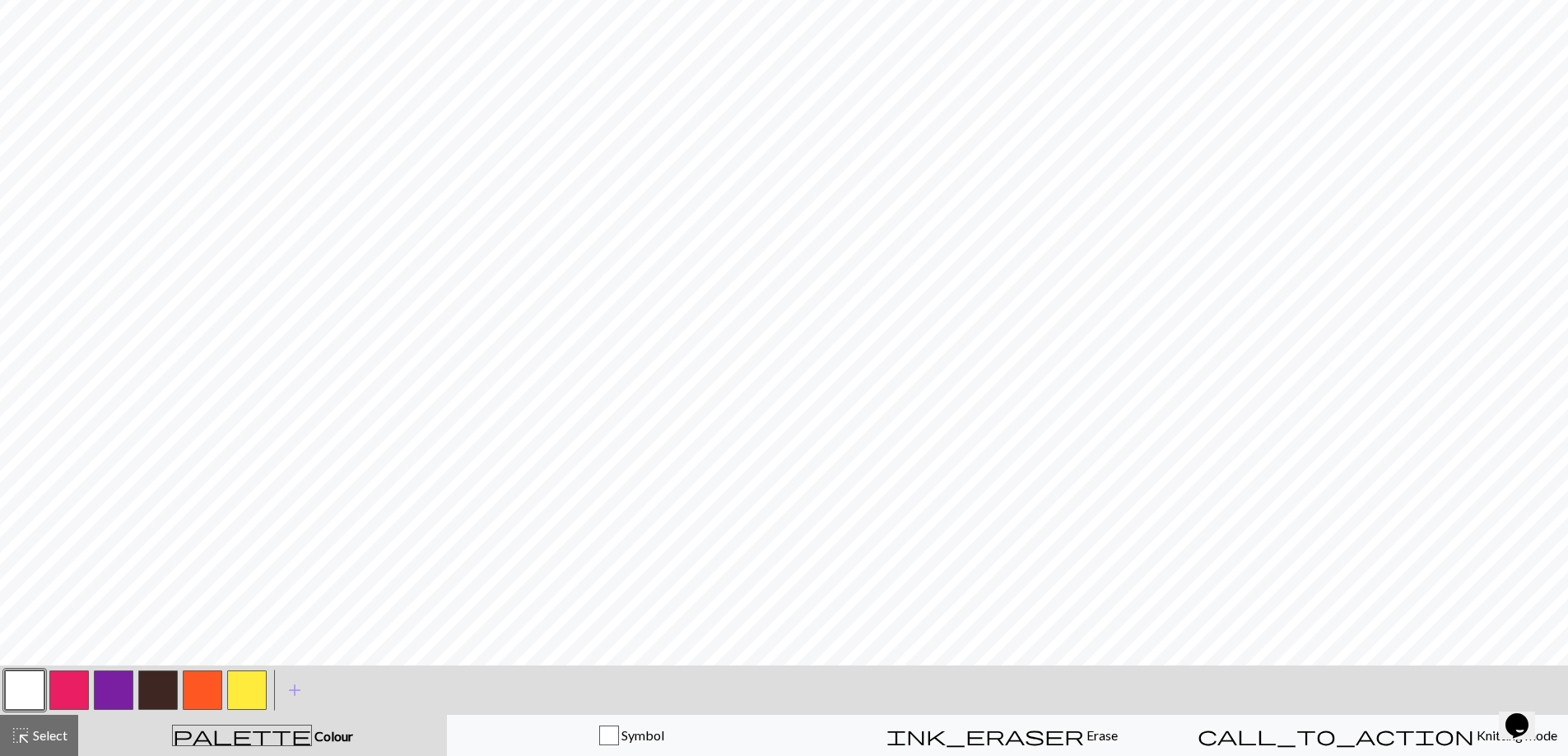
click at [260, 690] on button "button" at bounding box center [246, 690] width 39 height 39
drag, startPoint x: 15, startPoint y: 697, endPoint x: 135, endPoint y: 672, distance: 122.6
click at [21, 696] on button "button" at bounding box center [24, 690] width 39 height 39
drag, startPoint x: 230, startPoint y: 687, endPoint x: 253, endPoint y: 669, distance: 29.2
click at [251, 672] on button "button" at bounding box center [246, 690] width 39 height 39
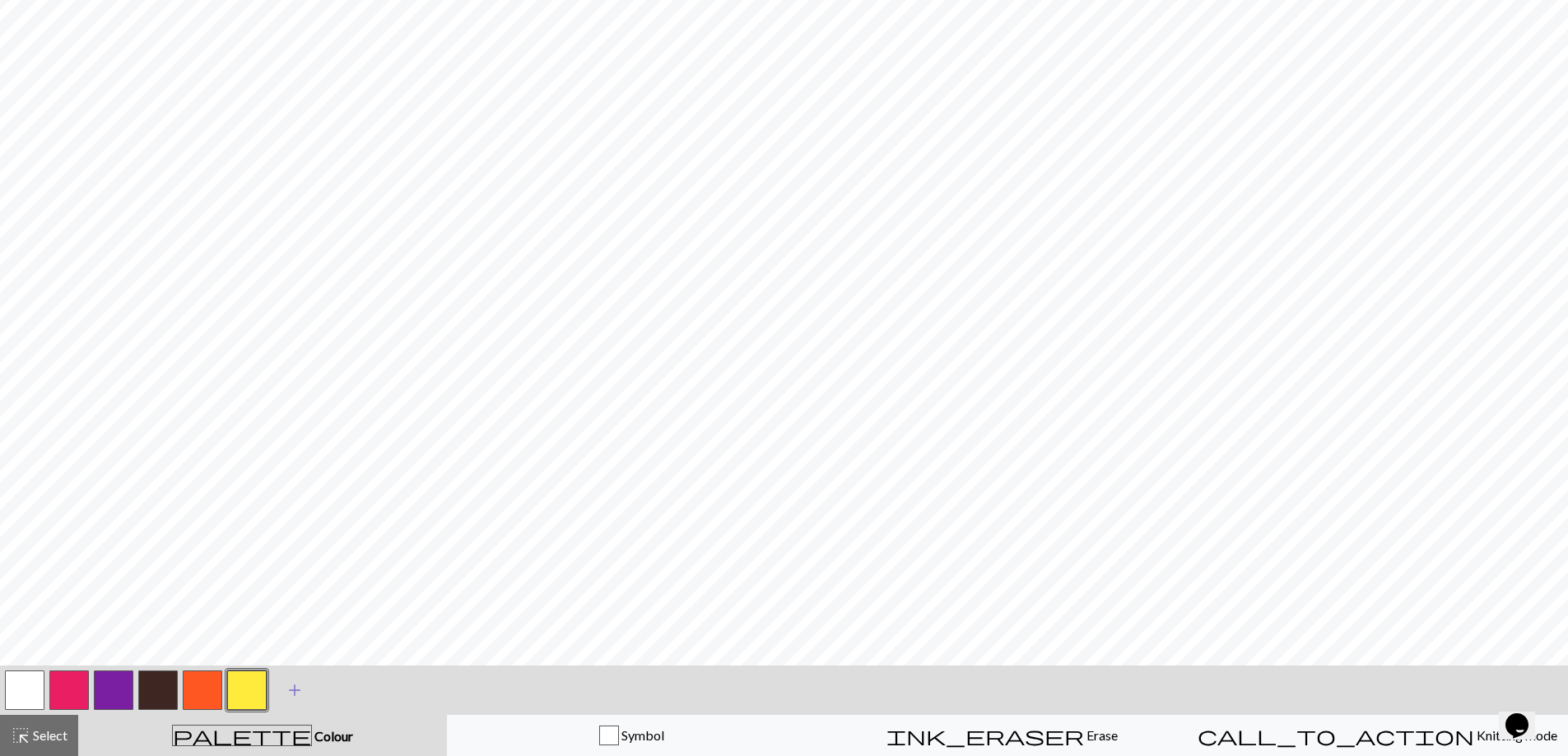
click at [291, 689] on span "add" at bounding box center [294, 690] width 20 height 23
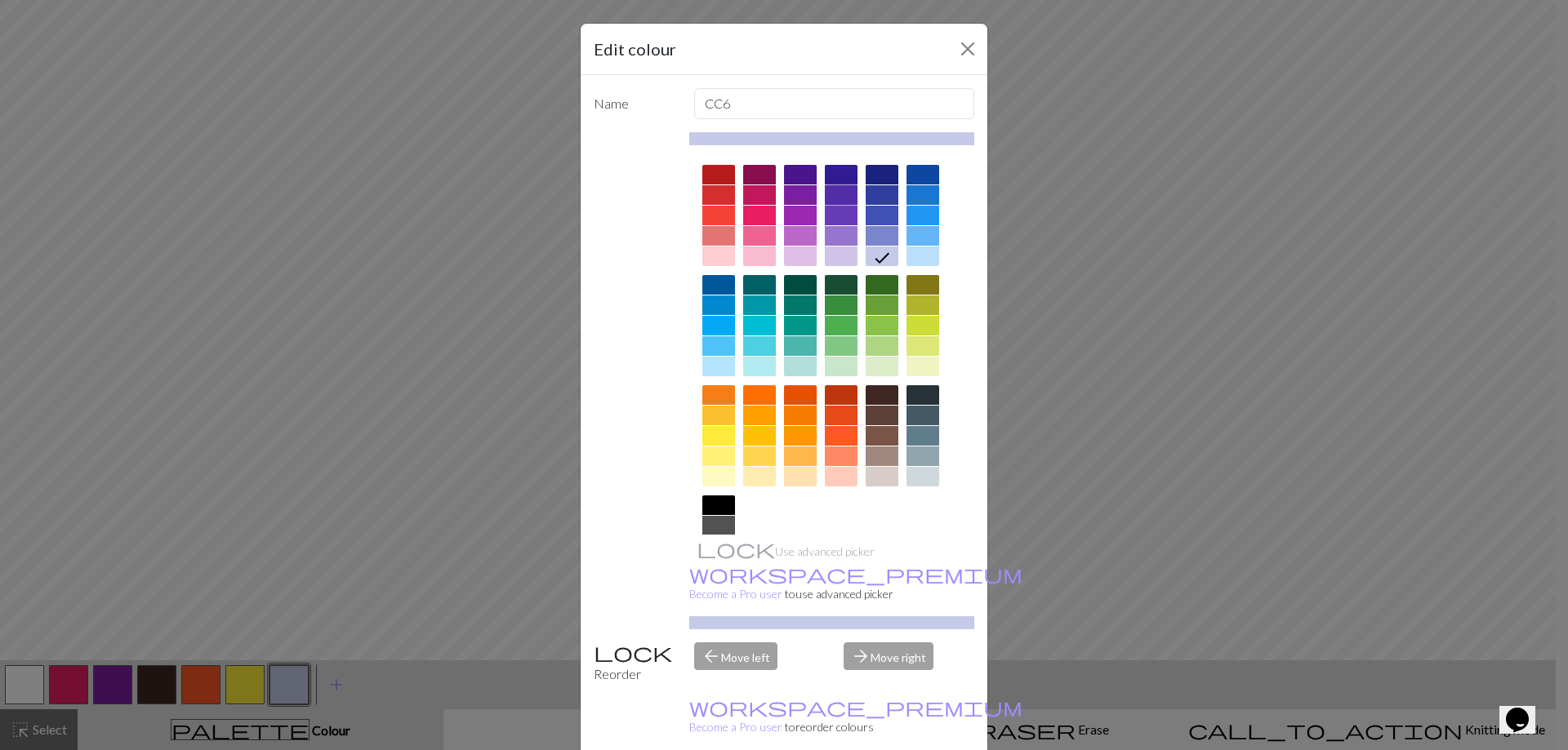
drag, startPoint x: 829, startPoint y: 187, endPoint x: 929, endPoint y: 233, distance: 110.1
click at [940, 220] on div at bounding box center [833, 381] width 286 height 458
click at [748, 319] on div at bounding box center [759, 326] width 32 height 20
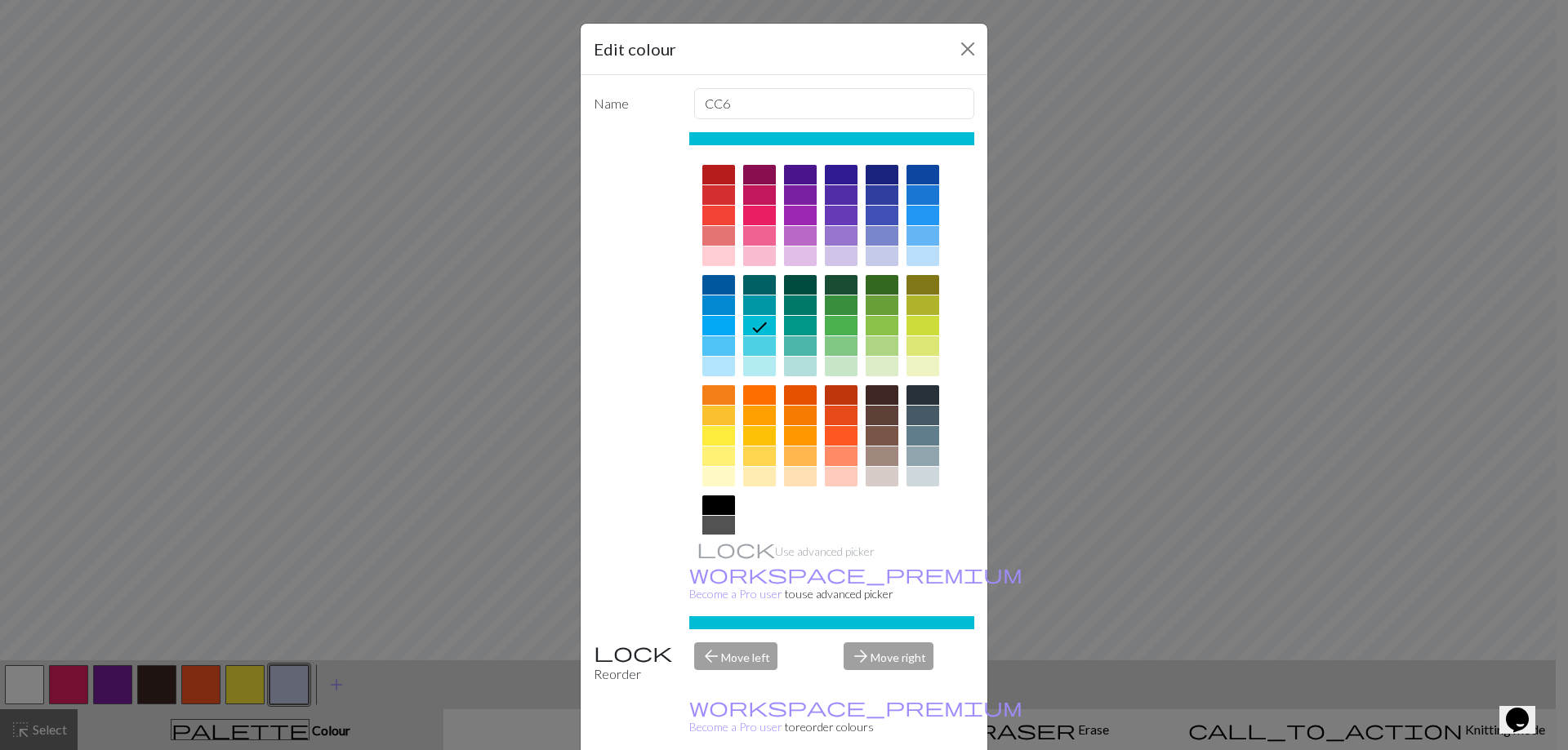
drag, startPoint x: 876, startPoint y: 722, endPoint x: 872, endPoint y: 731, distance: 9.8
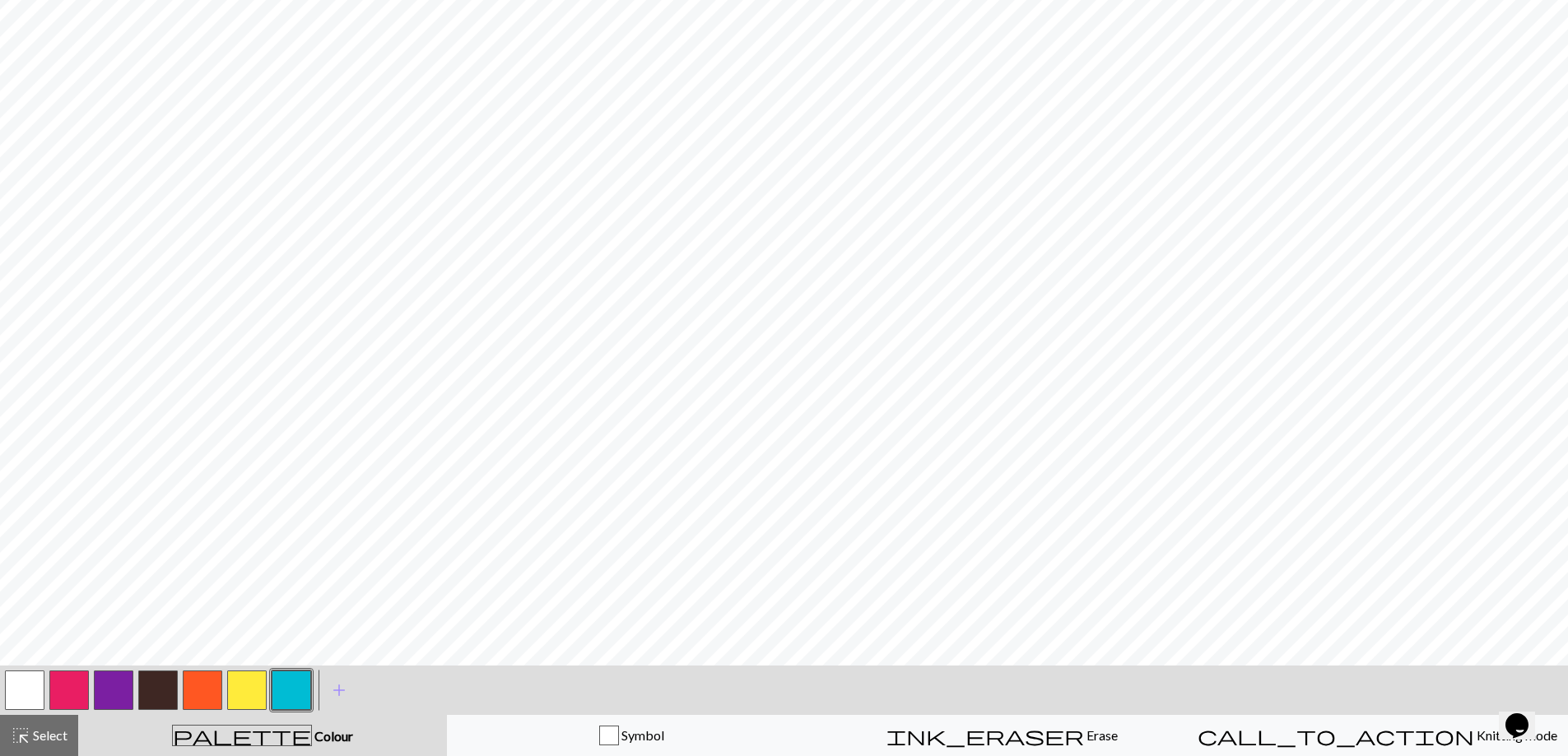
click at [15, 683] on button "button" at bounding box center [24, 690] width 39 height 39
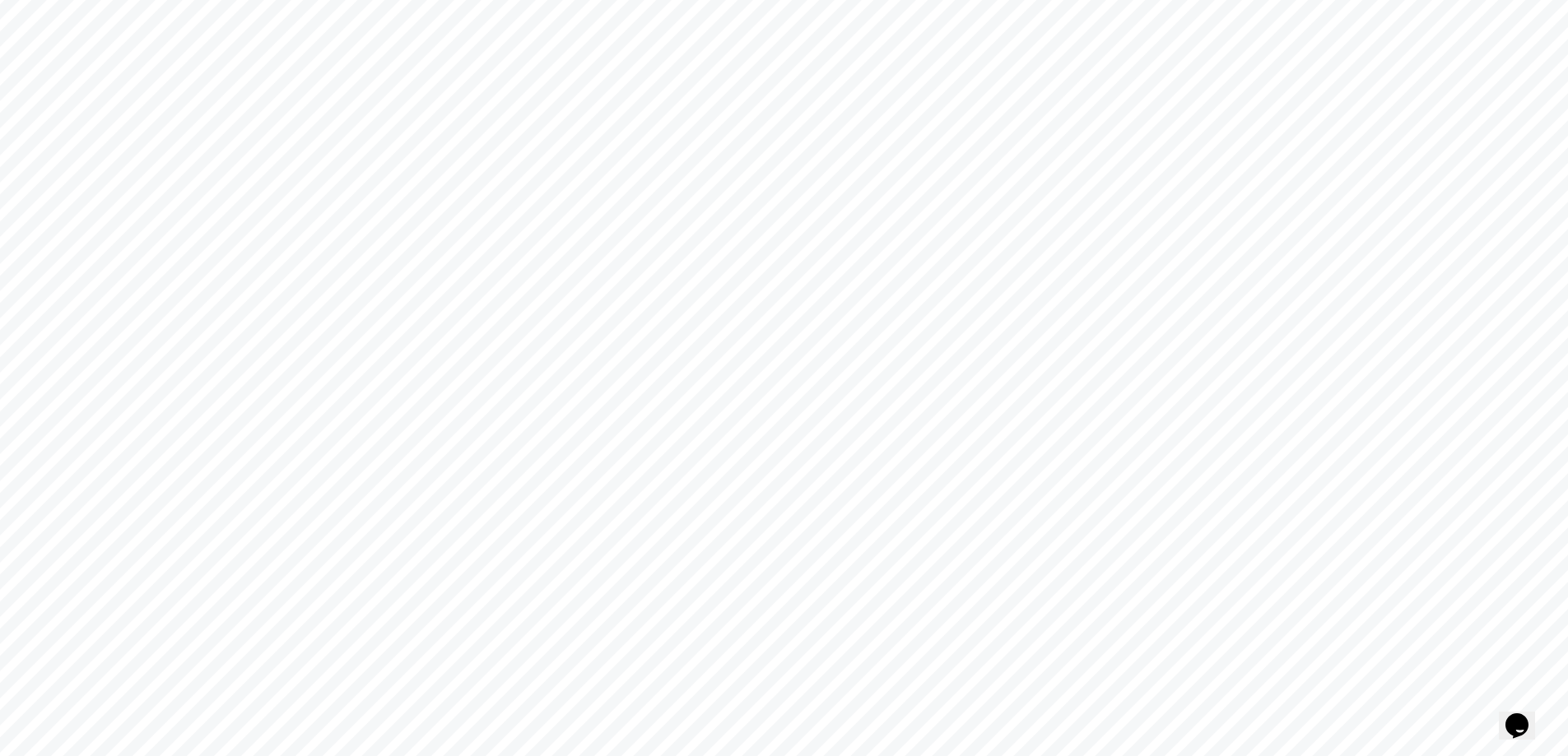
scroll to position [0, 0]
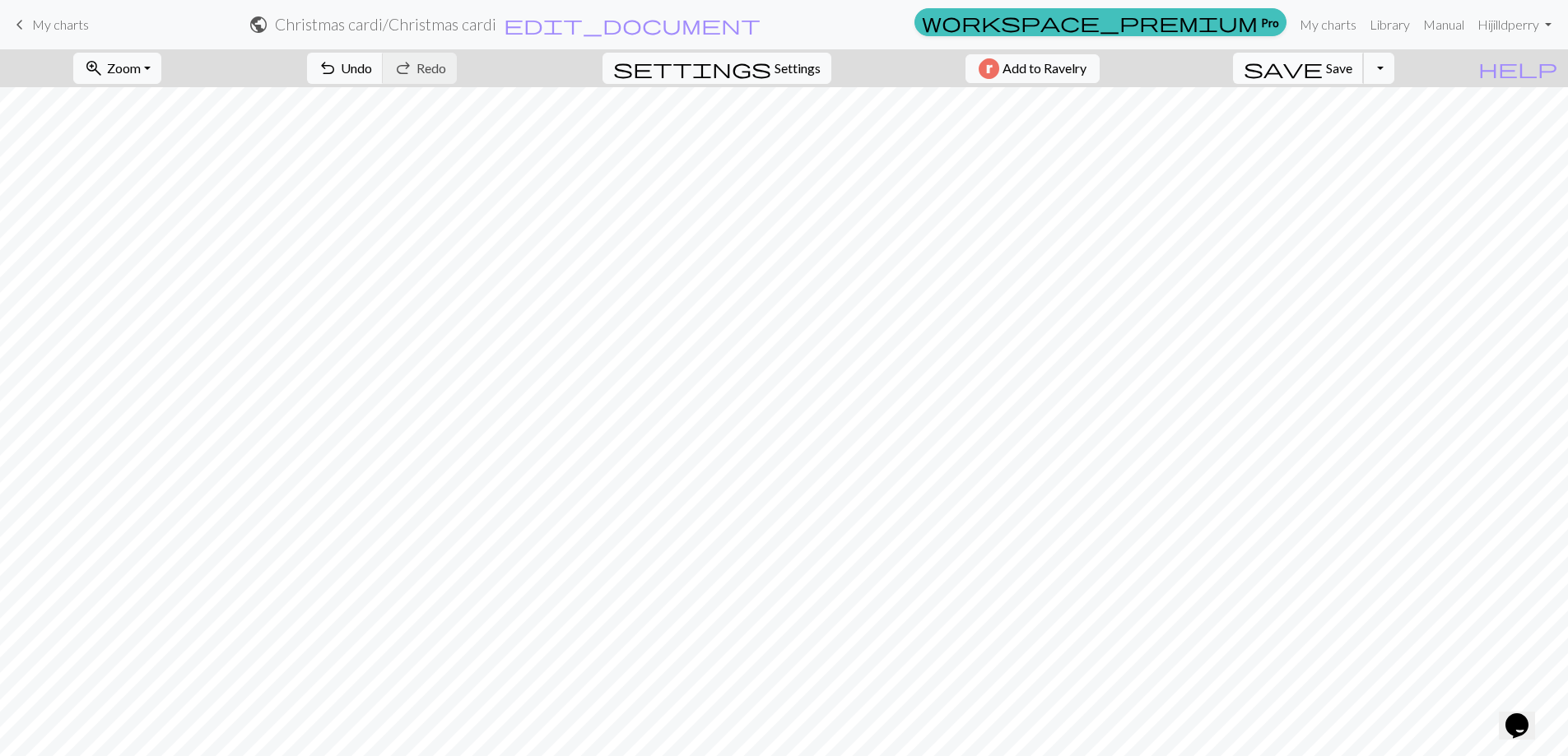
click at [1352, 65] on span "Save" at bounding box center [1340, 68] width 27 height 15
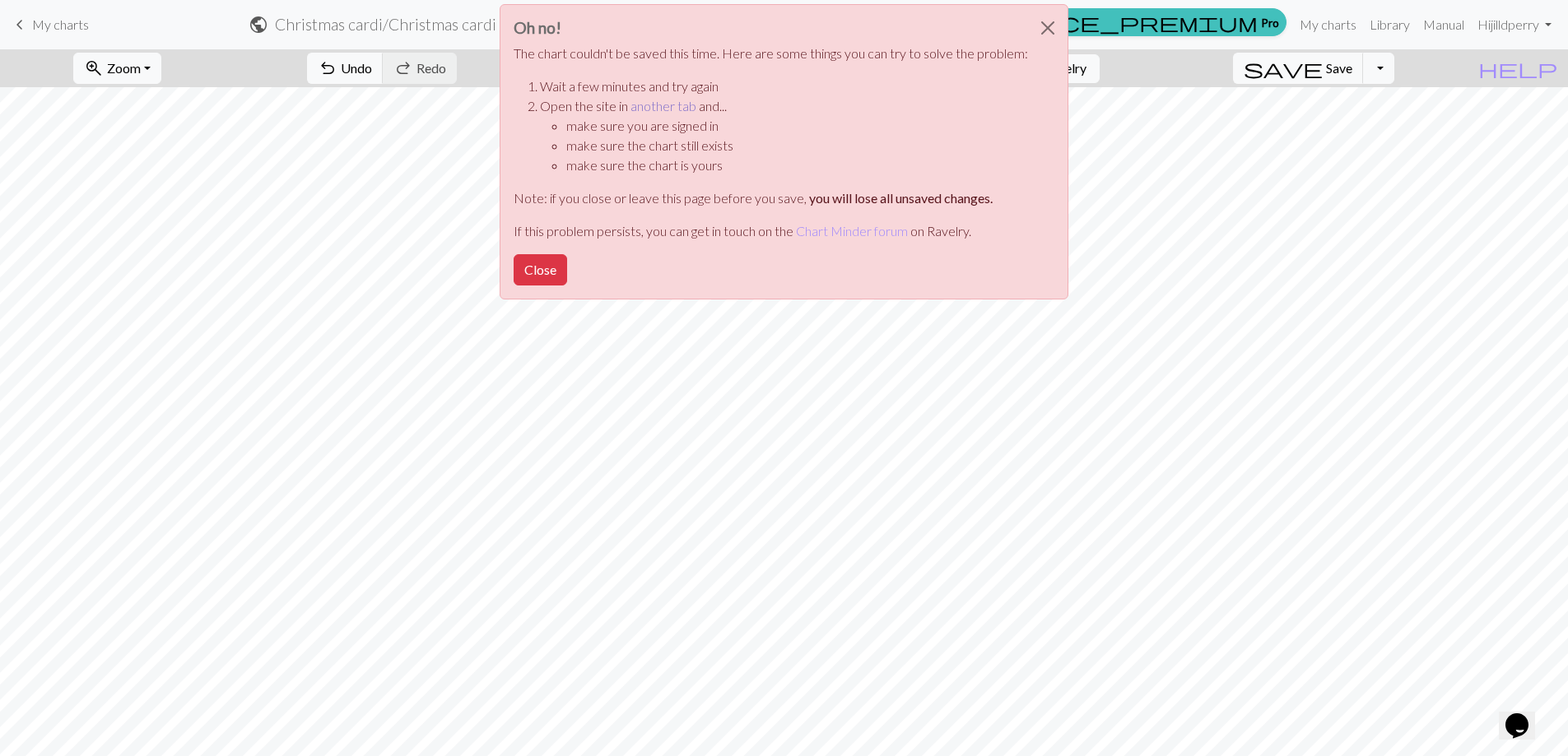
click at [668, 101] on link "another tab" at bounding box center [663, 106] width 66 height 15
click at [542, 267] on button "Close" at bounding box center [540, 269] width 53 height 32
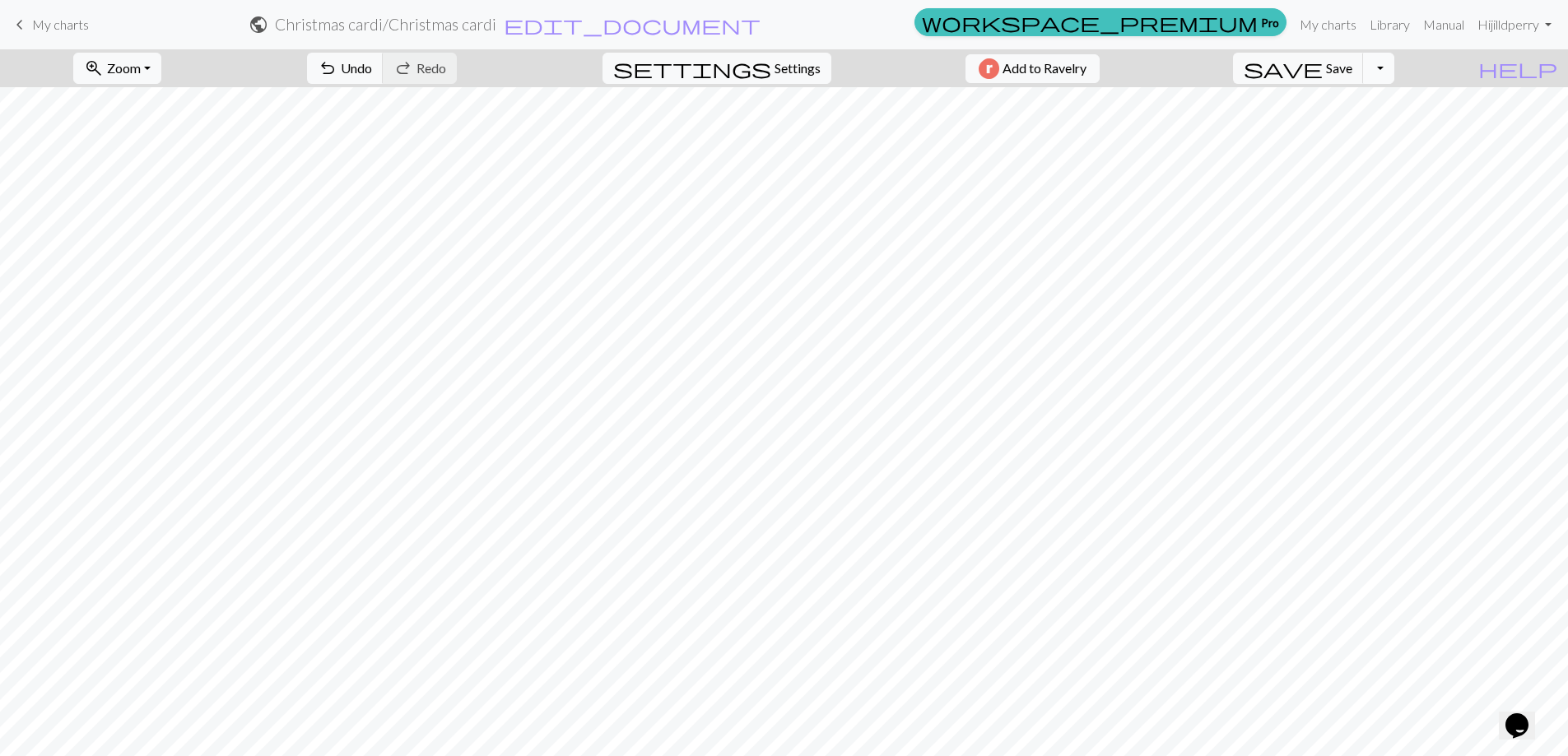
click at [1394, 71] on button "Toggle Dropdown" at bounding box center [1379, 68] width 32 height 32
click at [1362, 101] on button "file_copy Save a copy" at bounding box center [1258, 105] width 271 height 27
click at [1394, 63] on button "Toggle Dropdown" at bounding box center [1379, 68] width 32 height 32
click at [1313, 99] on span "file_copy" at bounding box center [1224, 104] width 178 height 23
click at [524, 16] on h2 "Christmas cardi / Copy of Christmas cardi" at bounding box center [385, 25] width 278 height 19
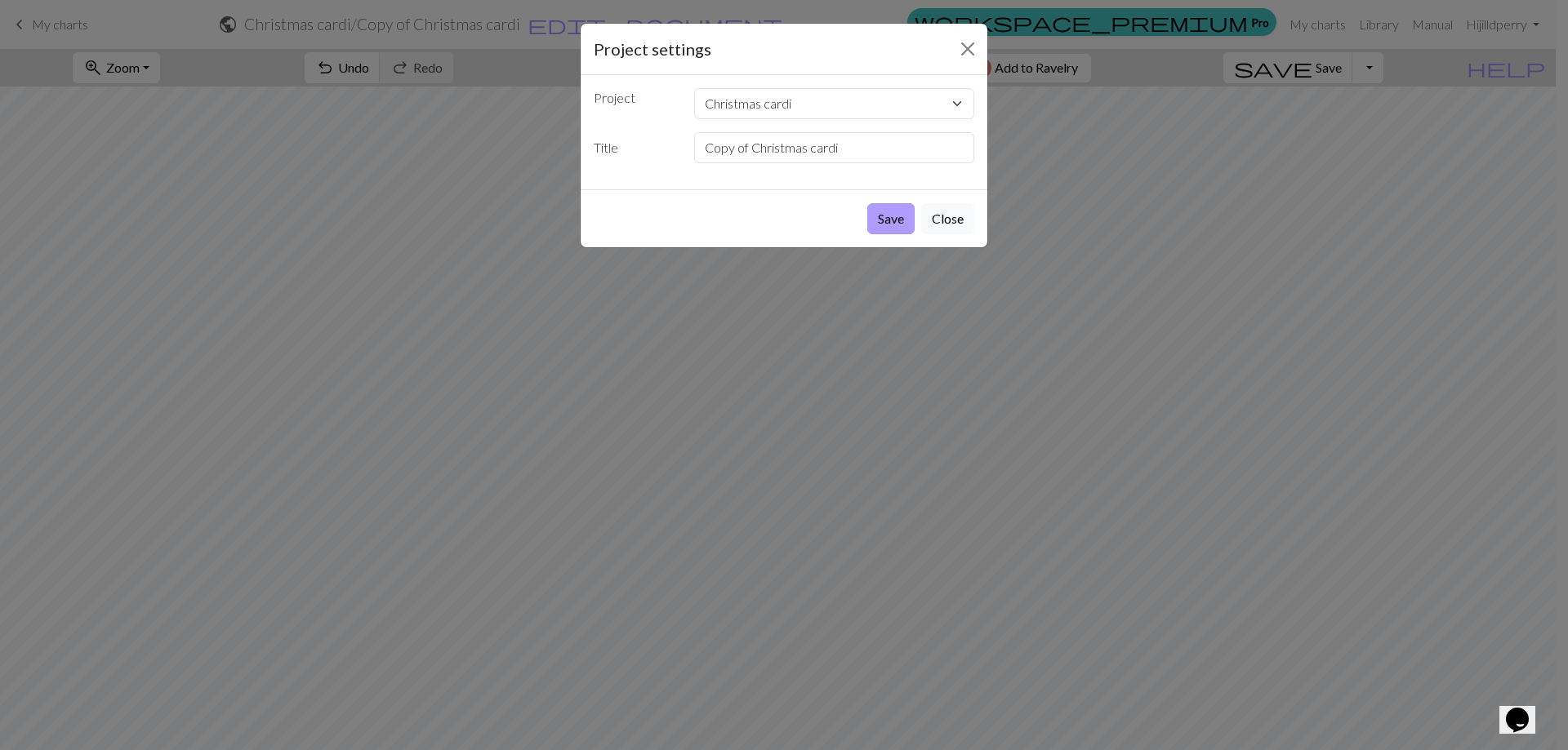
click at [892, 221] on button "Save" at bounding box center [892, 219] width 47 height 31
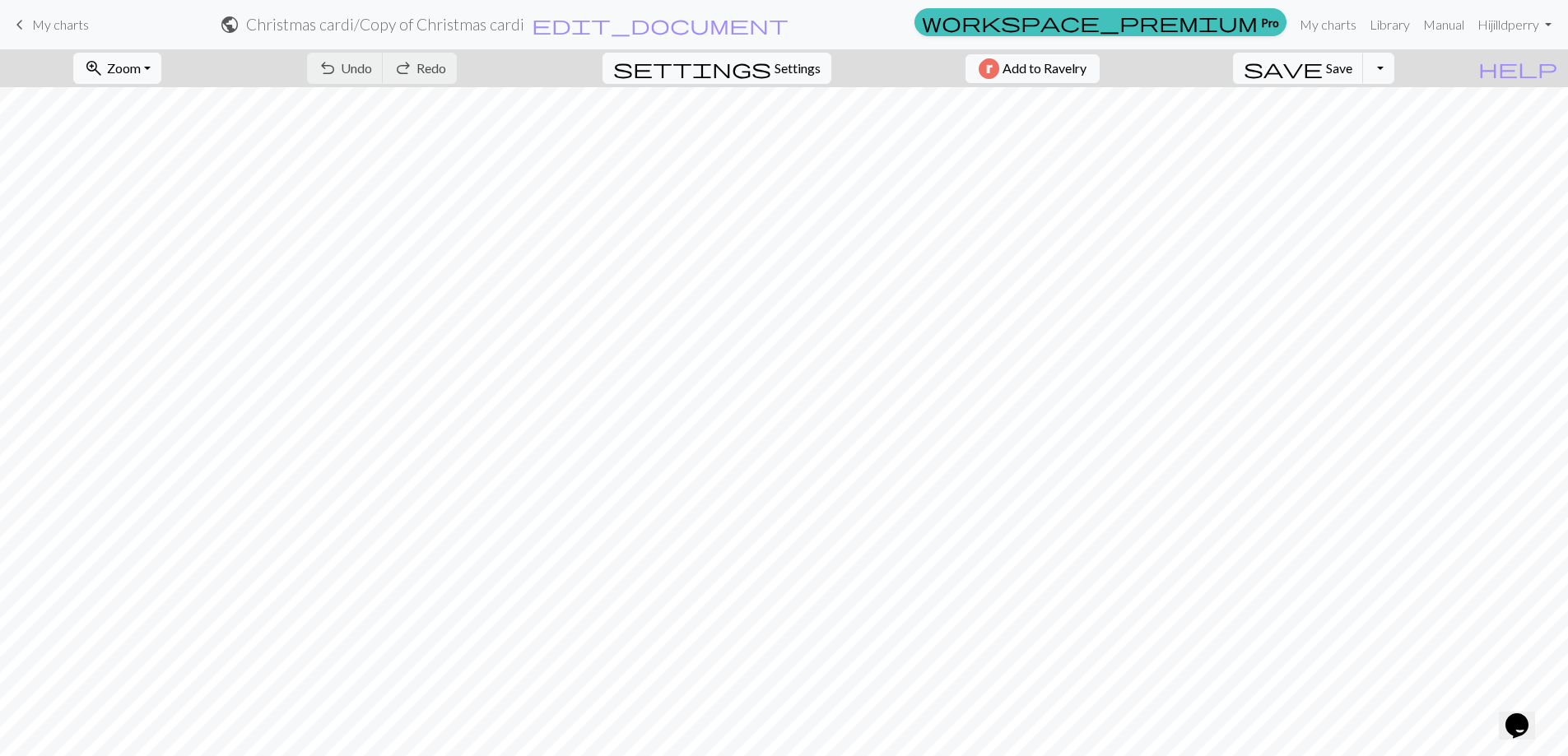
drag, startPoint x: 759, startPoint y: 21, endPoint x: 763, endPoint y: 30, distance: 9.8
click at [1324, 22] on link "My charts" at bounding box center [1327, 25] width 70 height 32
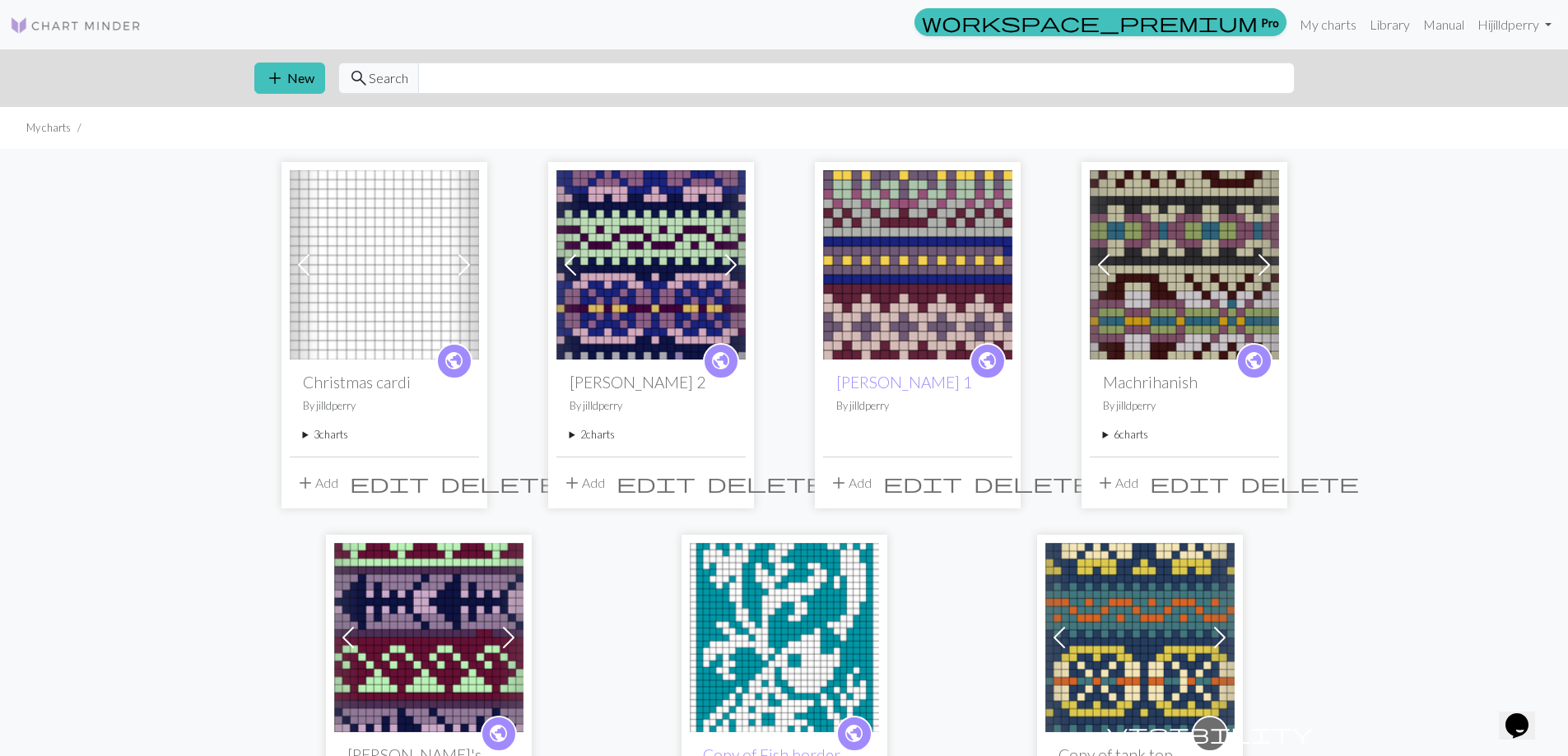
drag, startPoint x: 375, startPoint y: 317, endPoint x: 376, endPoint y: 327, distance: 10.0
click at [377, 317] on img at bounding box center [384, 264] width 189 height 189
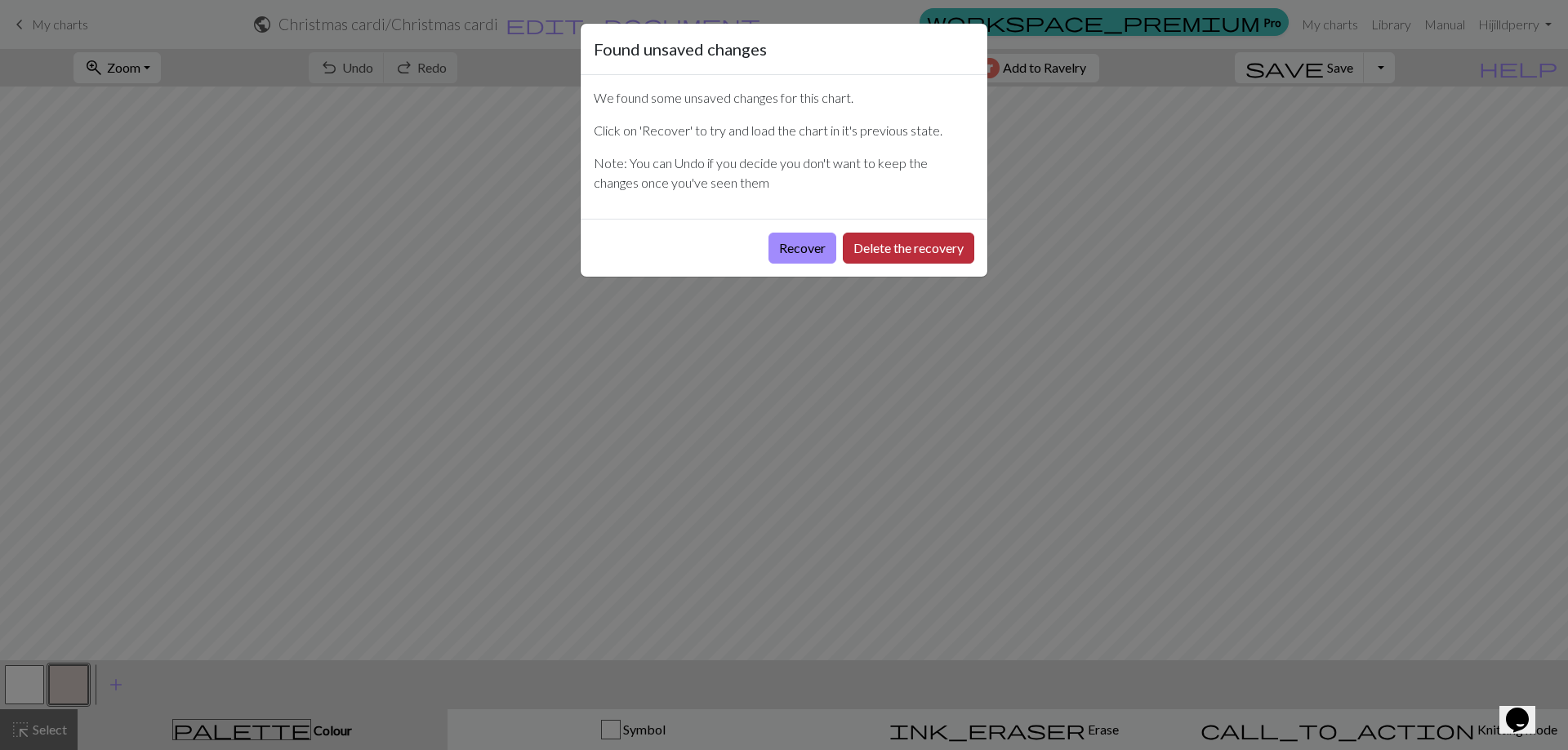
click at [878, 248] on button "Delete the recovery" at bounding box center [909, 248] width 132 height 31
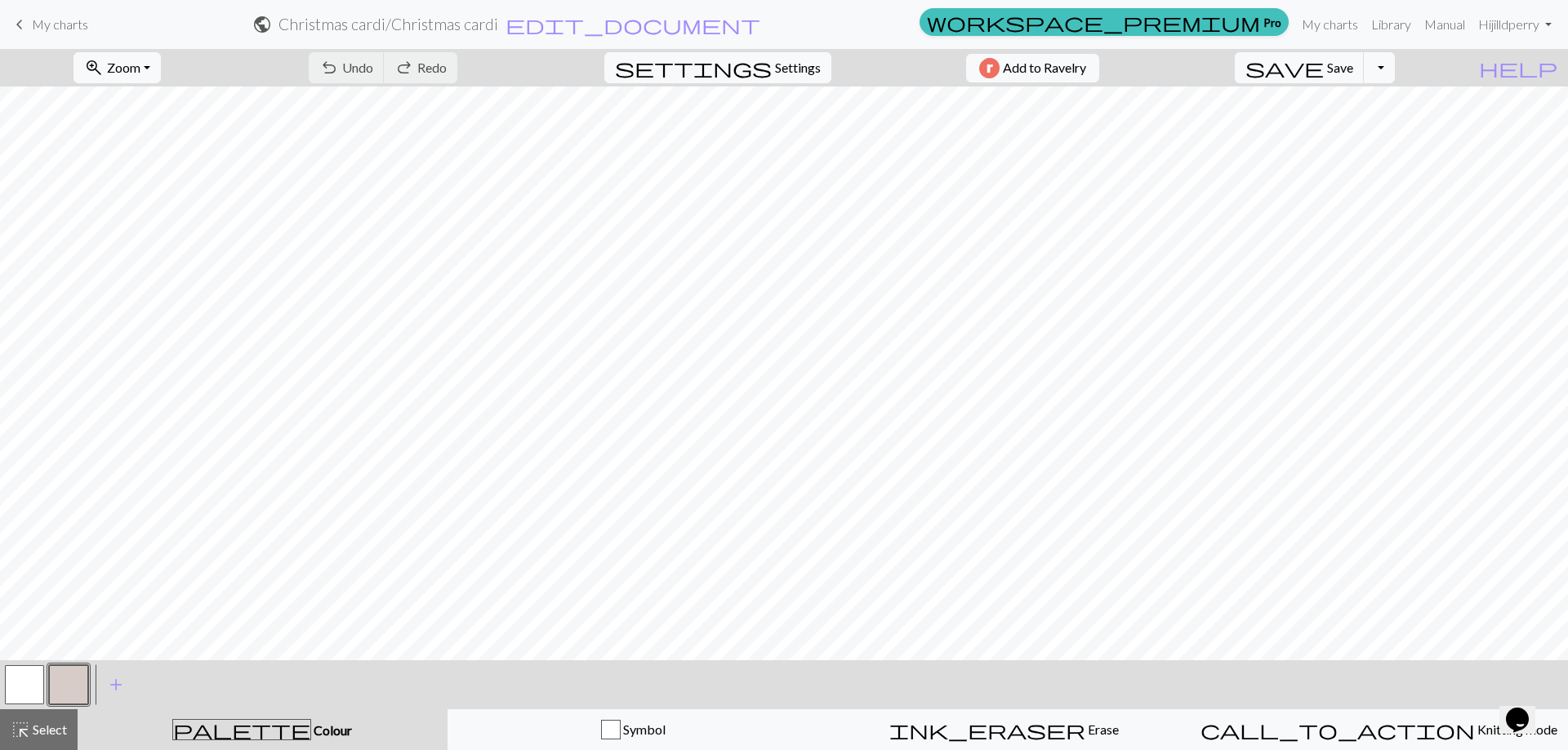
drag, startPoint x: 35, startPoint y: 25, endPoint x: 23, endPoint y: 37, distance: 17.0
click at [33, 27] on span "My charts" at bounding box center [60, 24] width 56 height 15
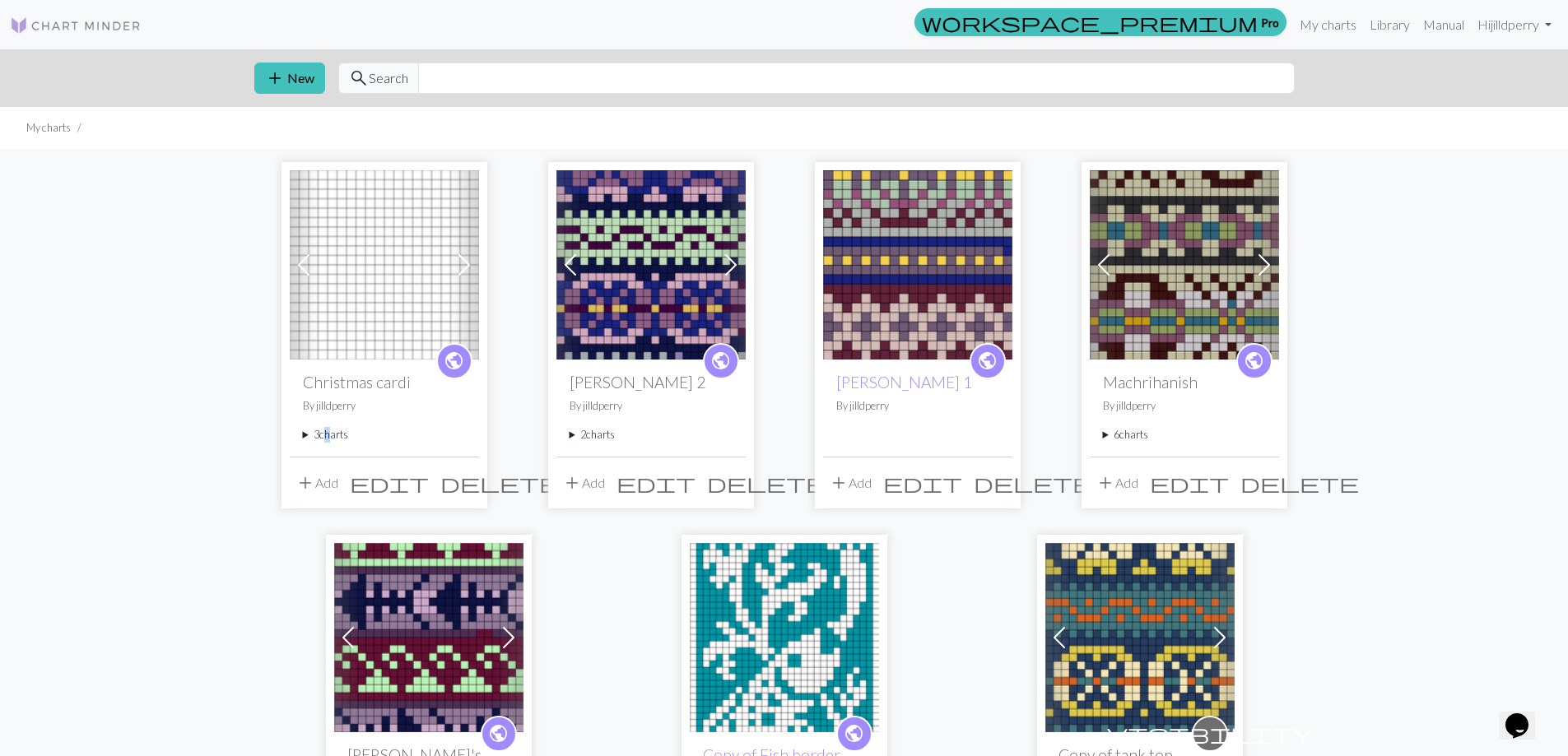
click at [326, 435] on summary "3 charts" at bounding box center [384, 434] width 163 height 15
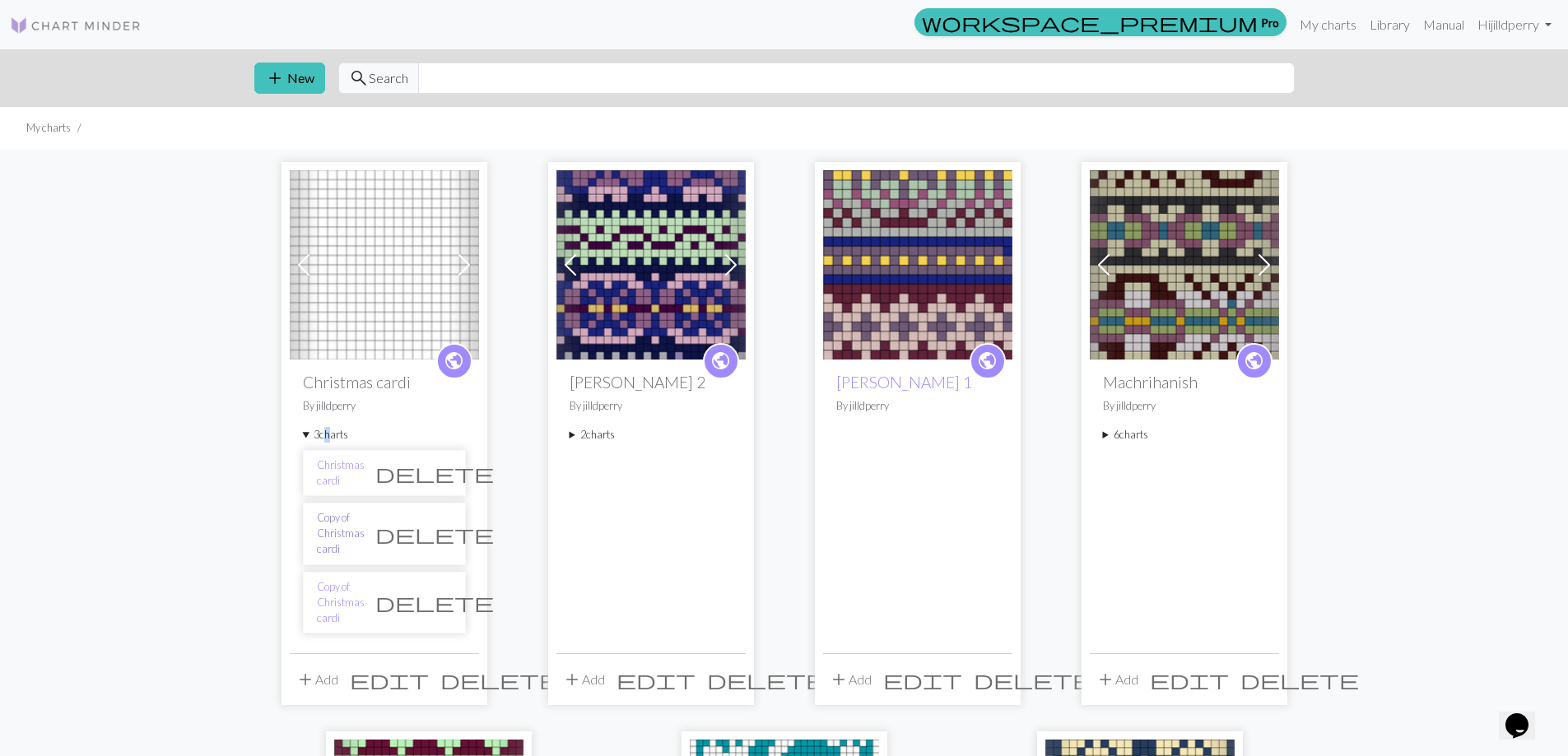
click at [319, 516] on link "Copy of Christmas cardi" at bounding box center [341, 534] width 48 height 48
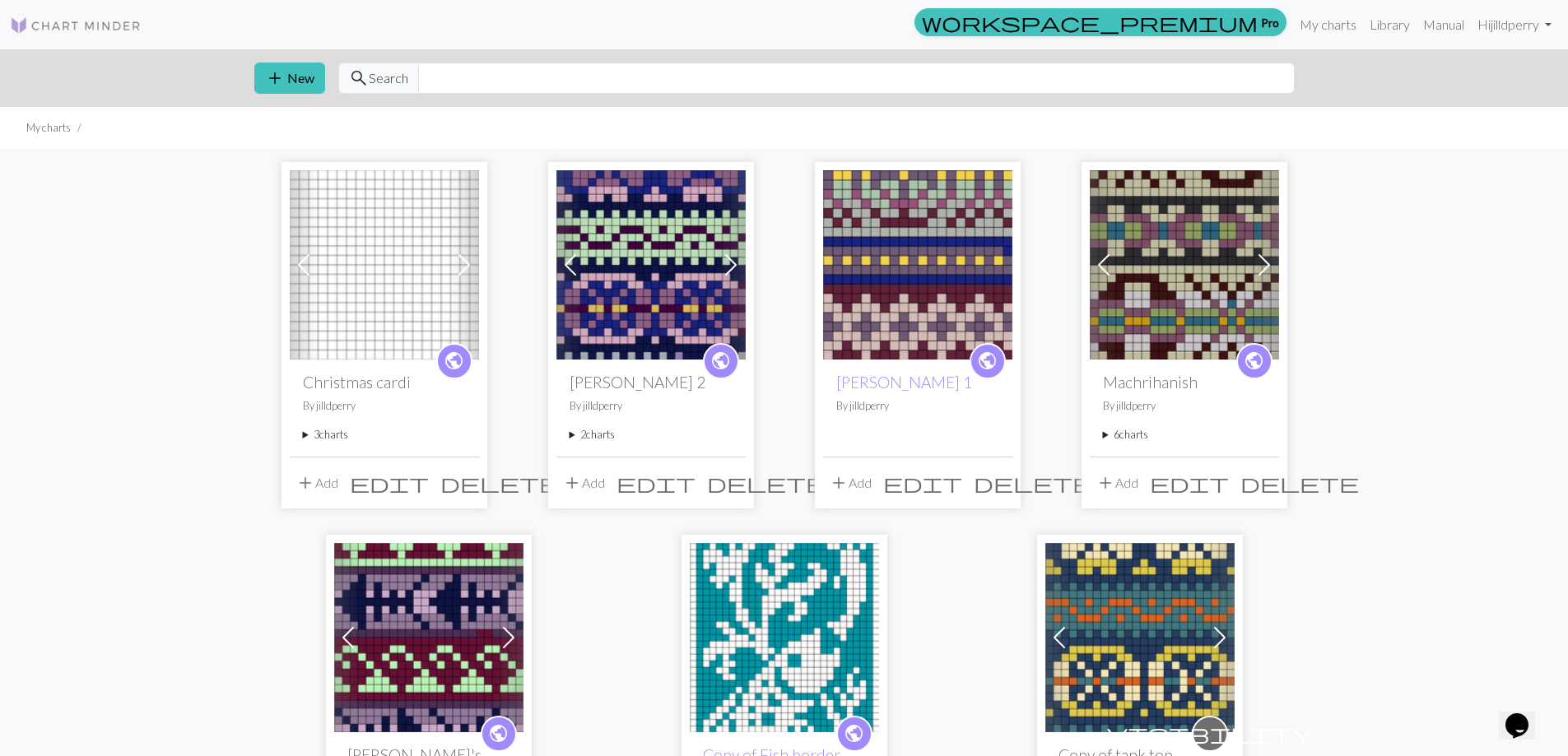
click at [326, 431] on summary "3 charts" at bounding box center [384, 434] width 163 height 15
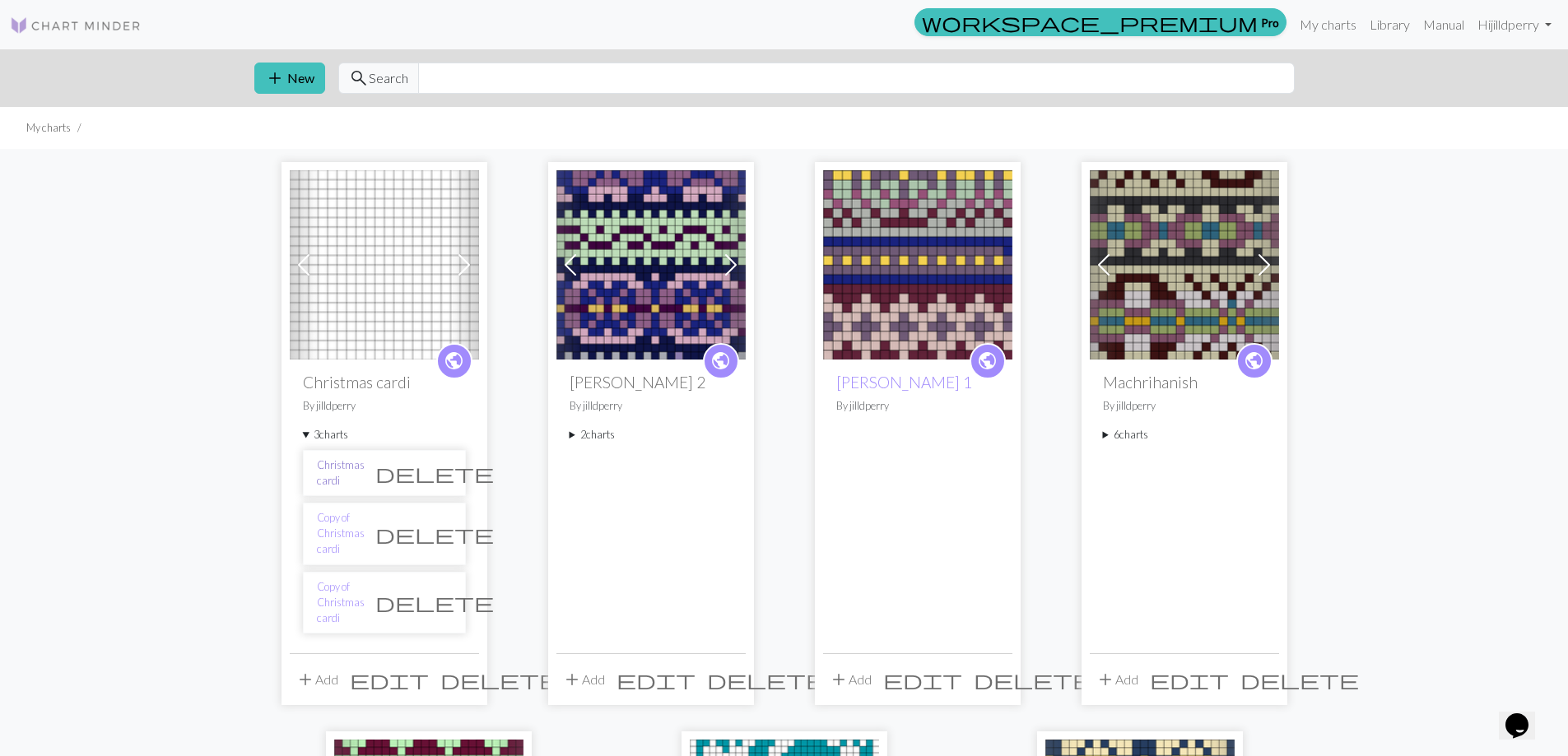
click at [355, 471] on link "Christmas cardi" at bounding box center [341, 472] width 48 height 32
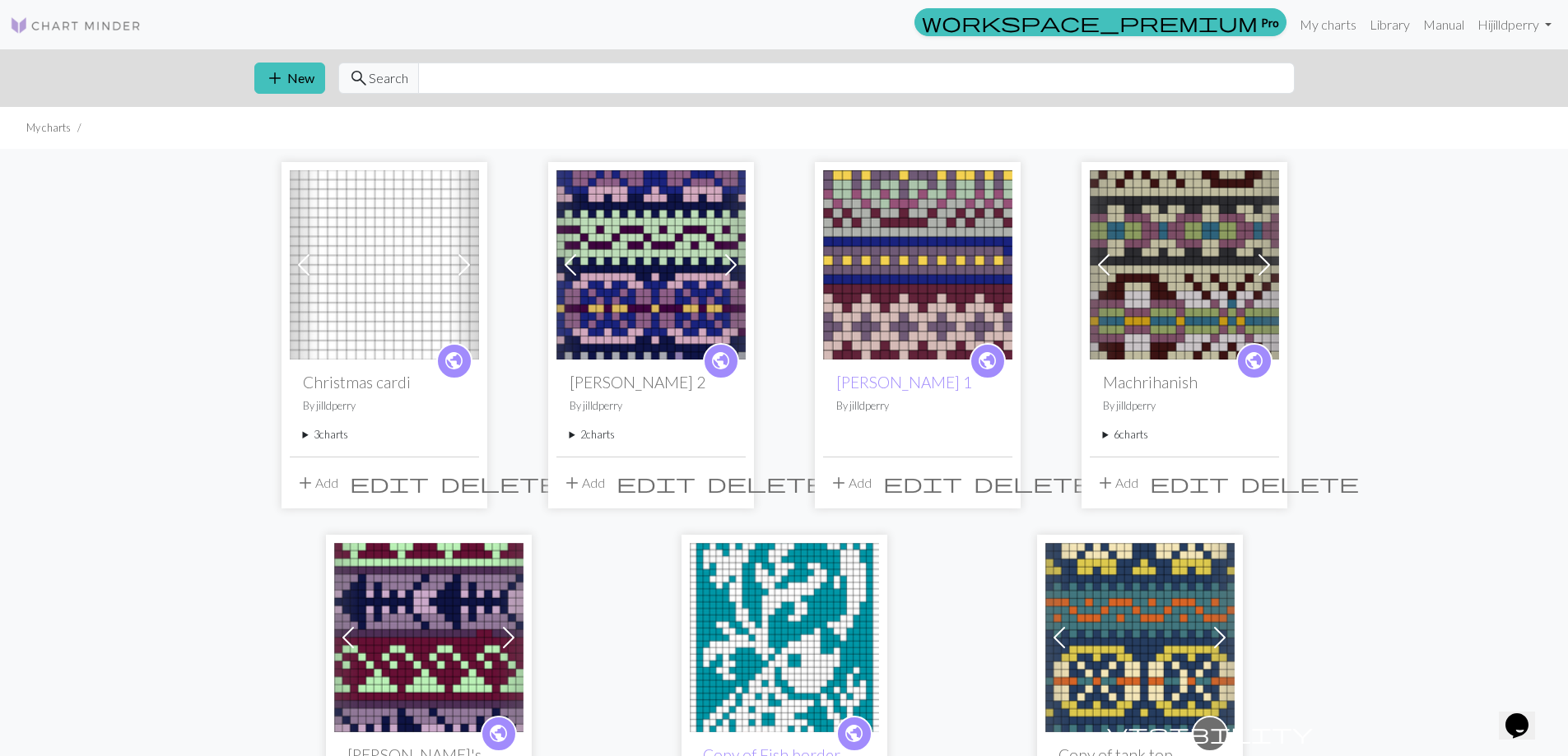
click at [336, 434] on summary "3 charts" at bounding box center [384, 434] width 163 height 15
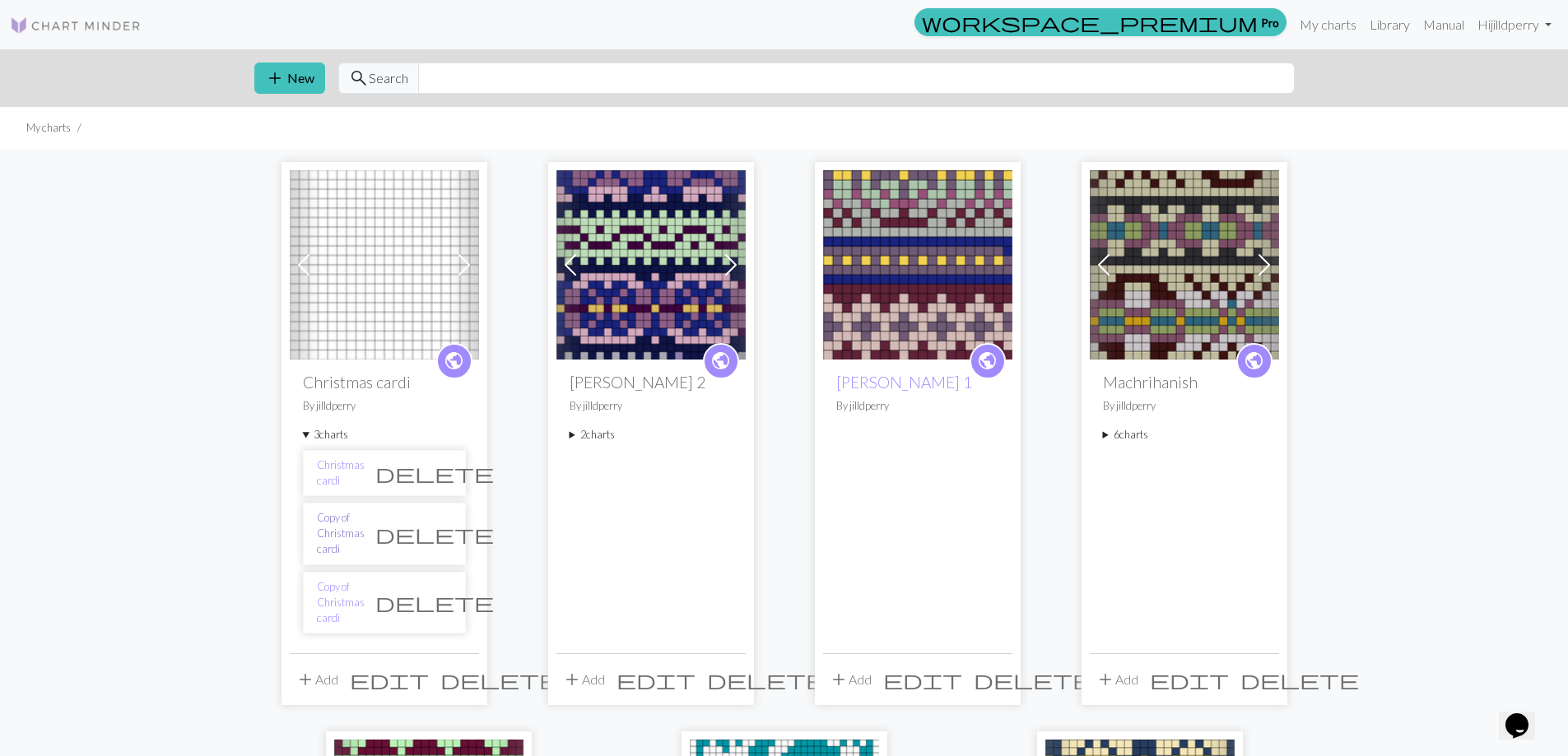
click at [343, 522] on link "Copy of Christmas cardi" at bounding box center [341, 534] width 48 height 48
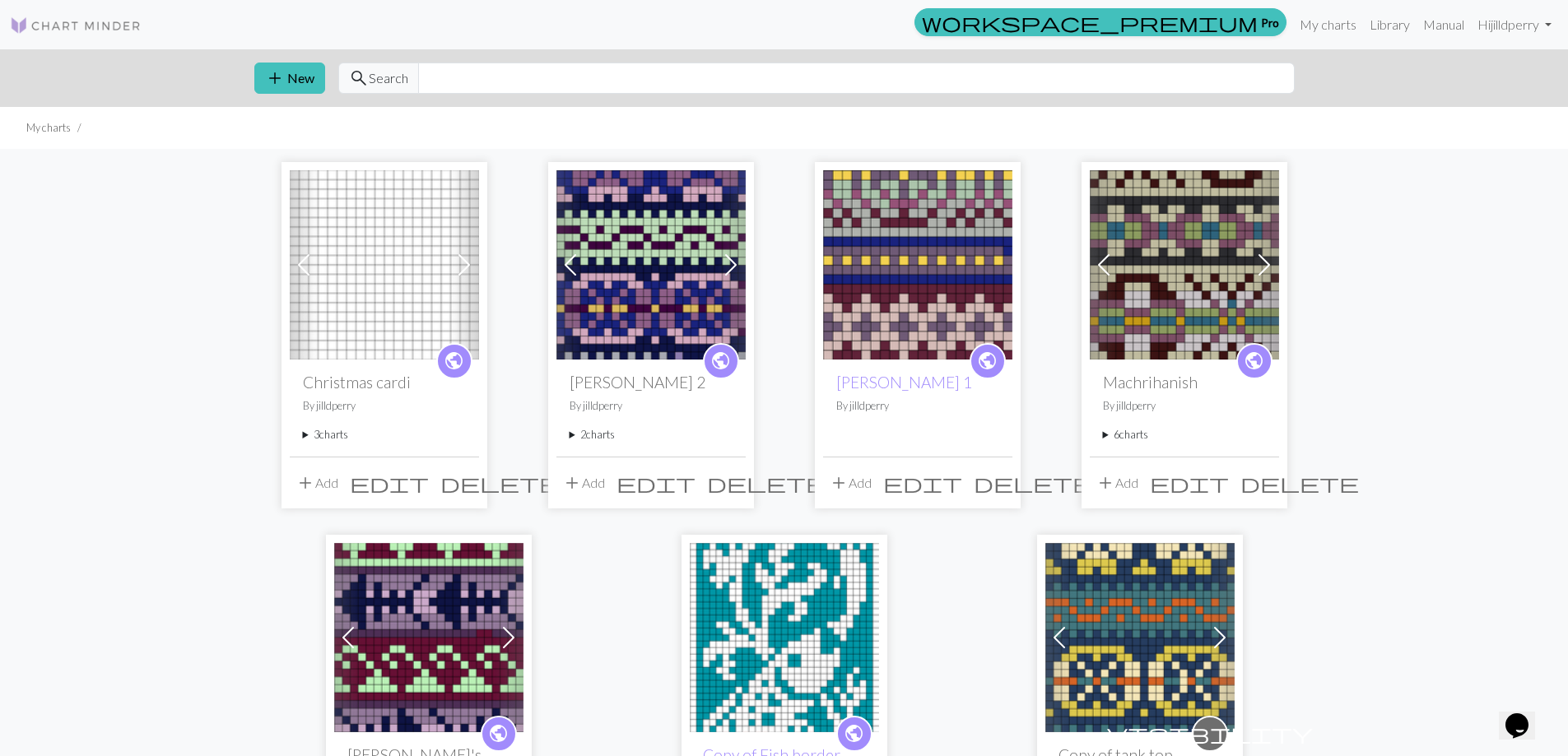
click at [324, 443] on summary "3 charts" at bounding box center [384, 434] width 163 height 15
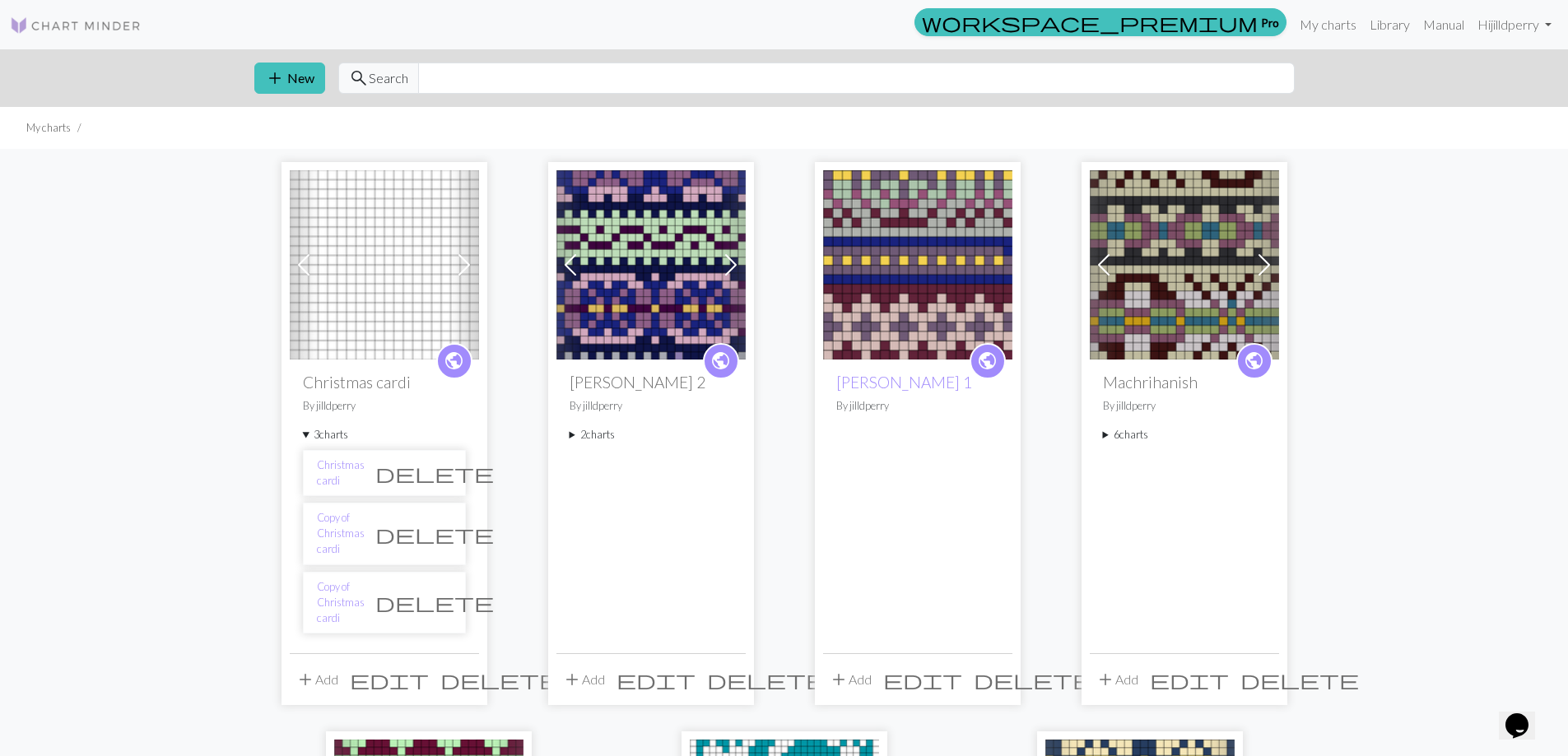
click at [434, 591] on span "delete" at bounding box center [434, 602] width 118 height 23
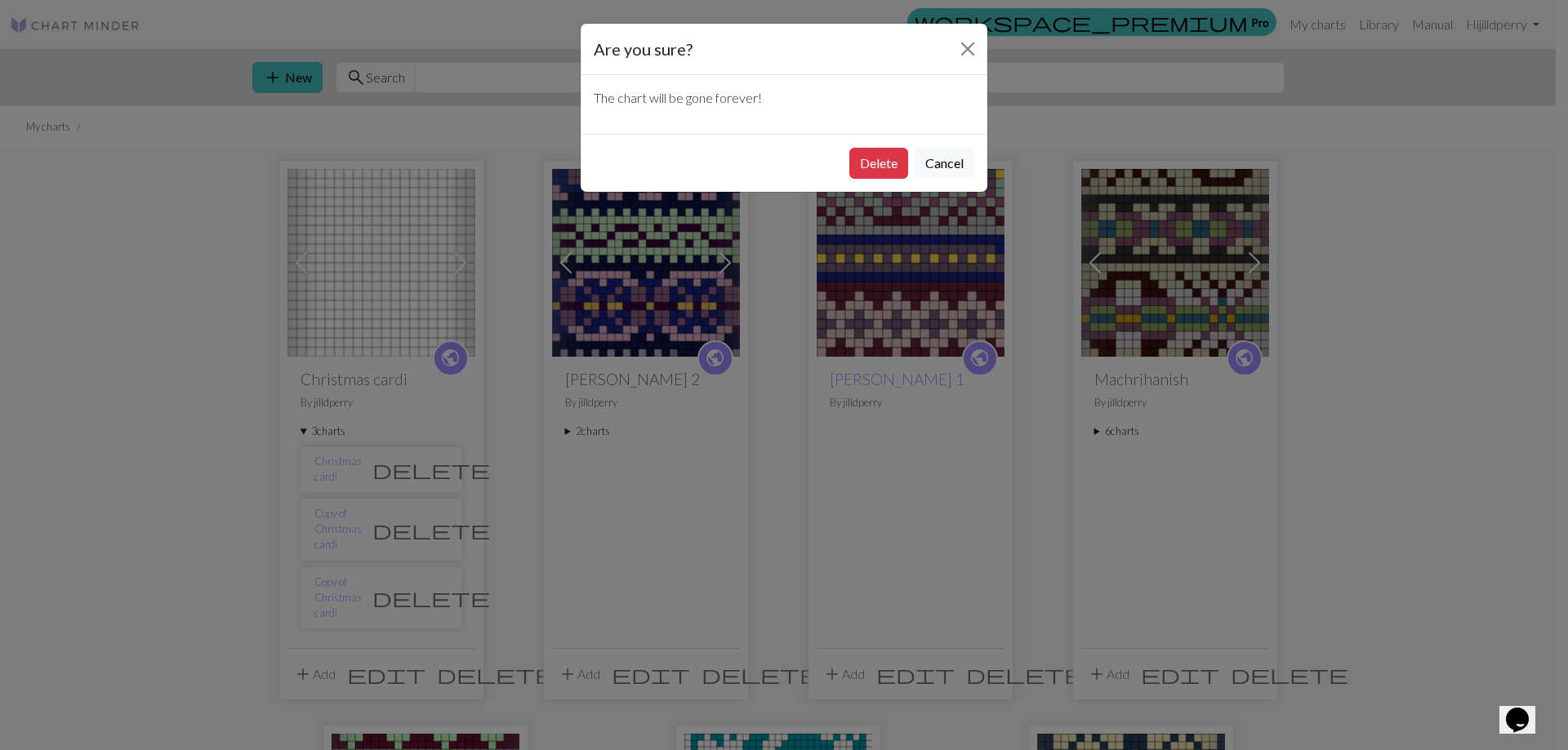
drag, startPoint x: 434, startPoint y: 525, endPoint x: 425, endPoint y: 492, distance: 34.2
click at [433, 524] on div "Are you sure? The chart will be gone forever! Delete Cancel" at bounding box center [784, 375] width 1568 height 750
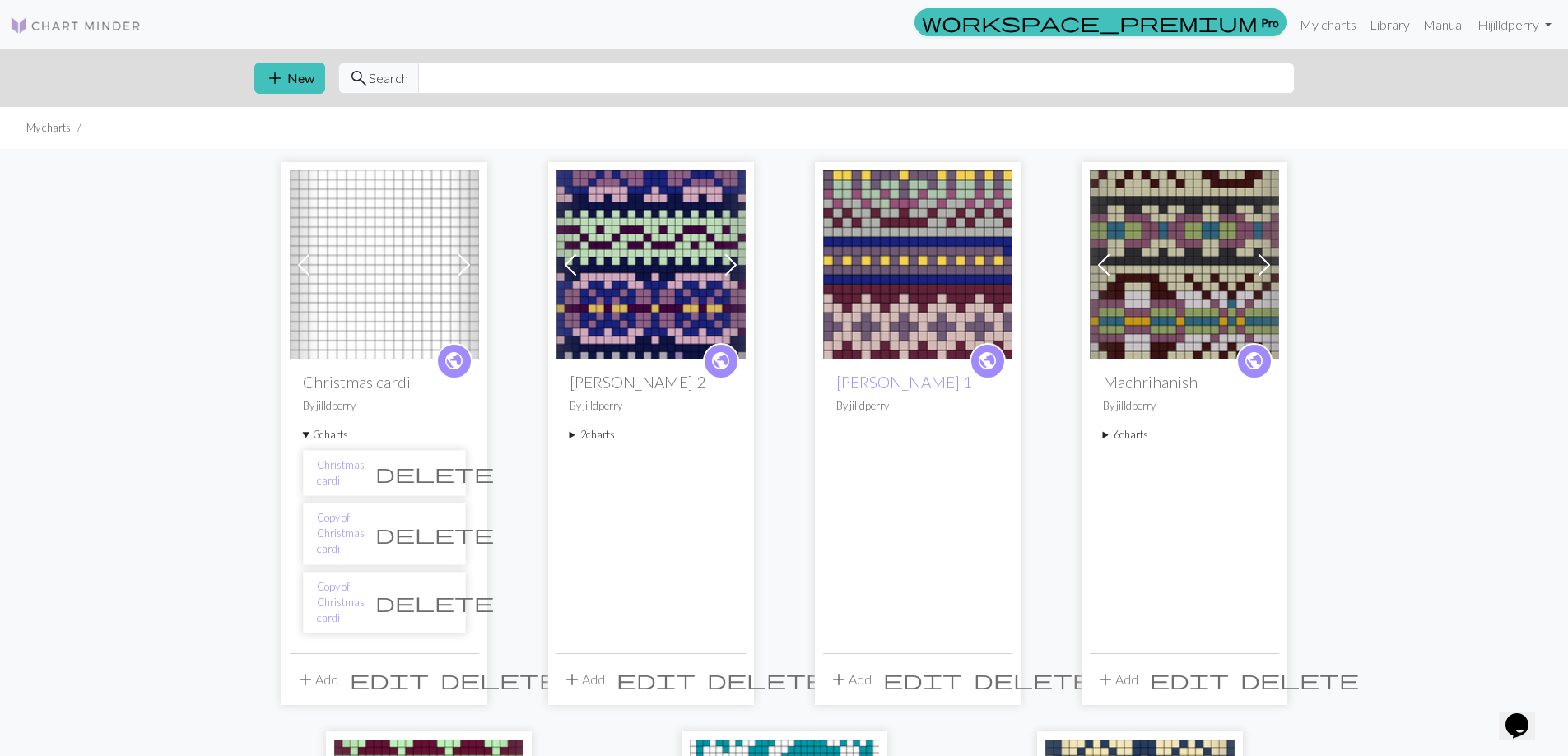
click at [443, 466] on span "delete" at bounding box center [434, 473] width 118 height 23
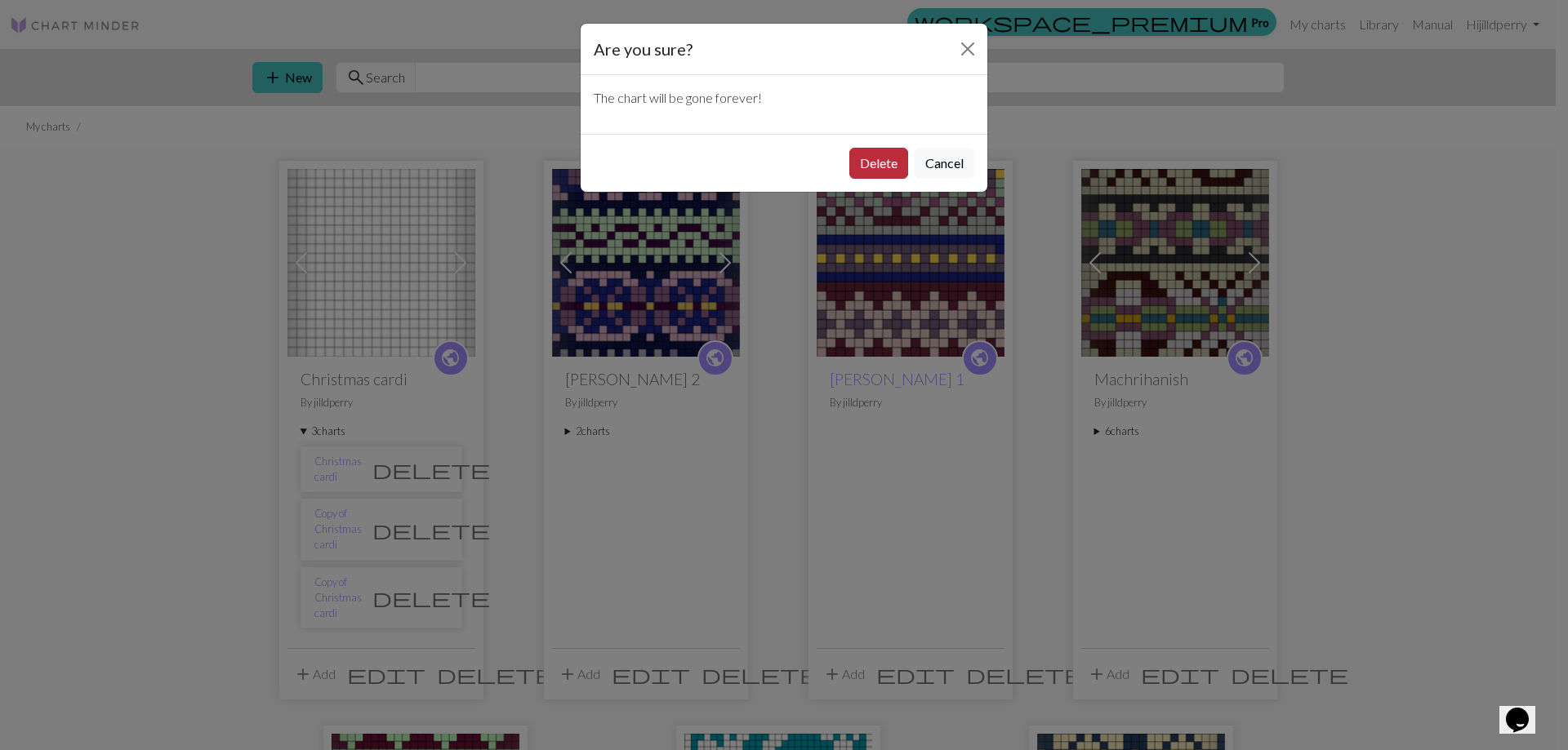
click at [891, 161] on button "Delete" at bounding box center [879, 163] width 59 height 31
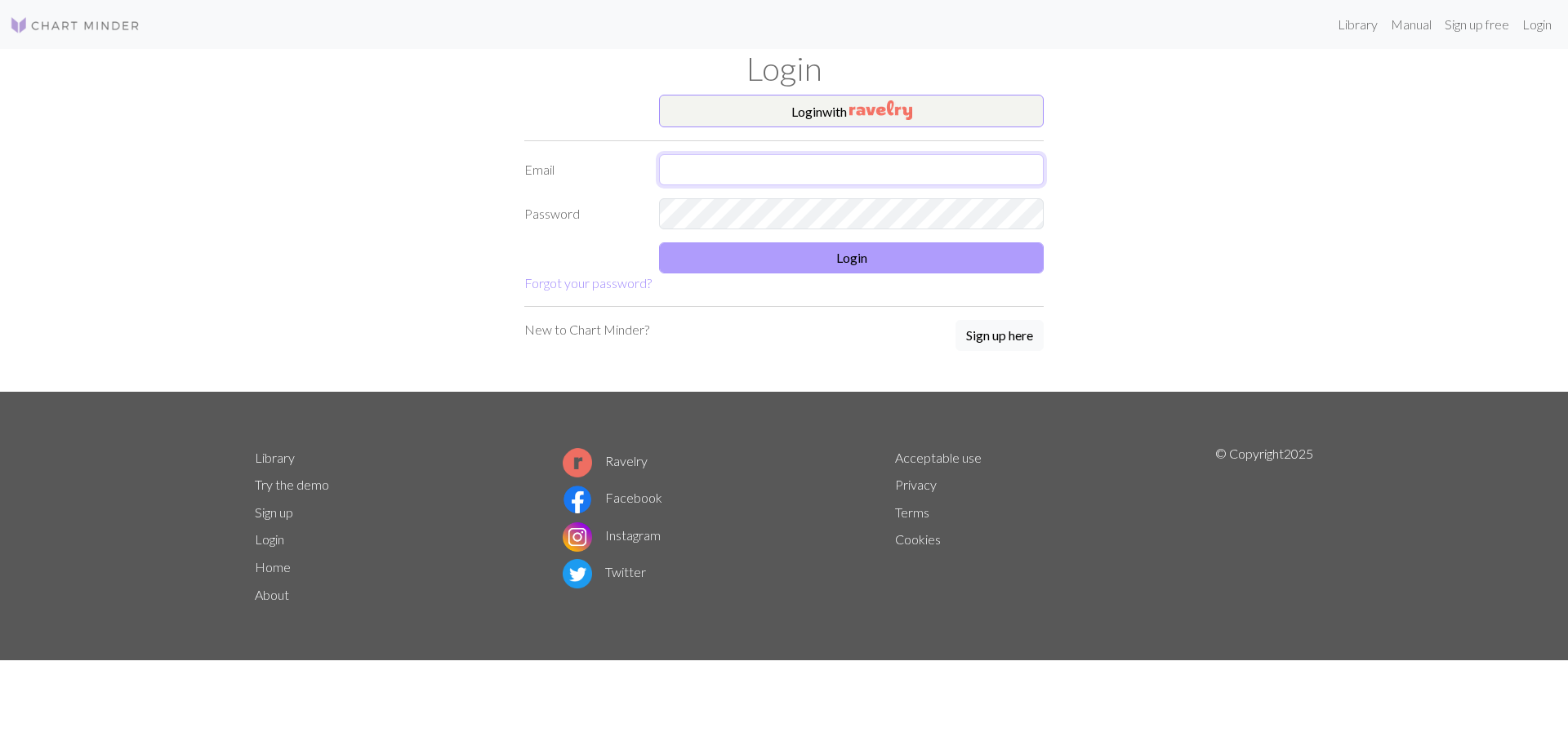
type input "[EMAIL_ADDRESS][DOMAIN_NAME]"
click at [834, 248] on button "Login" at bounding box center [852, 258] width 385 height 31
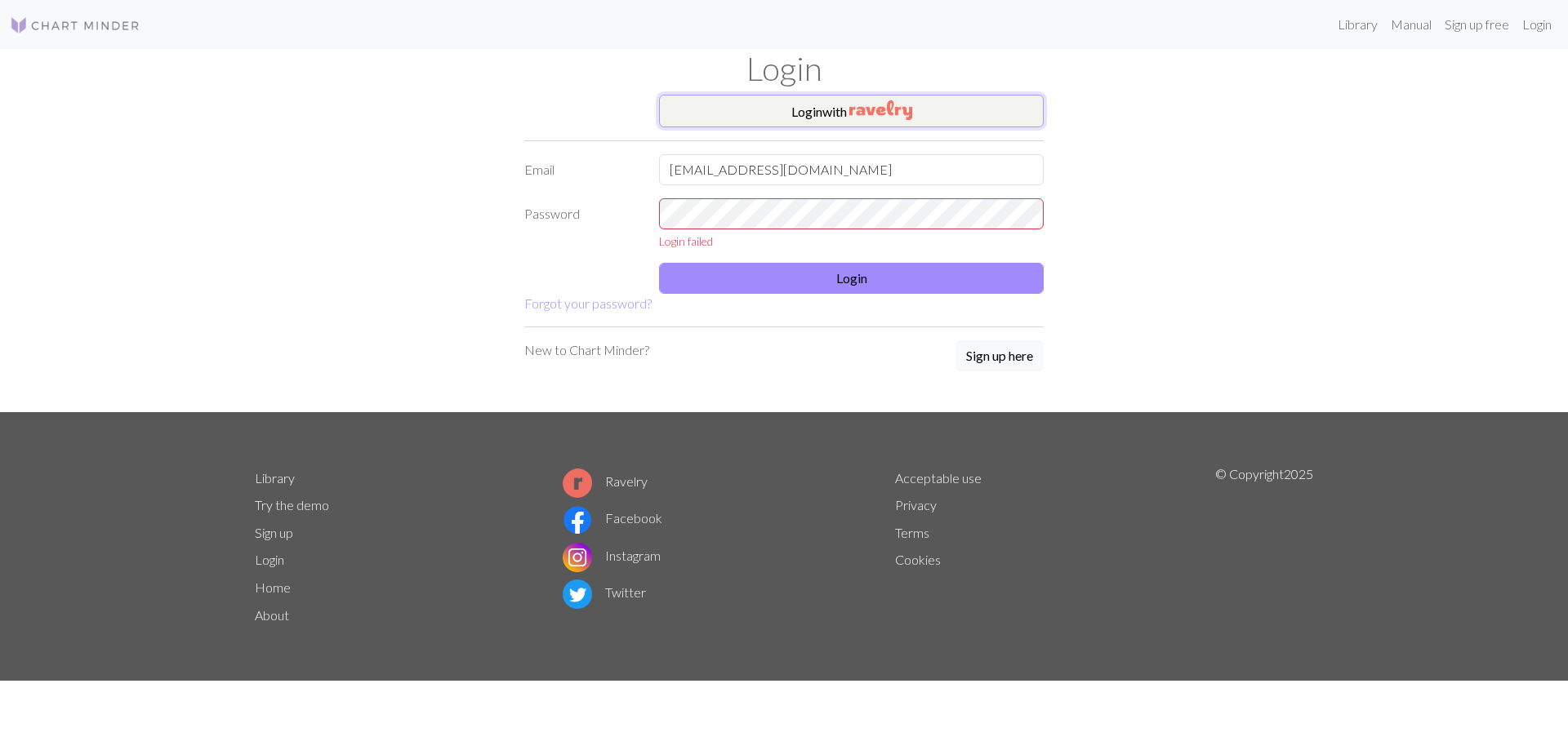
click at [849, 108] on button "Login with" at bounding box center [852, 111] width 385 height 32
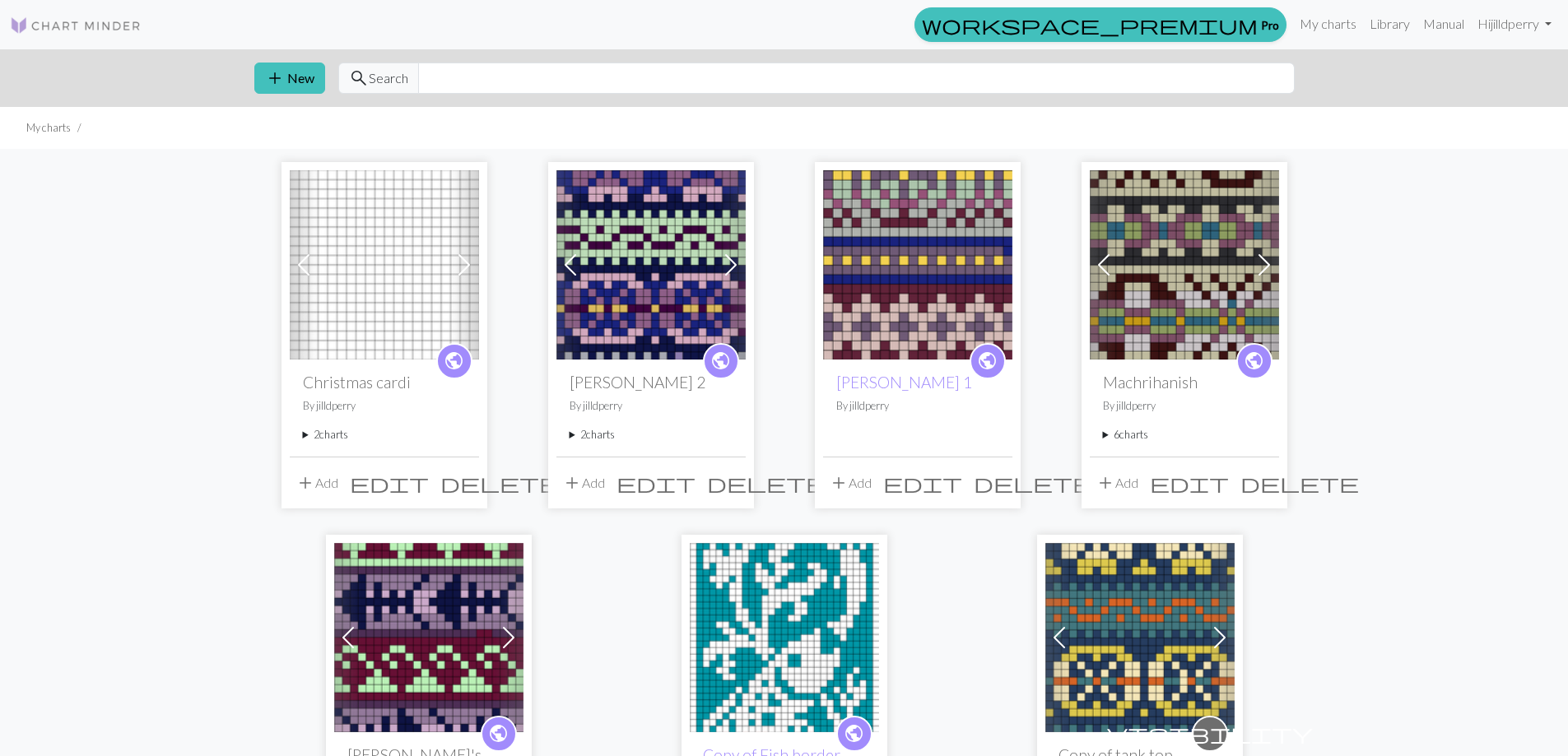
drag, startPoint x: 322, startPoint y: 426, endPoint x: 324, endPoint y: 435, distance: 9.2
click at [324, 435] on div "public Christmas cardi By jilldperry 2 charts Copy of Christmas cardi delete Co…" at bounding box center [384, 408] width 189 height 96
click at [321, 435] on summary "2 charts" at bounding box center [384, 434] width 163 height 15
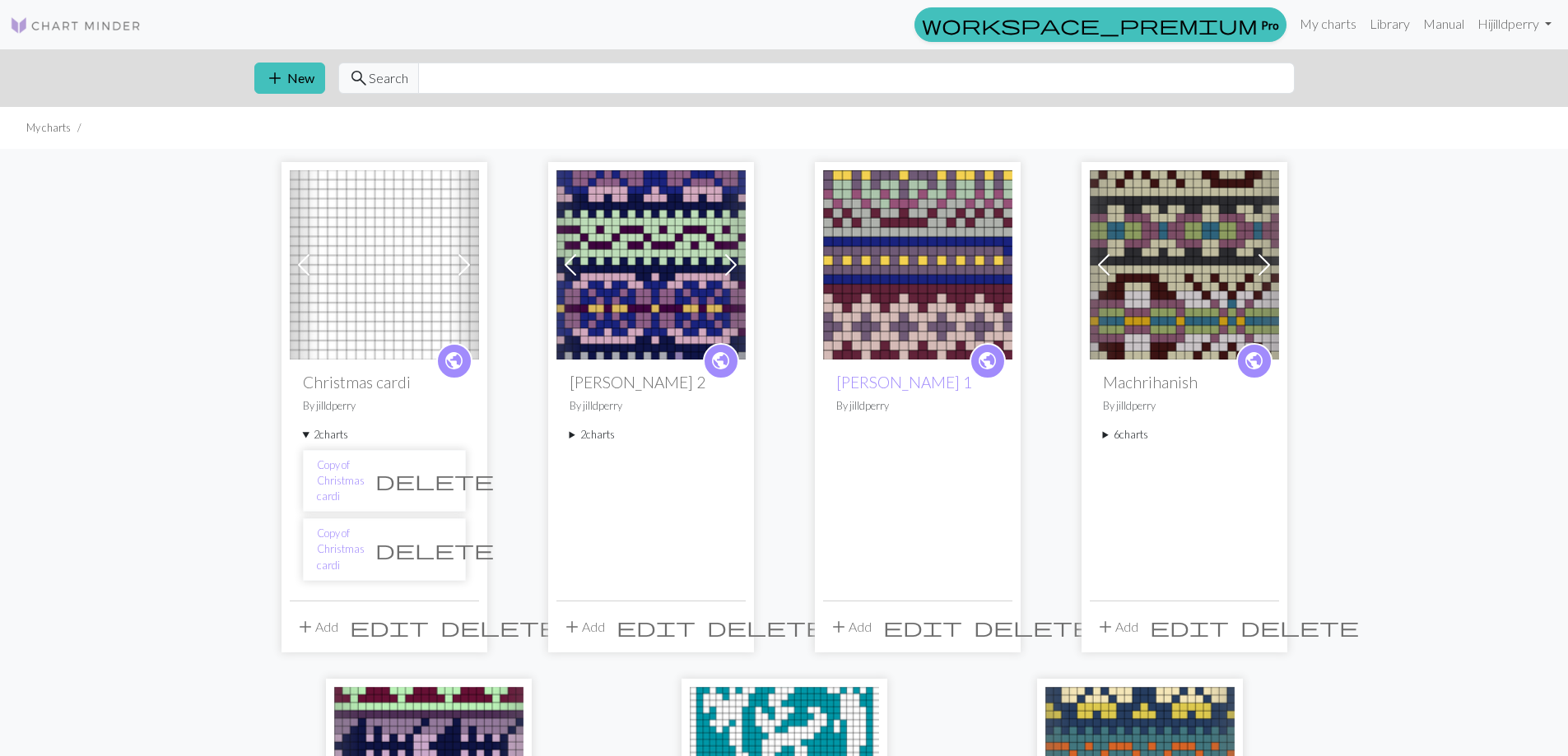
click at [432, 538] on span "delete" at bounding box center [434, 550] width 118 height 23
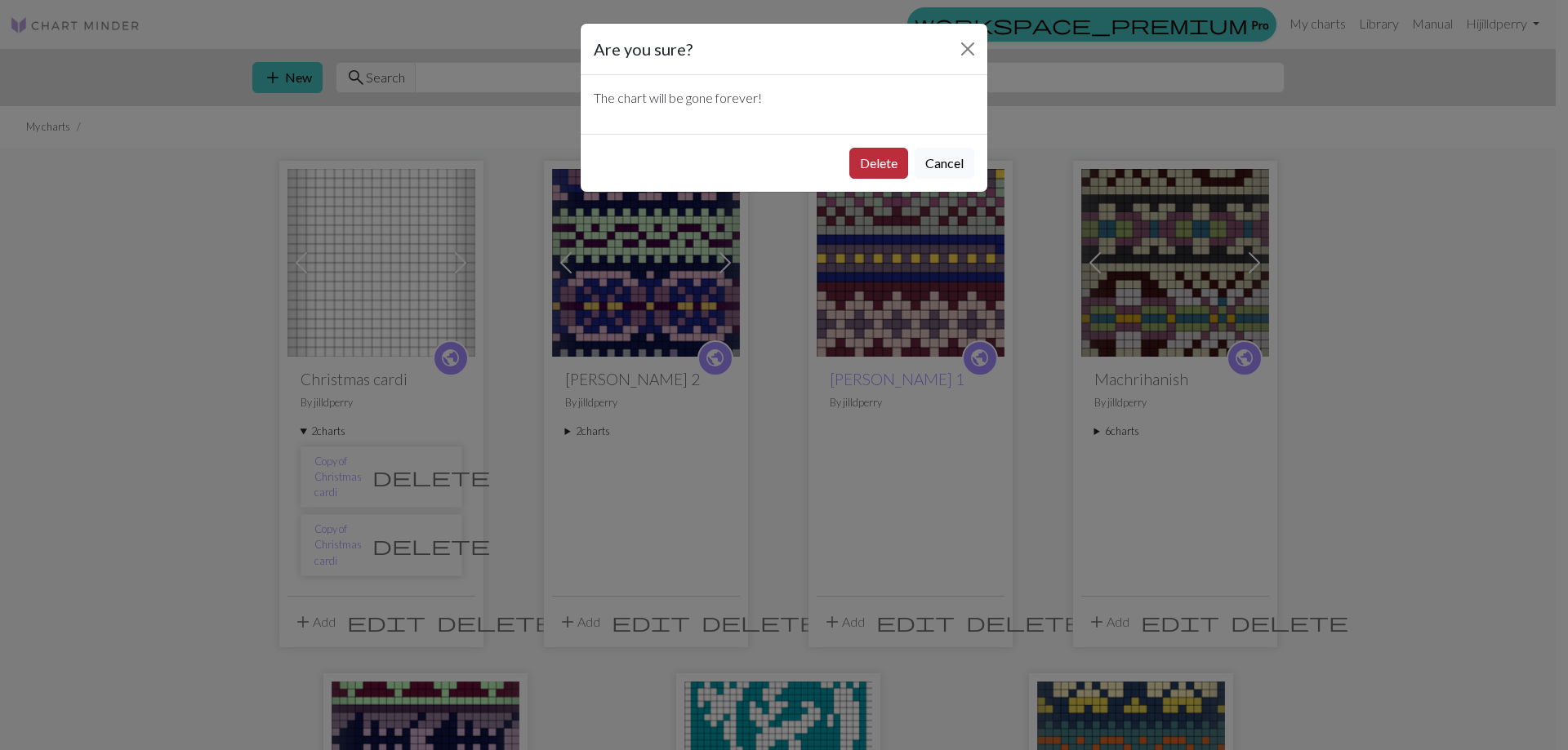
click at [874, 154] on button "Delete" at bounding box center [879, 163] width 59 height 31
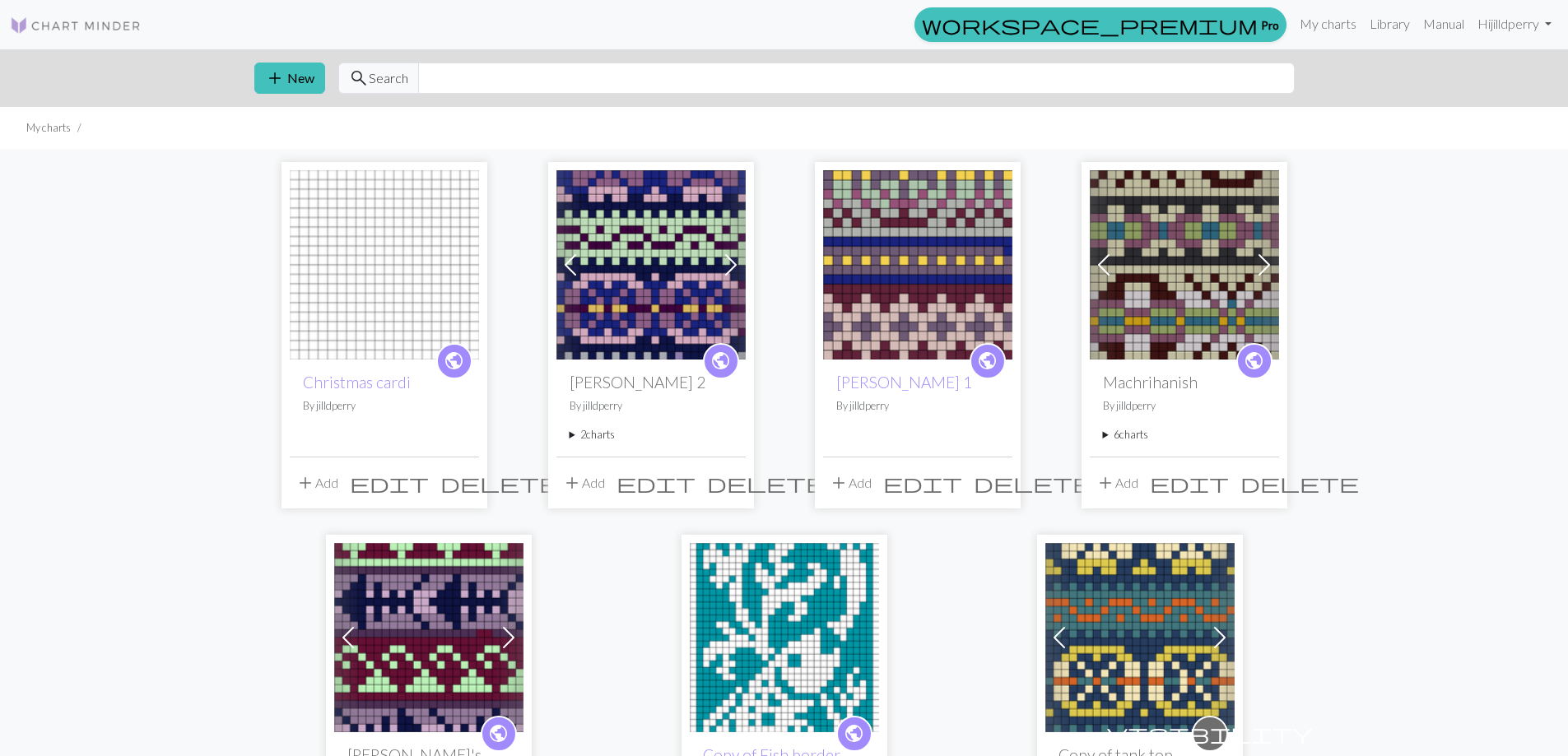
click at [457, 477] on span "delete" at bounding box center [499, 483] width 118 height 23
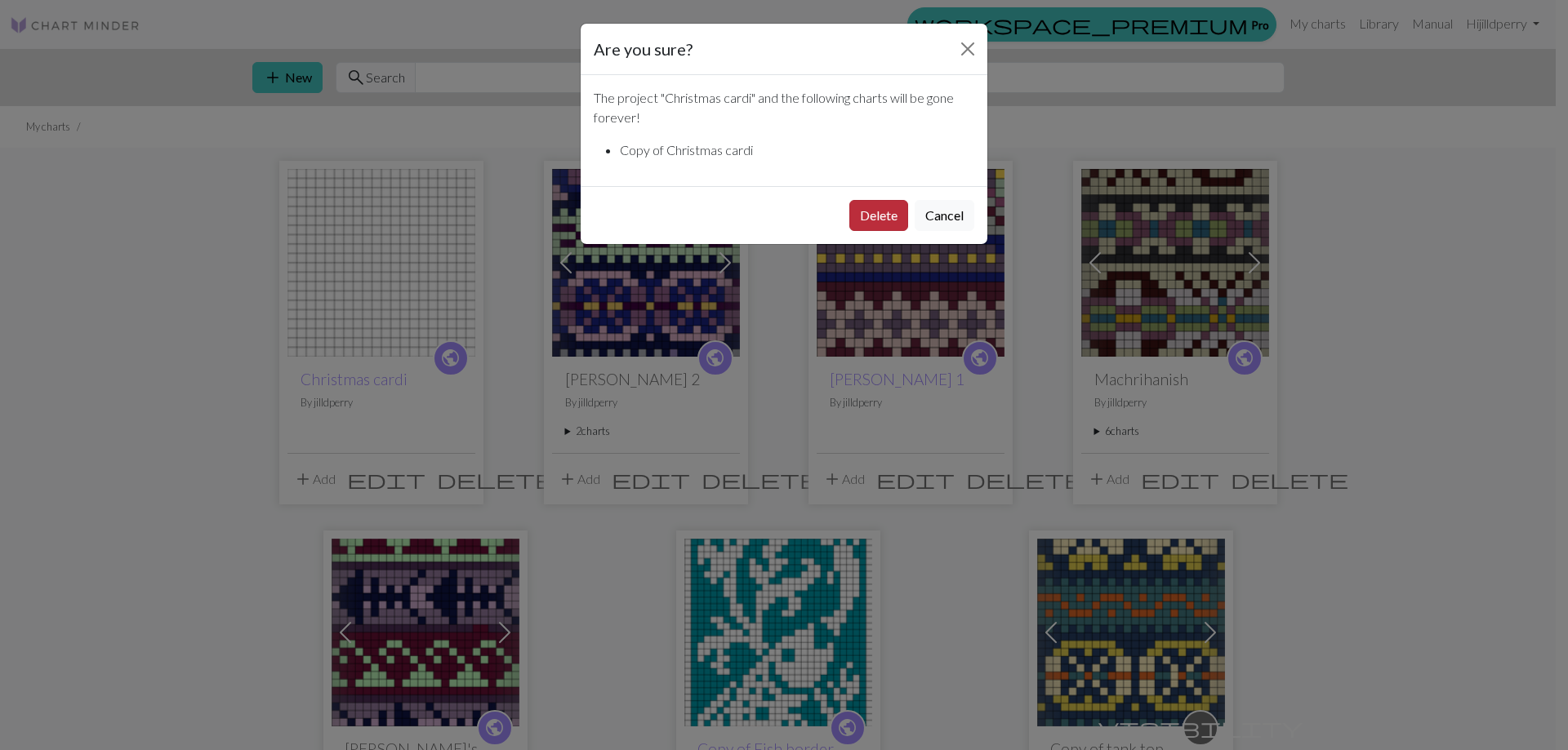
click at [864, 215] on button "Delete" at bounding box center [879, 215] width 59 height 31
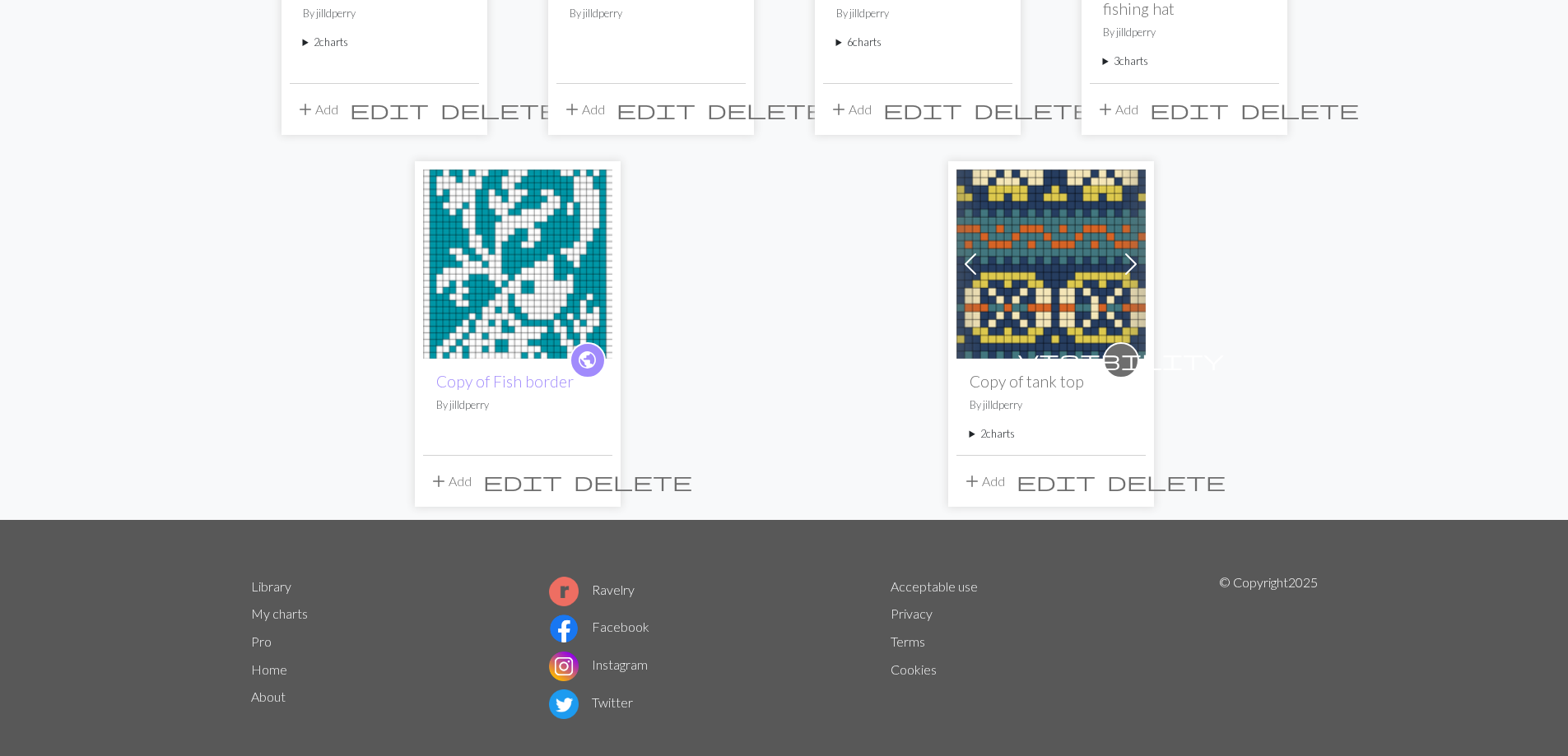
scroll to position [310, 0]
